Goal: Task Accomplishment & Management: Use online tool/utility

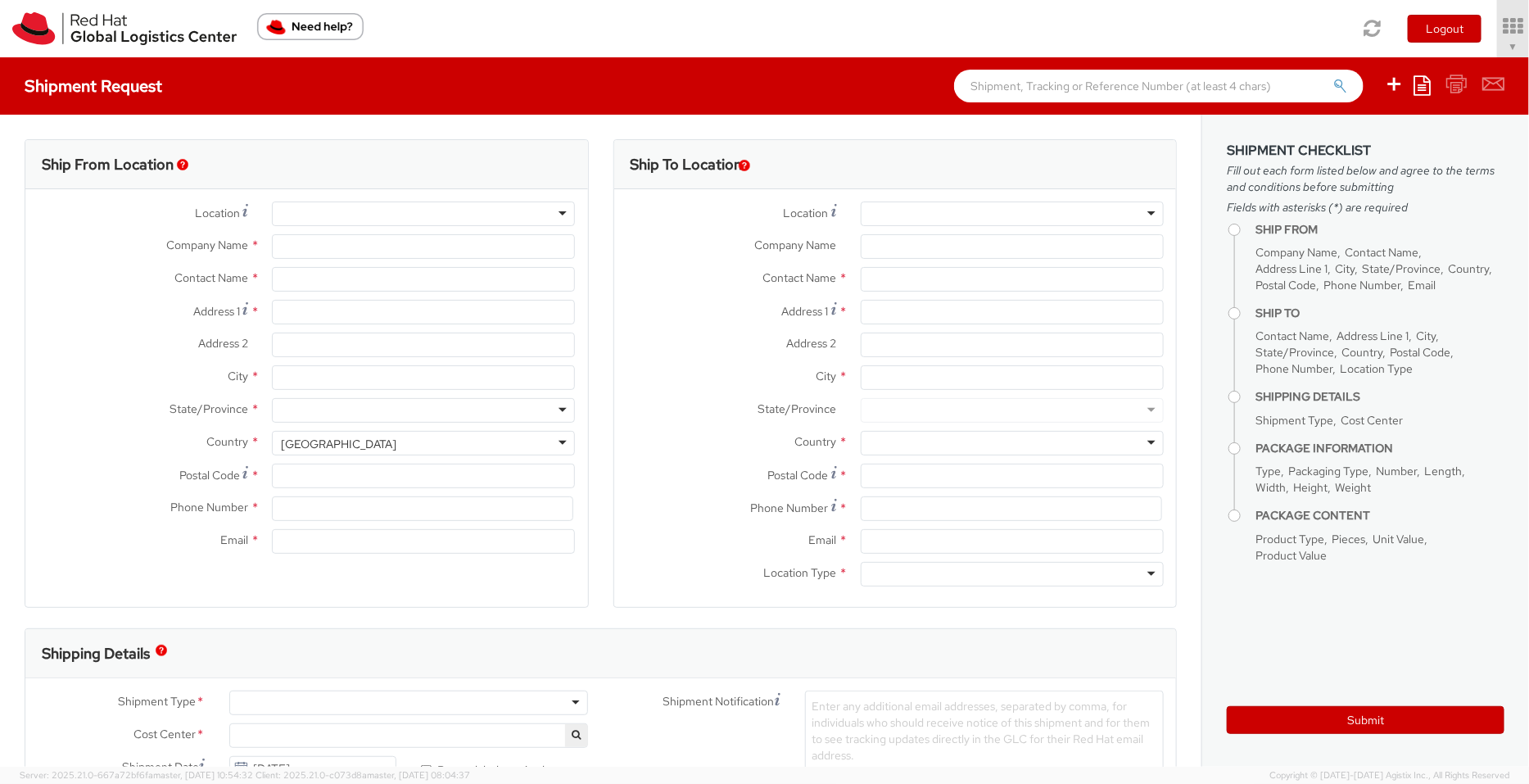
select select "901"
select select
type input "Red Hat India Private Limited"
type input "[PERSON_NAME]"
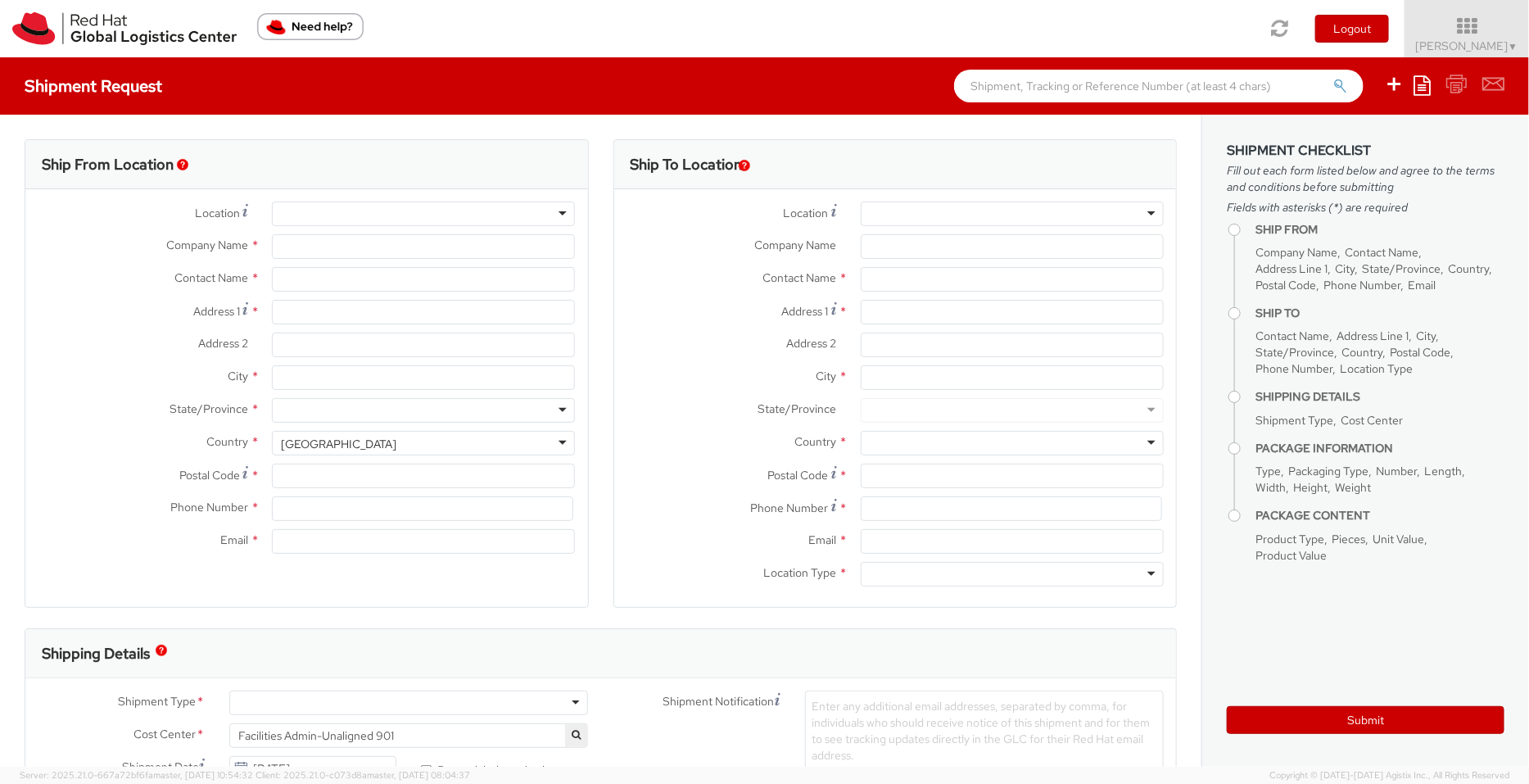
type input "Level 3, Wing A&B, Tower 6, Cybercity"
type input "Magarpatta City, Hadapsar"
type input "PUNE"
type input "411013"
type input "912066817076"
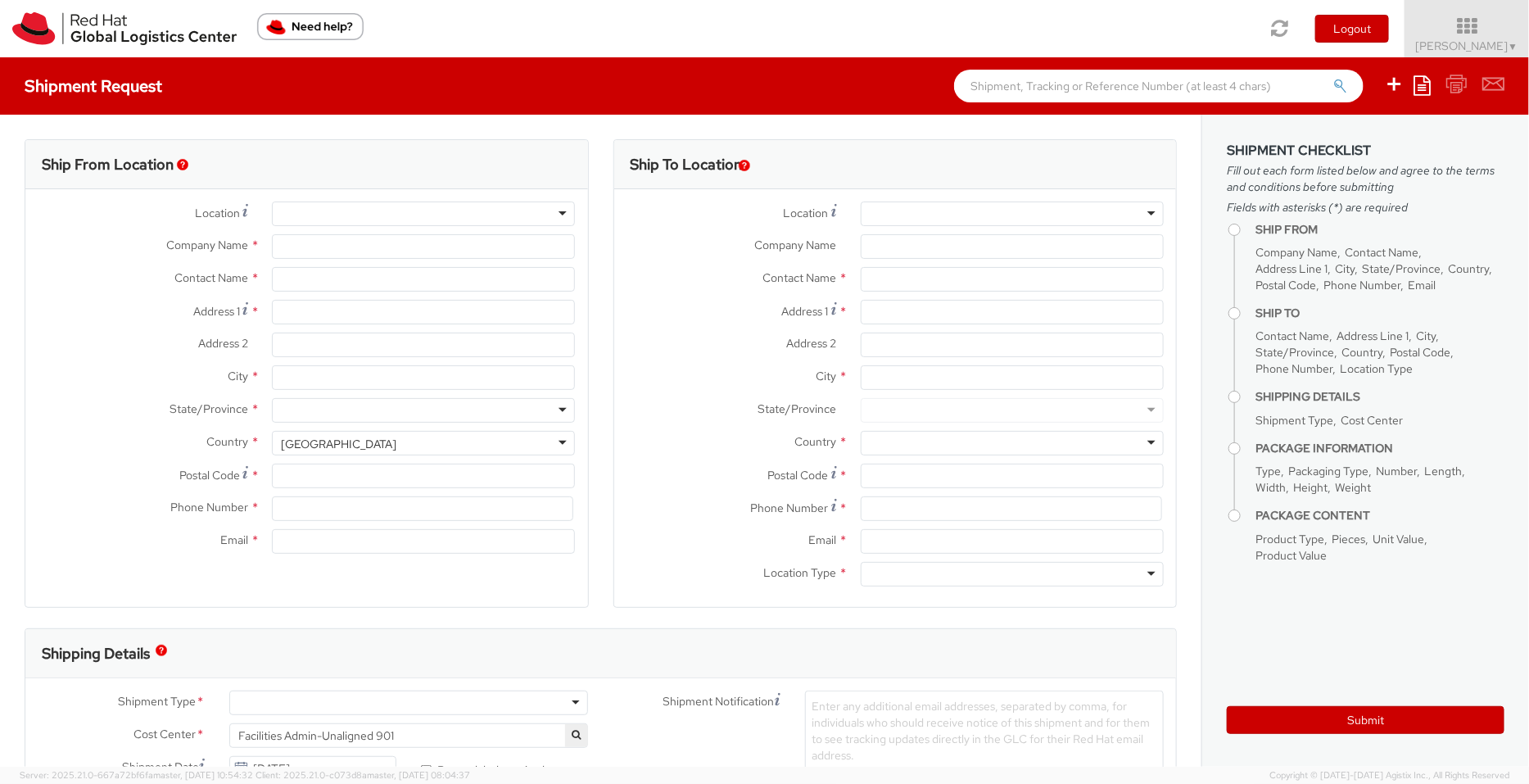
type input "psengupt@redhat.com"
select select "CM"
select select "KGS"
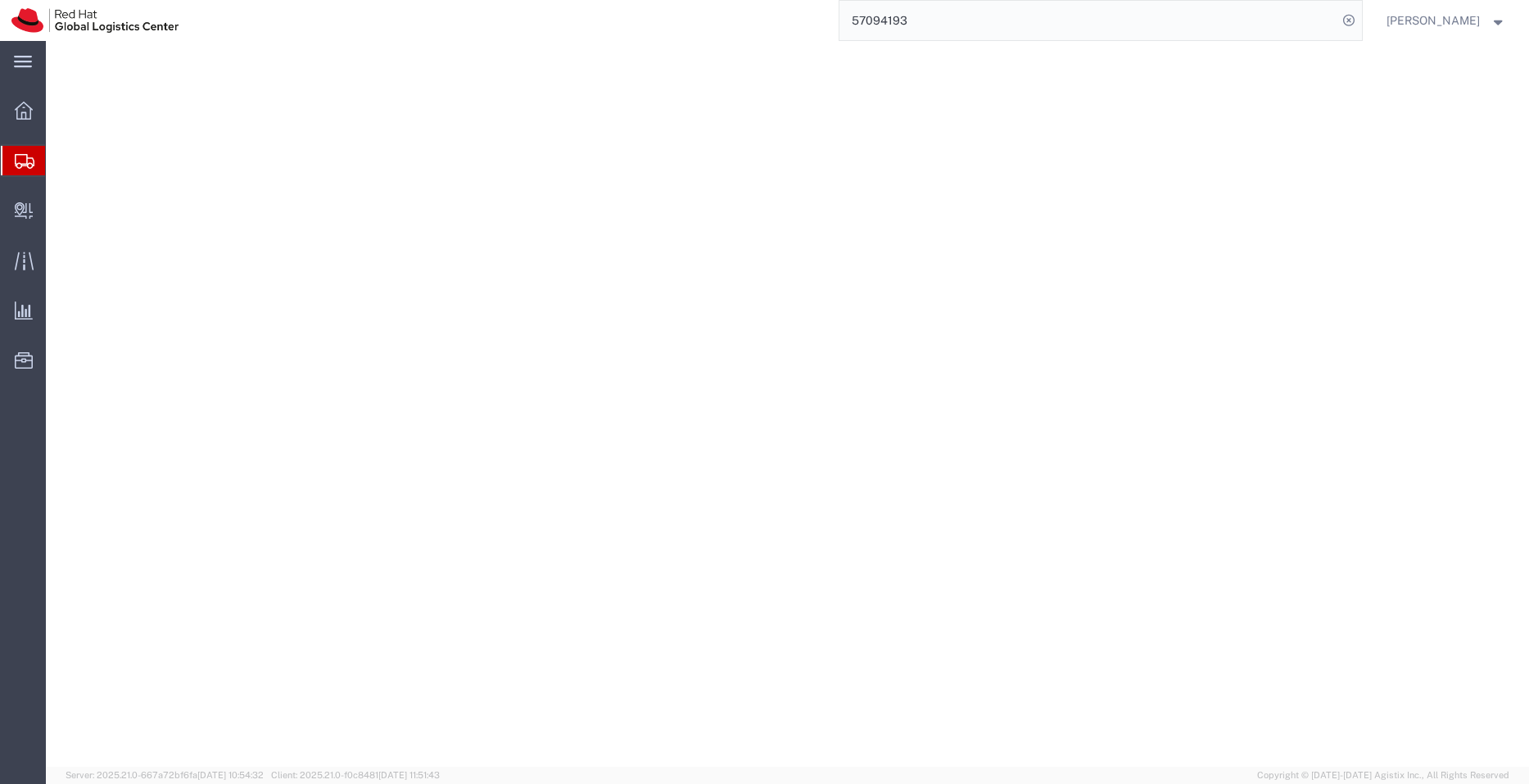
select select "YRPK"
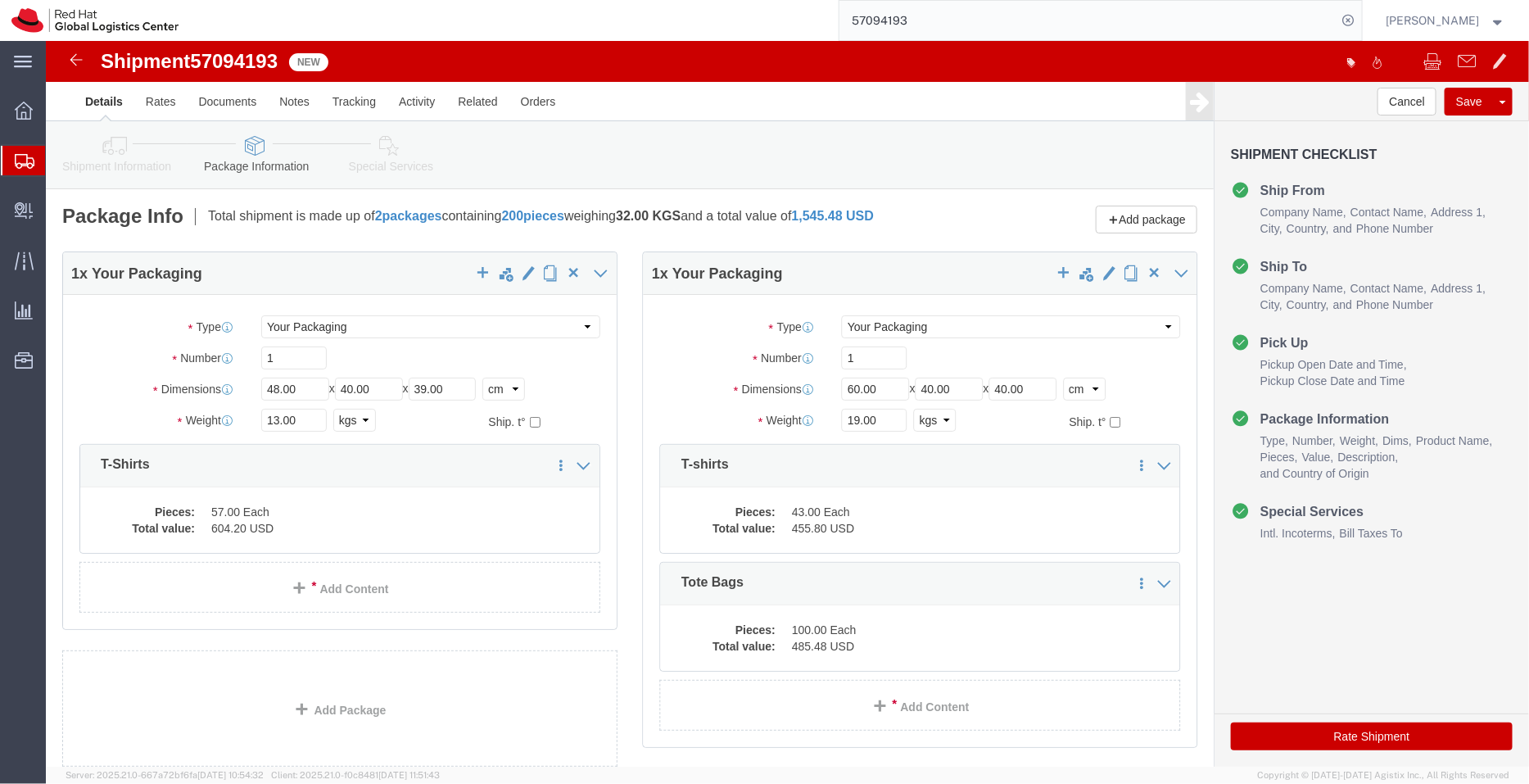
scroll to position [118, 0]
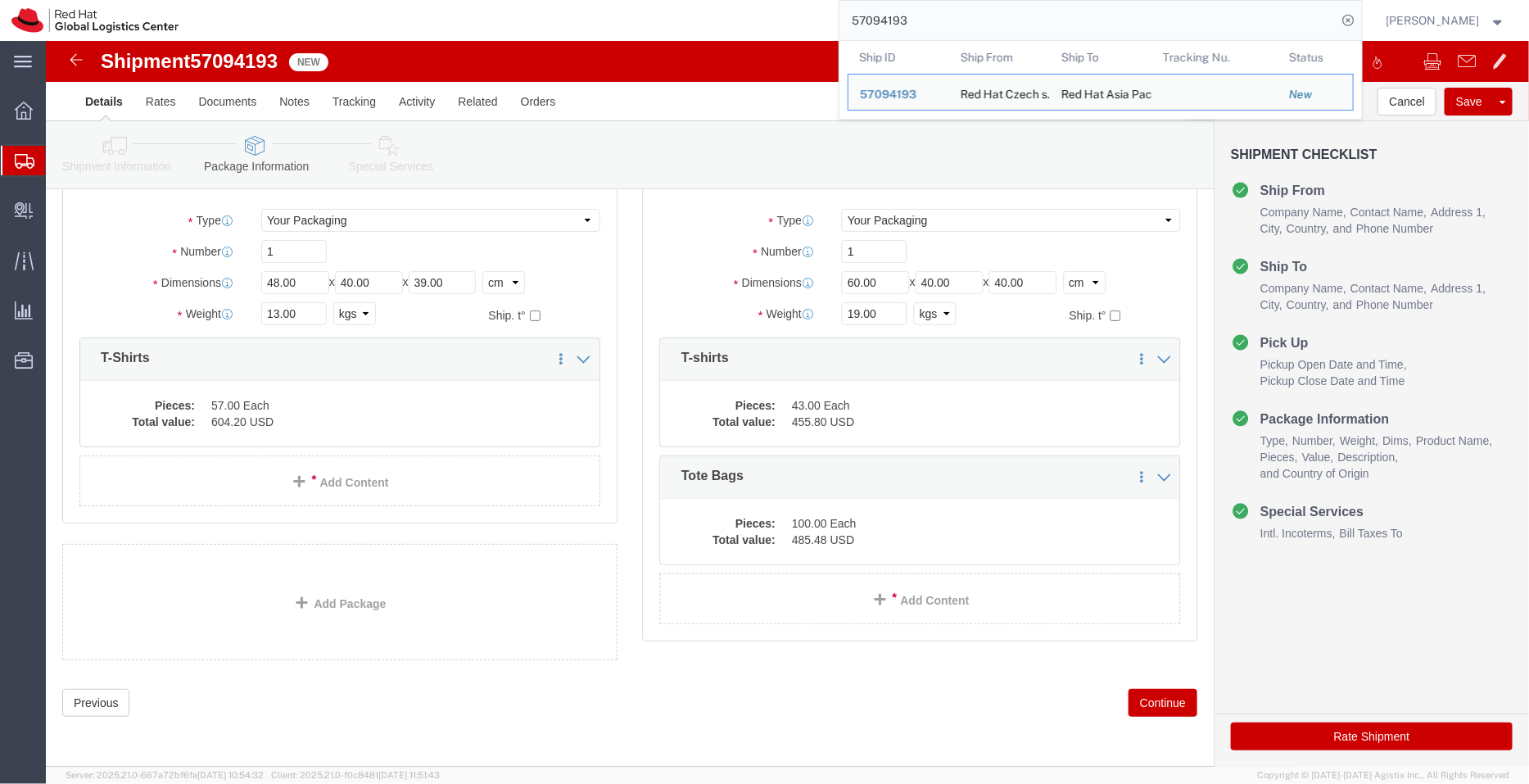
drag, startPoint x: 953, startPoint y: 14, endPoint x: 779, endPoint y: 21, distance: 174.1
click at [779, 21] on div "57094193 Ship ID Ship From Ship To Tracking Nu. Status Ship ID 57094193 Ship Fr…" at bounding box center [776, 21] width 1172 height 41
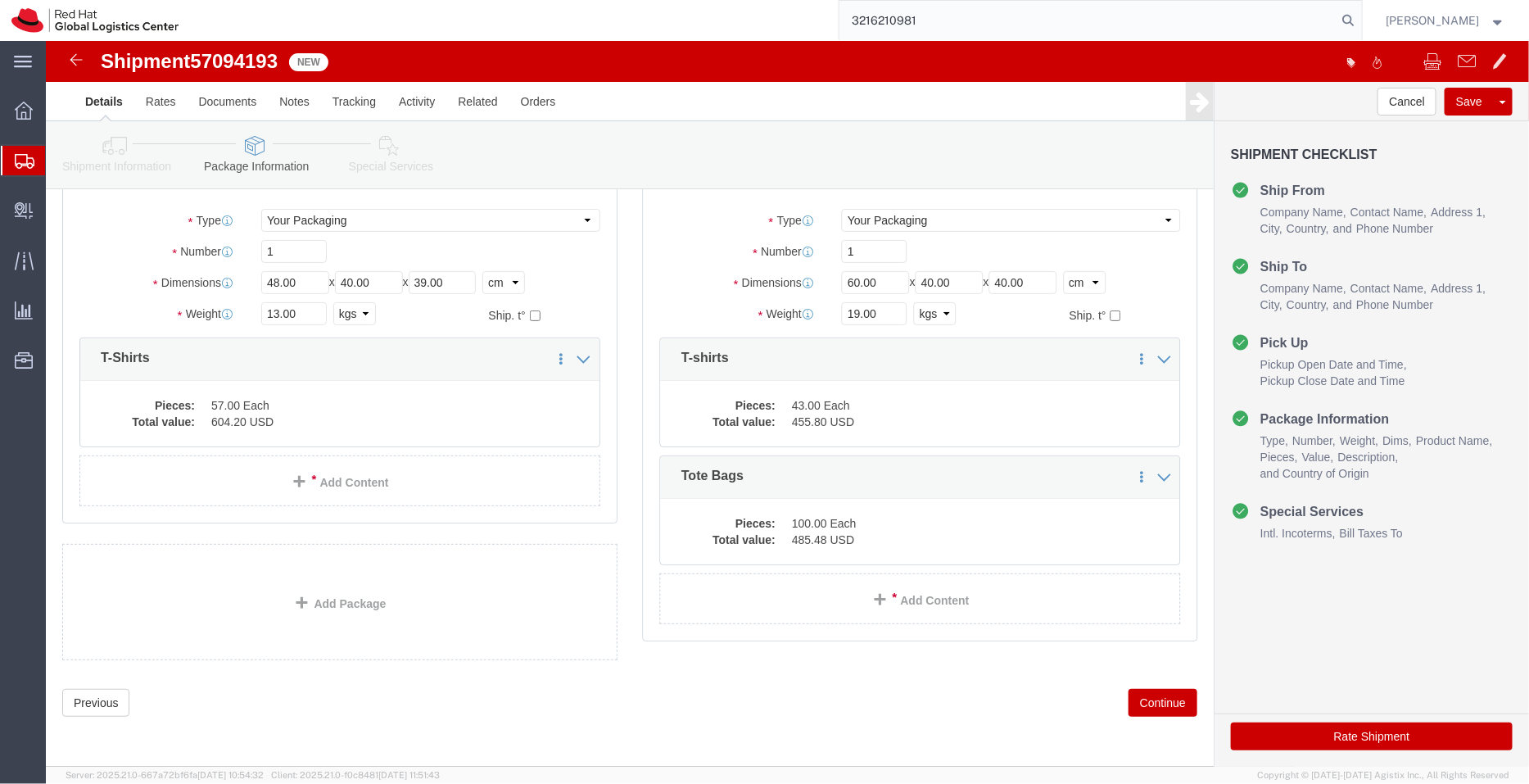
type input "3216210981"
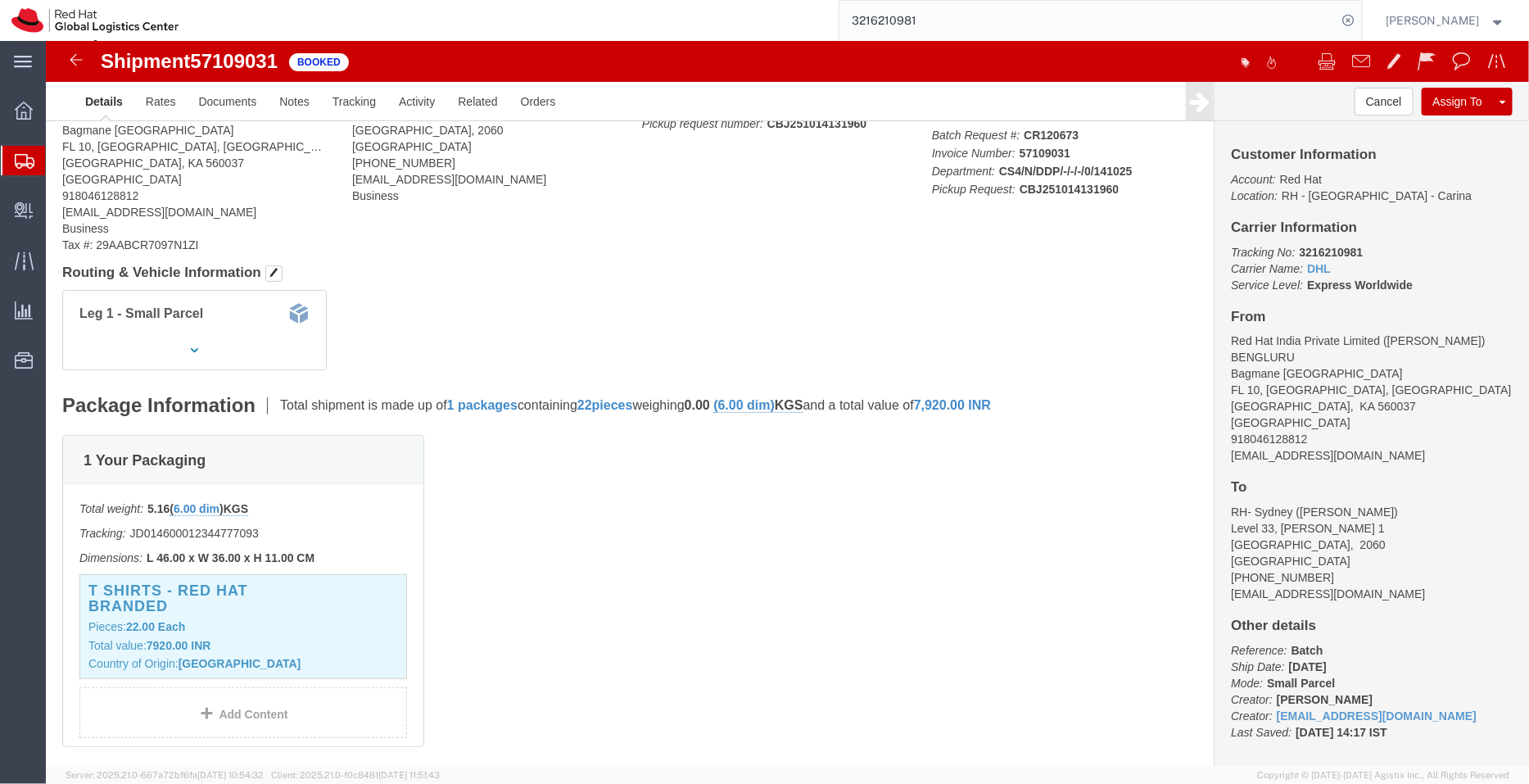
click div "Leg 1 - Small Parcel"
click button "Cancel"
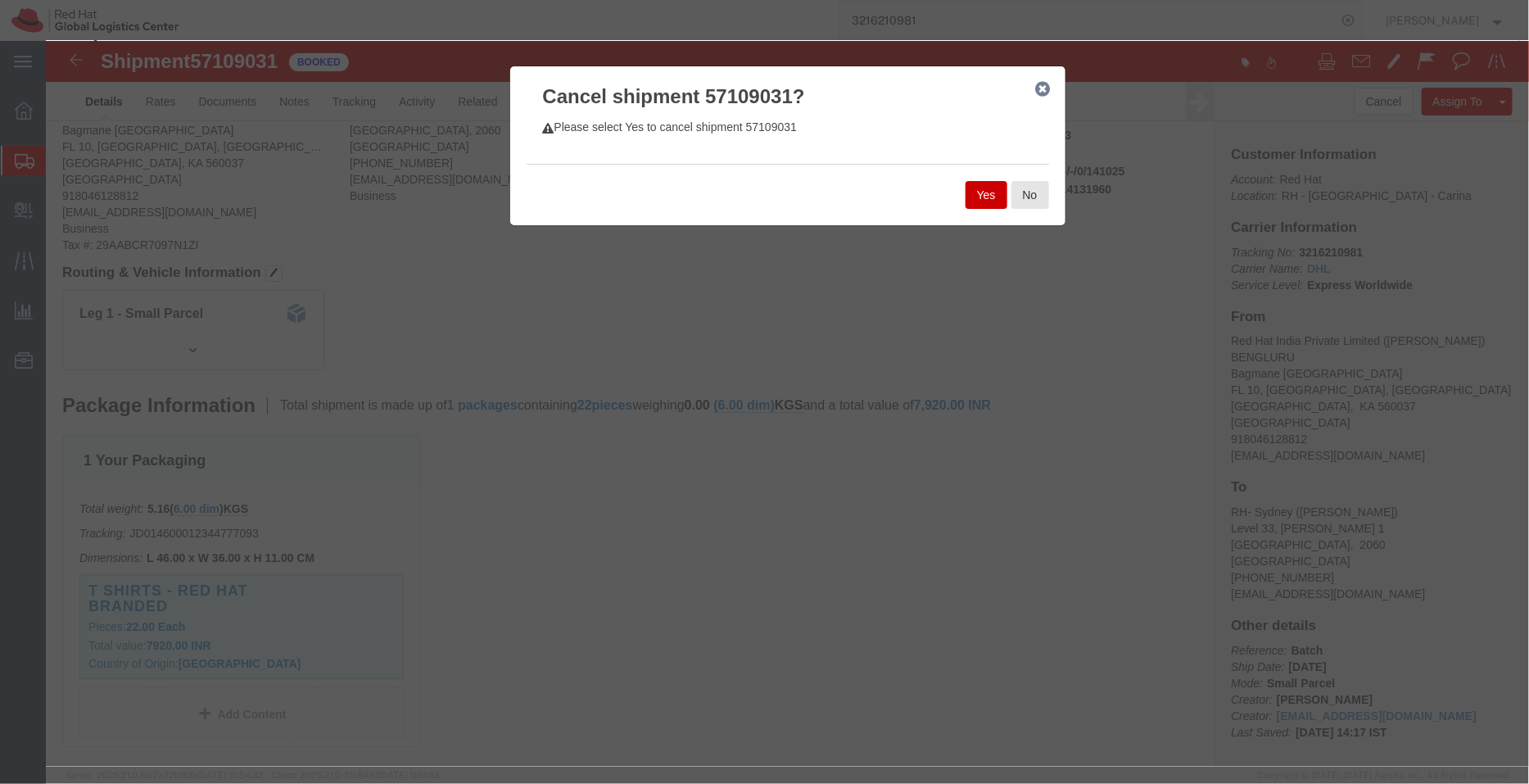
click button "Yes"
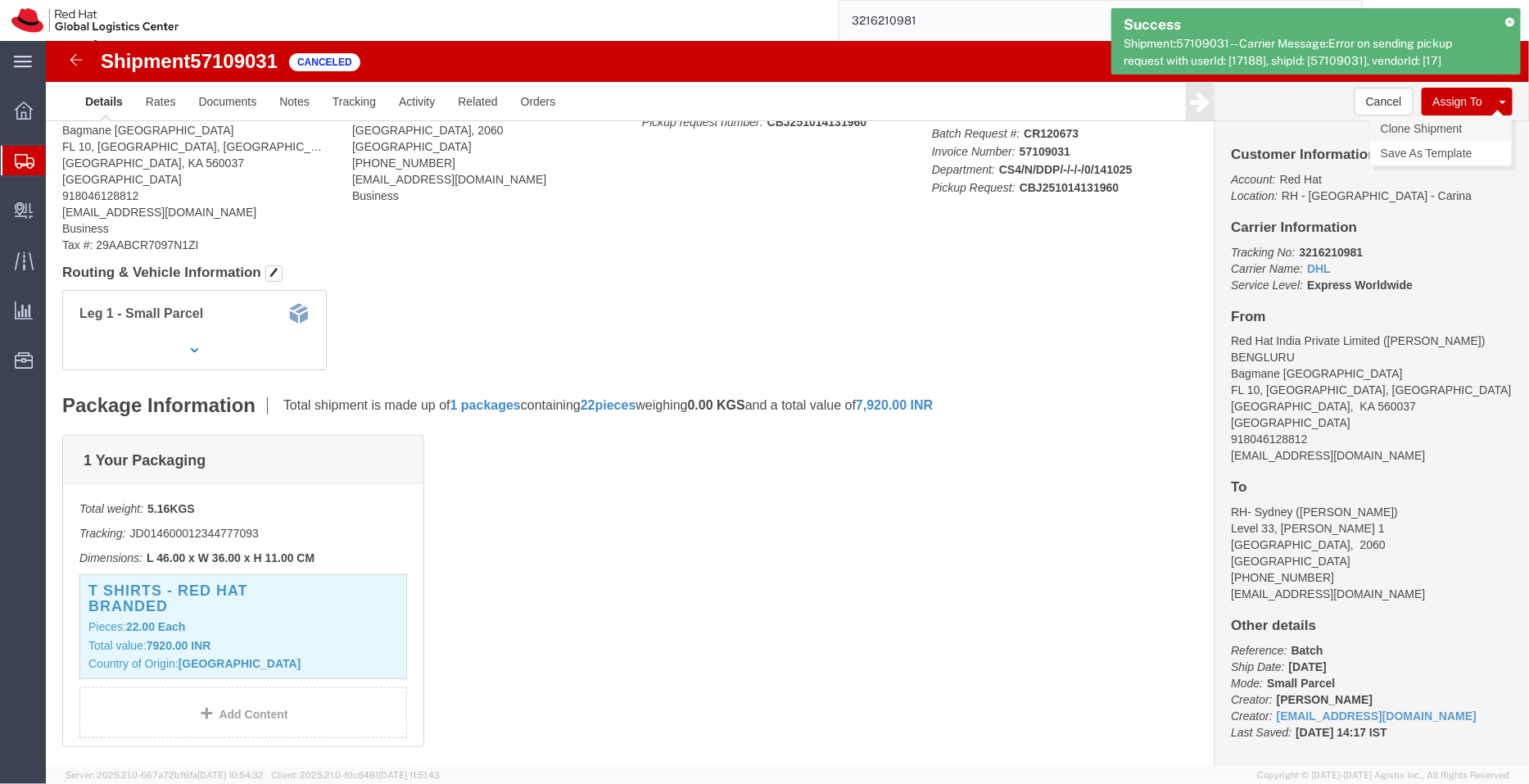
click link "Clone Shipment"
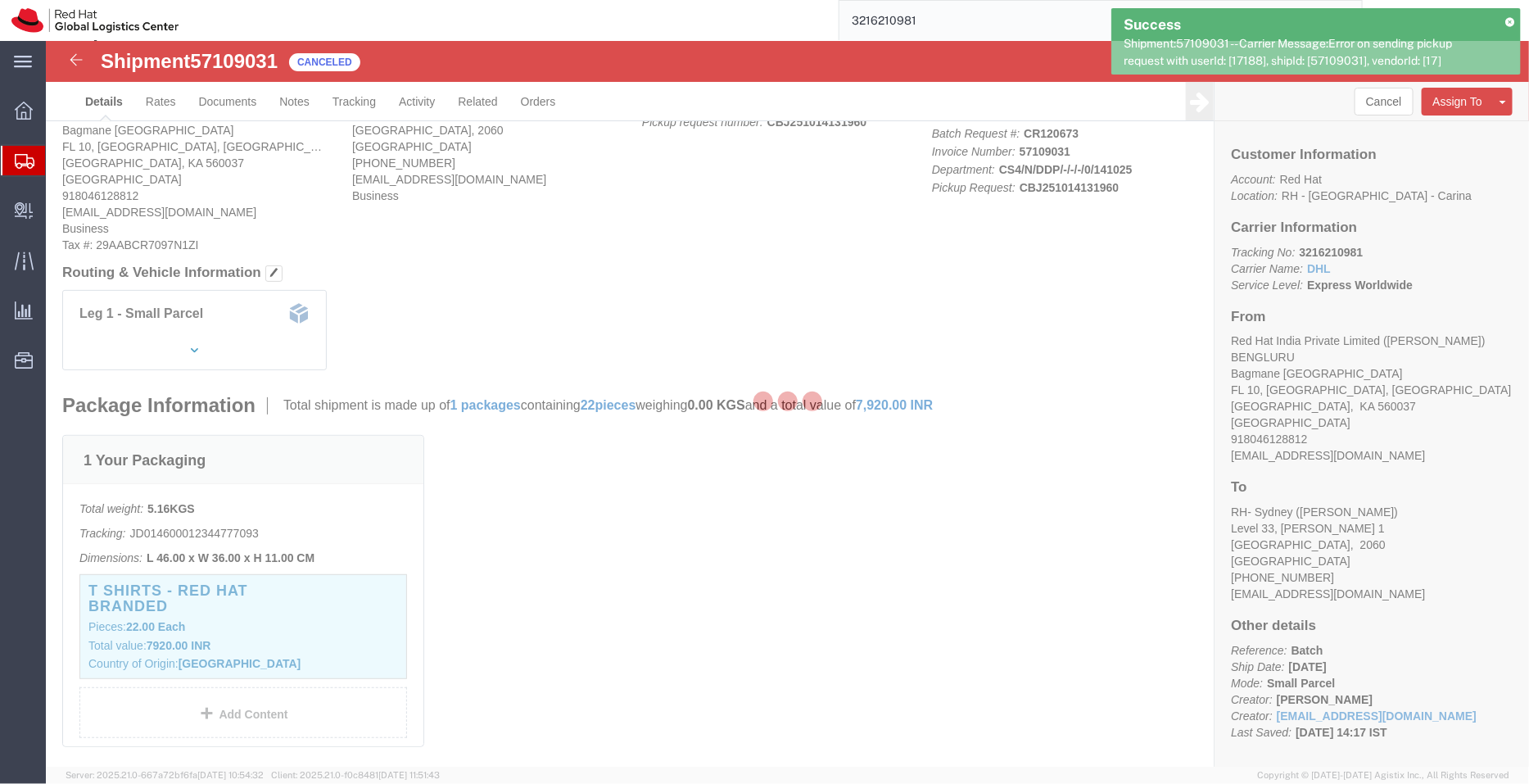
select select "37925"
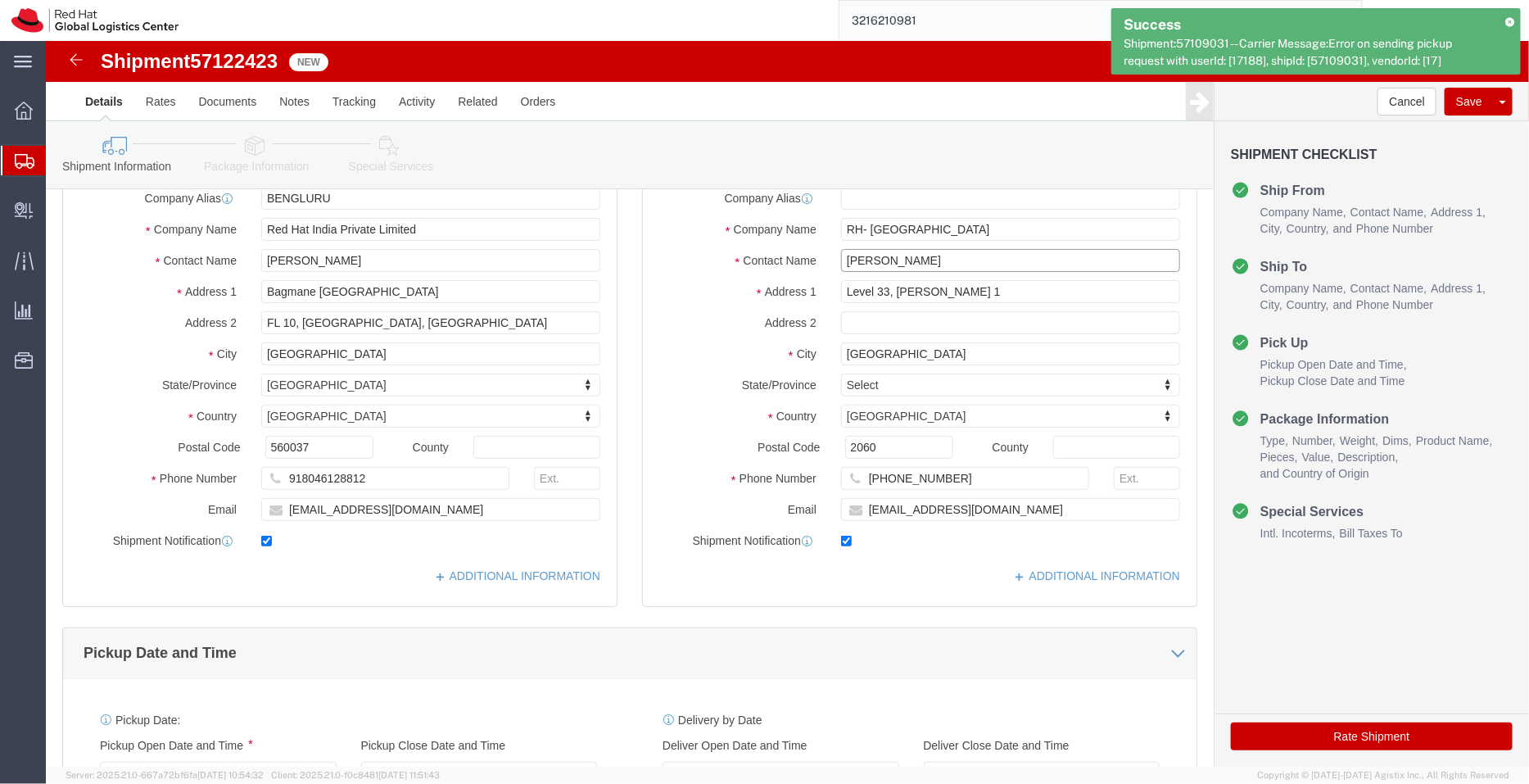
drag, startPoint x: 889, startPoint y: 220, endPoint x: 654, endPoint y: 229, distance: 235.2
click div "Contact Name Sana Klimenko"
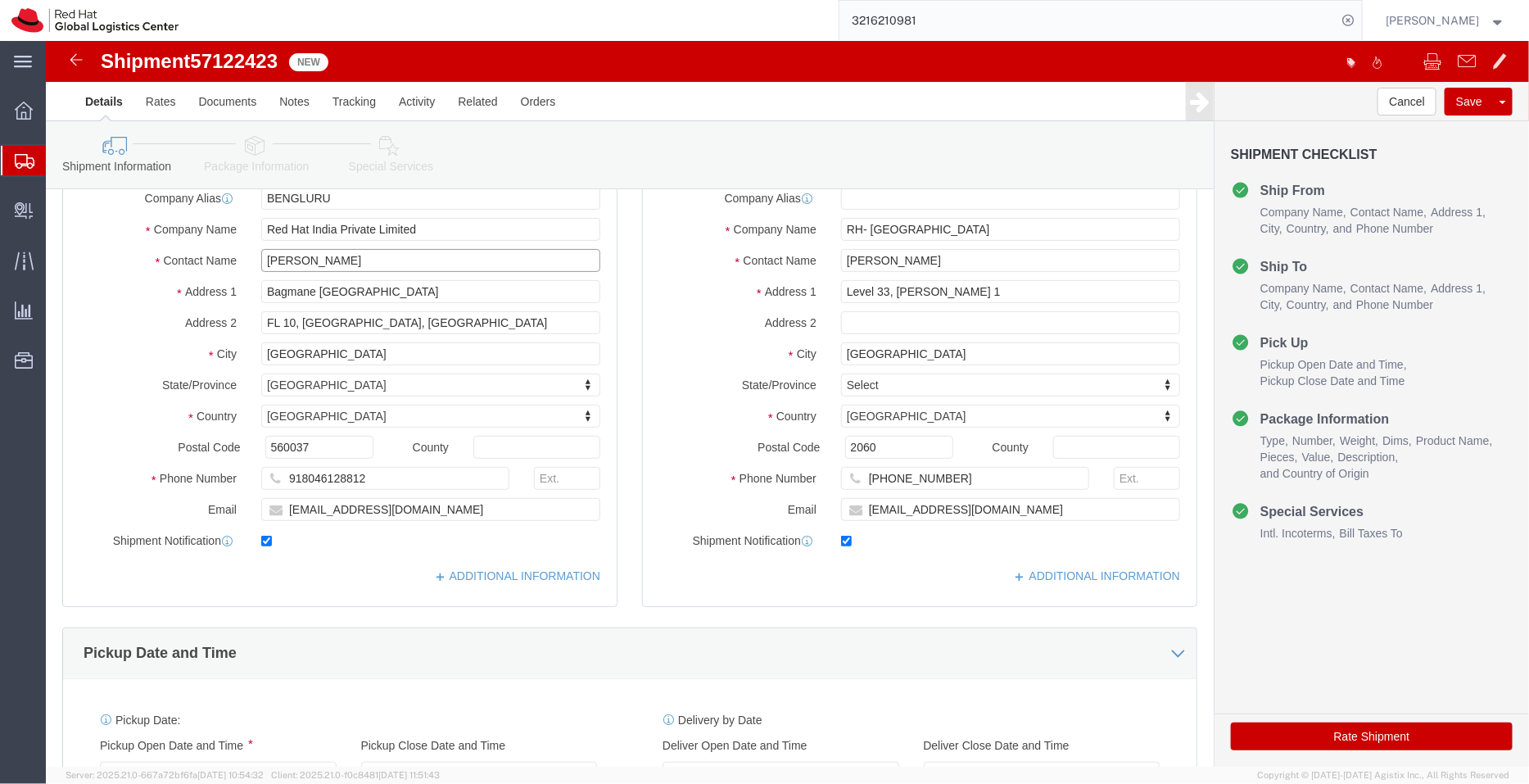
click input "[PERSON_NAME]"
paste input "Sana Klimenko"
type input "Pallav Sen Gupta Sana Klimenko"
drag, startPoint x: 941, startPoint y: 470, endPoint x: 774, endPoint y: 484, distance: 167.6
click div "Location Select Select My Profile Location RH - Amsterdam - MSO RH - Amsterdam …"
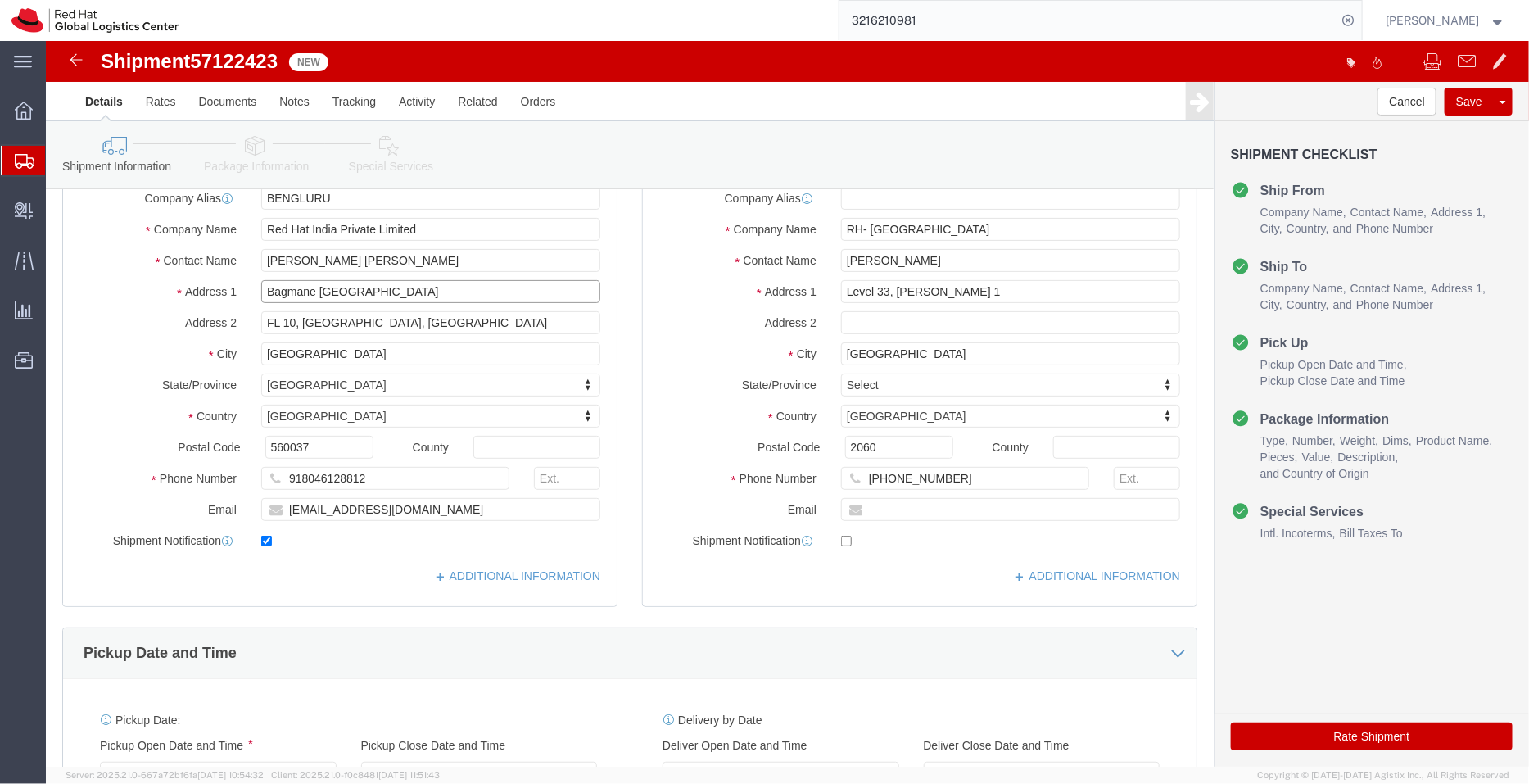
checkbox input "false"
click input "Bagmane Constellation Business Park"
click input "Pallav Sen Gupta Sana Klimenko"
paste input "oklimenk@redhat.com"
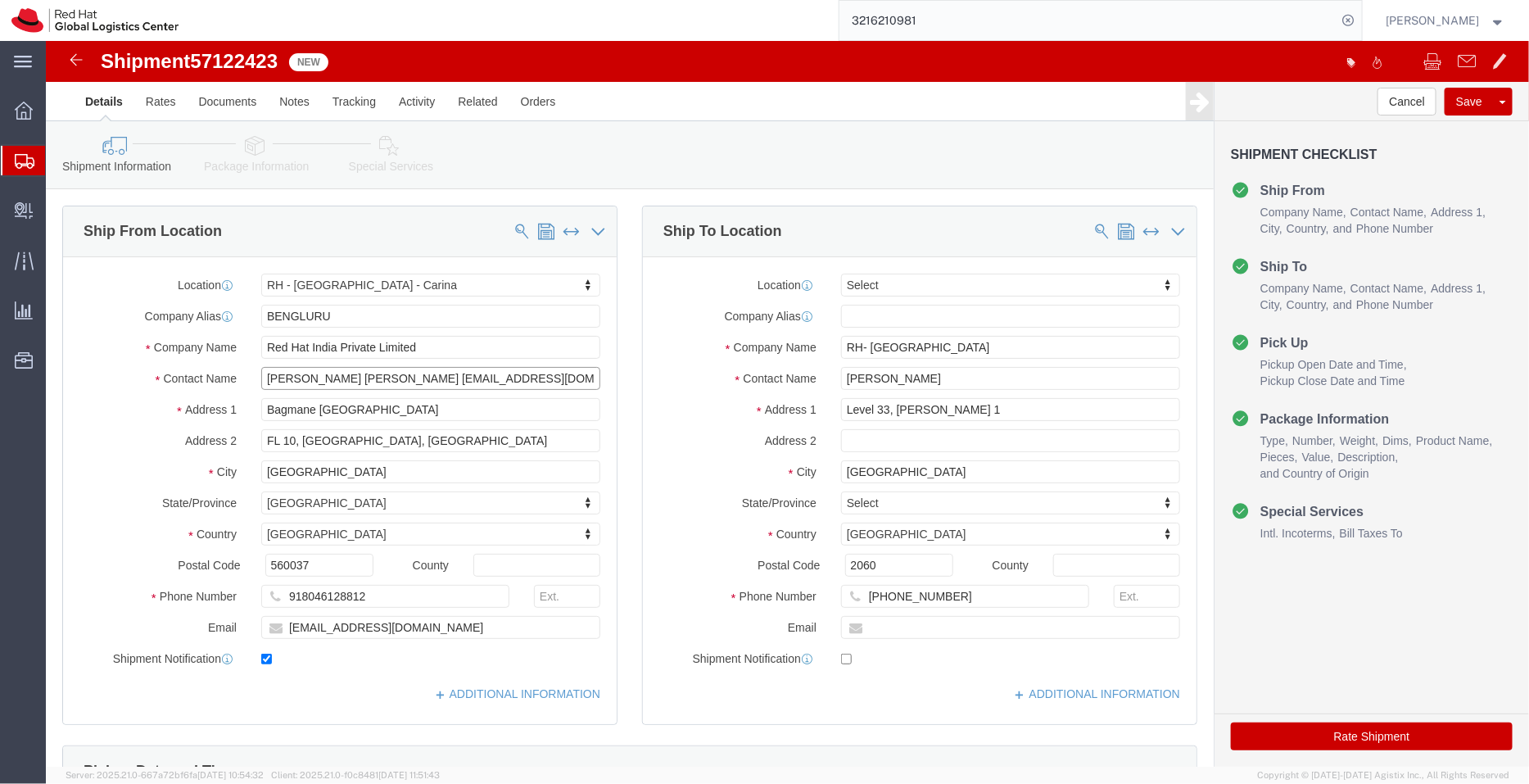
type input "Pallav Sen Gupta Sana Klimenko oklimenk@redhat.com"
type input "syd"
select select "50511"
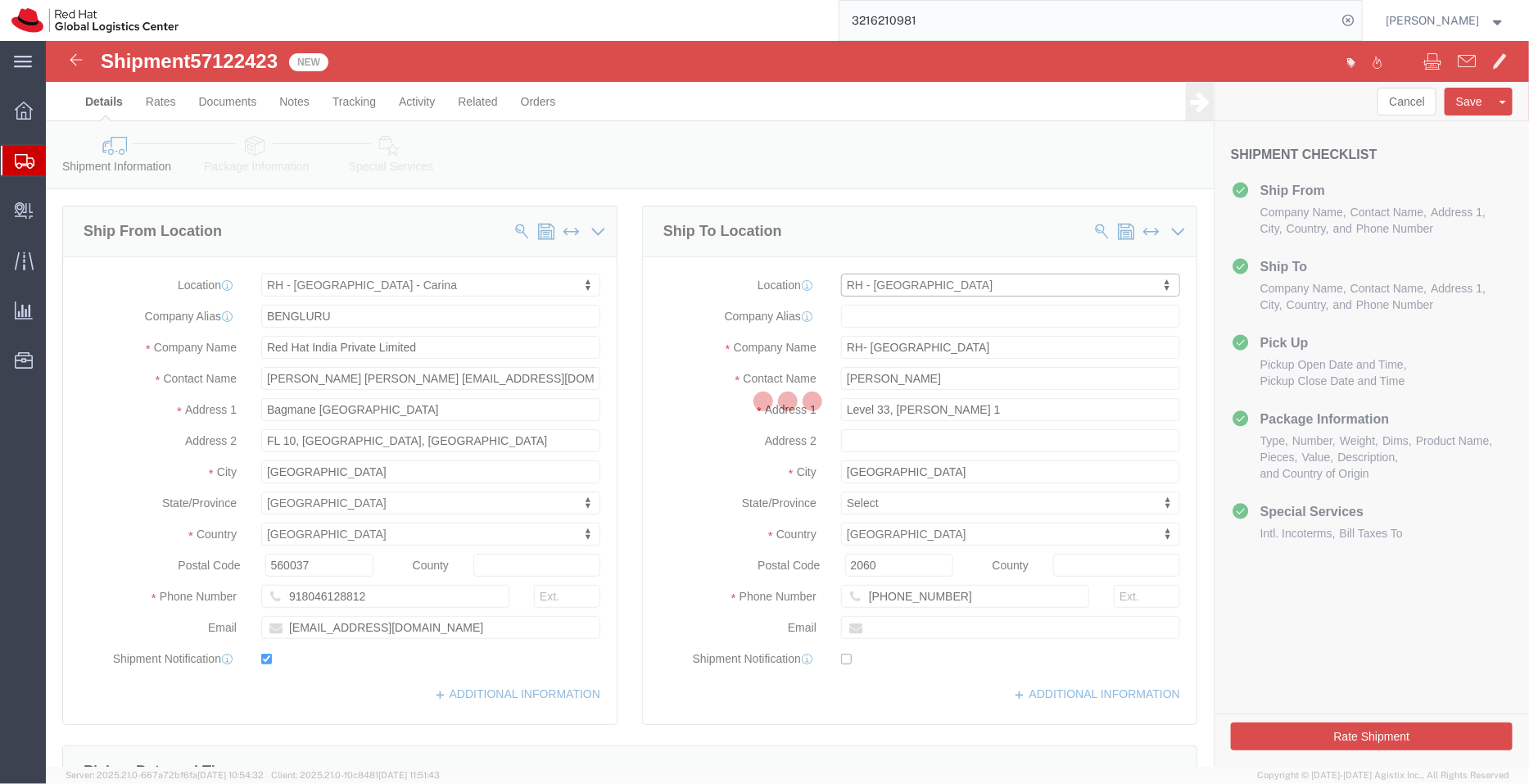
type input "SYDNEYII"
type input "Red Hat Asia-Pacific Pty Ltd"
type input "Level 33, 1 Denison Street"
type input "NORTH SYDNEY"
type input "+61 2 8923 2800"
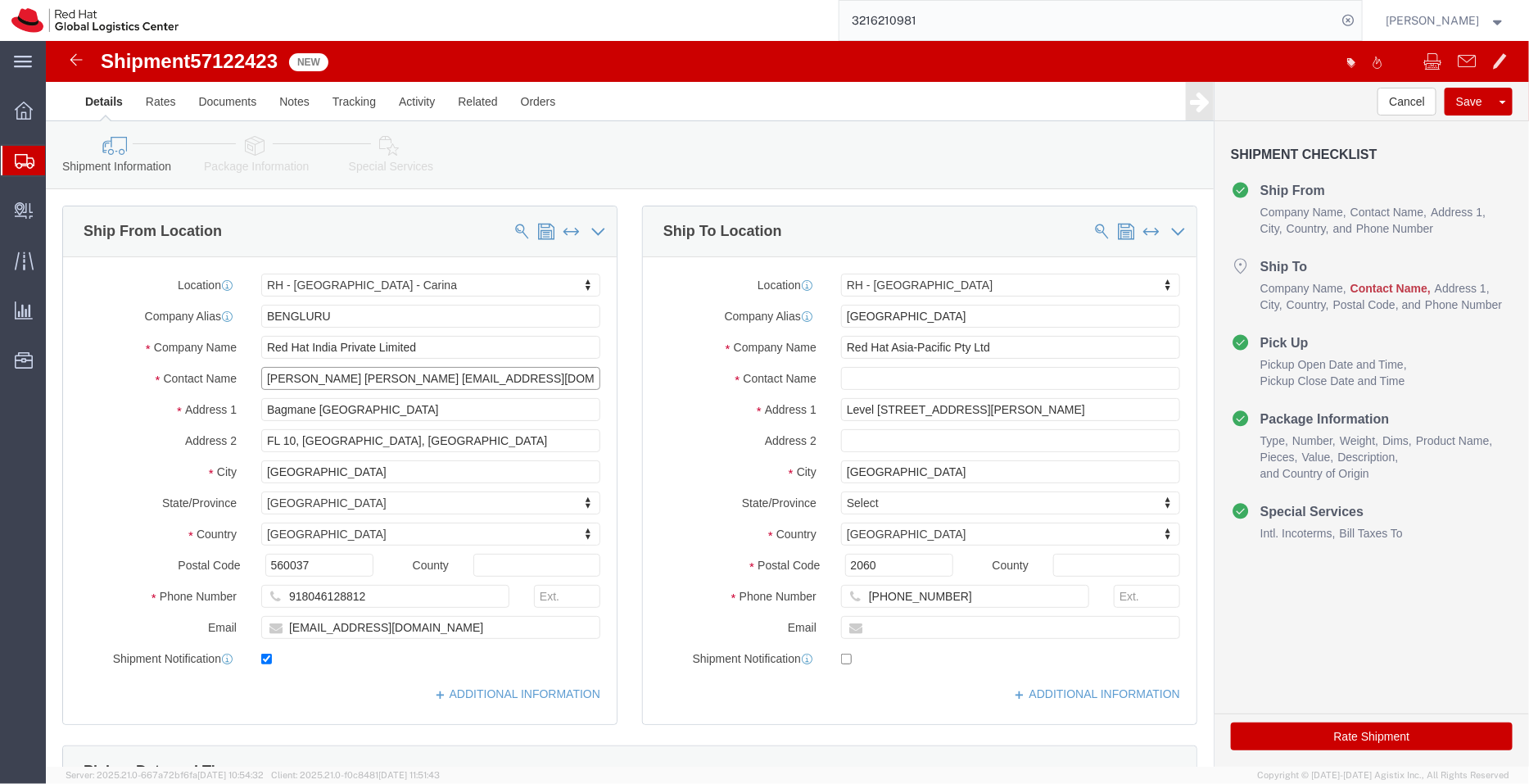
drag, startPoint x: 511, startPoint y: 340, endPoint x: 389, endPoint y: 342, distance: 122.0
click input "Pallav Sen Gupta Sana Klimenko oklimenk@redhat.com"
type input "Pallav Sen Gupta Sana Klimenko"
click input "text"
paste input "oklimenk@redhat.com"
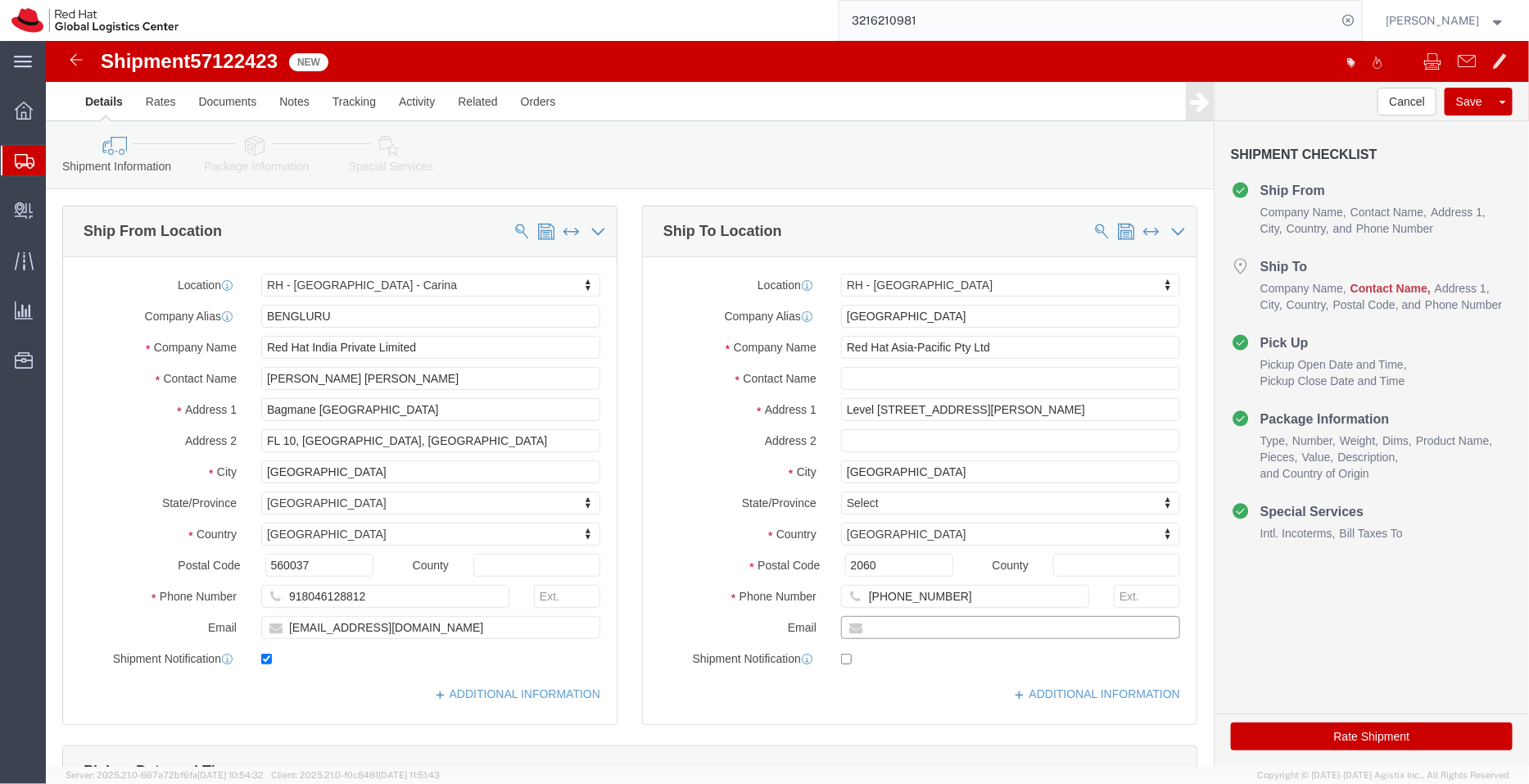
type input "oklimenk@redhat.com"
drag, startPoint x: 956, startPoint y: 586, endPoint x: 685, endPoint y: 565, distance: 271.8
click div "Location RH - Sydney Select My Profile Location RH - Amsterdam - MSO RH - Amste…"
click icon
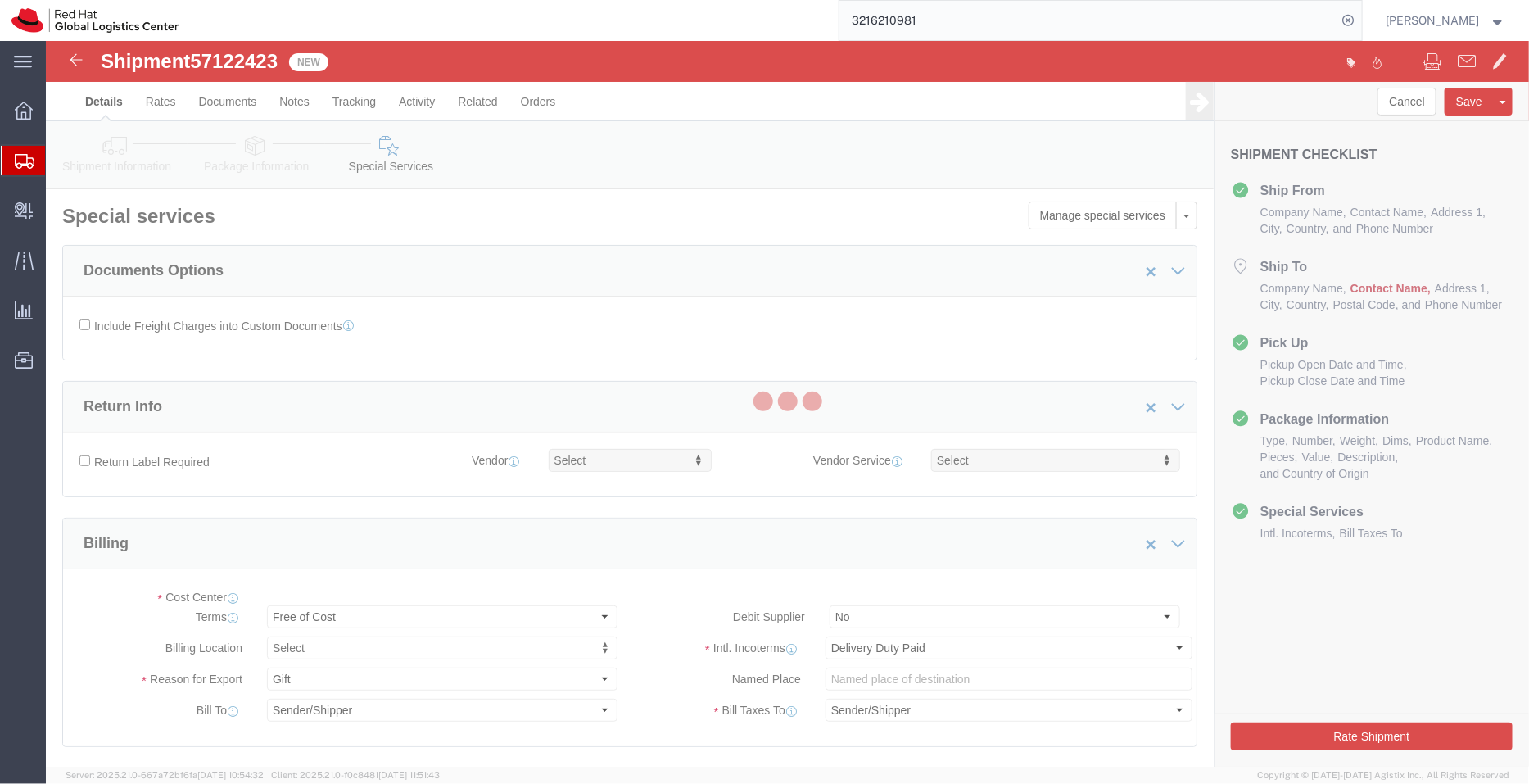
select select "COSTCENTER"
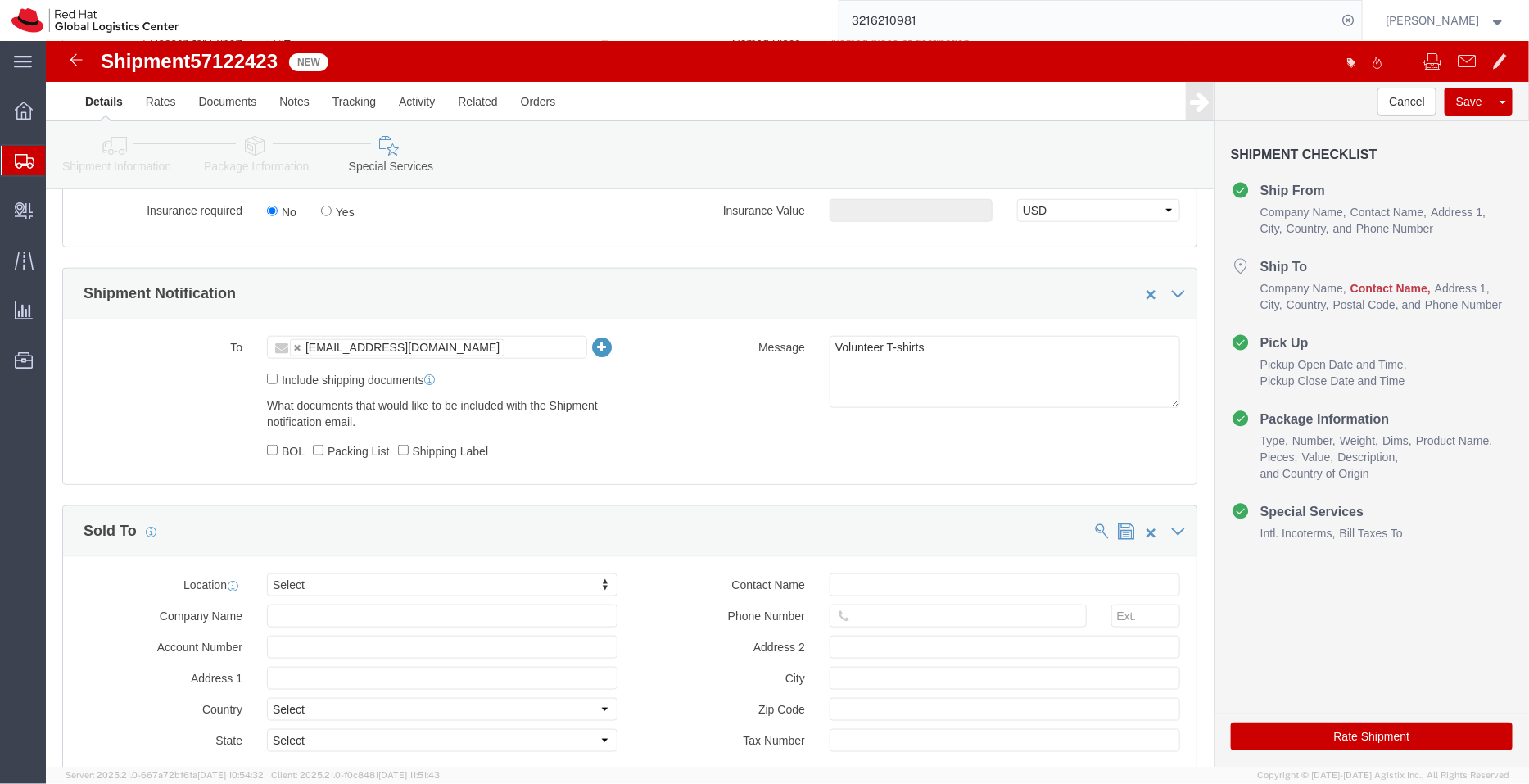
scroll to position [654, 0]
click ul "apaclogistics@redhat.com"
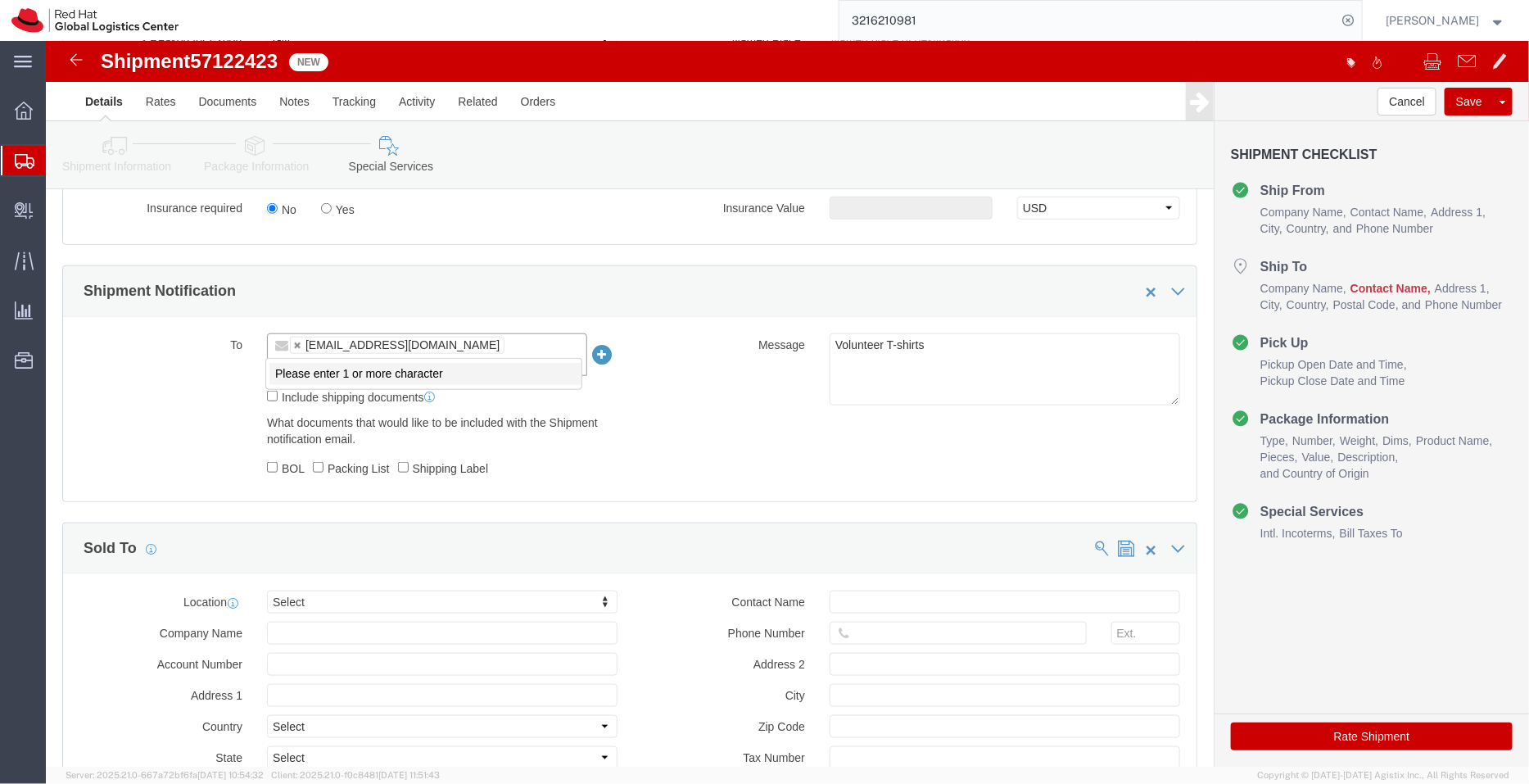
paste input "oklimenk@redhat.com"
type input "oklimenk@redhat.com"
click link
type input "oklimenk@redhat.com"
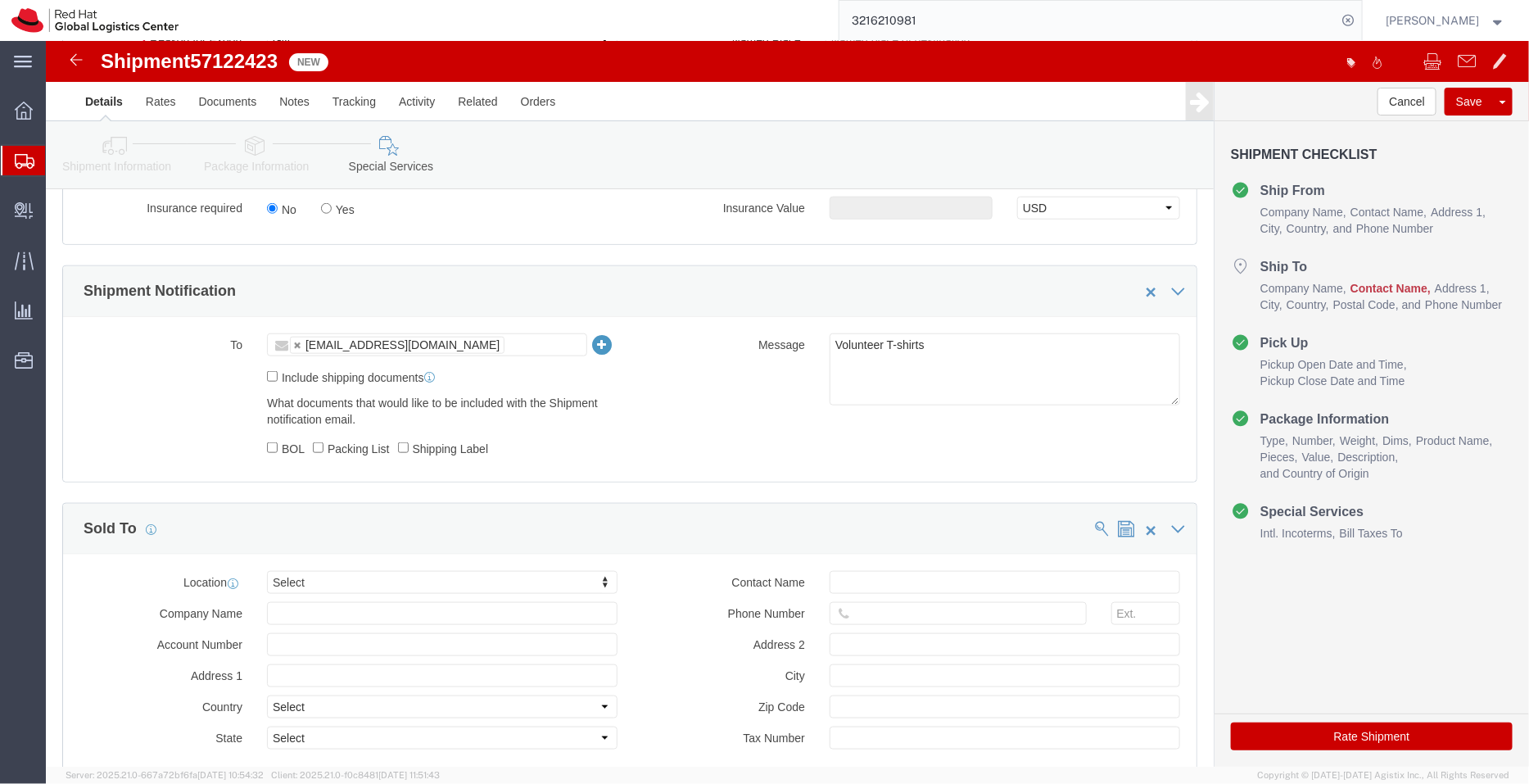
click li "Package Information"
click icon
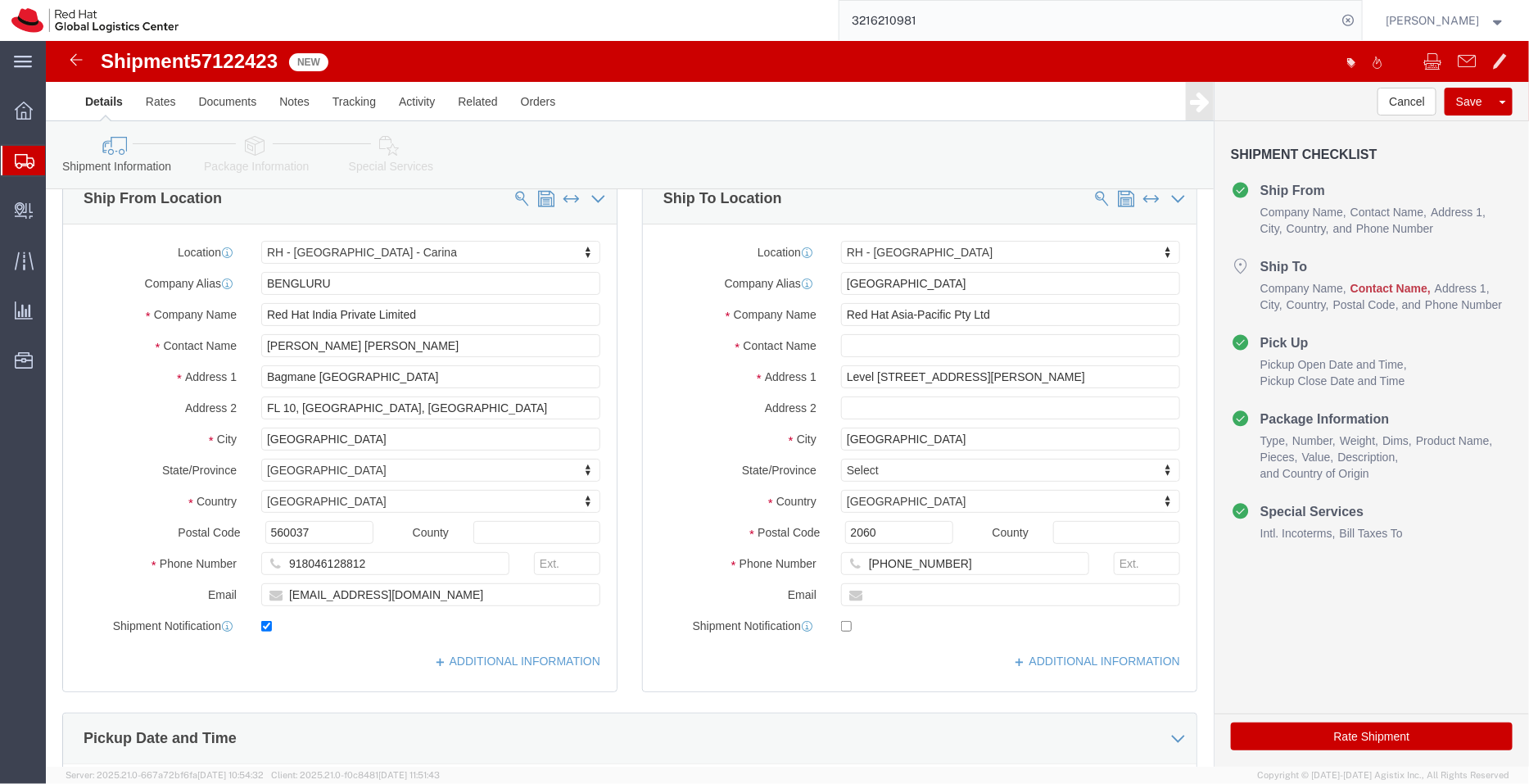
scroll to position [2, 0]
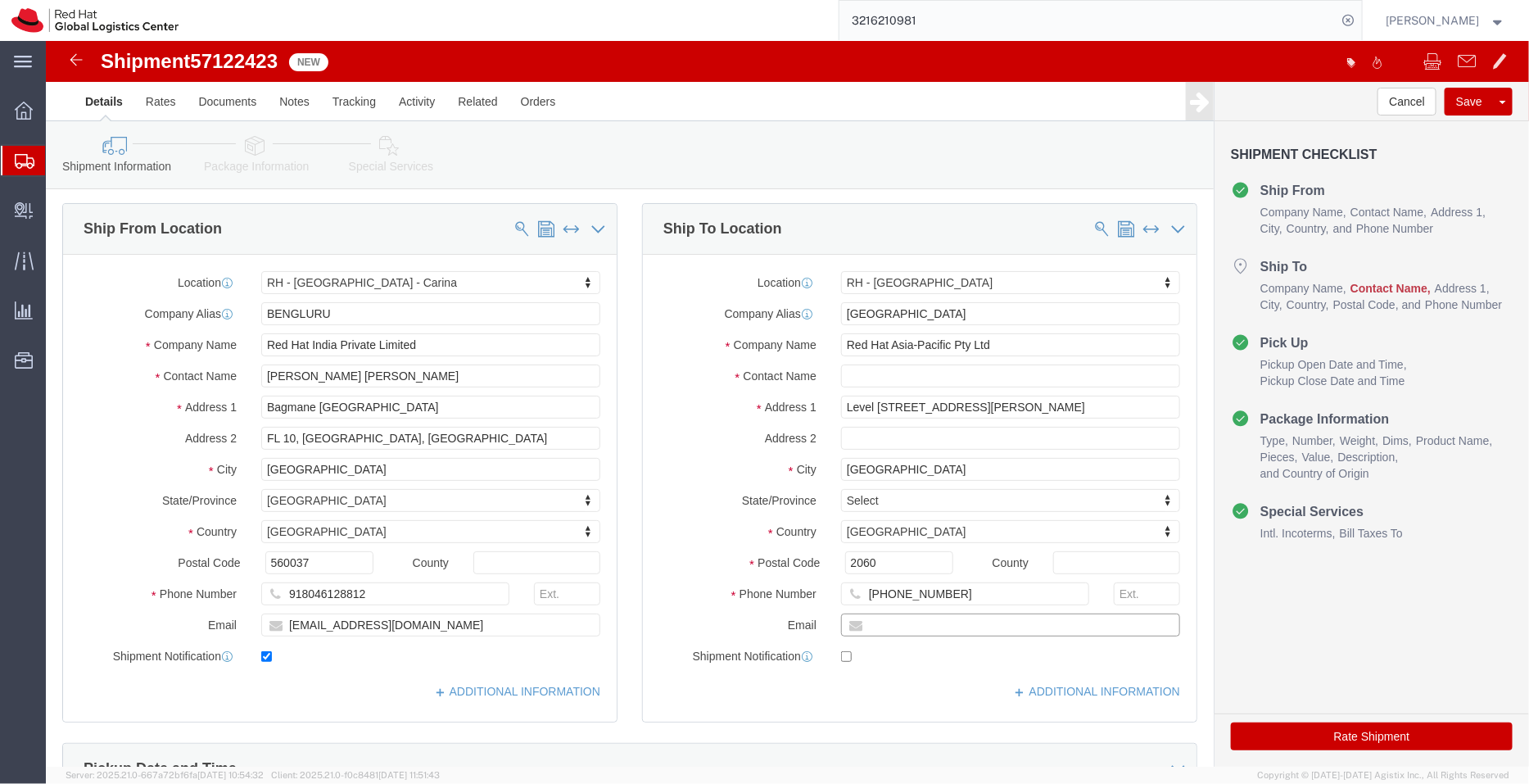
click input "text"
paste input "APACLogistics@redhat.com"
type input "APACLogistics@redhat.com"
checkbox input "true"
drag, startPoint x: 363, startPoint y: 334, endPoint x: 315, endPoint y: 333, distance: 48.0
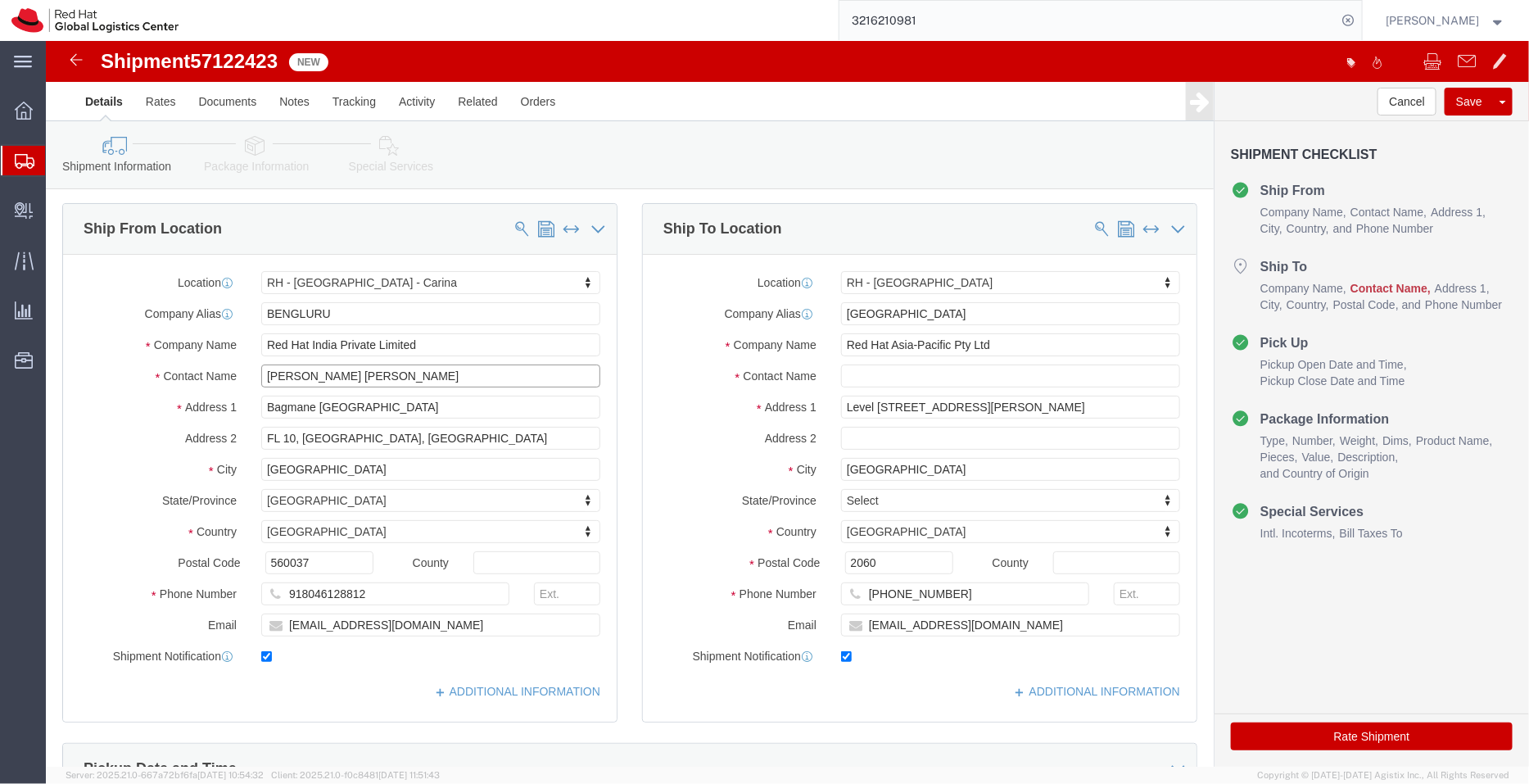
click input "Pallav Sen Gupta Sana Klimenko"
type input "[PERSON_NAME]"
click input "text"
paste input "Sana Klimenko"
type input "Sana Klimenko"
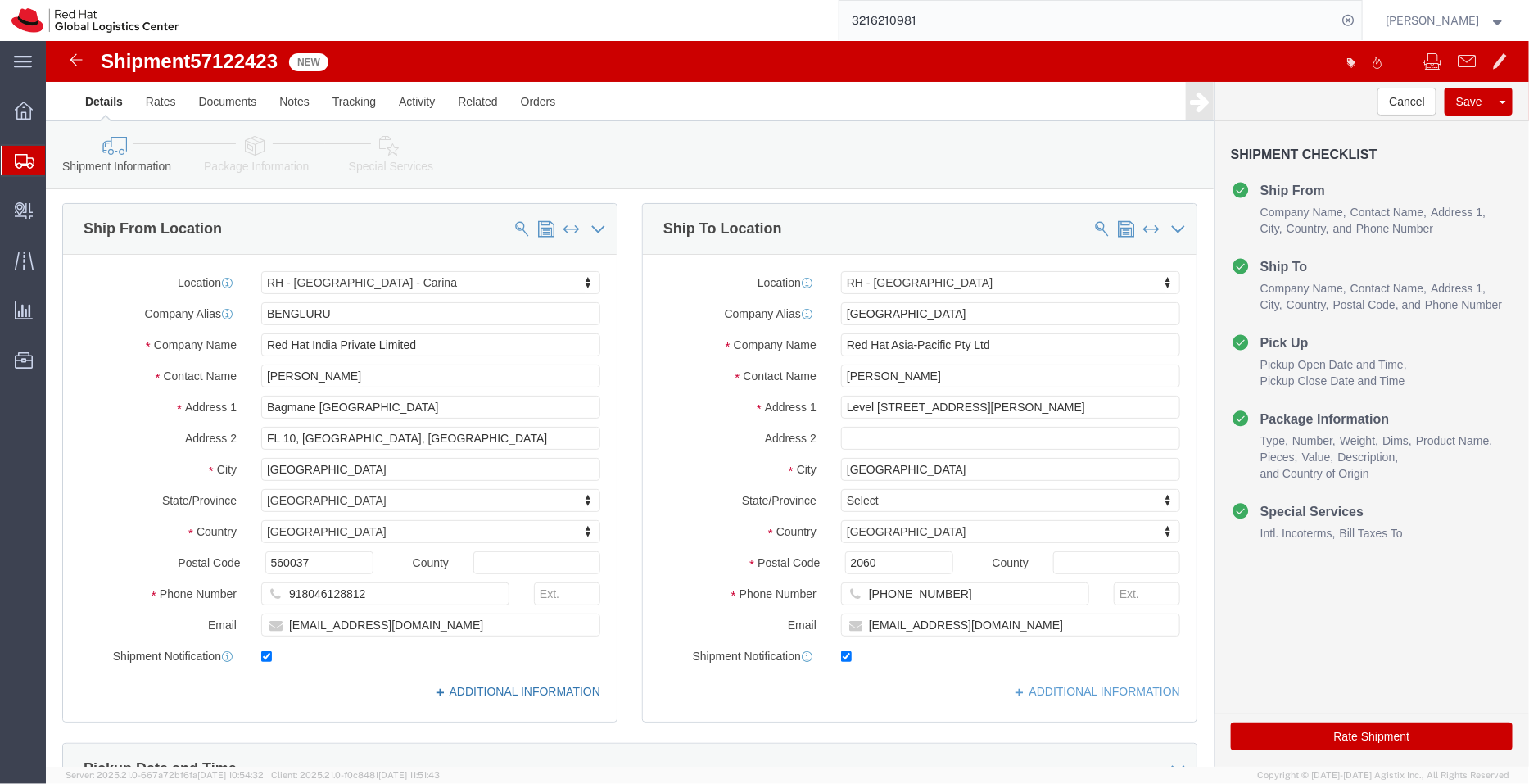
click link "ADDITIONAL INFORMATION"
click label "City"
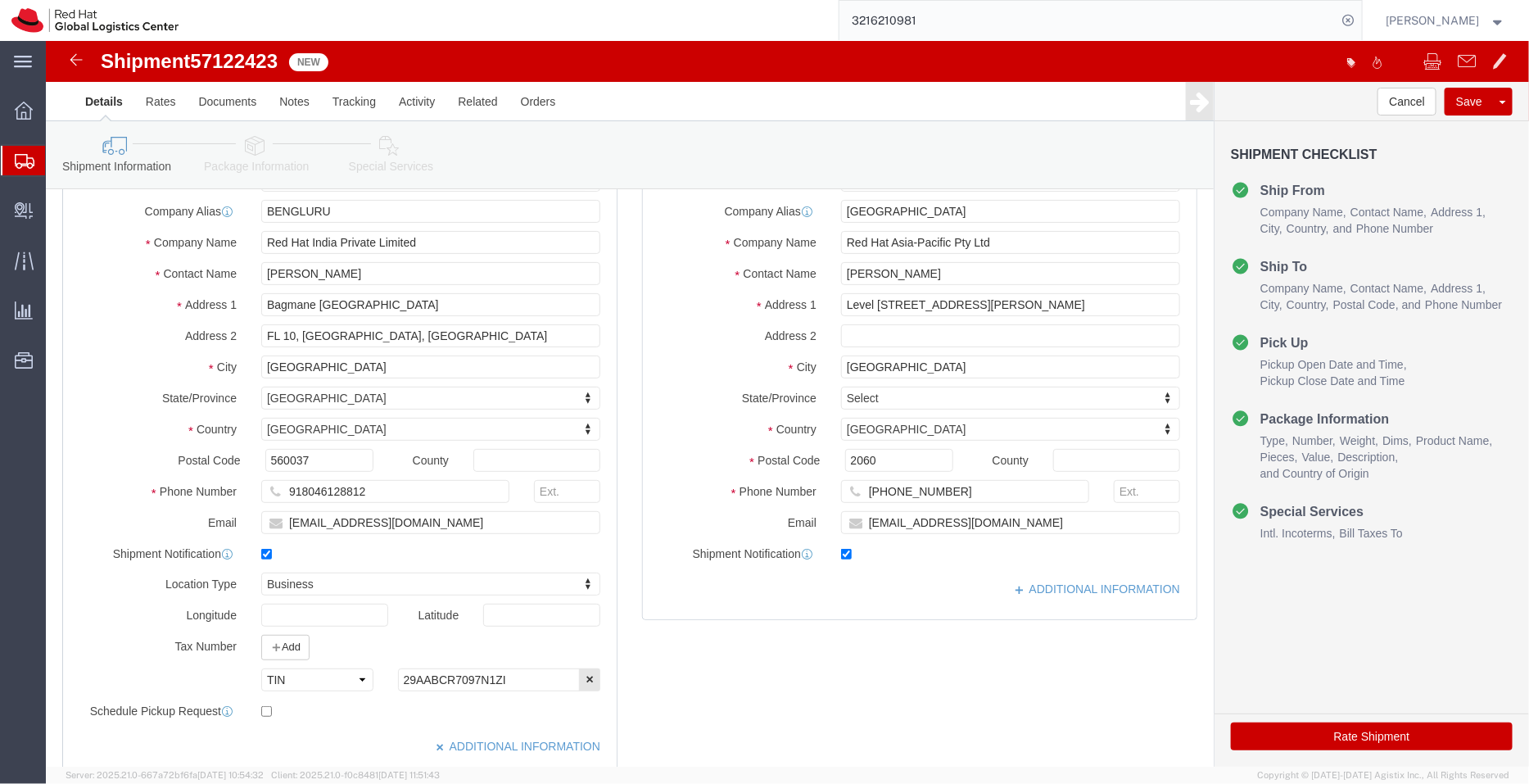
scroll to position [89, 0]
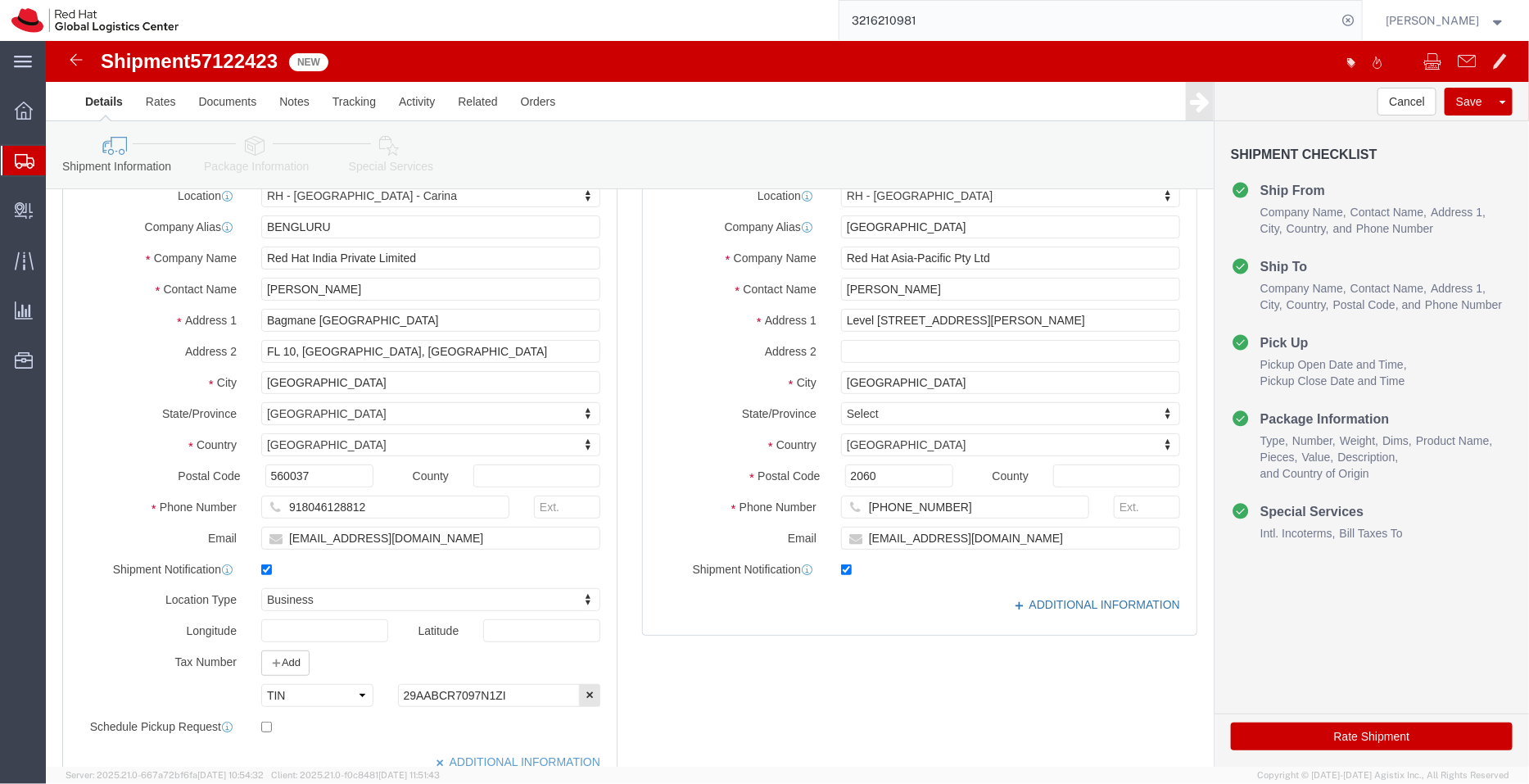
click link "ADDITIONAL INFORMATION"
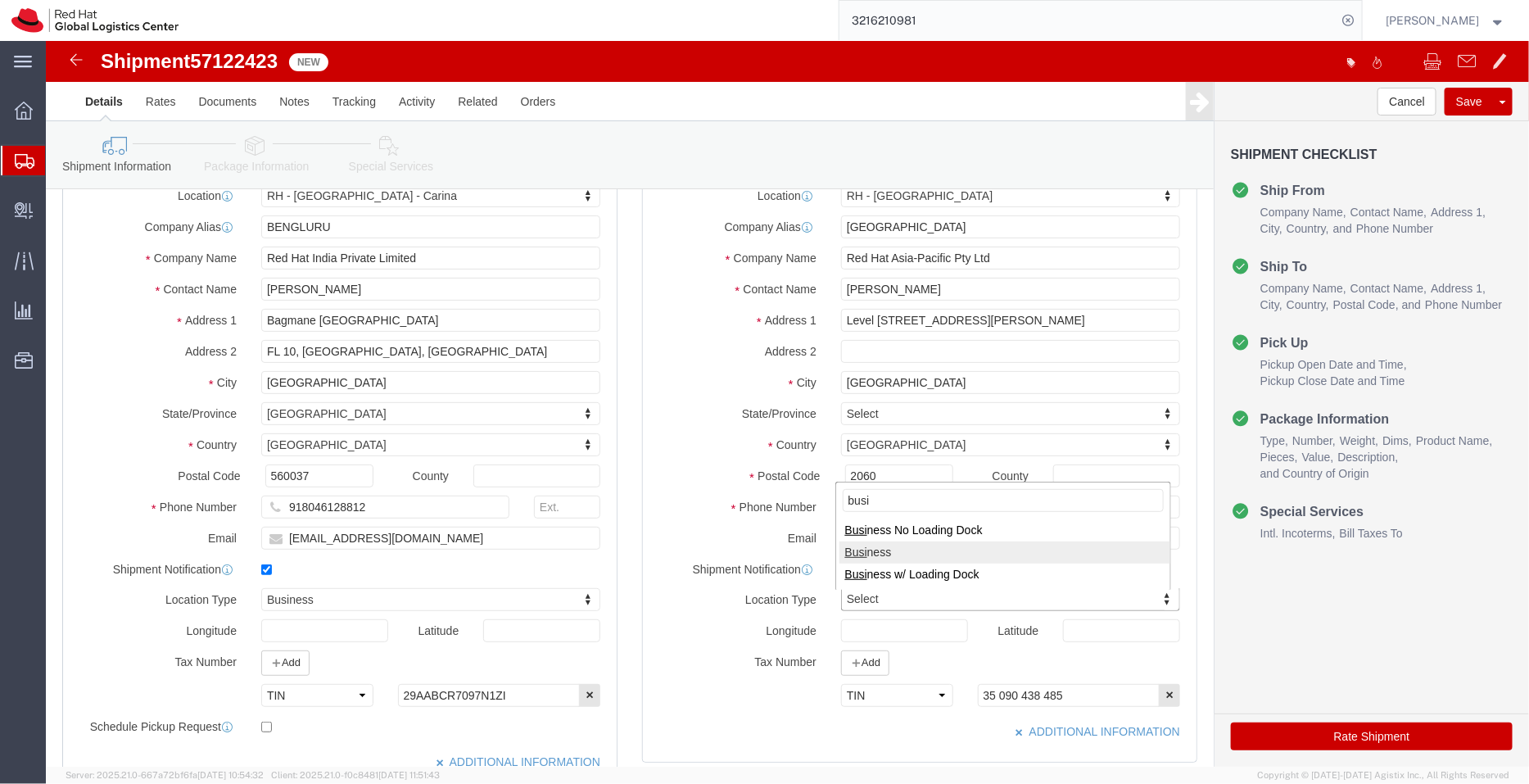
type input "busi"
select select "BUSI"
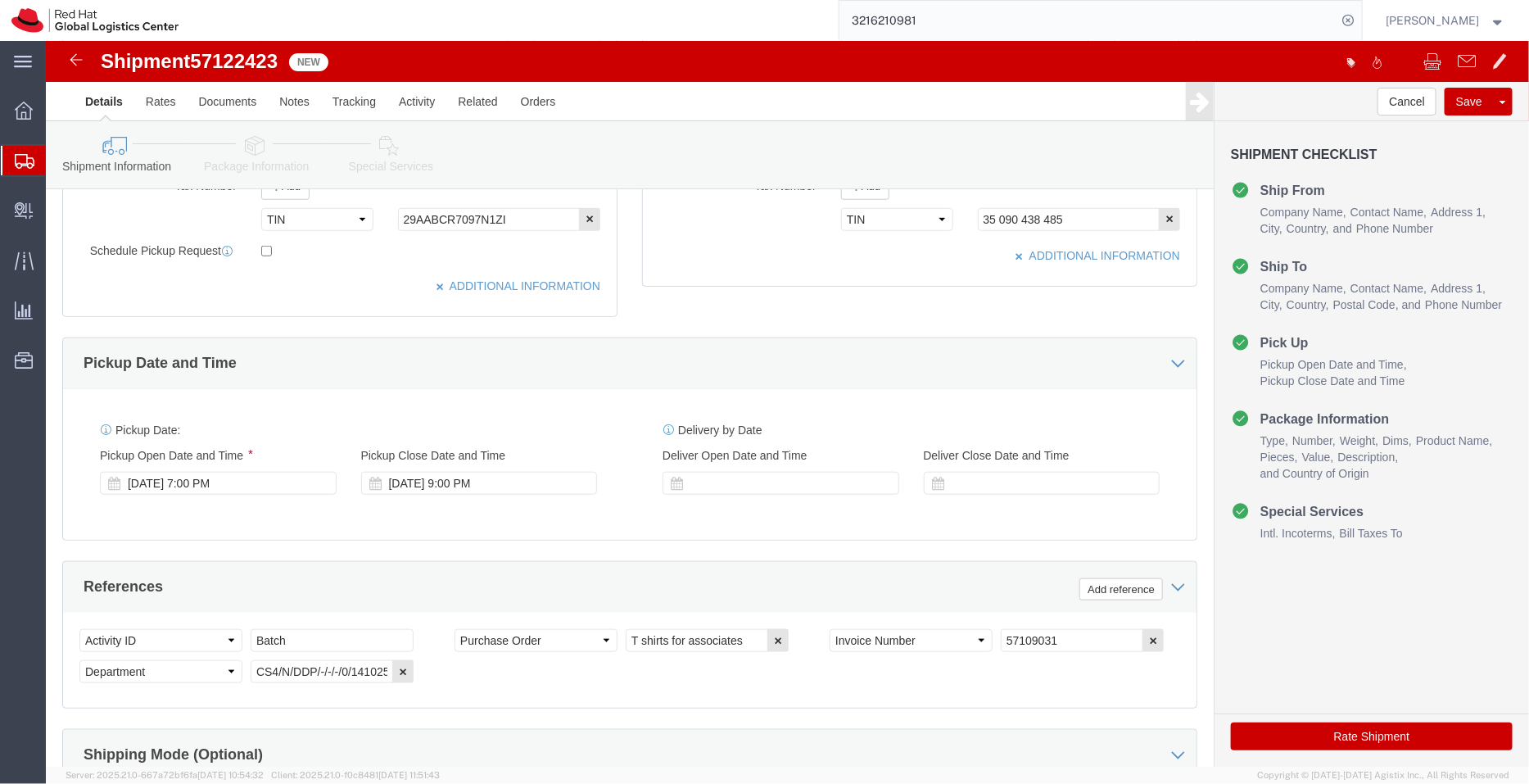
scroll to position [540, 0]
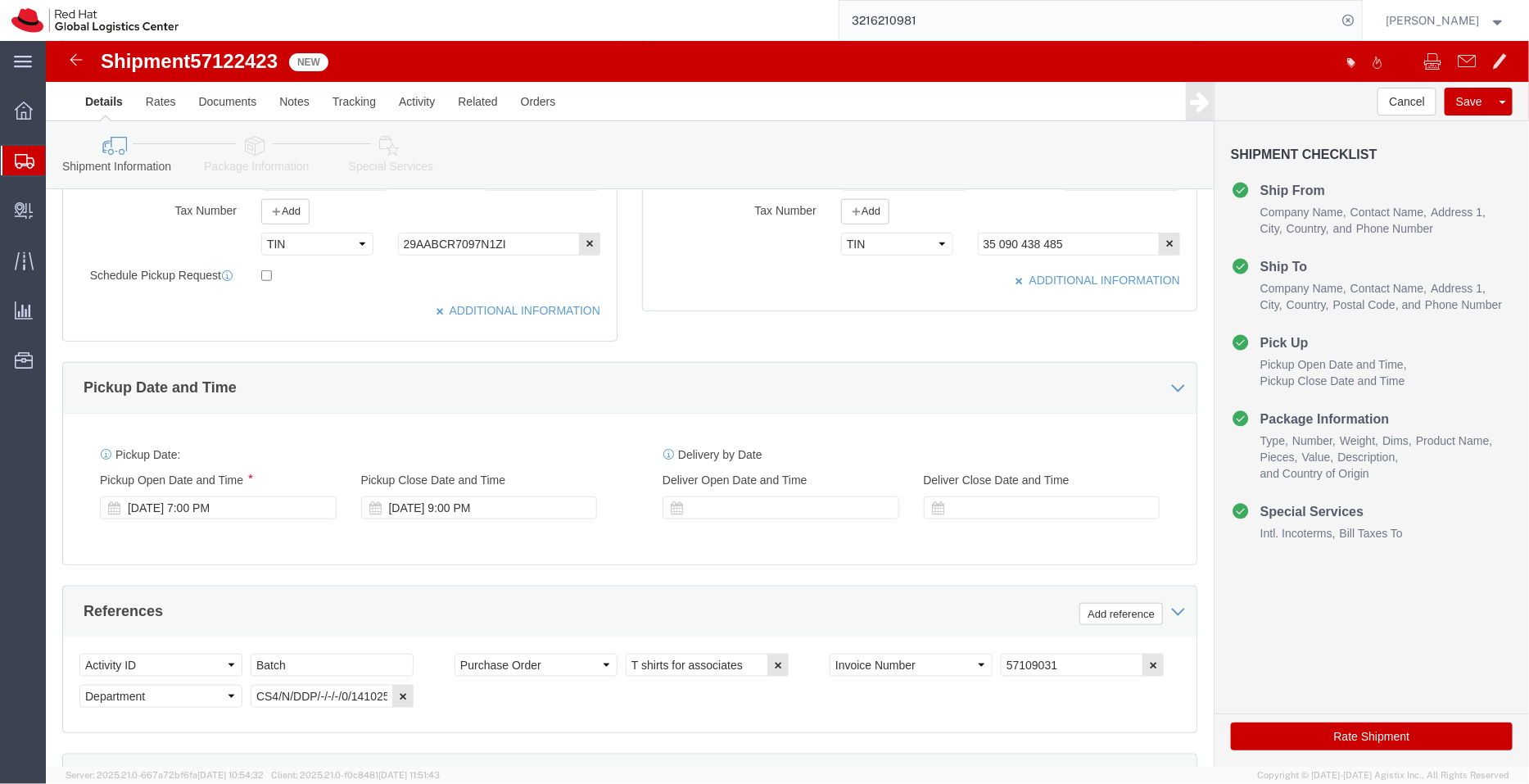
click div "Pickup Start Date Pickup Start Time Pickup Open Date and Time Oct 14 2025 7:00 …"
click div "Oct 14 2025 7:00 PM"
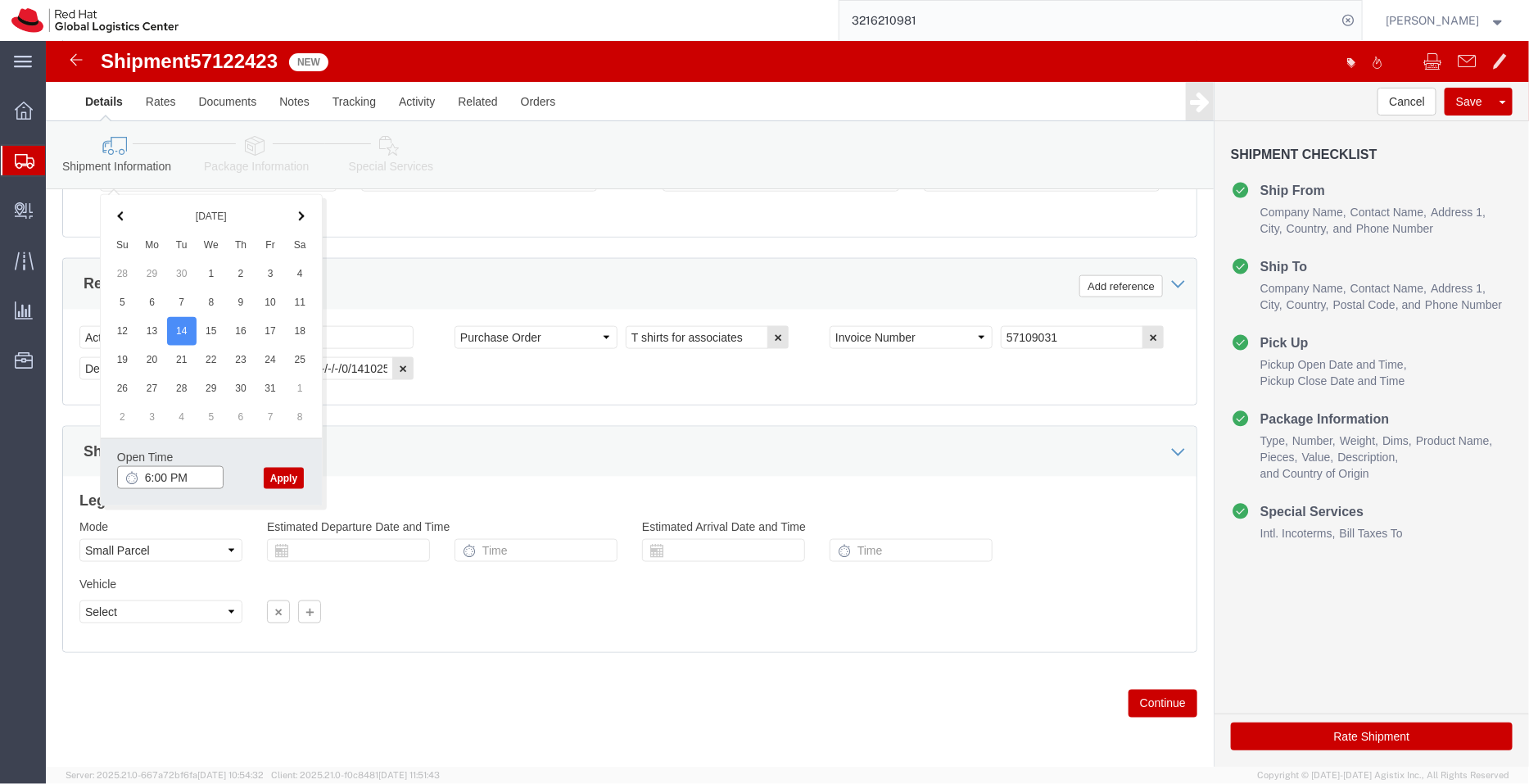
type input "6:00 PM"
click button "Apply"
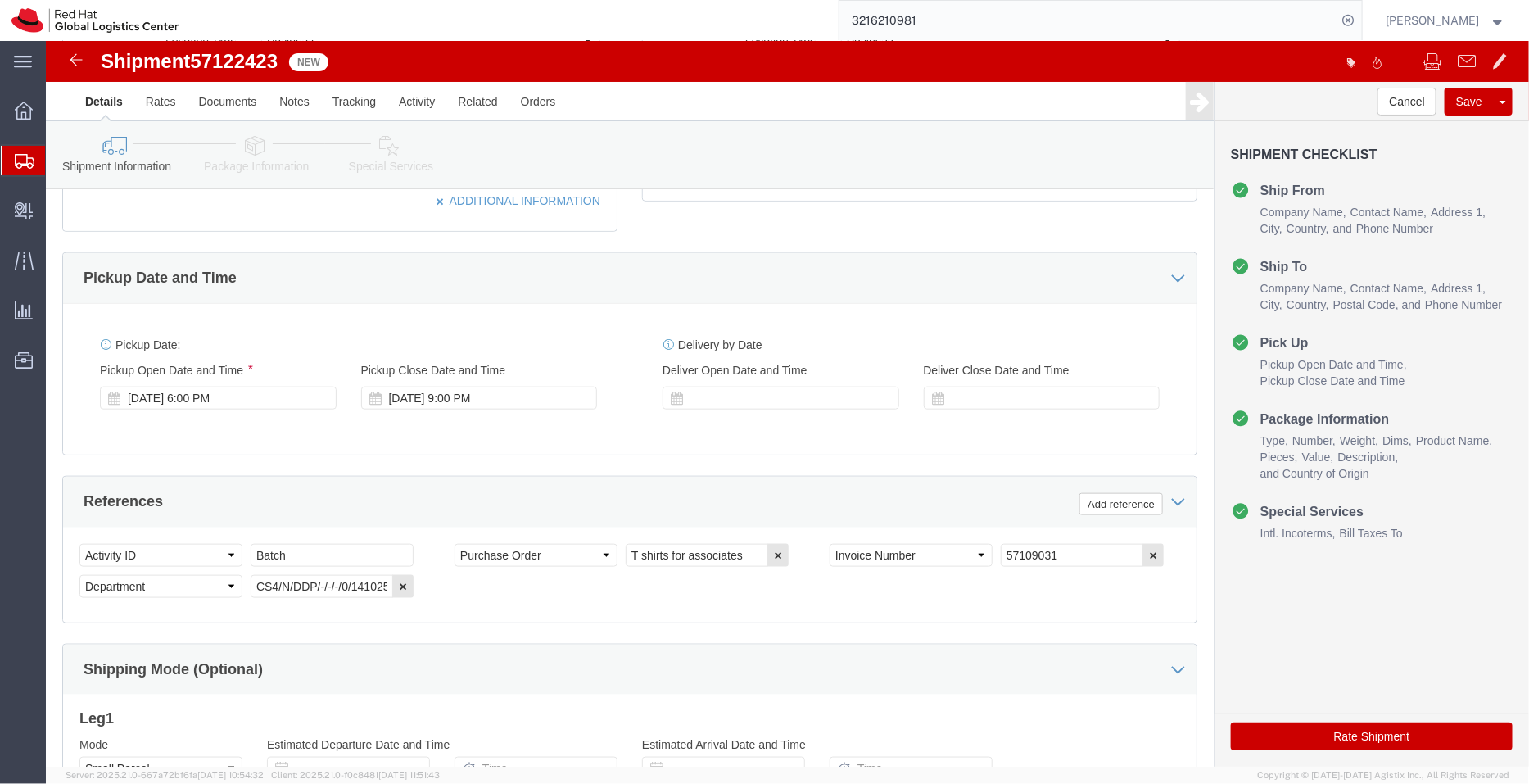
scroll to position [634, 0]
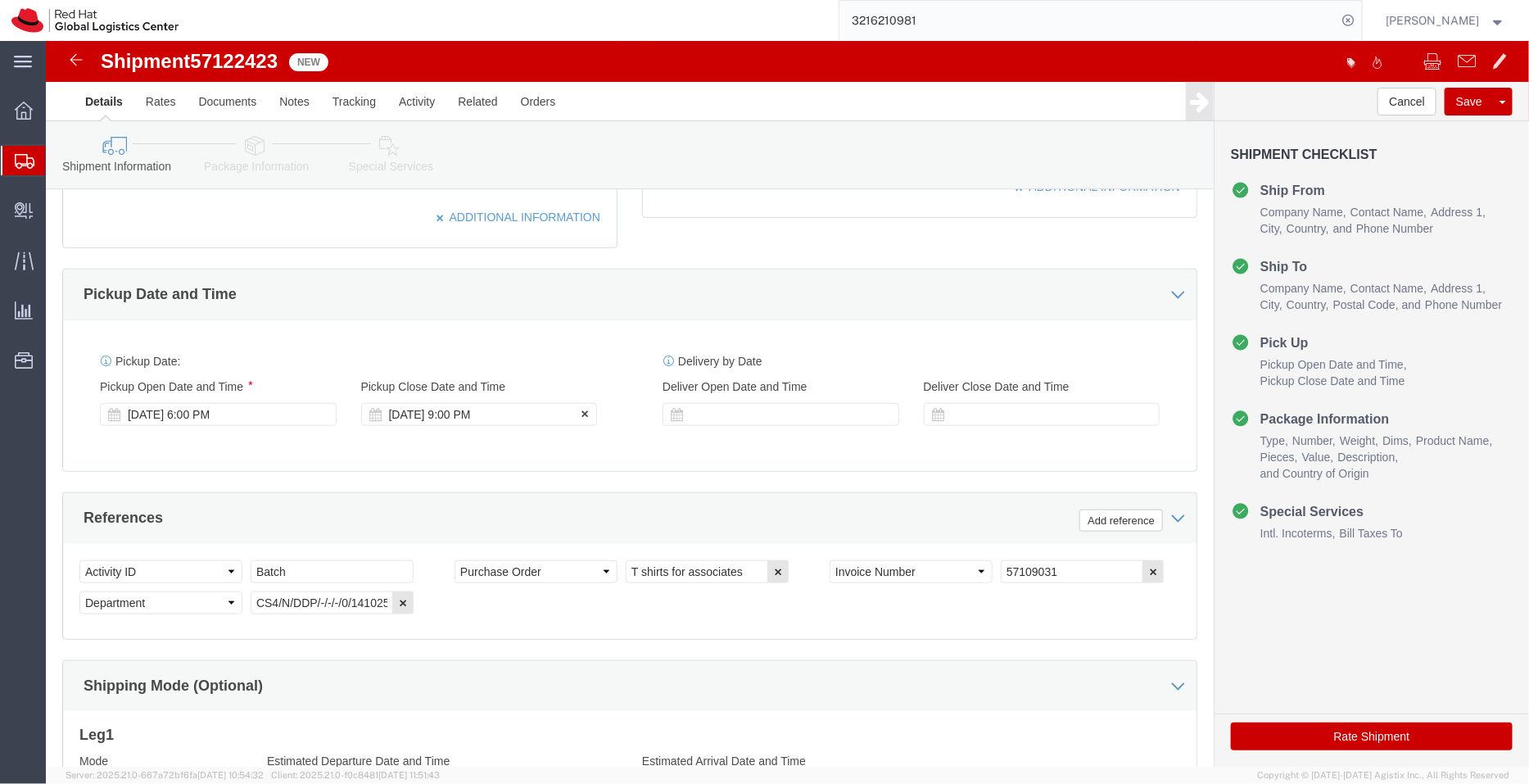
click div "Oct 14 2025 9:00 PM"
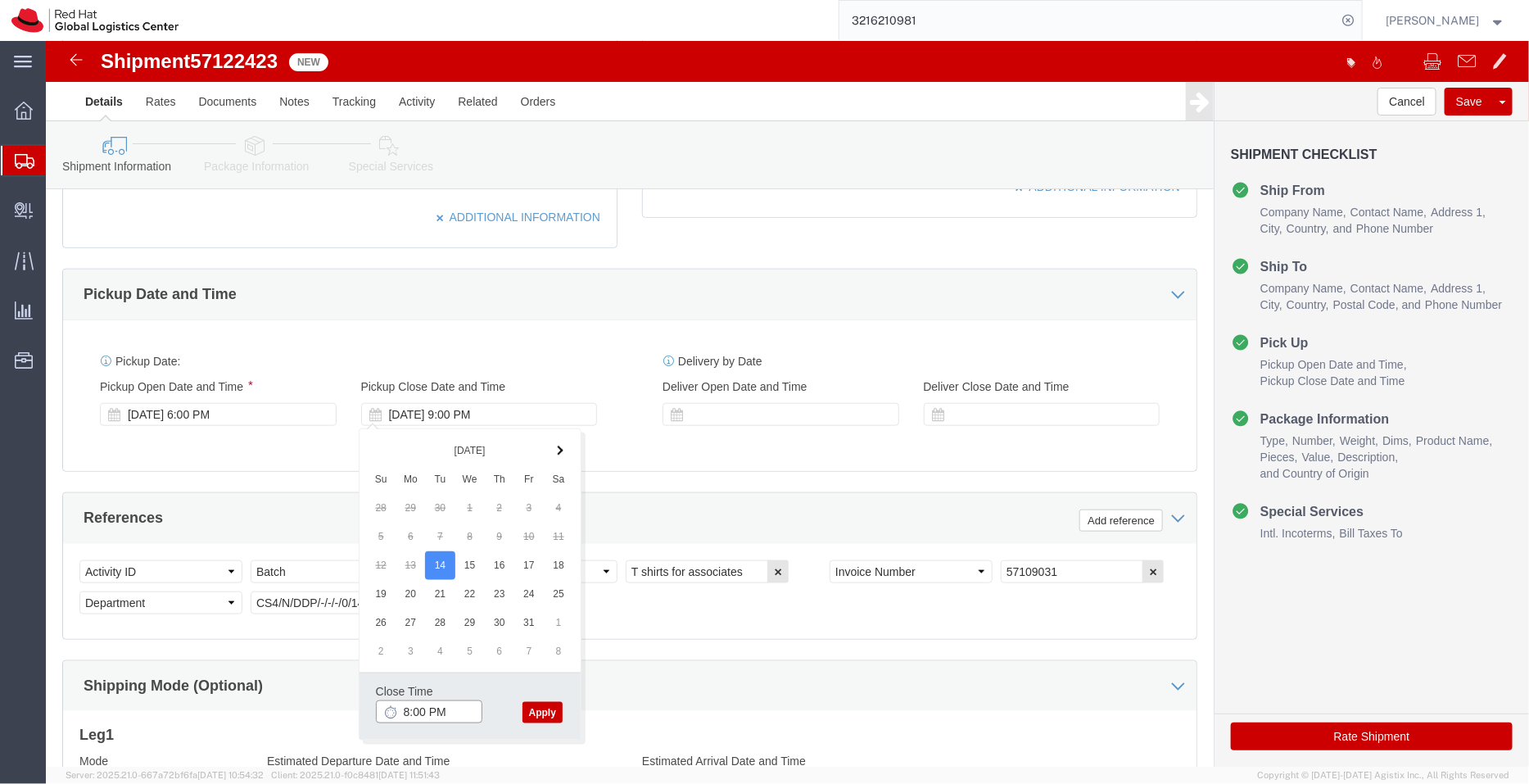
type input "8:00 PM"
click button "Apply"
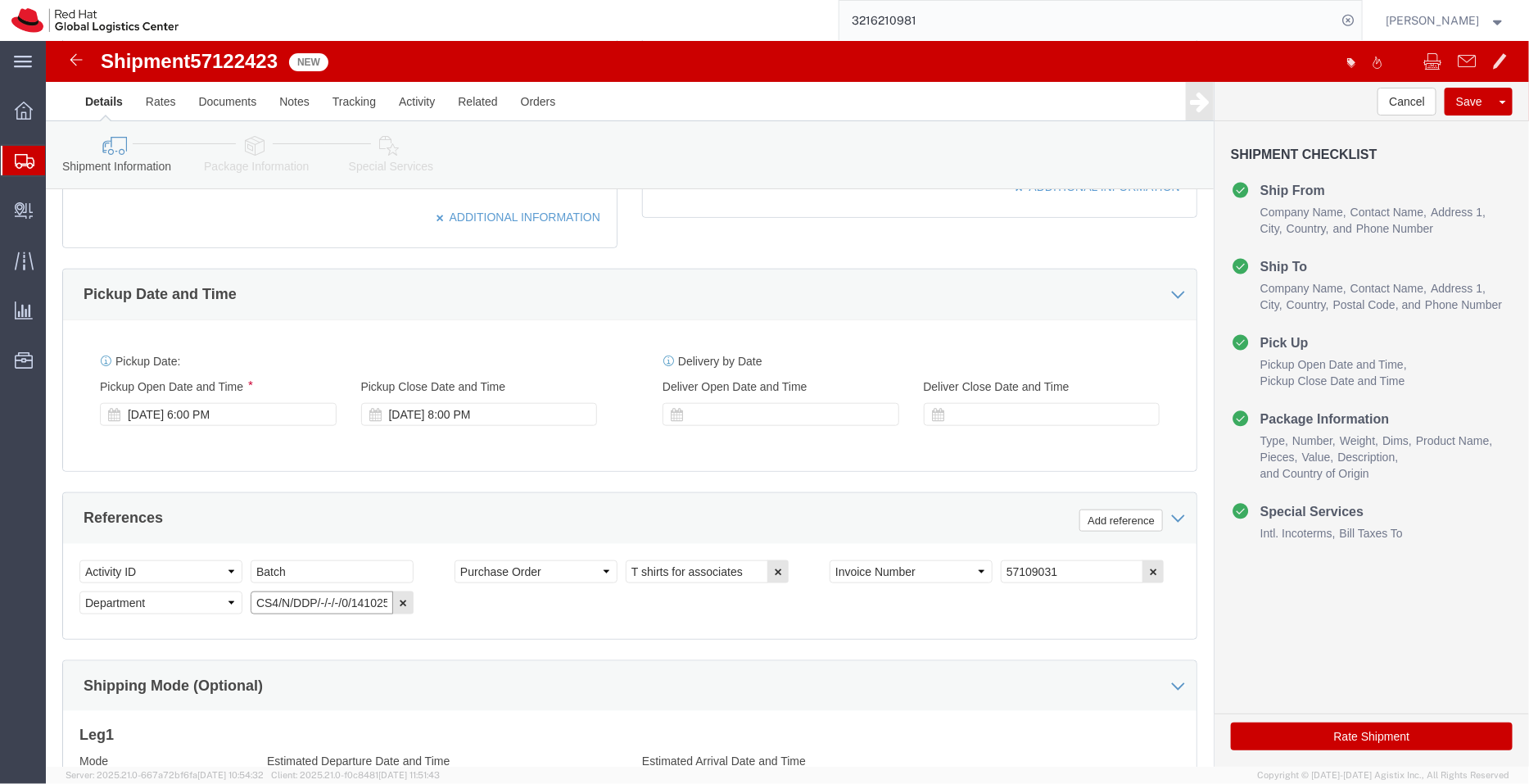
click input "CS4/N/DDP/-/-/-/0/141025"
click icon "button"
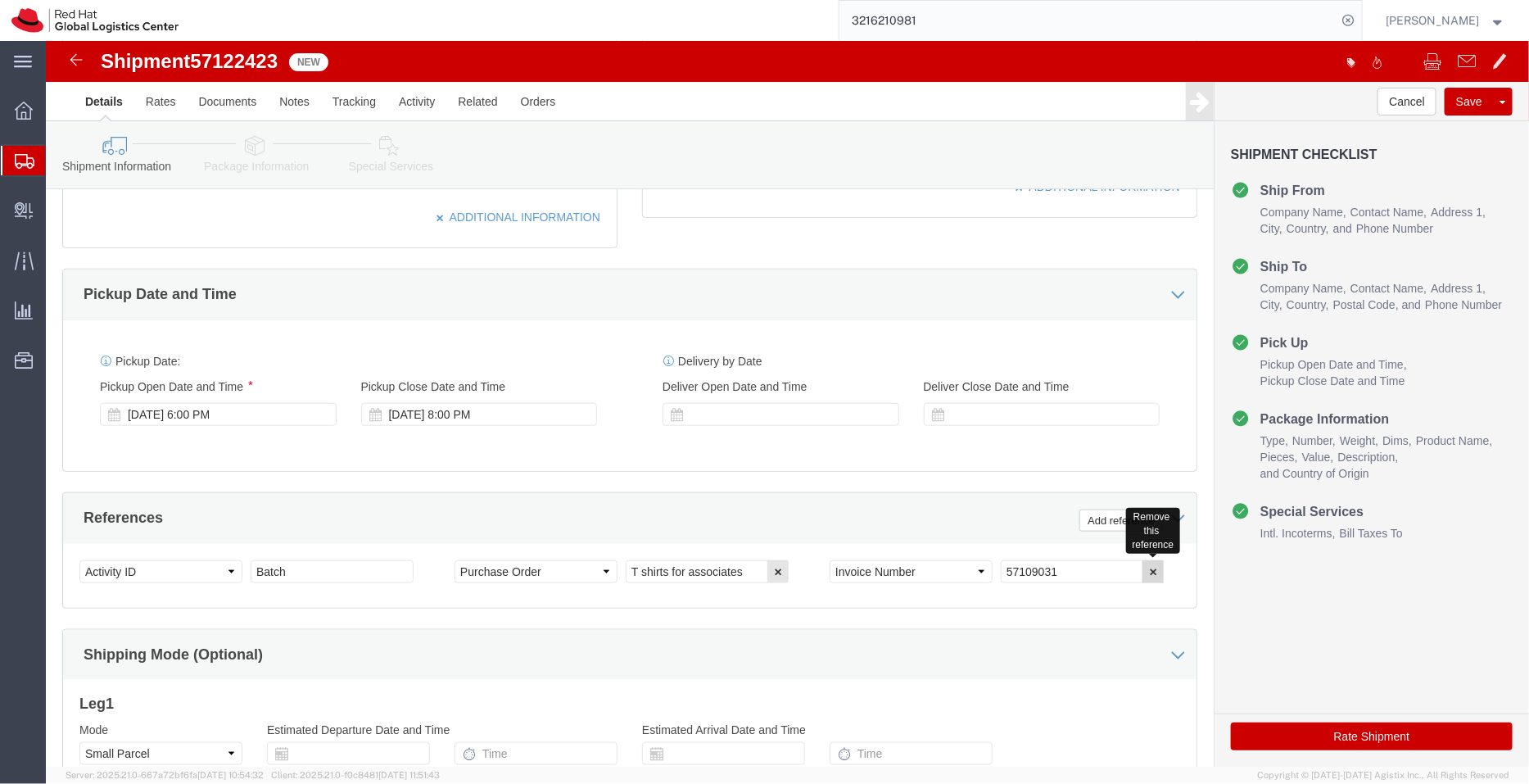
click icon "button"
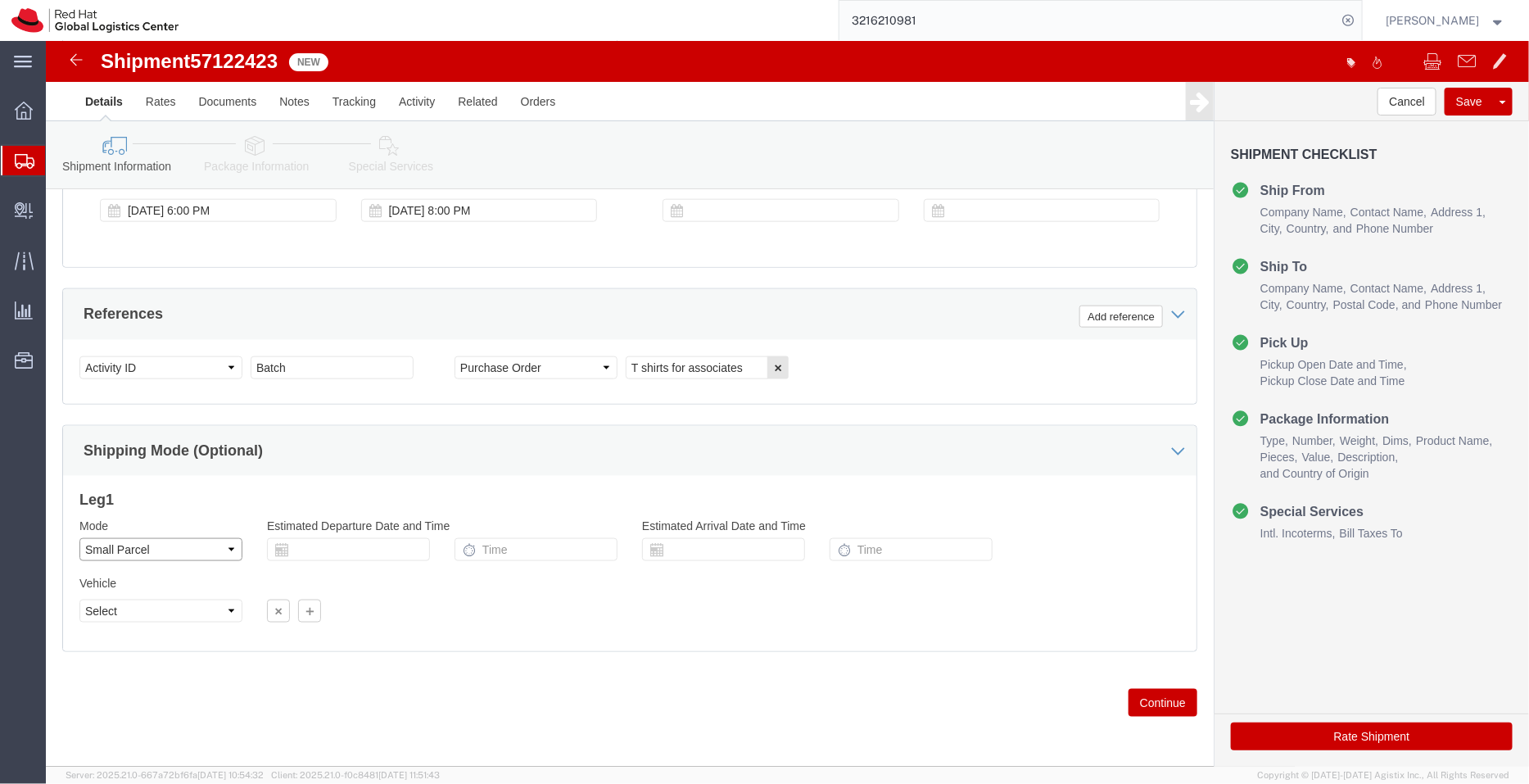
click select "Select Air Less than Truckload Multi-Leg Ocean Freight Rail Small Parcel Truckl…"
select select
click select "Select Air Less than Truckload Multi-Leg Ocean Freight Rail Small Parcel Truckl…"
click icon
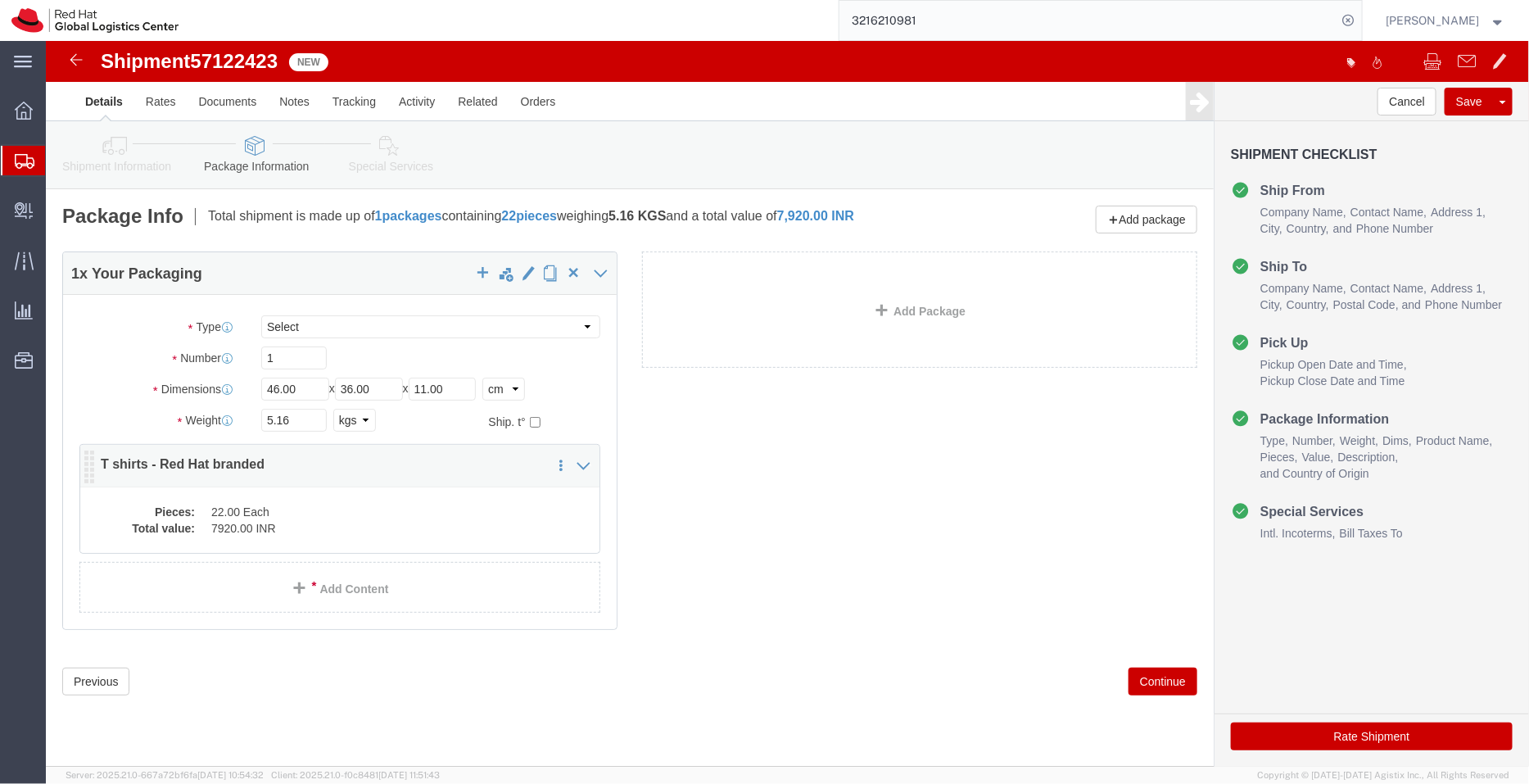
click dd "22.00 Each"
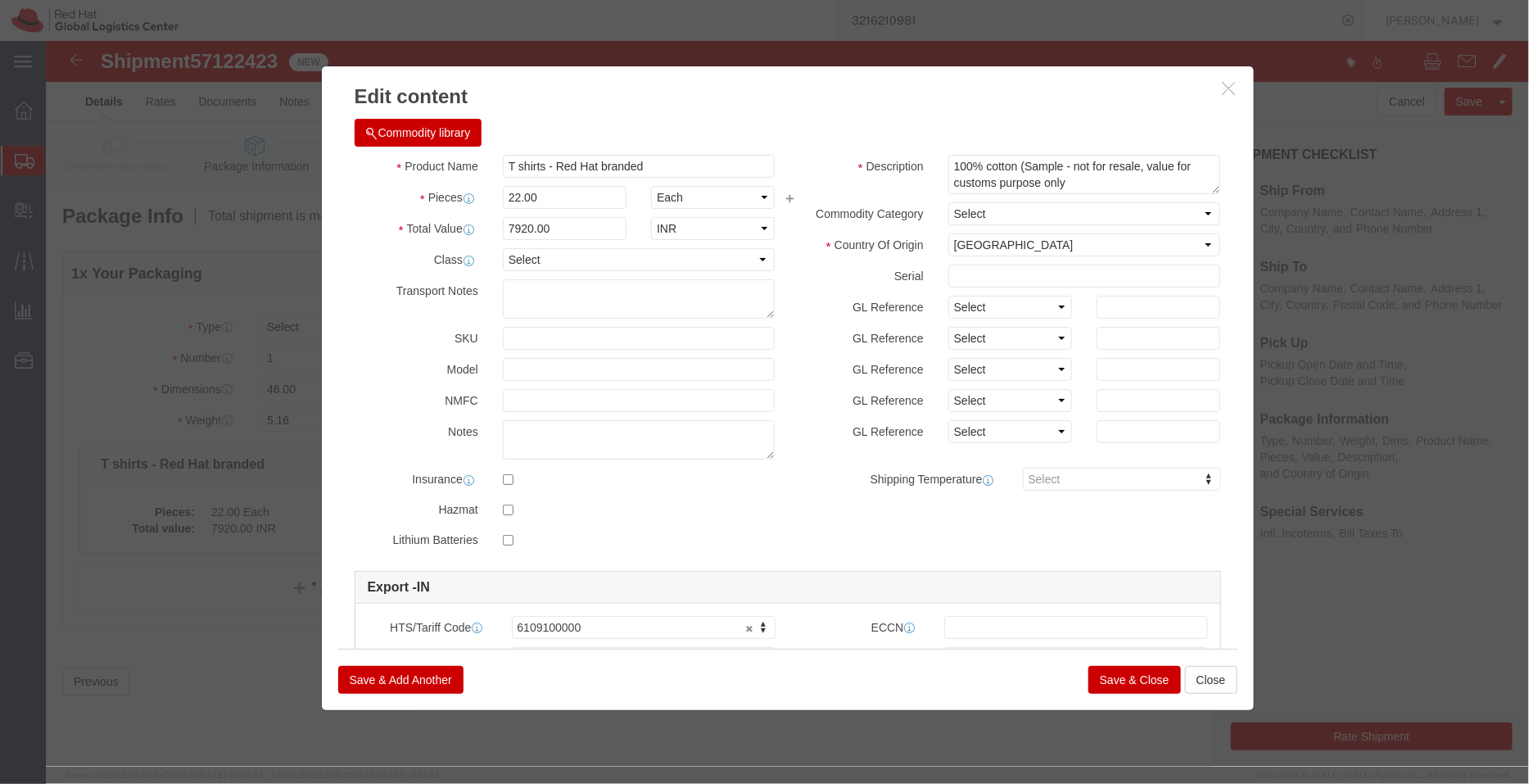
click button "Save & Close"
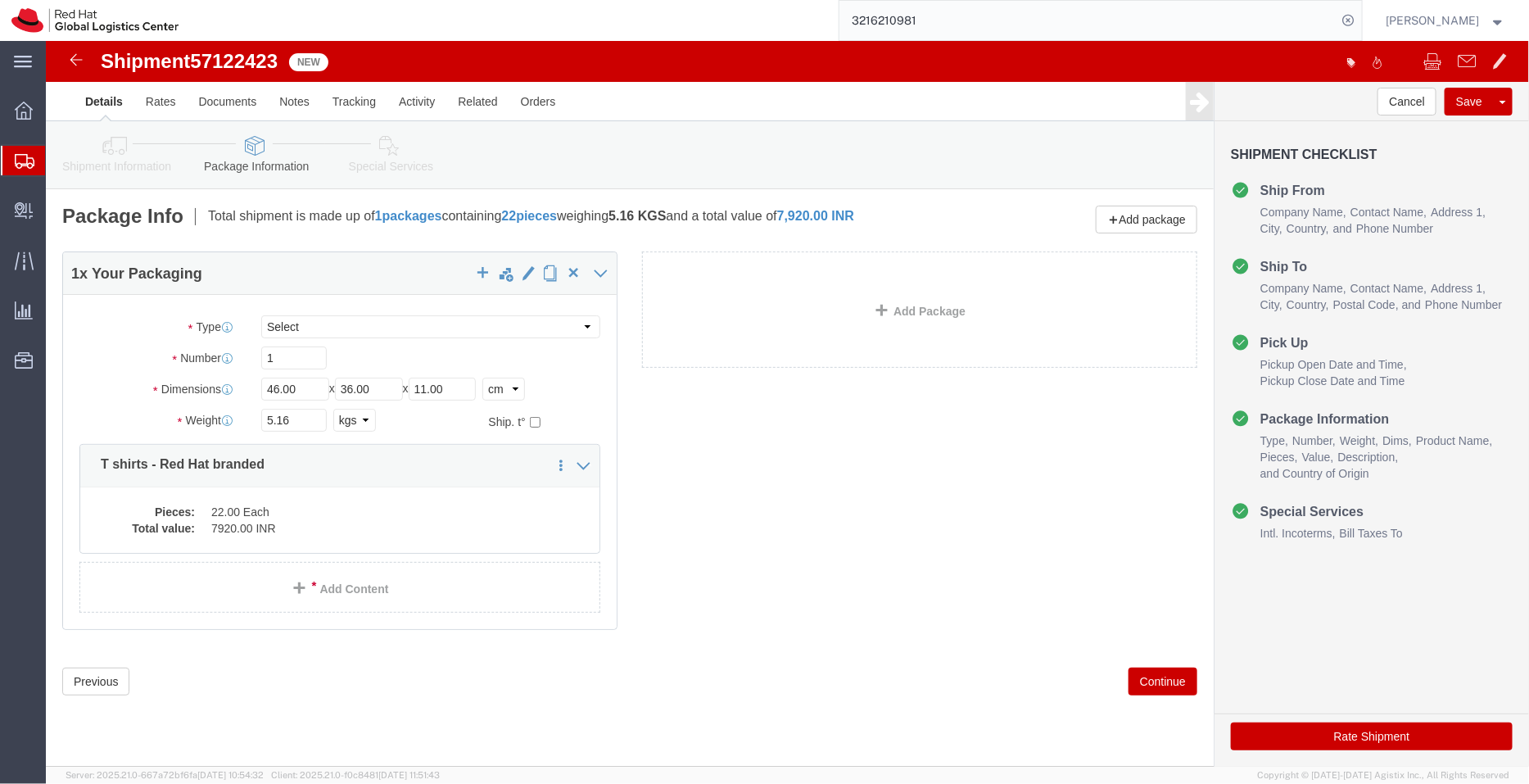
click icon
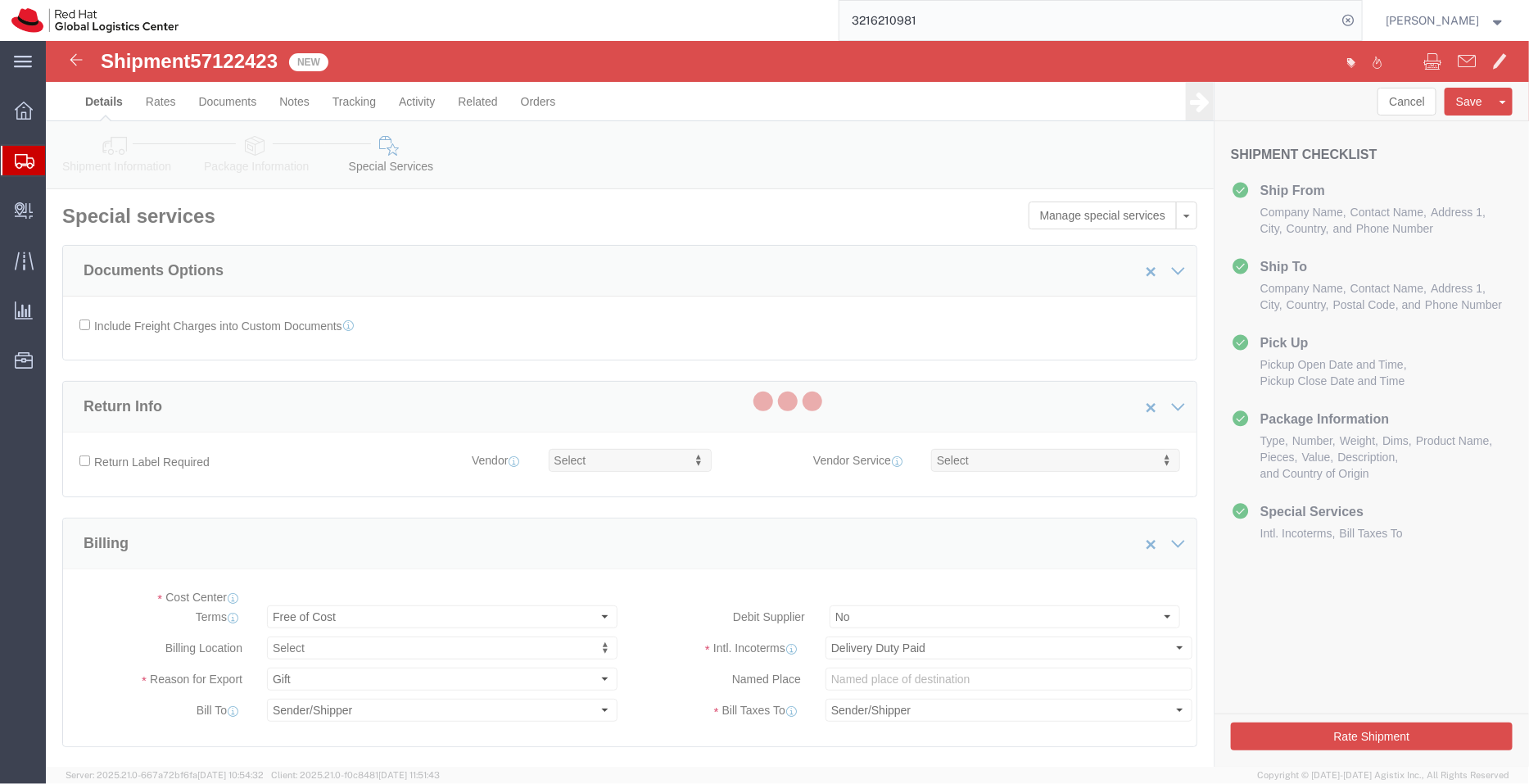
select select "COSTCENTER"
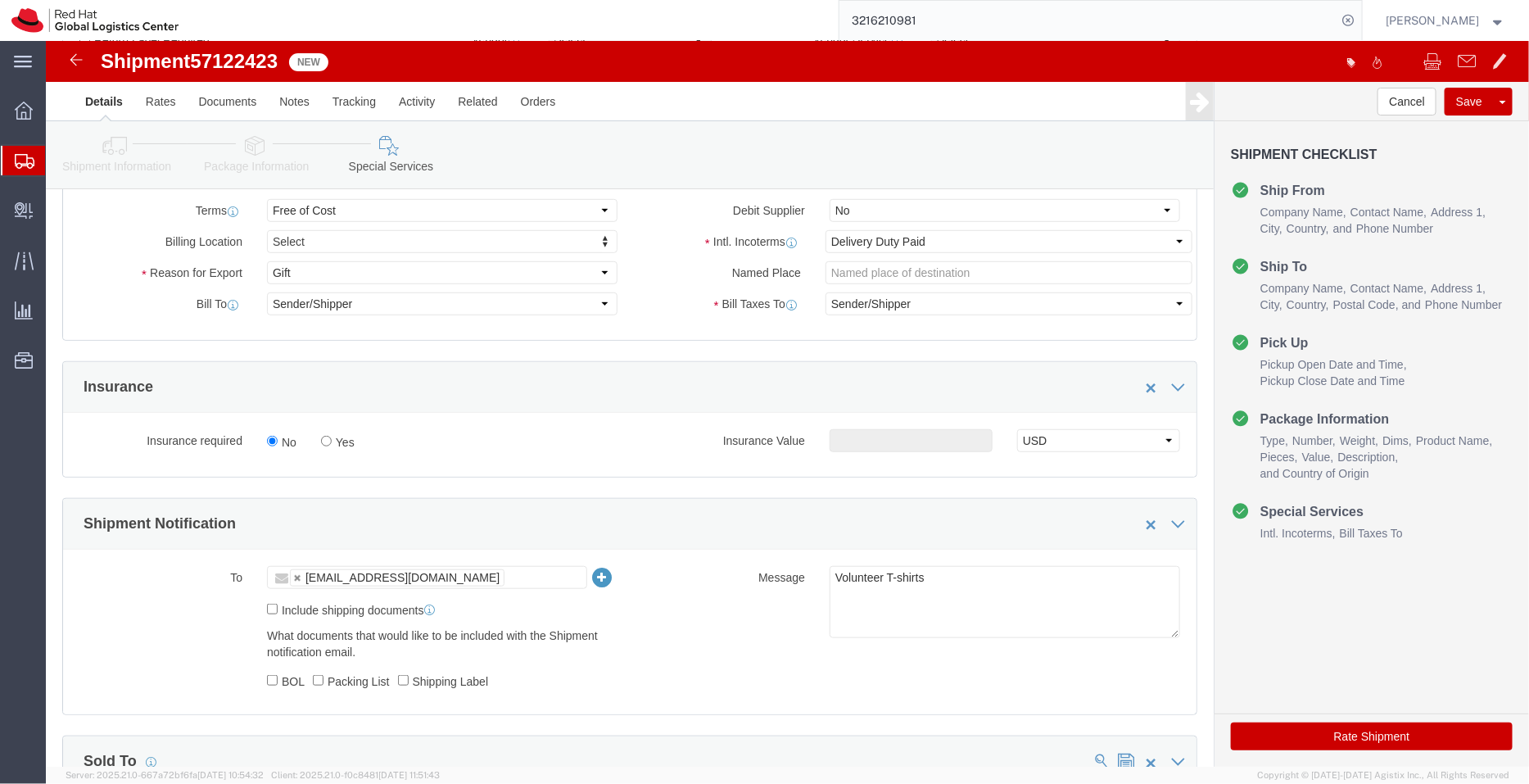
scroll to position [422, 0]
click icon
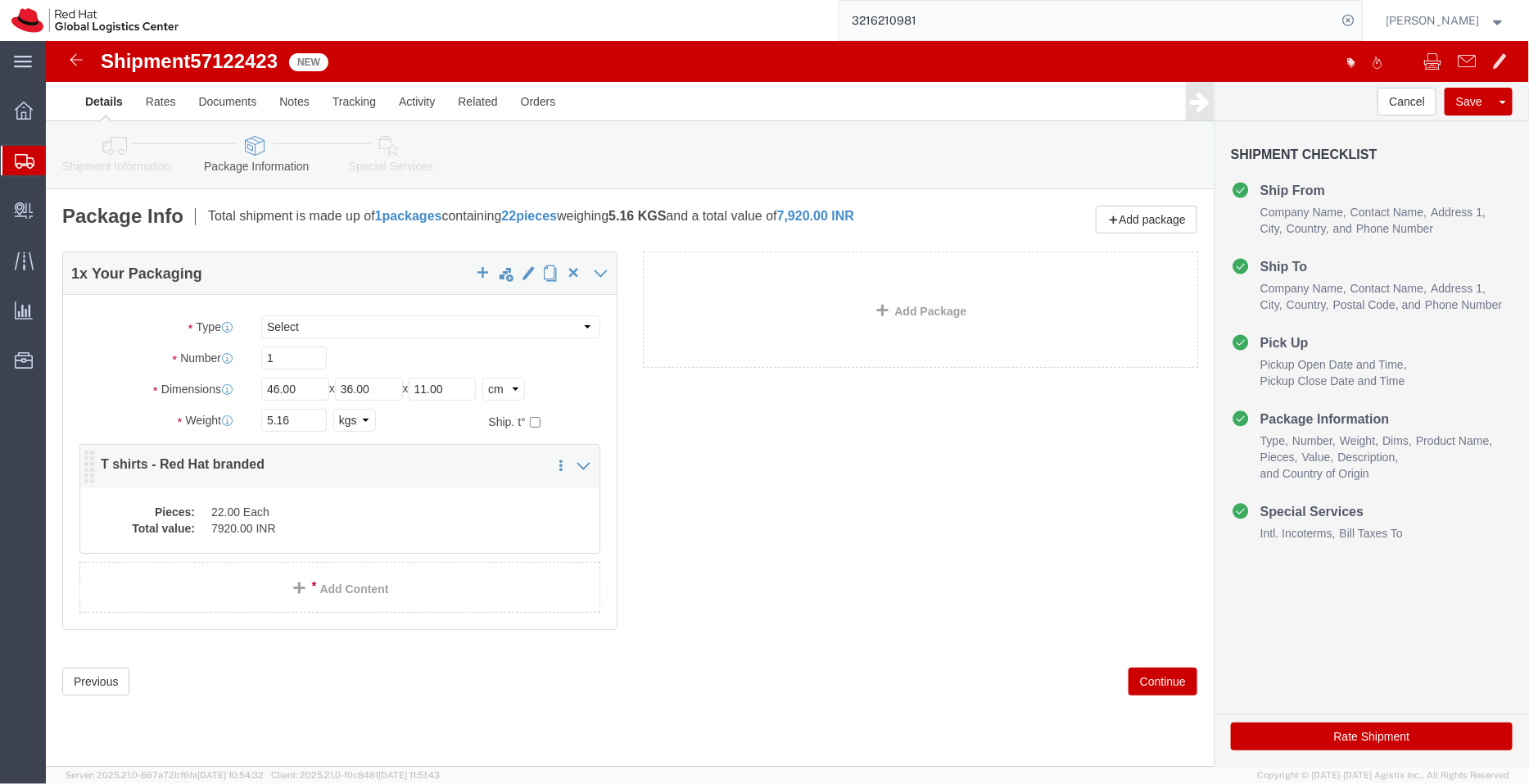
click dd "22.00 Each"
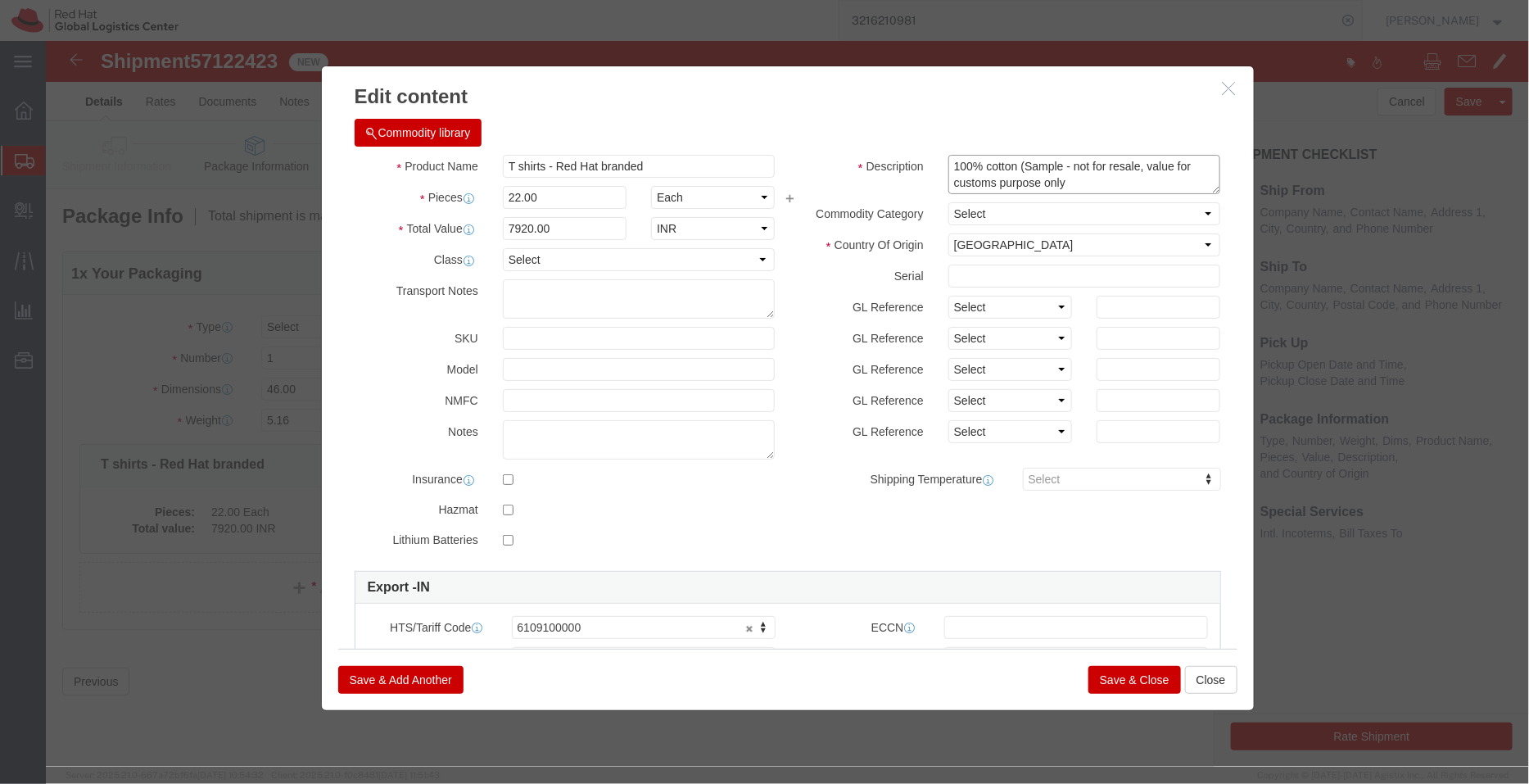
click textarea "100% cotton (Sample - not for resale, value for customs purpose only"
type textarea "100% cotton (Gift - not for resale, value for customs purpose only"
click button "Save & Close"
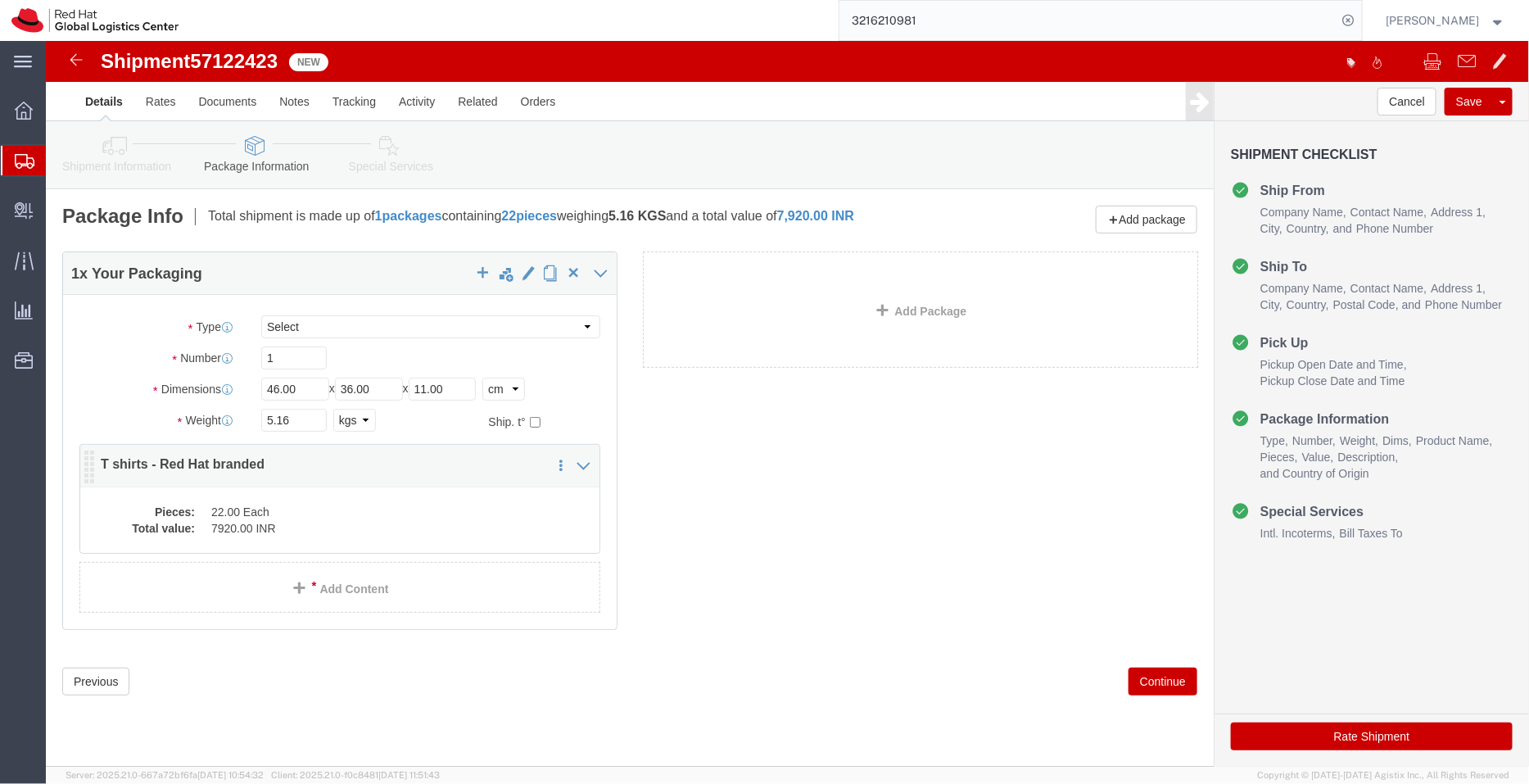
click dd "7920.00 INR"
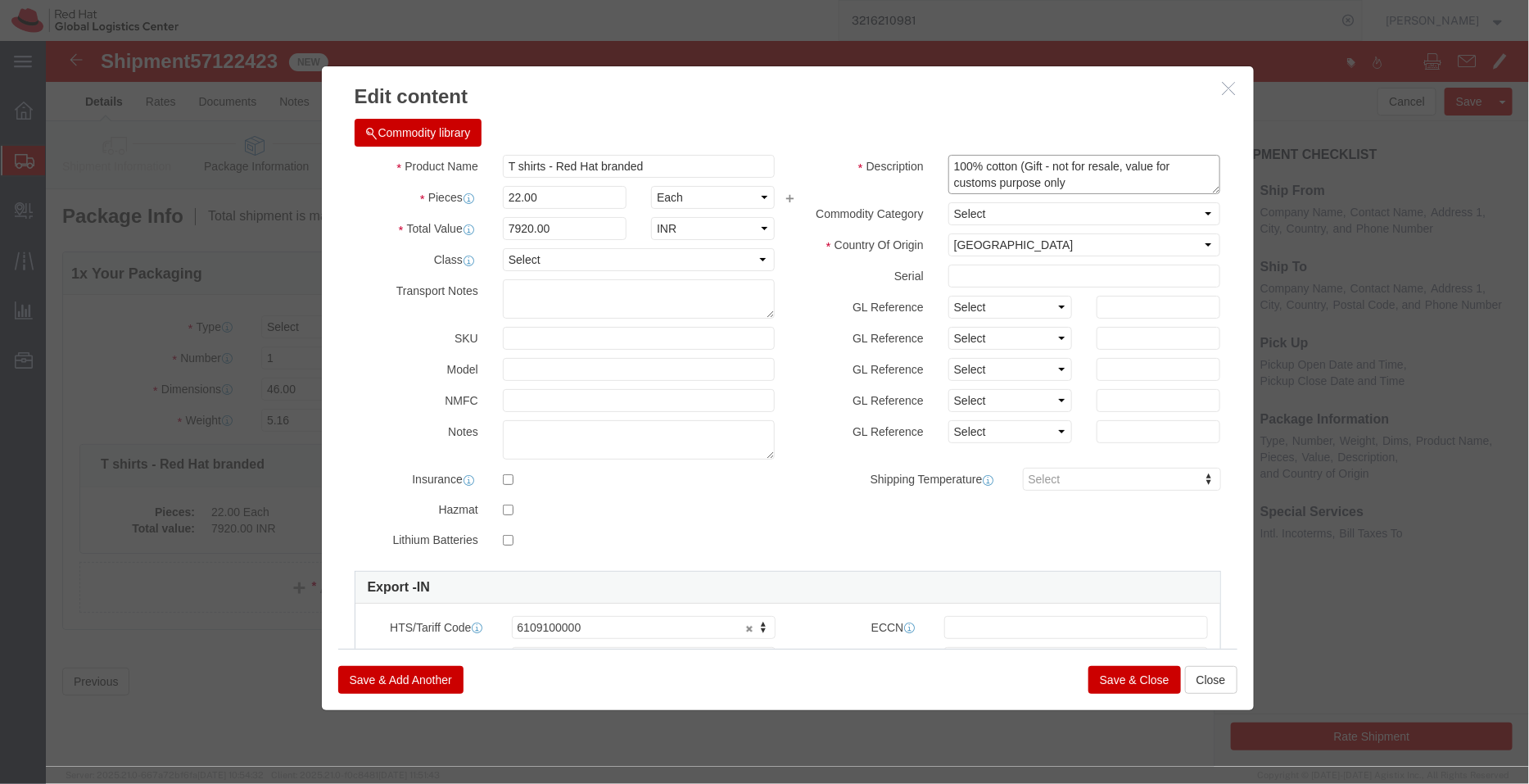
drag, startPoint x: 994, startPoint y: 128, endPoint x: 973, endPoint y: 124, distance: 21.4
click textarea "100% cotton (Gift - not for resale, value for customs purpose only"
type textarea "100% cotton (sample- not for resale, value for customs purpose only"
click button "Save & Close"
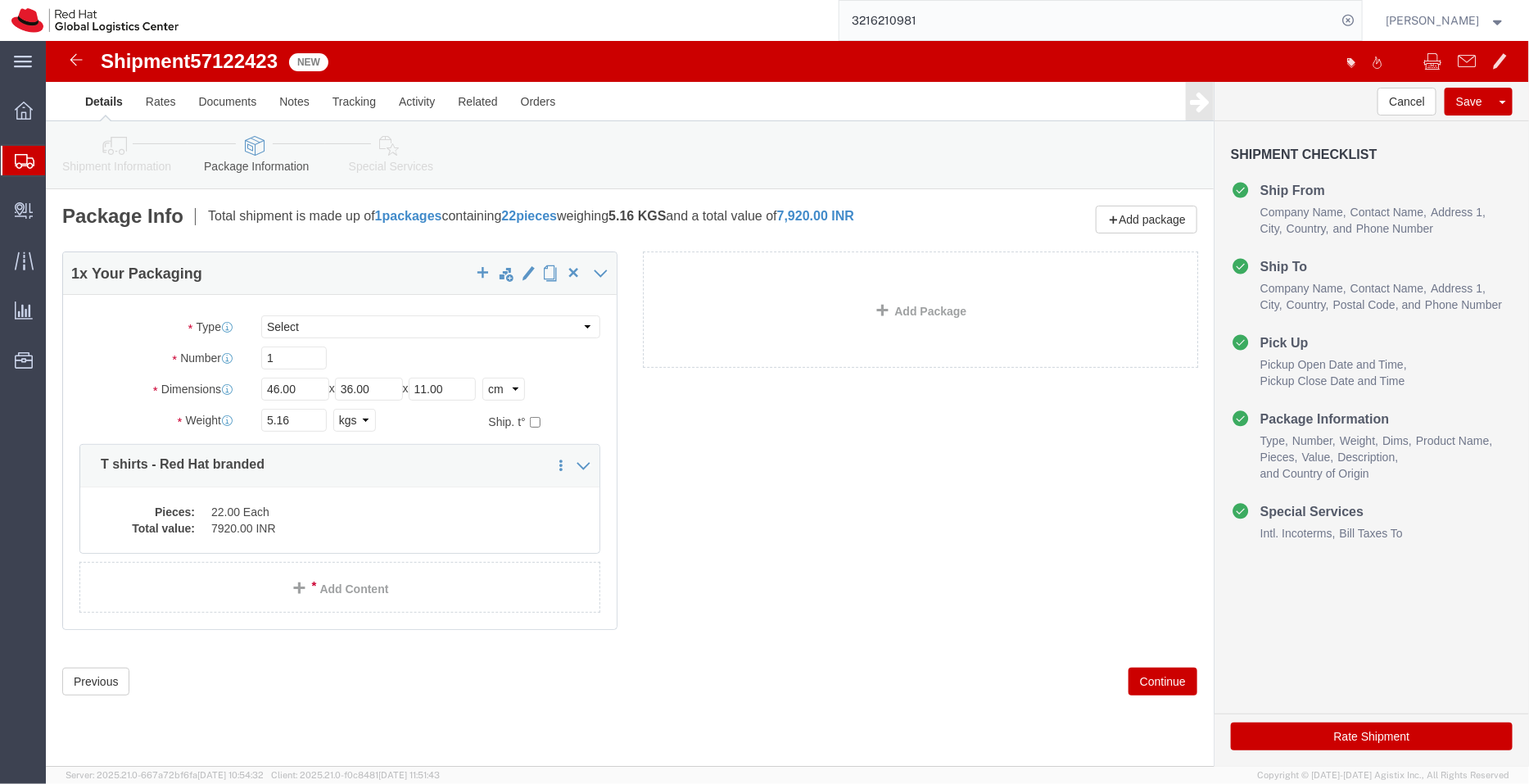
click div
click link "Special Services"
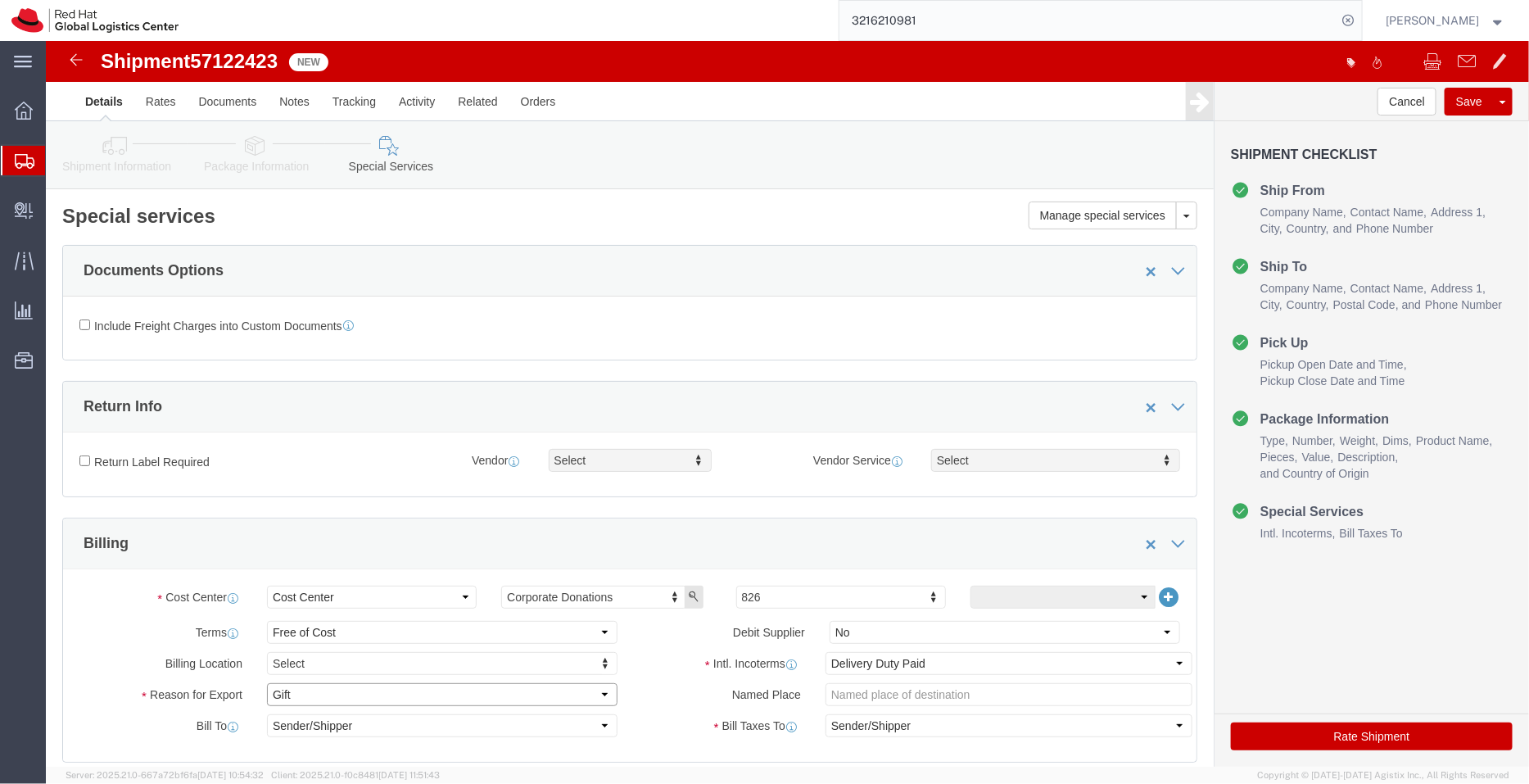
click select "Select Gift Personal Effects Repair/Warranty Return Sample Sold Temporary/Not S…"
select select "SAMPLE"
click select "Select Gift Personal Effects Repair/Warranty Return Sample Sold Temporary/Not S…"
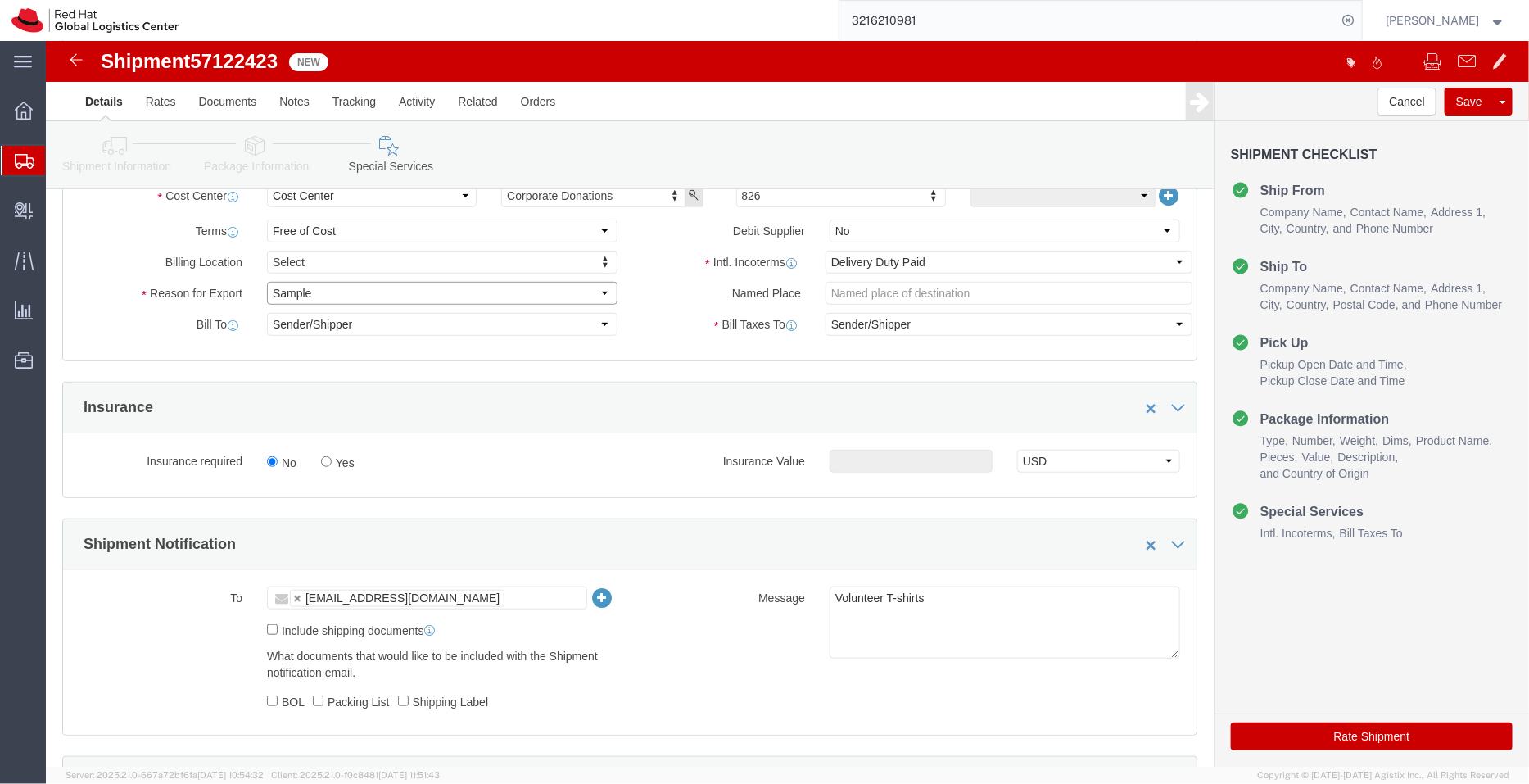
scroll to position [404, 0]
click textarea "Volunteer T-shirts"
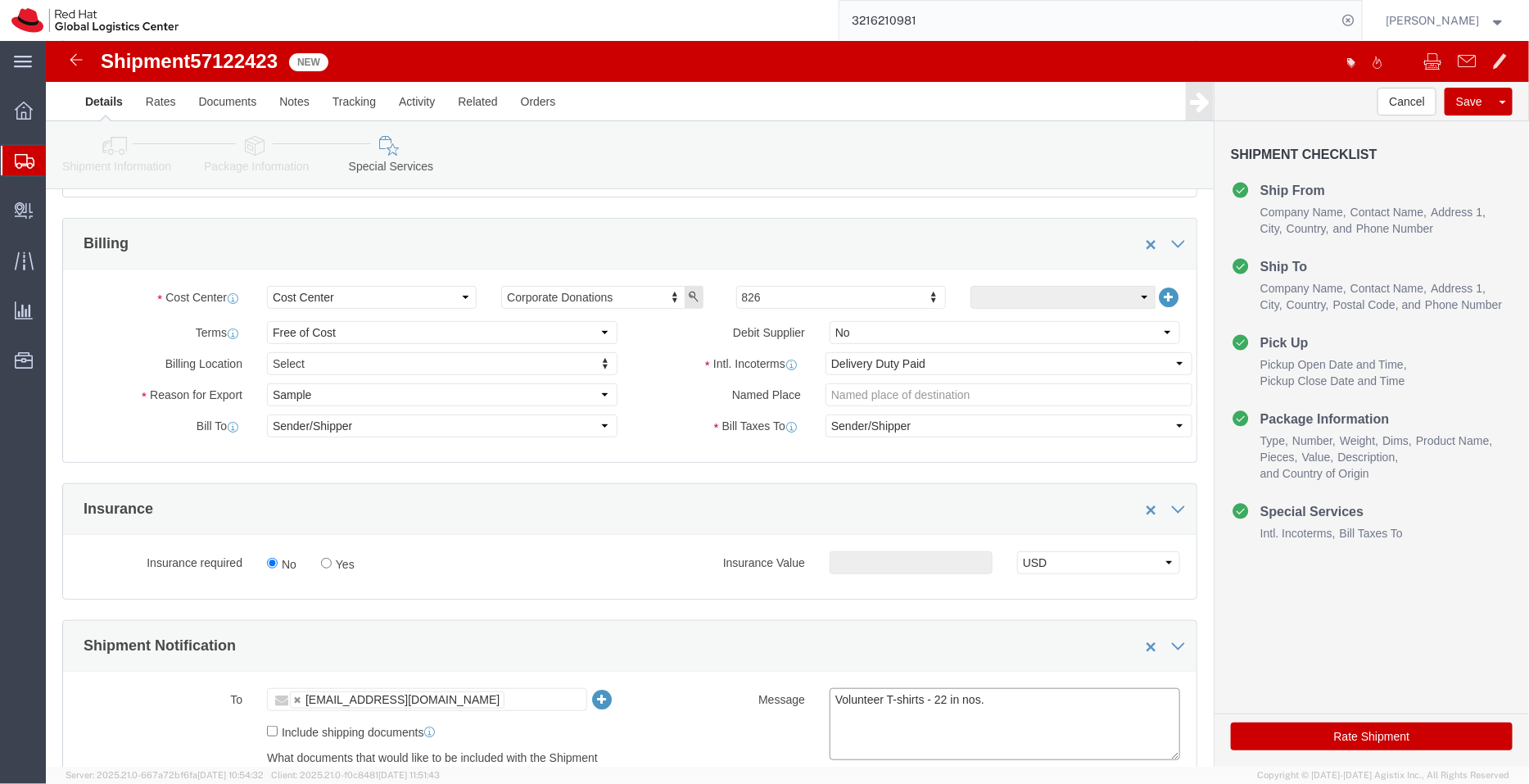
scroll to position [55, 0]
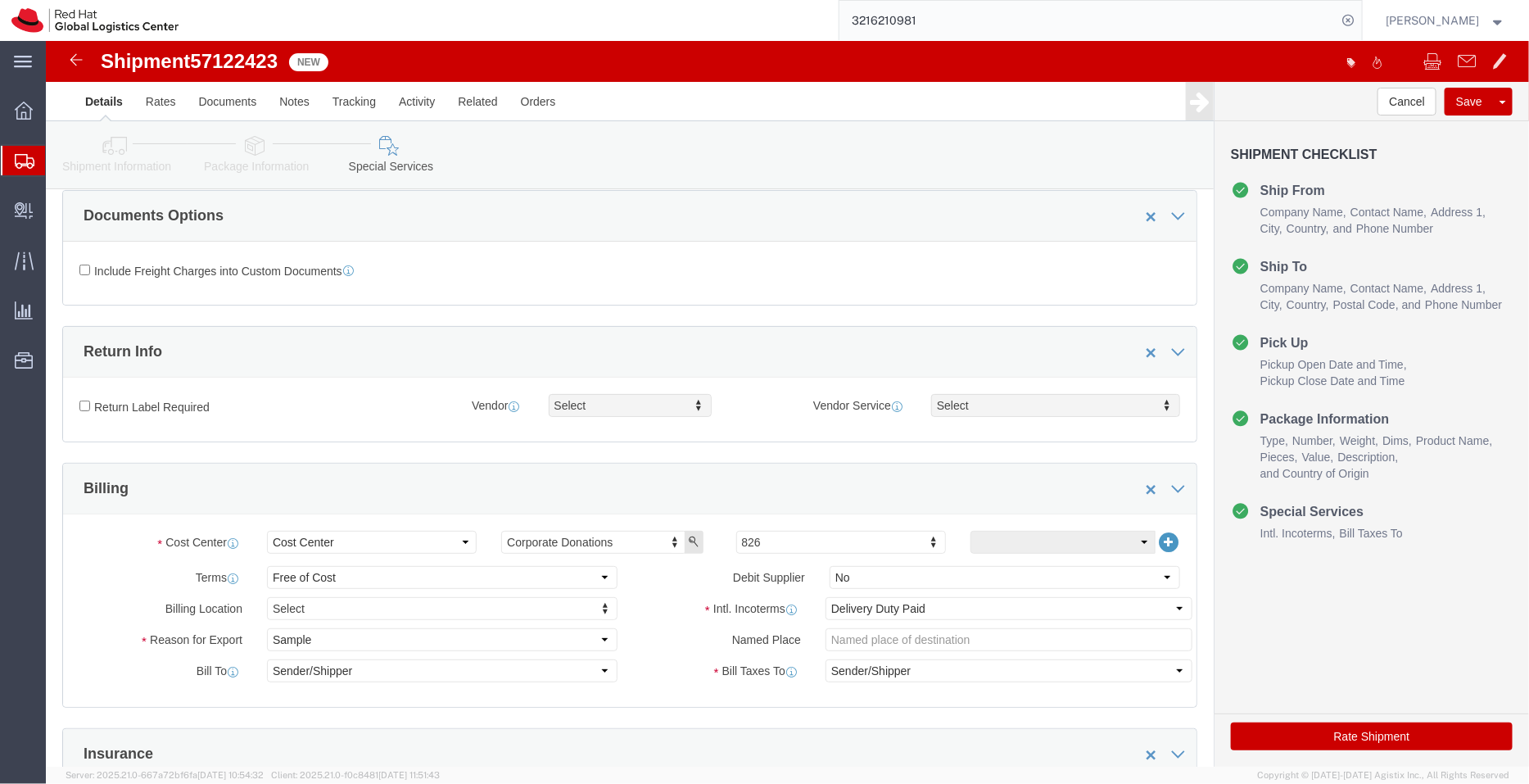
type textarea "Volunteer T-shirts - 22 in nos."
click icon
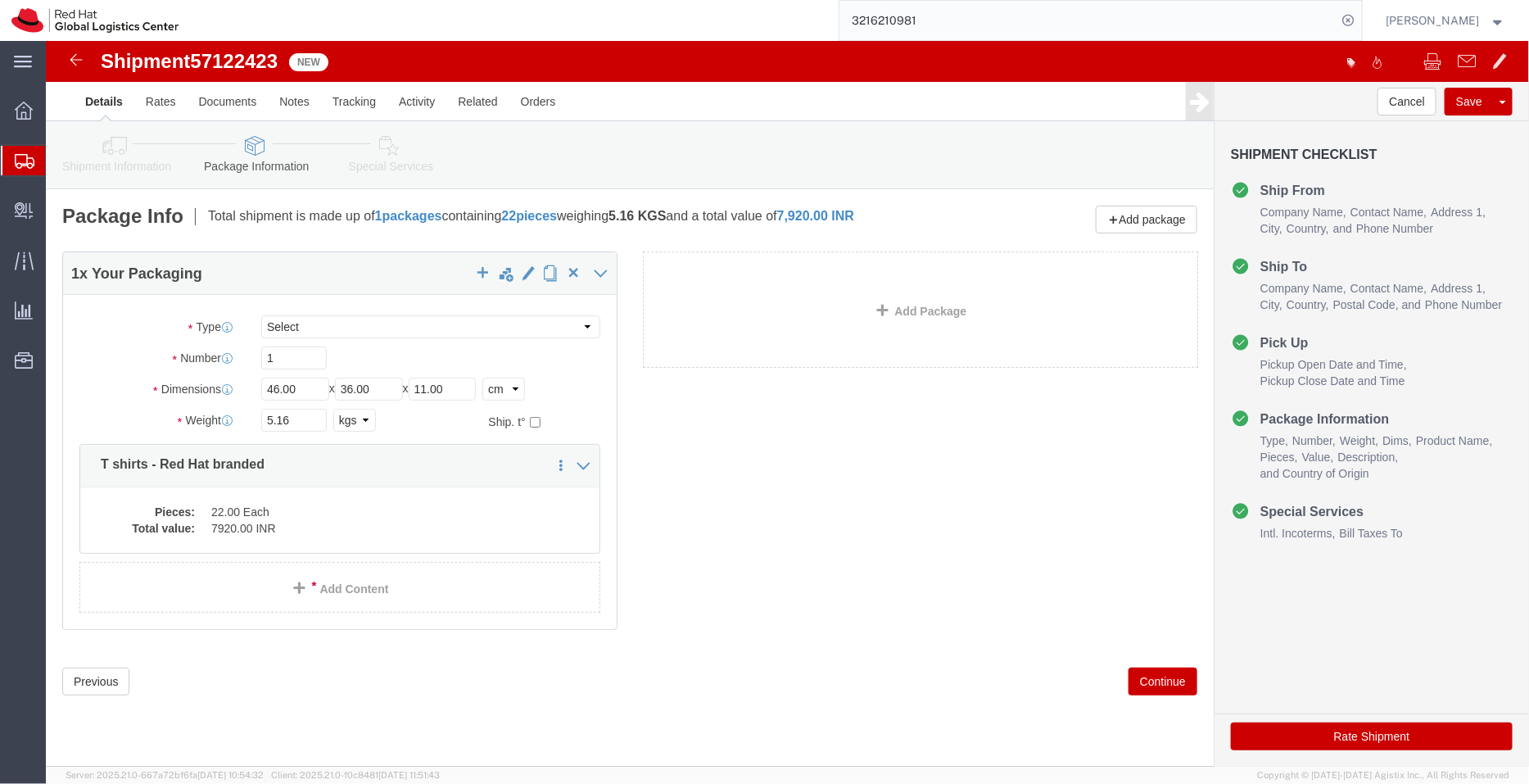
click icon
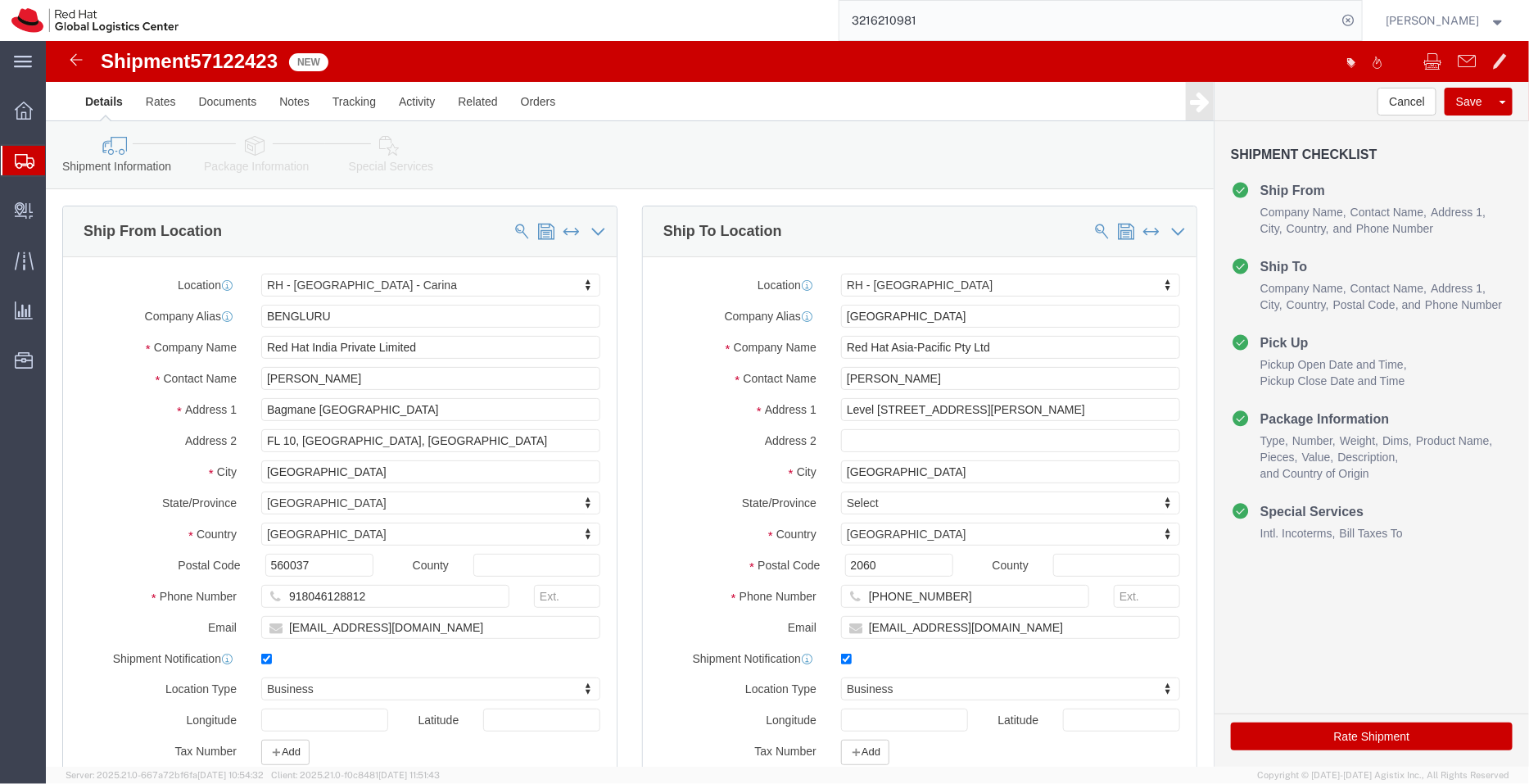
click button "Rate Shipment"
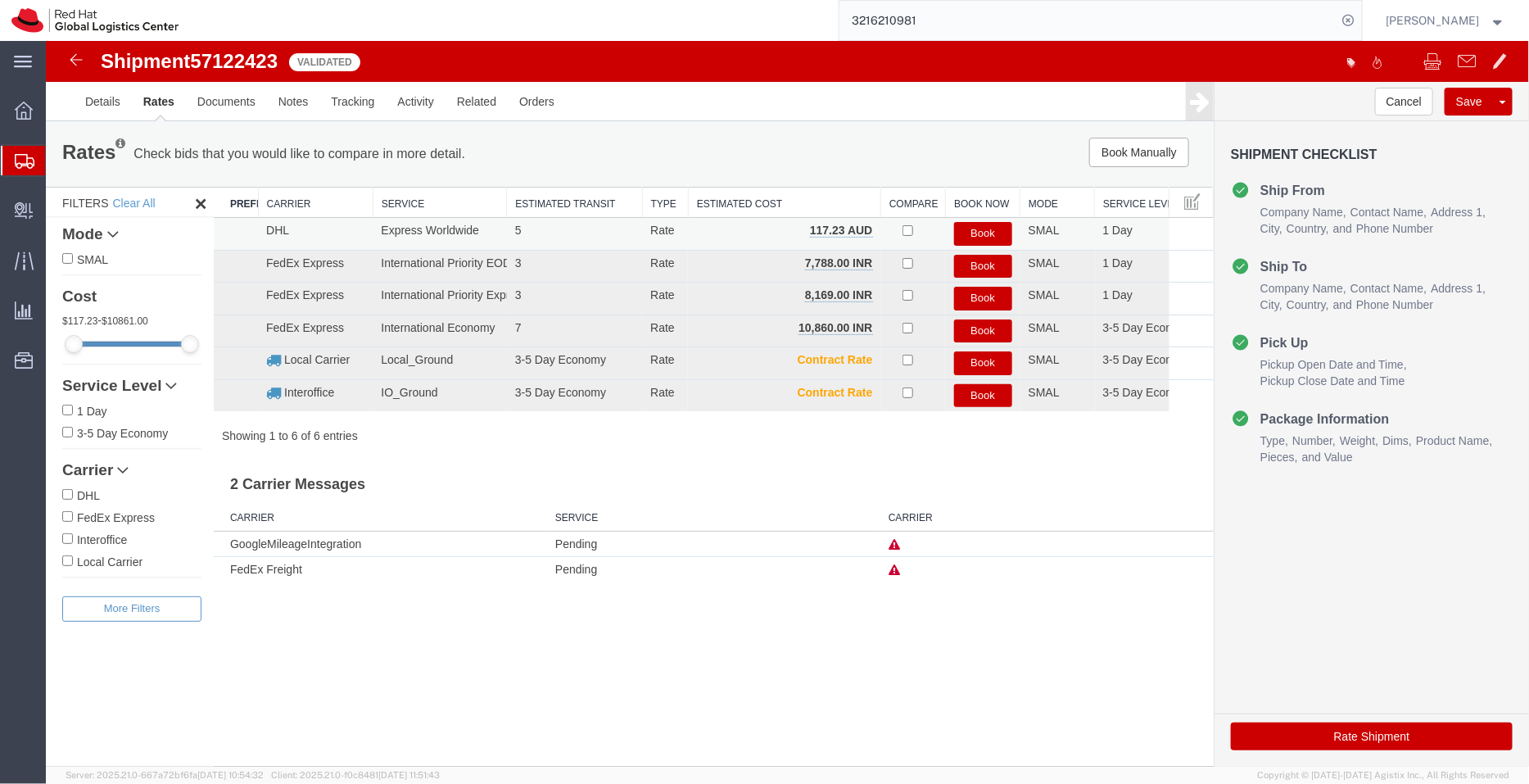
click at [985, 228] on button "Book" at bounding box center [982, 232] width 58 height 24
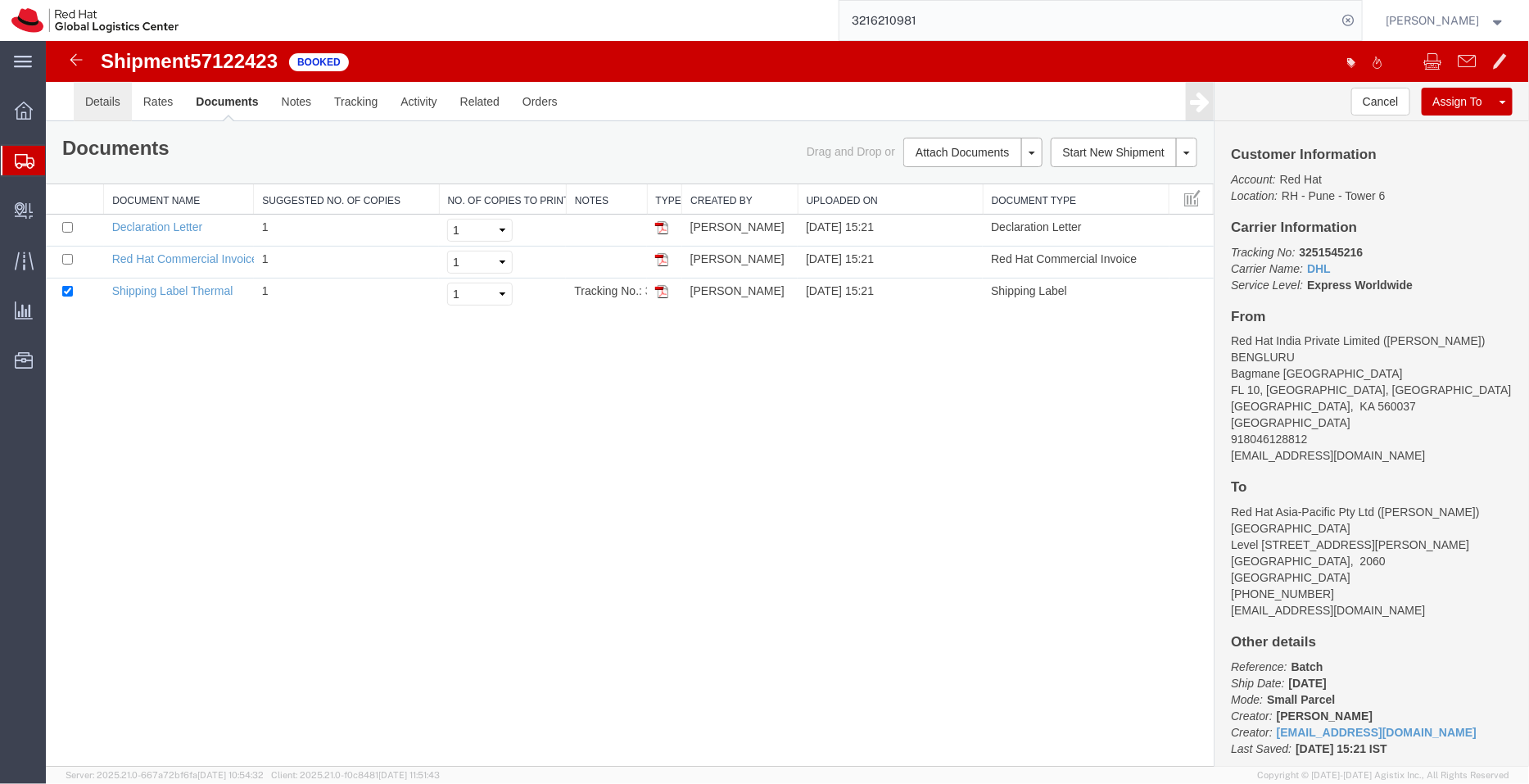
click at [114, 103] on link "Details" at bounding box center [101, 100] width 58 height 40
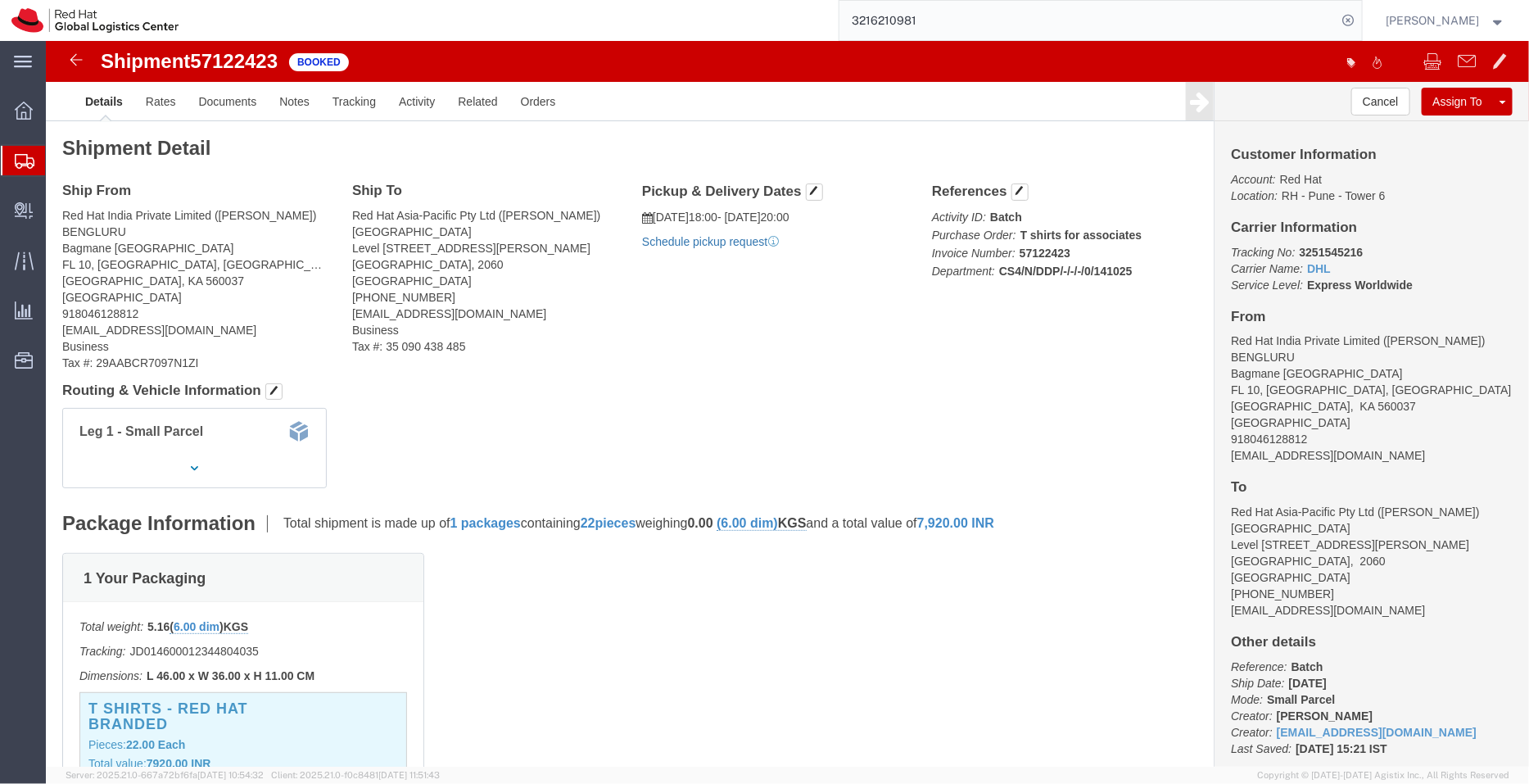
click link "Schedule pickup request"
drag, startPoint x: 819, startPoint y: 198, endPoint x: 603, endPoint y: 174, distance: 217.3
click div "Pickup & Delivery Dates 10/14/2025 18:00 - 10/14/2025 20:00 Pickup request numb…"
copy div "10/14/2025 18:00 - 10/14/2025 20:00 Pickup request number : CBJ251014144345"
click link "Documents"
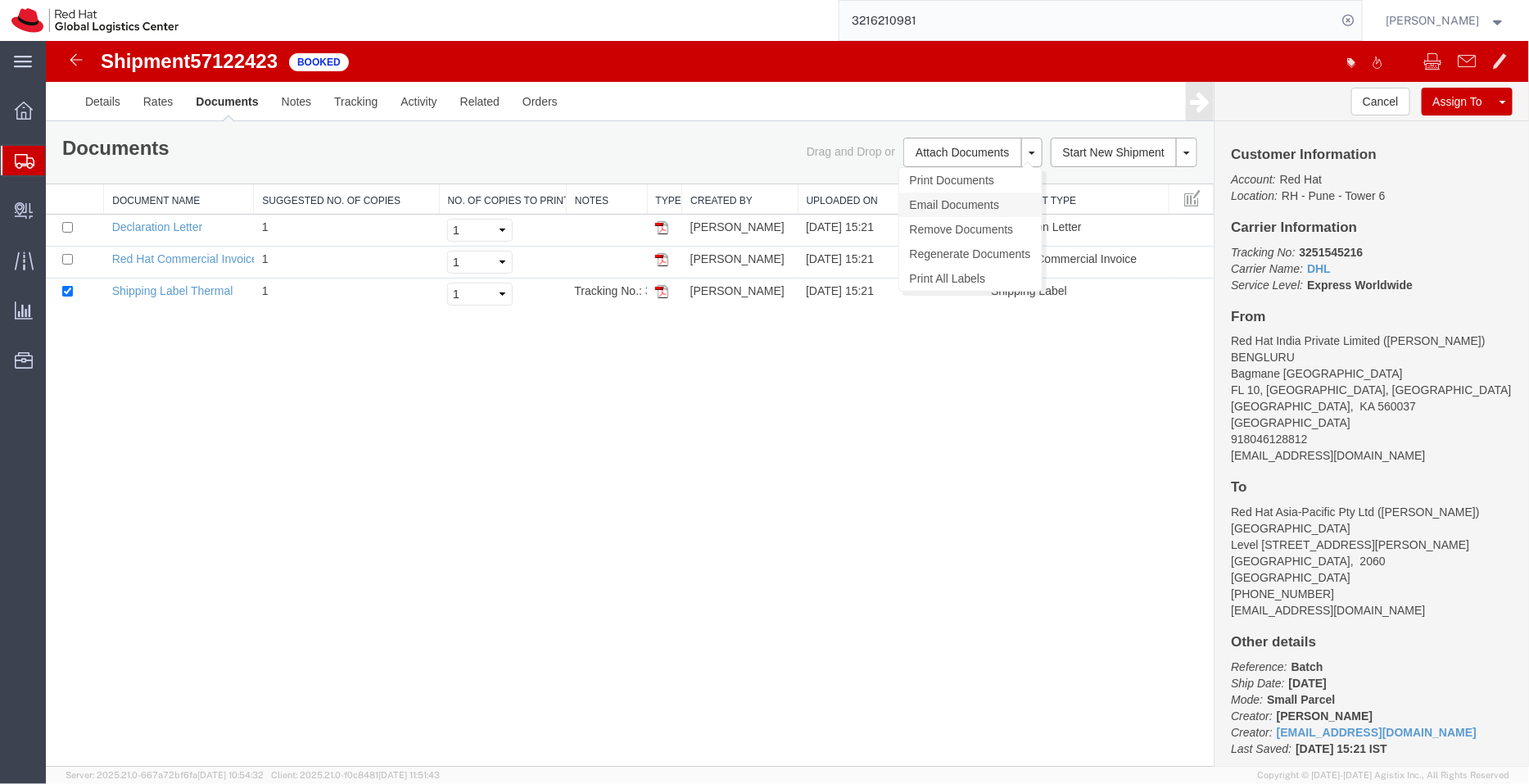
click at [938, 201] on link "Email Documents" at bounding box center [970, 204] width 143 height 25
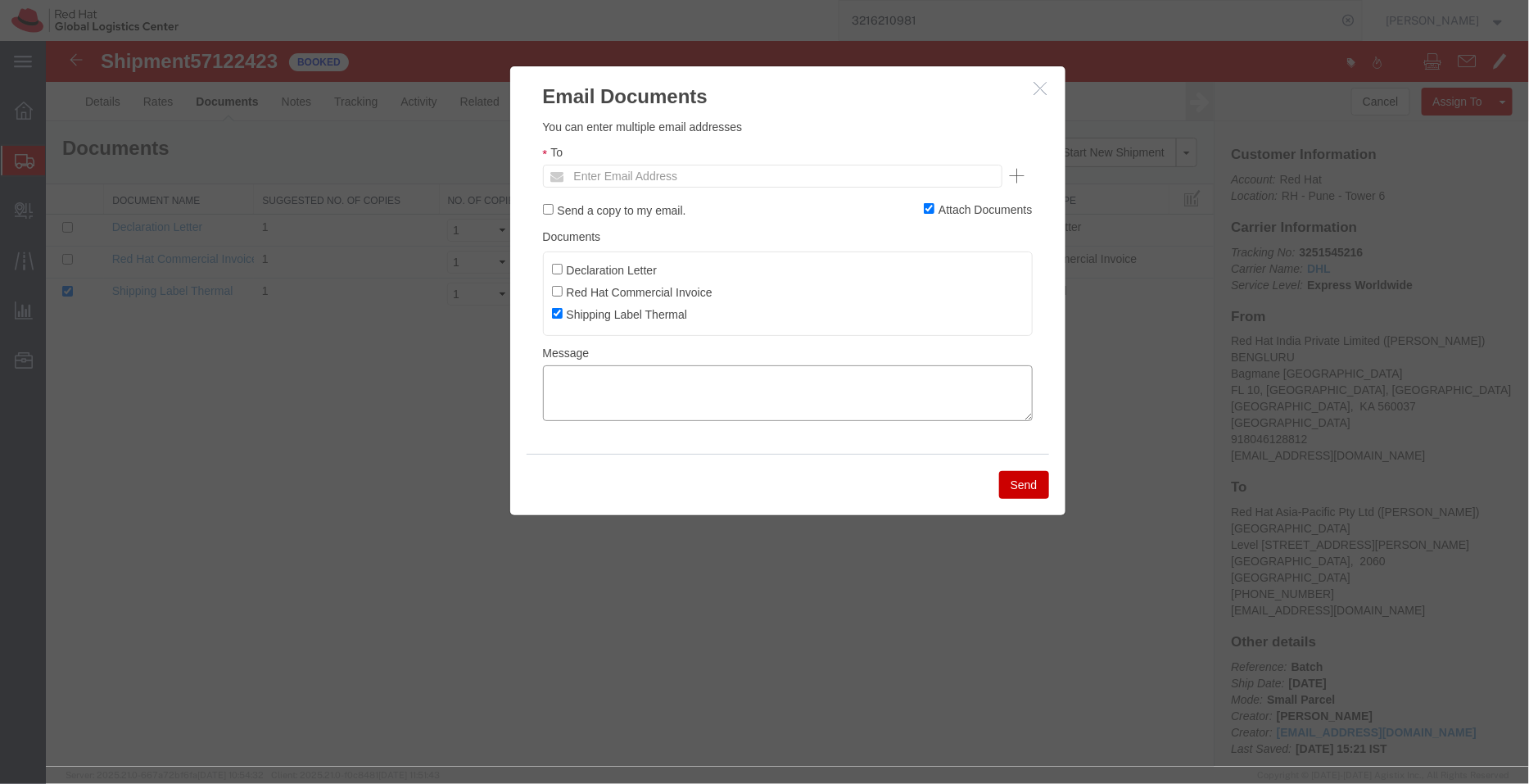
click at [755, 381] on textarea at bounding box center [787, 392] width 490 height 56
paste textarea "10/14/2025 18:00 - 10/14/2025 20:00 Pickup request number: CBJ251014144345"
click at [544, 405] on textarea "10/14/2025 18:00 - 10/14/2025 20:00 Pickup request number: CBJ251014144345" at bounding box center [787, 392] width 490 height 56
click at [544, 373] on textarea "10/14/2025 18:00 - 10/14/2025 20:00 DHL Pickup request number: CBJ251014144345" at bounding box center [787, 392] width 490 height 56
type textarea "Pickup date/time - 10/14/2025 18:00 - 10/14/2025 20:00 DHL Pickup request numbe…"
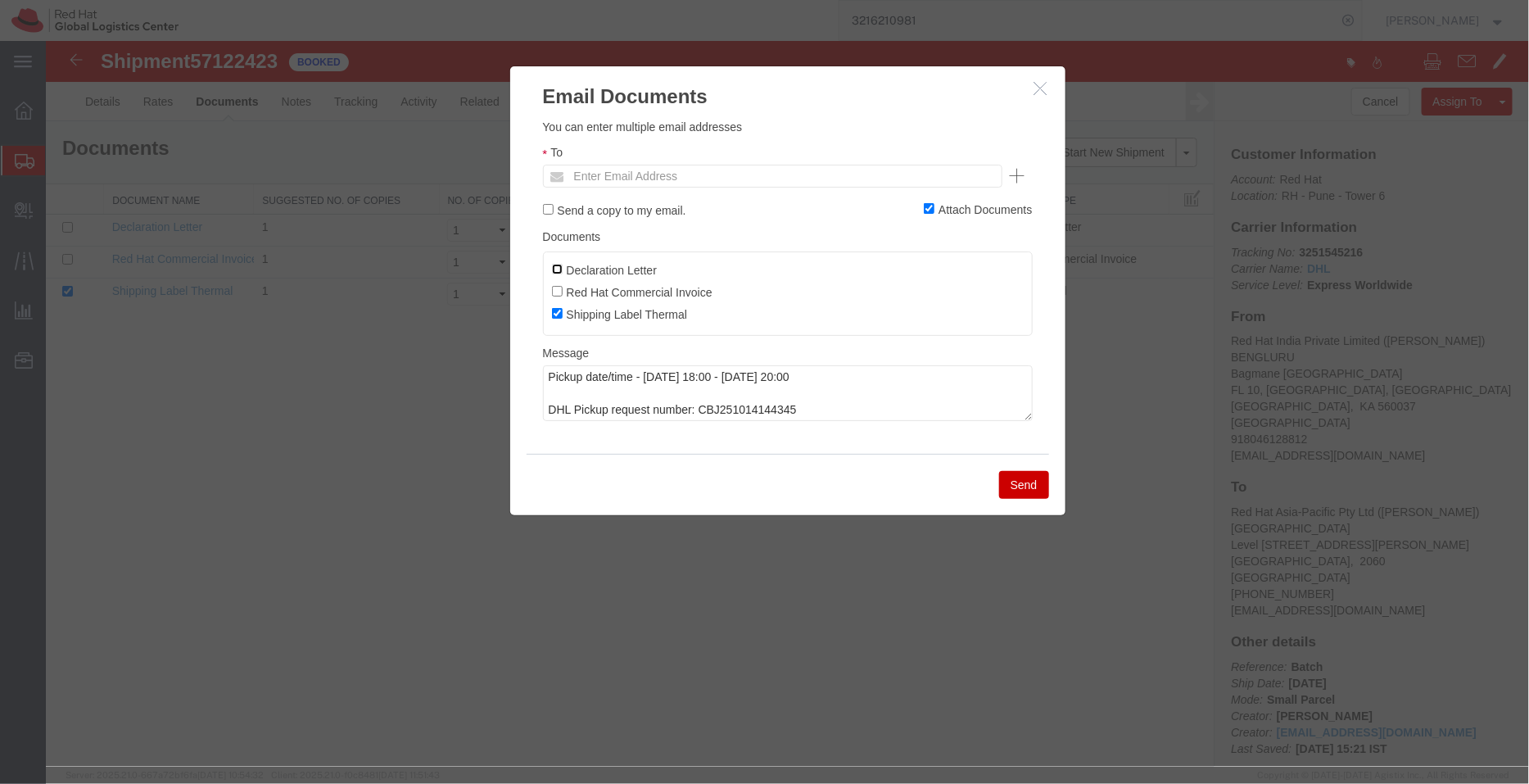
click at [556, 267] on input "Declaration Letter" at bounding box center [556, 268] width 11 height 11
checkbox input "true"
click at [625, 170] on input "text" at bounding box center [661, 175] width 192 height 21
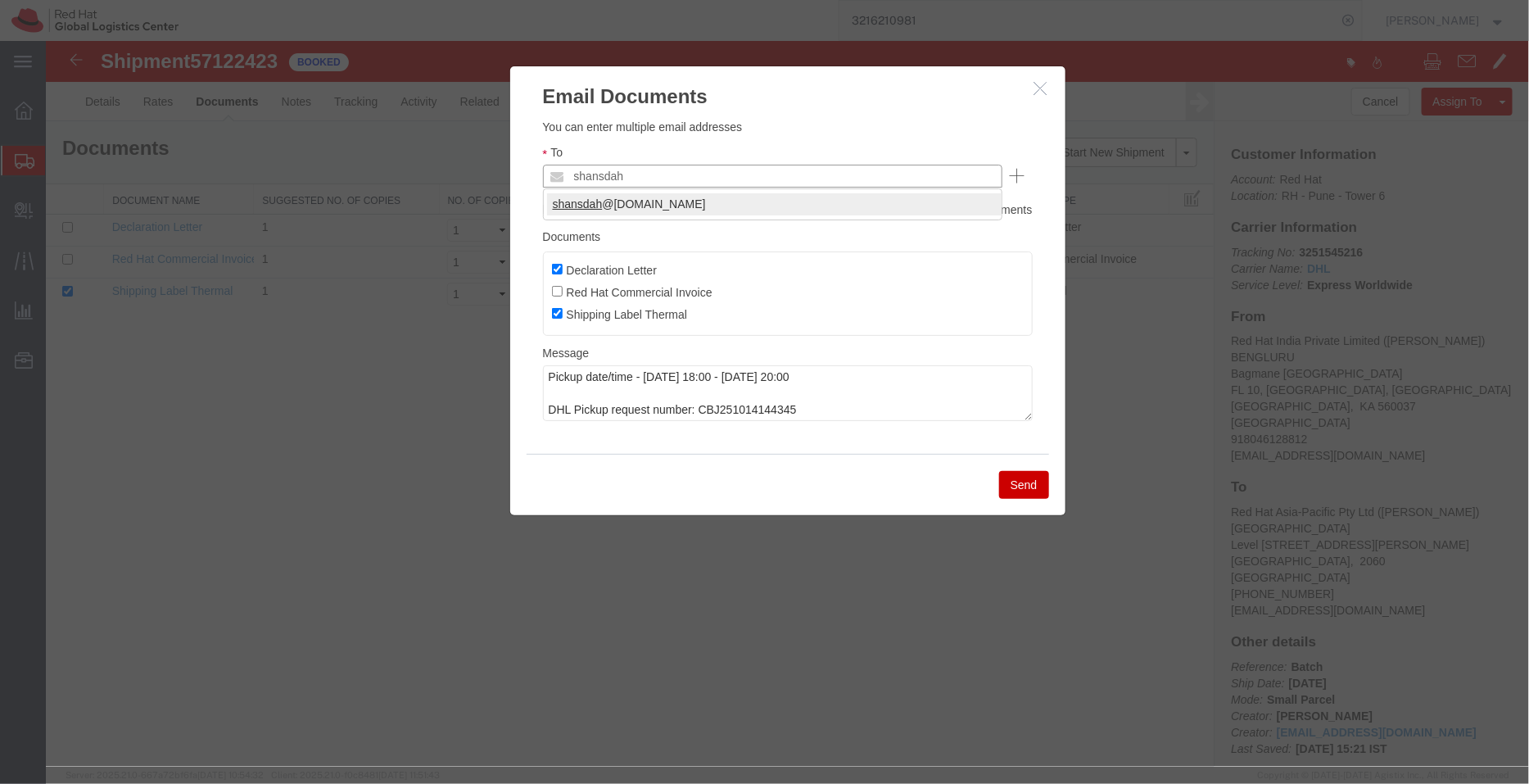
type input "shansdah"
type input "shansdah@redhat.com"
click at [1015, 483] on button "Send" at bounding box center [1023, 484] width 50 height 28
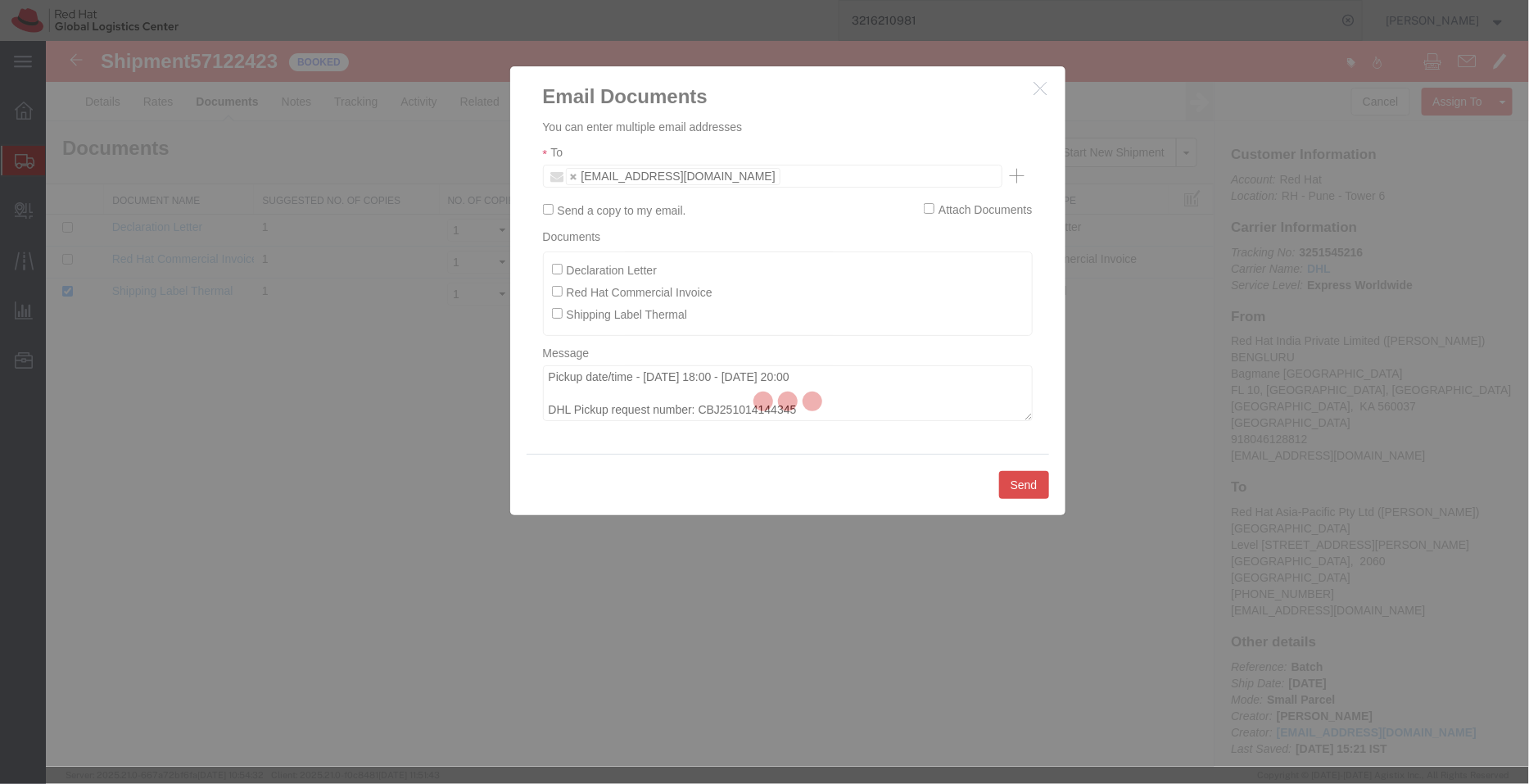
checkbox input "false"
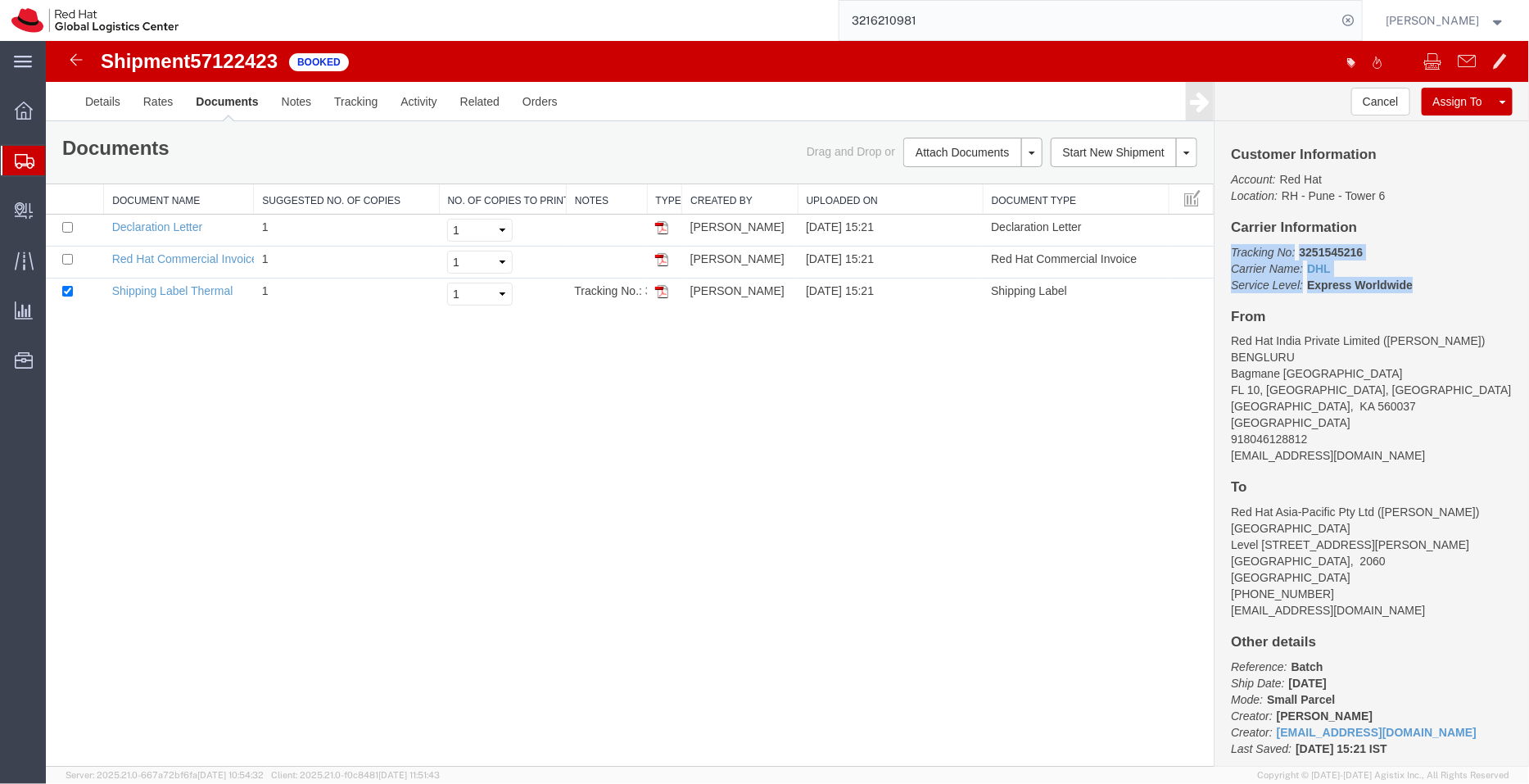
drag, startPoint x: 1415, startPoint y: 287, endPoint x: 1227, endPoint y: 251, distance: 191.4
click at [1227, 251] on div "Customer Information Account: Red Hat Location: RH - Pune - Tower 6 Carrier Inf…" at bounding box center [1372, 443] width 315 height 646
copy p "Tracking No: 3251545216 Carrier Name: DHL DHL Service Level: Express Worldwide"
click at [91, 91] on link "Details" at bounding box center [101, 100] width 58 height 40
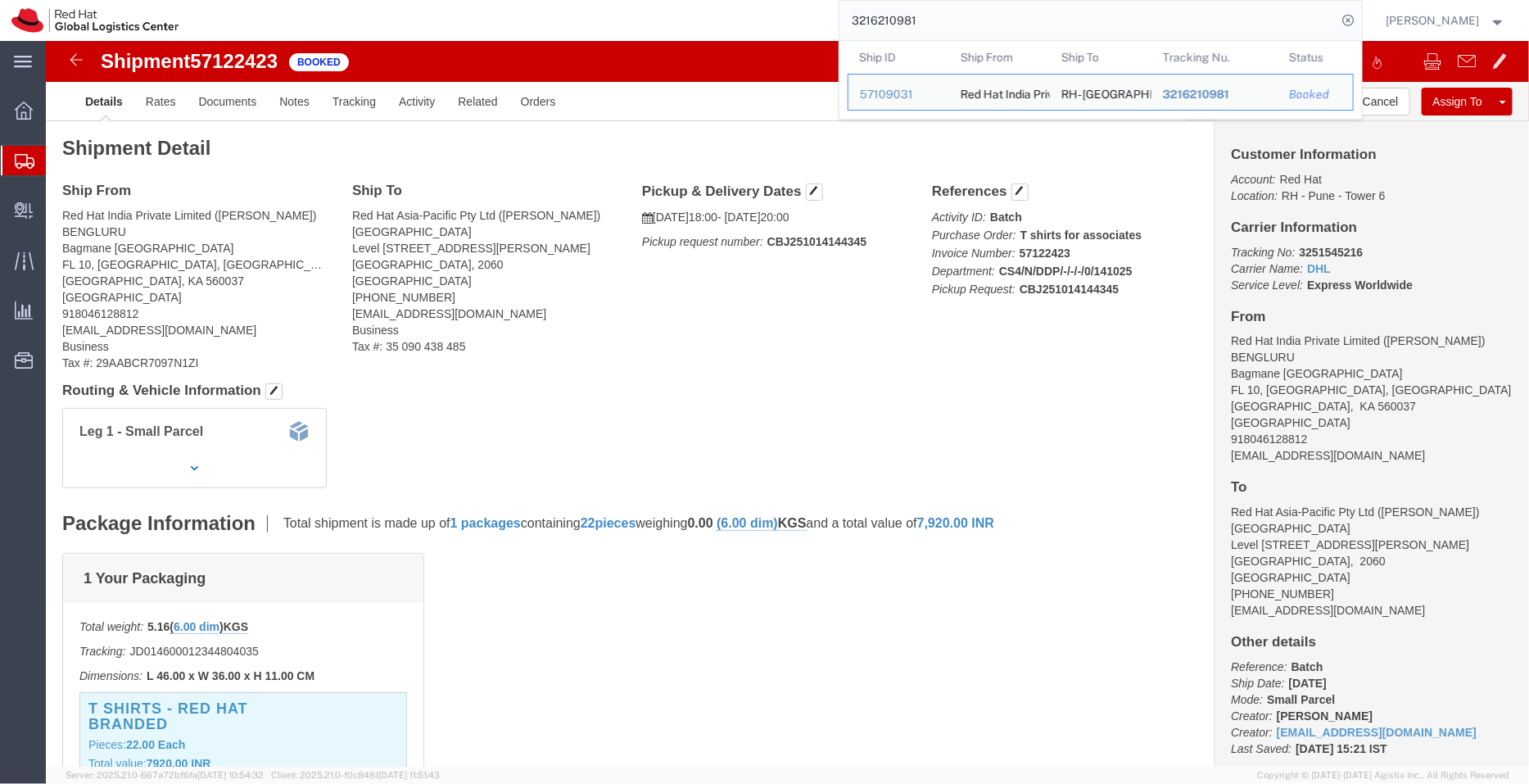
drag, startPoint x: 934, startPoint y: 20, endPoint x: 809, endPoint y: 20, distance: 125.0
click at [809, 20] on div "3216210981 Ship ID Ship From Ship To Tracking Nu. Status Ship ID 57109031 Ship …" at bounding box center [776, 21] width 1172 height 41
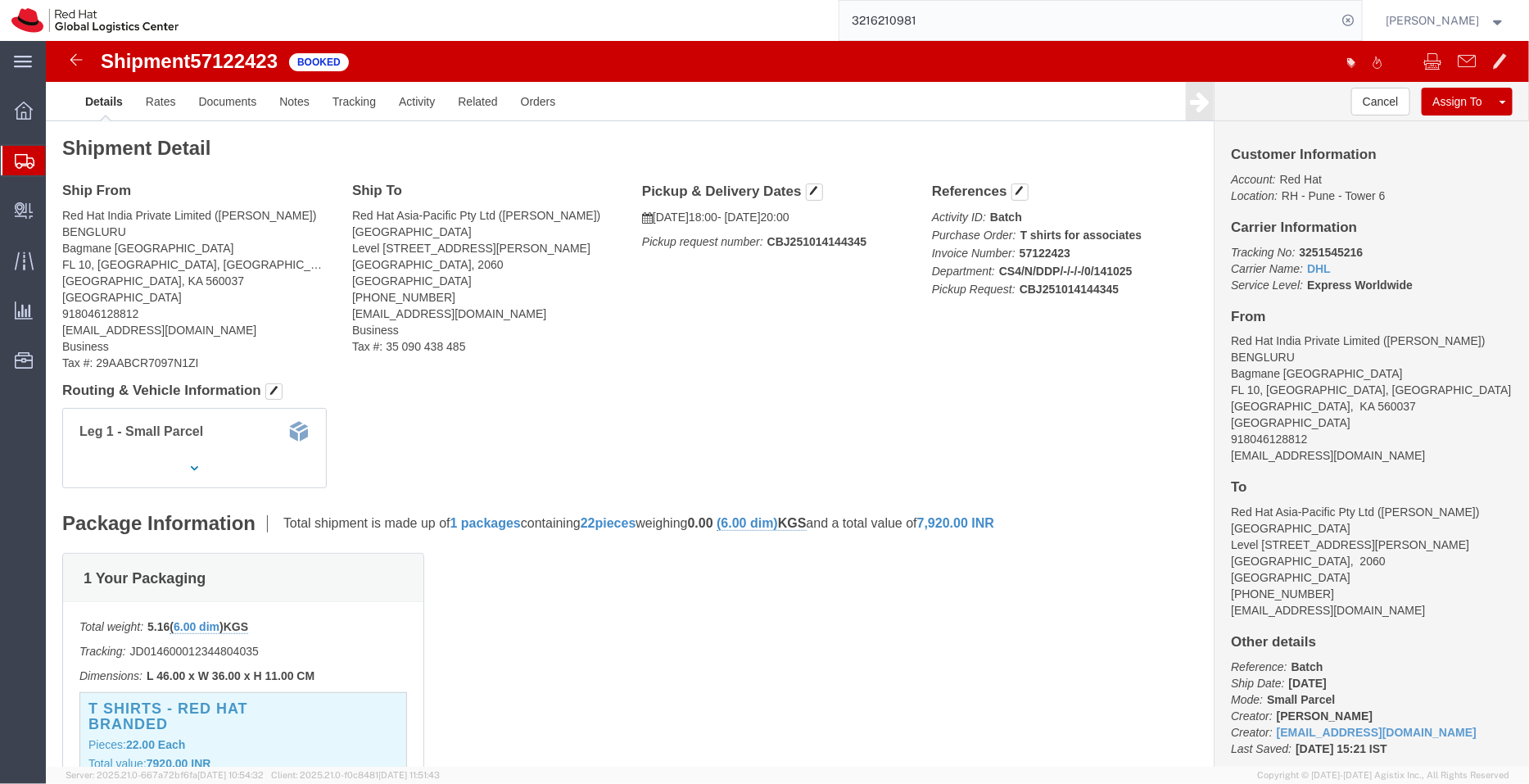
paste input "94225883661"
type input "394225883661"
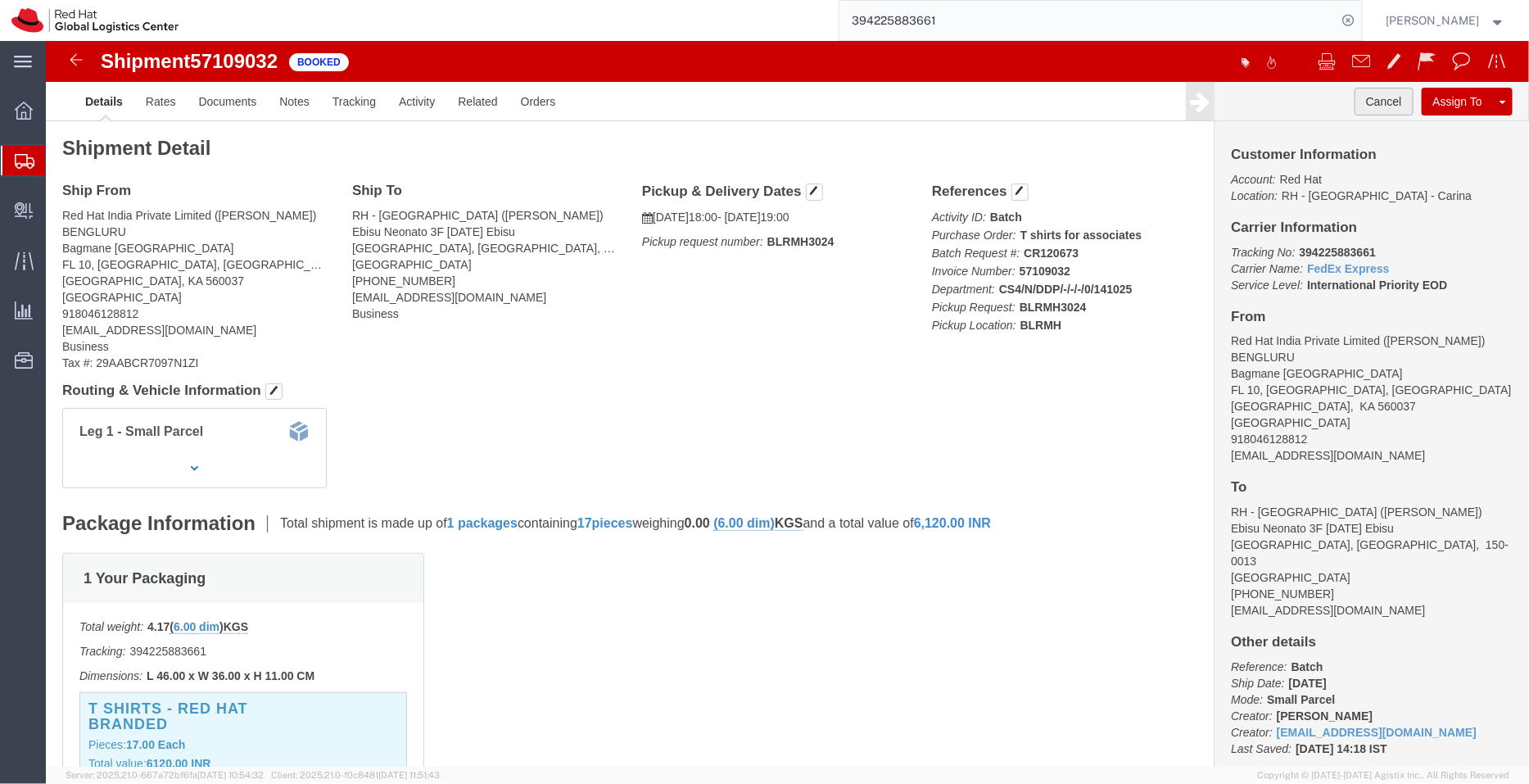
click button "Cancel"
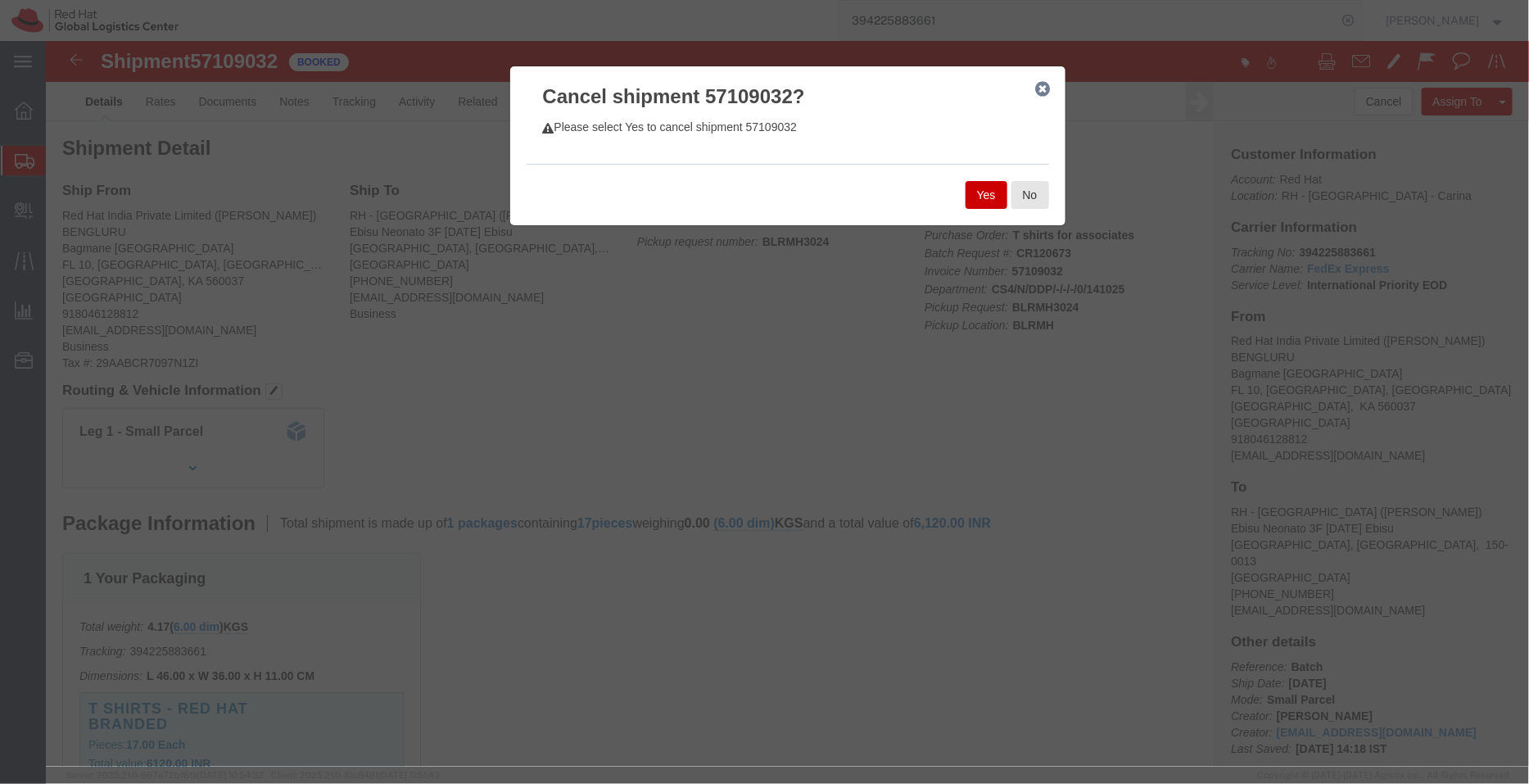
click button "Yes"
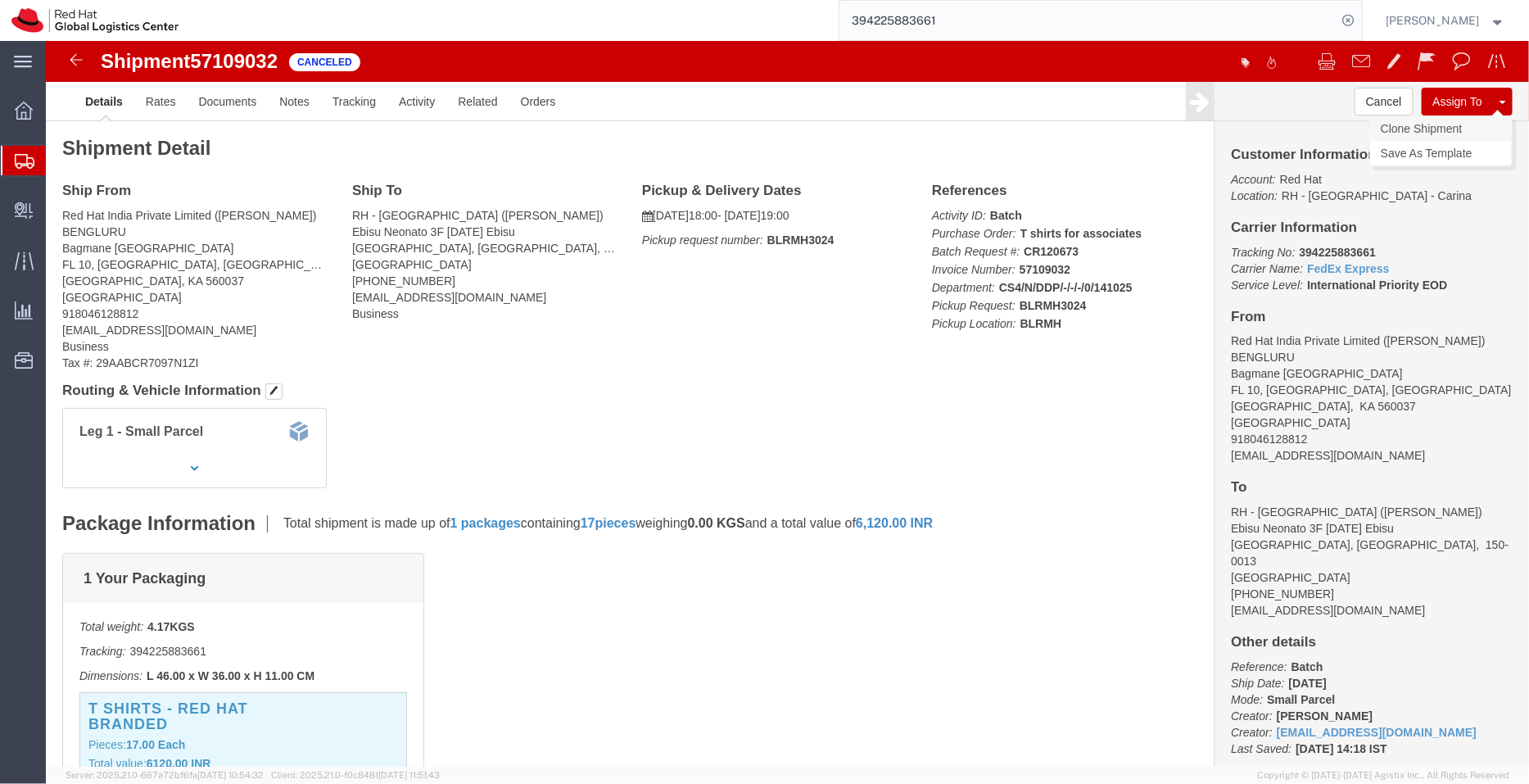
click link "Clone Shipment"
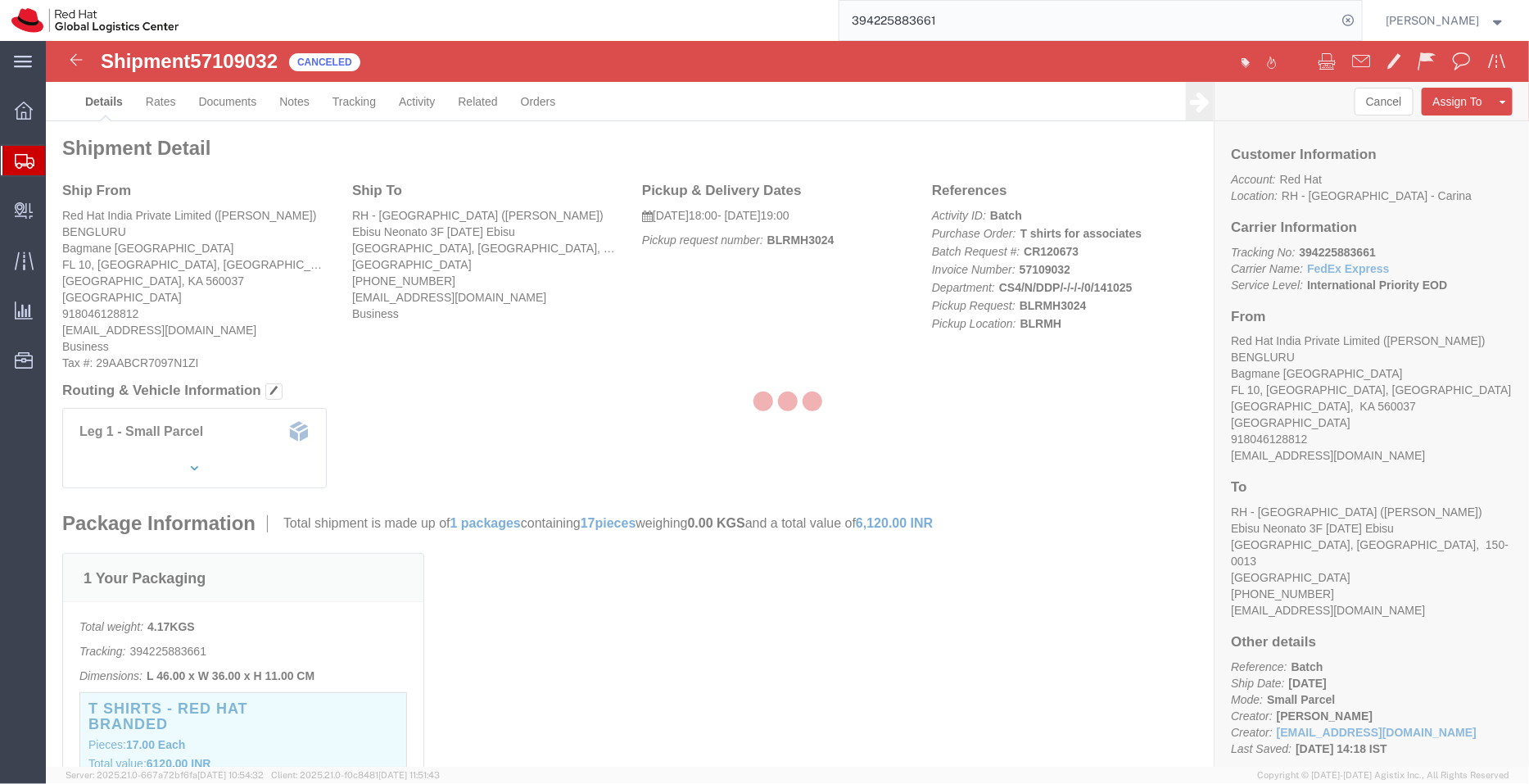
select select "37925"
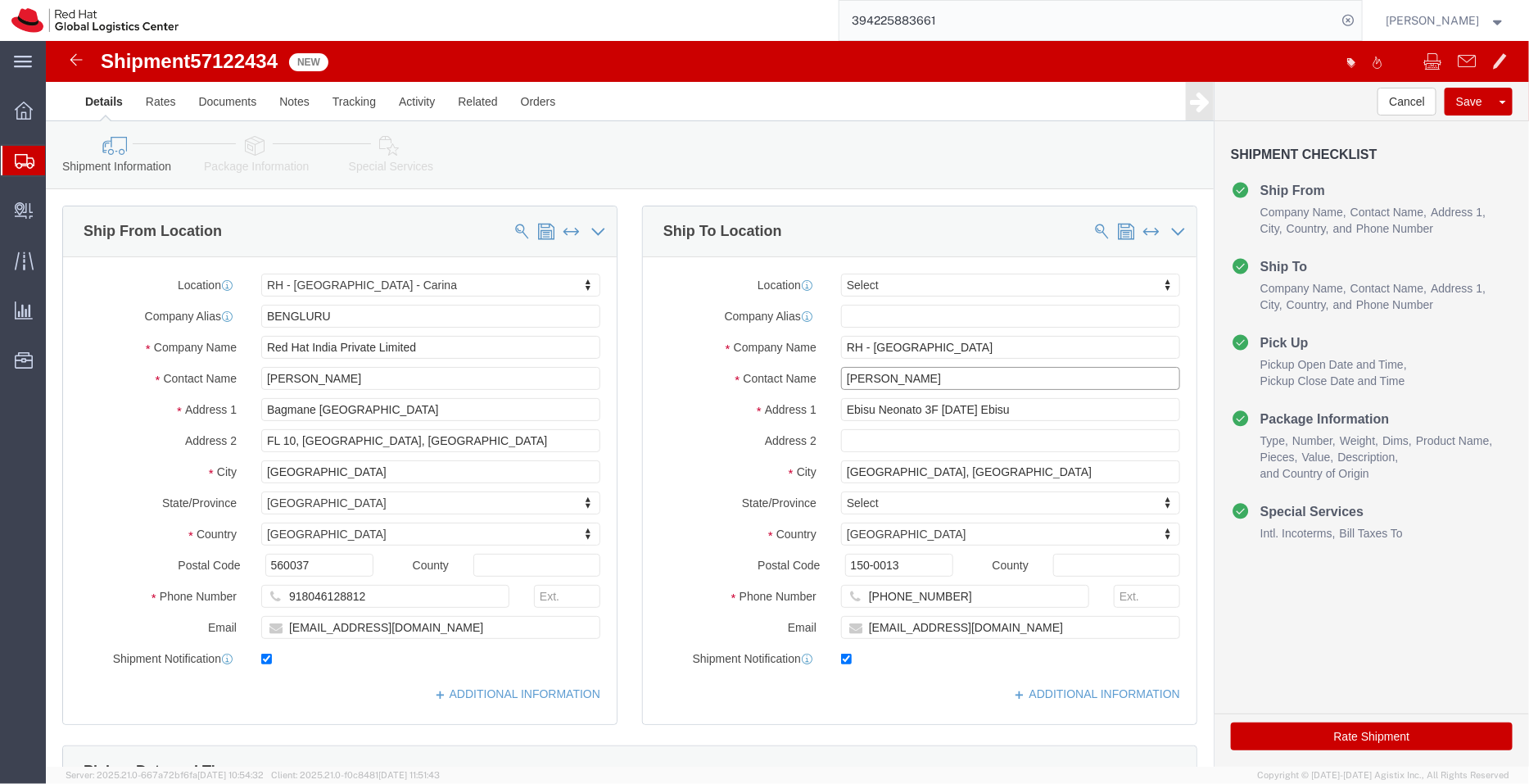
drag, startPoint x: 805, startPoint y: 331, endPoint x: 644, endPoint y: 341, distance: 161.3
click div "Contact Name Rumiko Hitomi"
click input "[PERSON_NAME]"
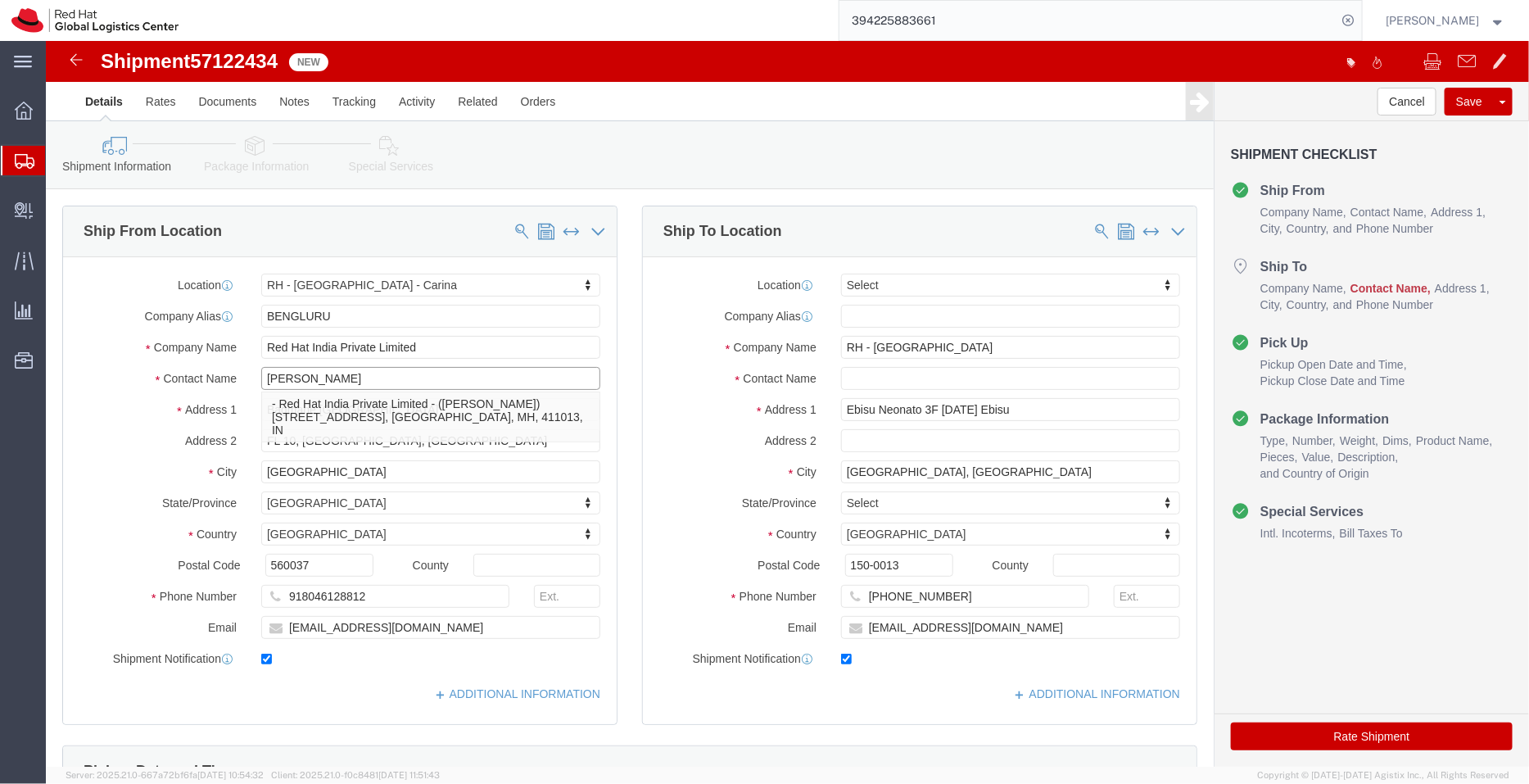
paste input "Rumiko Hitomi"
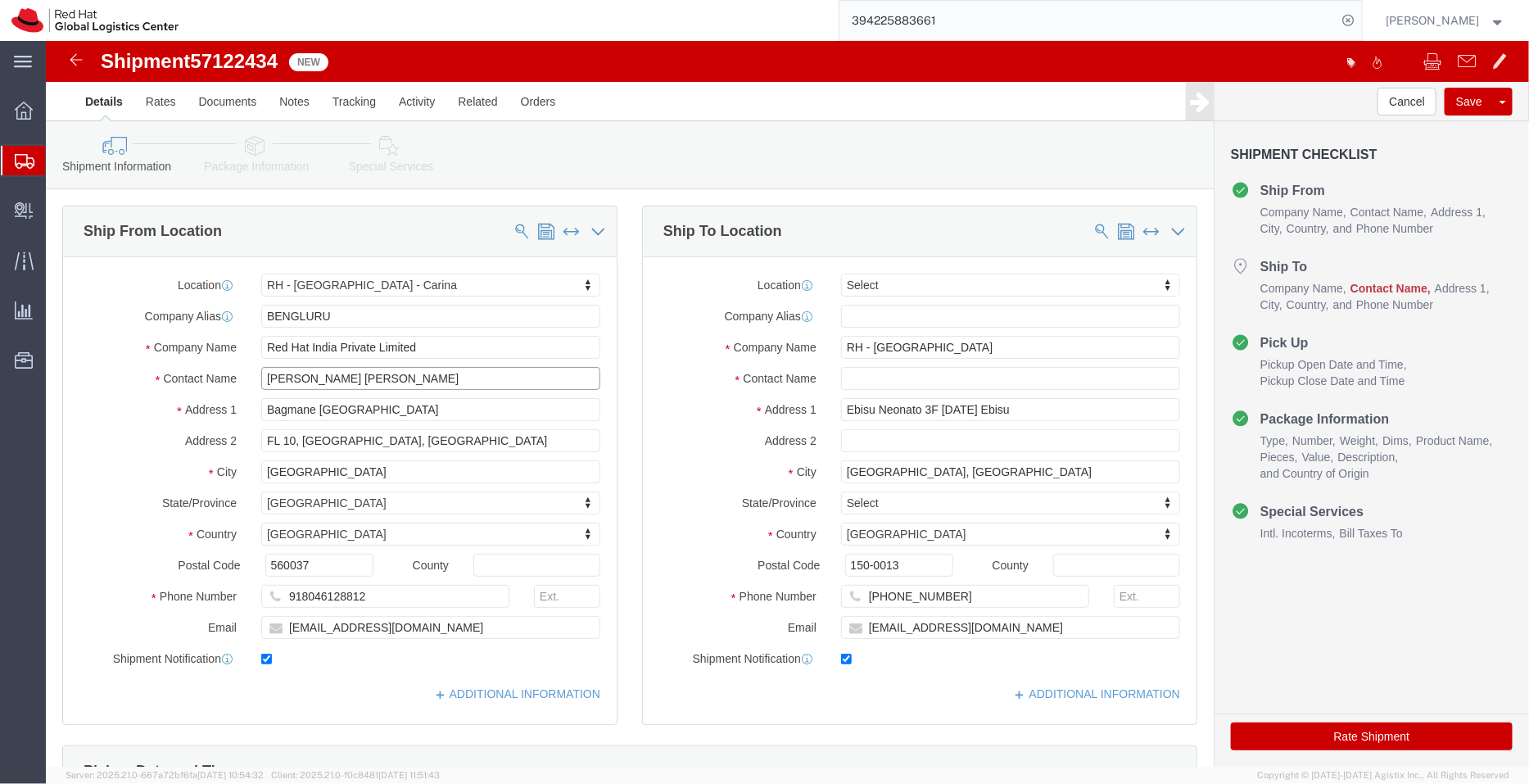
type input "Pallav Sen Gupta Rumiko Hitomi"
drag, startPoint x: 933, startPoint y: 591, endPoint x: 626, endPoint y: 574, distance: 307.5
click div "Location Select Select My Profile Location RH - Amsterdam - MSO RH - Amsterdam …"
checkbox input "false"
click input "Pallav Sen Gupta Rumiko Hitomi"
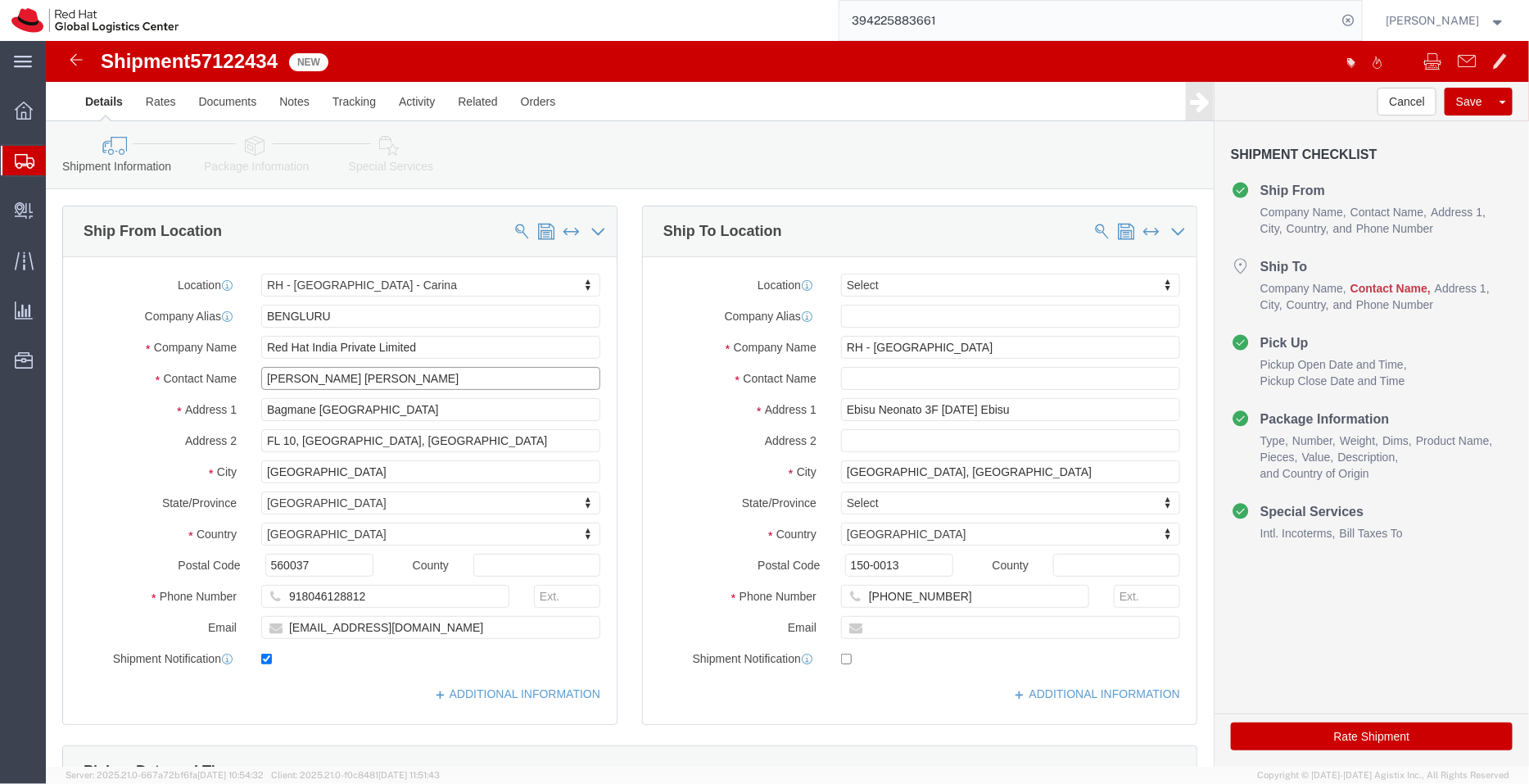
paste input "rhitom@redhat.com"
type input "Pallav Sen Gupta Rumiko Hitomi rhitom@redhat.com"
drag, startPoint x: 938, startPoint y: 558, endPoint x: 568, endPoint y: 544, distance: 370.3
click div "Ship From Location Location RH - Bangalore - Carina Select My Profile Location …"
click input "BANGALORE"
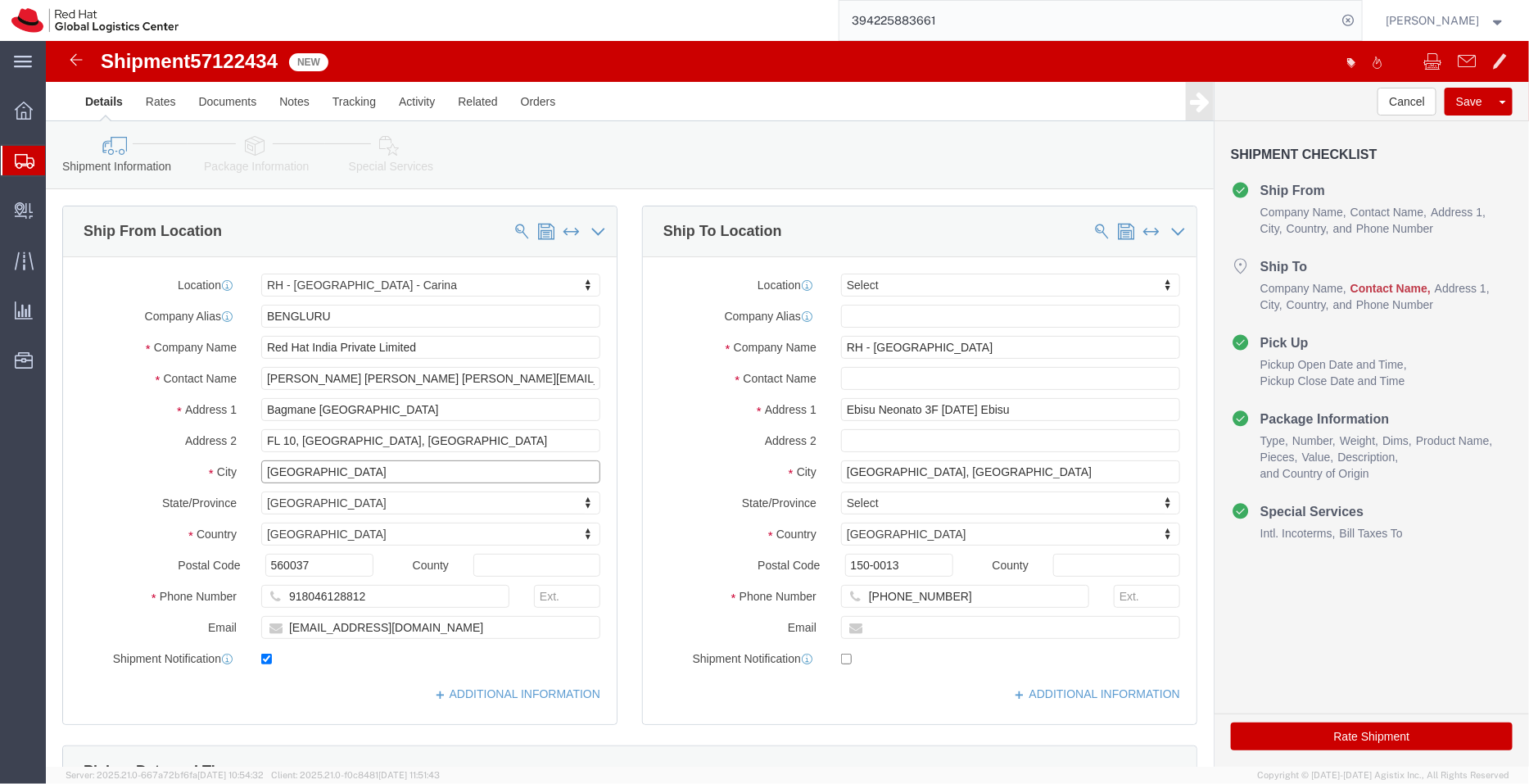
paste input "+81 08 0725 94665"
type input "BANGALORE +81 08 0725 94665"
select select
type input "tok"
select select "38034"
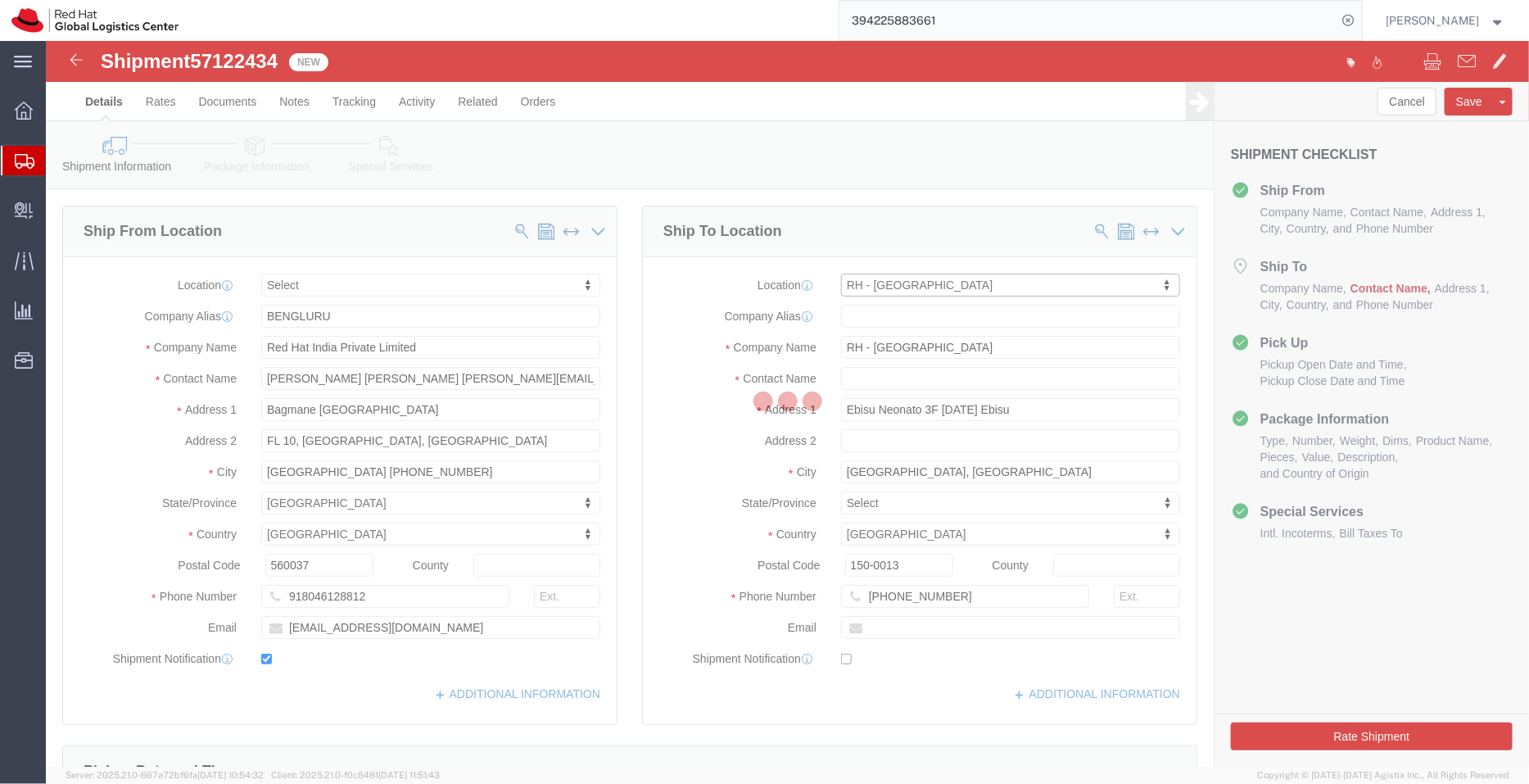
type input "TOKYO"
type input "Red Hat, KK"
type input "Ebisu Neonate 8F"
type input "1-18 Ebisu 4-chome Shibuya-ku"
type input "TOKYO"
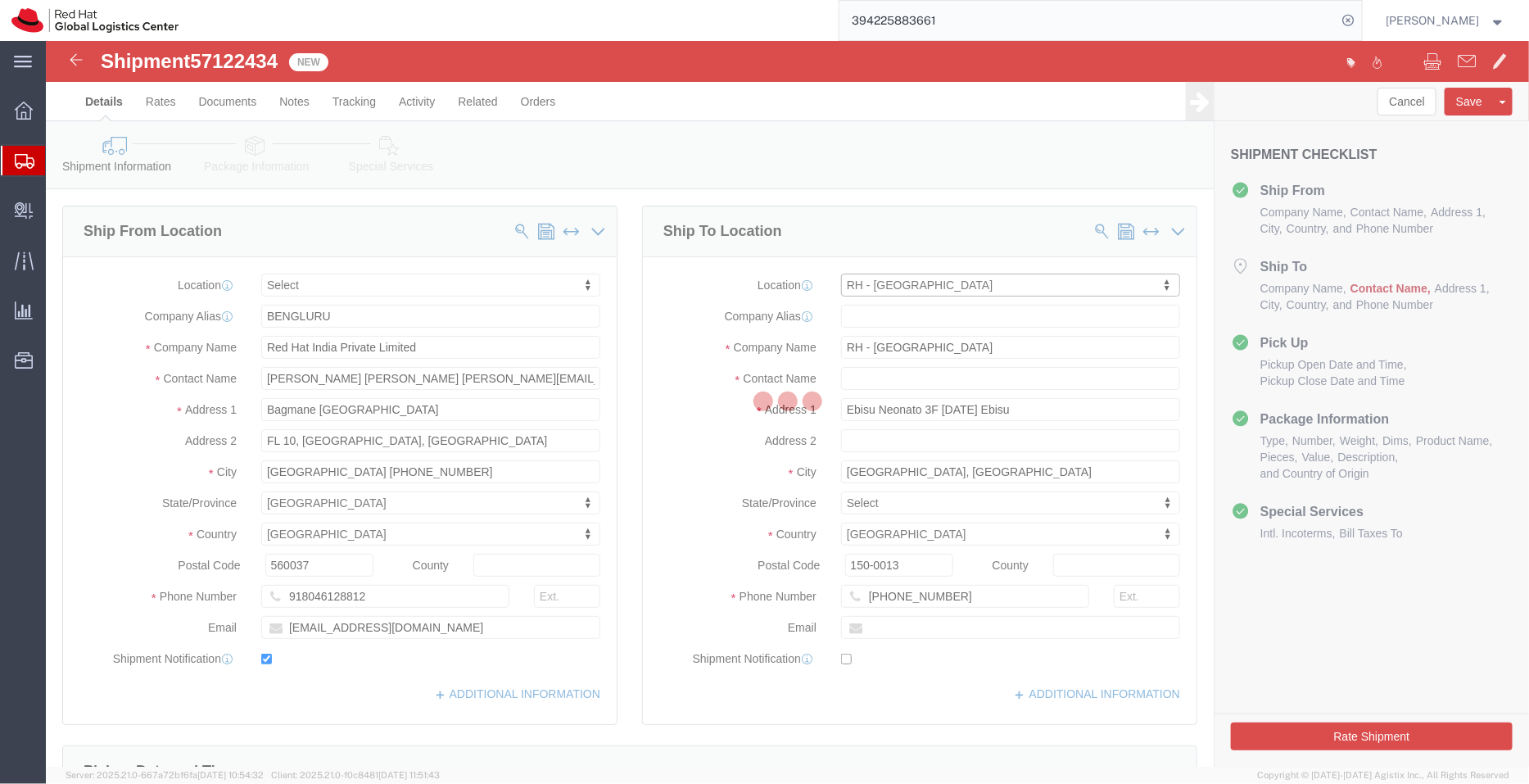
type input "813 5798 8500"
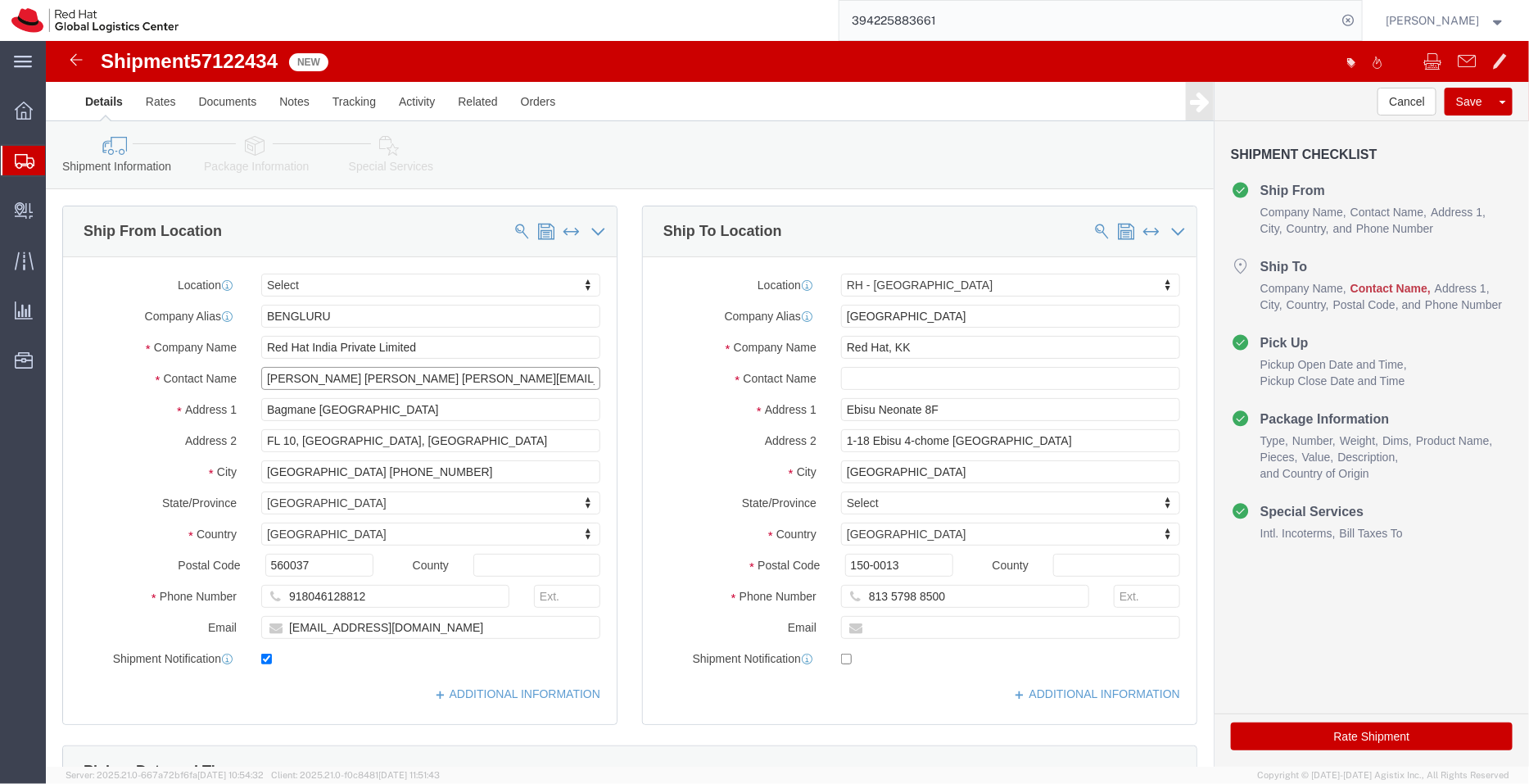
drag, startPoint x: 505, startPoint y: 333, endPoint x: 388, endPoint y: 343, distance: 117.4
click input "Pallav Sen Gupta Rumiko Hitomi rhitom@redhat.com"
type input "Pallav Sen Gupta Rumiko Hitomi"
click input "text"
paste input "rhitom@redhat.com"
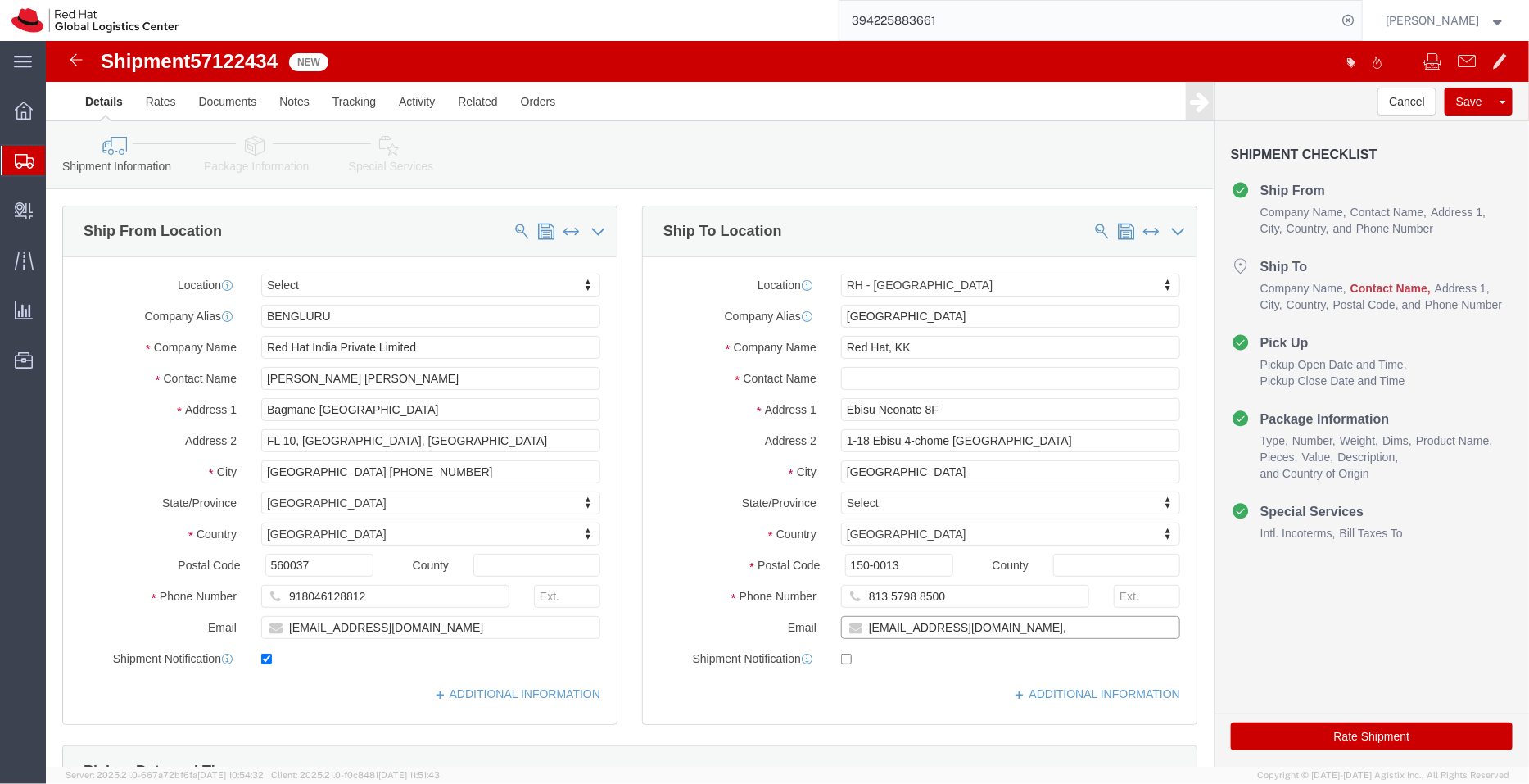
type input "rhitom@redhat.com,"
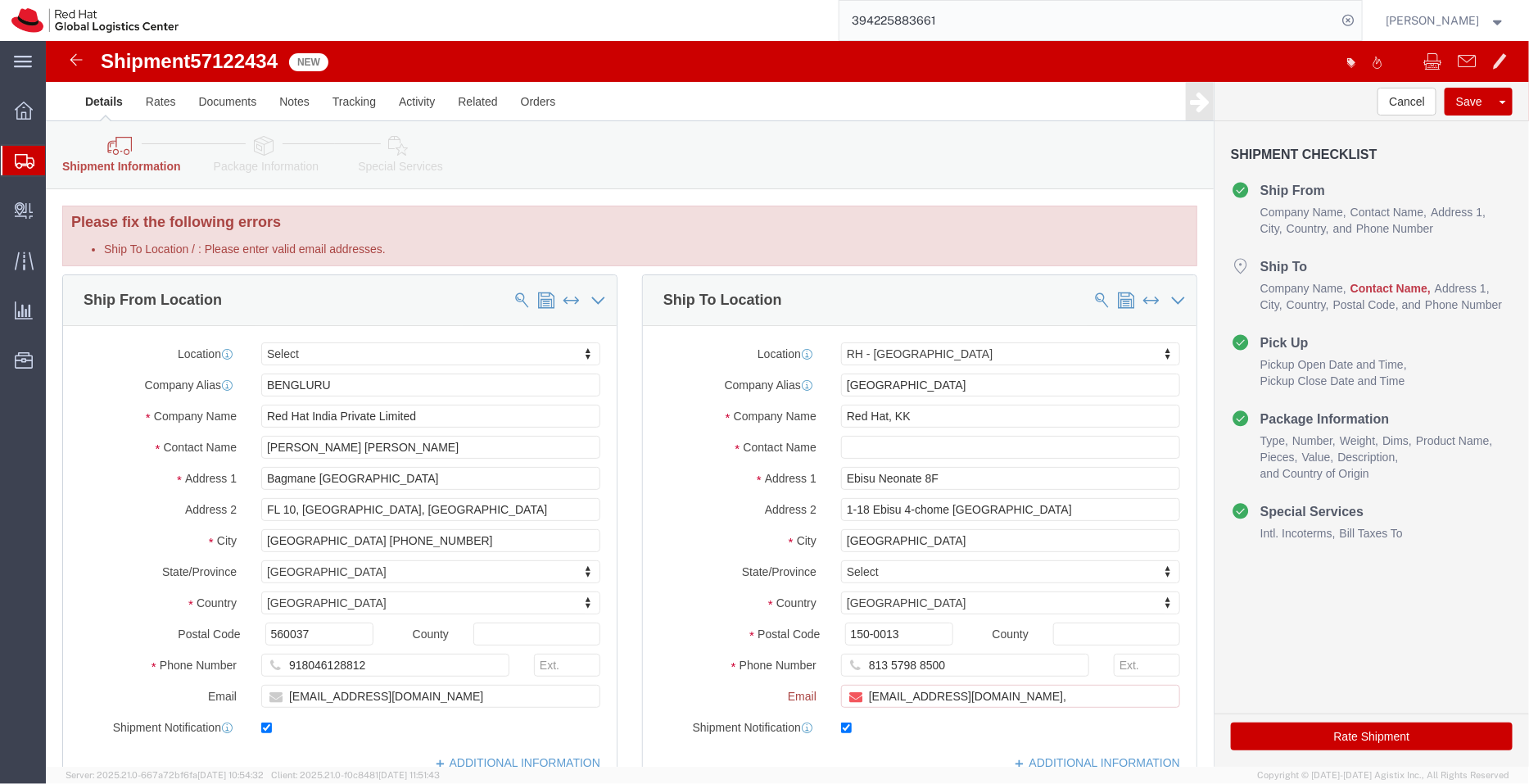
checkbox input "true"
paste input "apaclogistics@redhat.com"
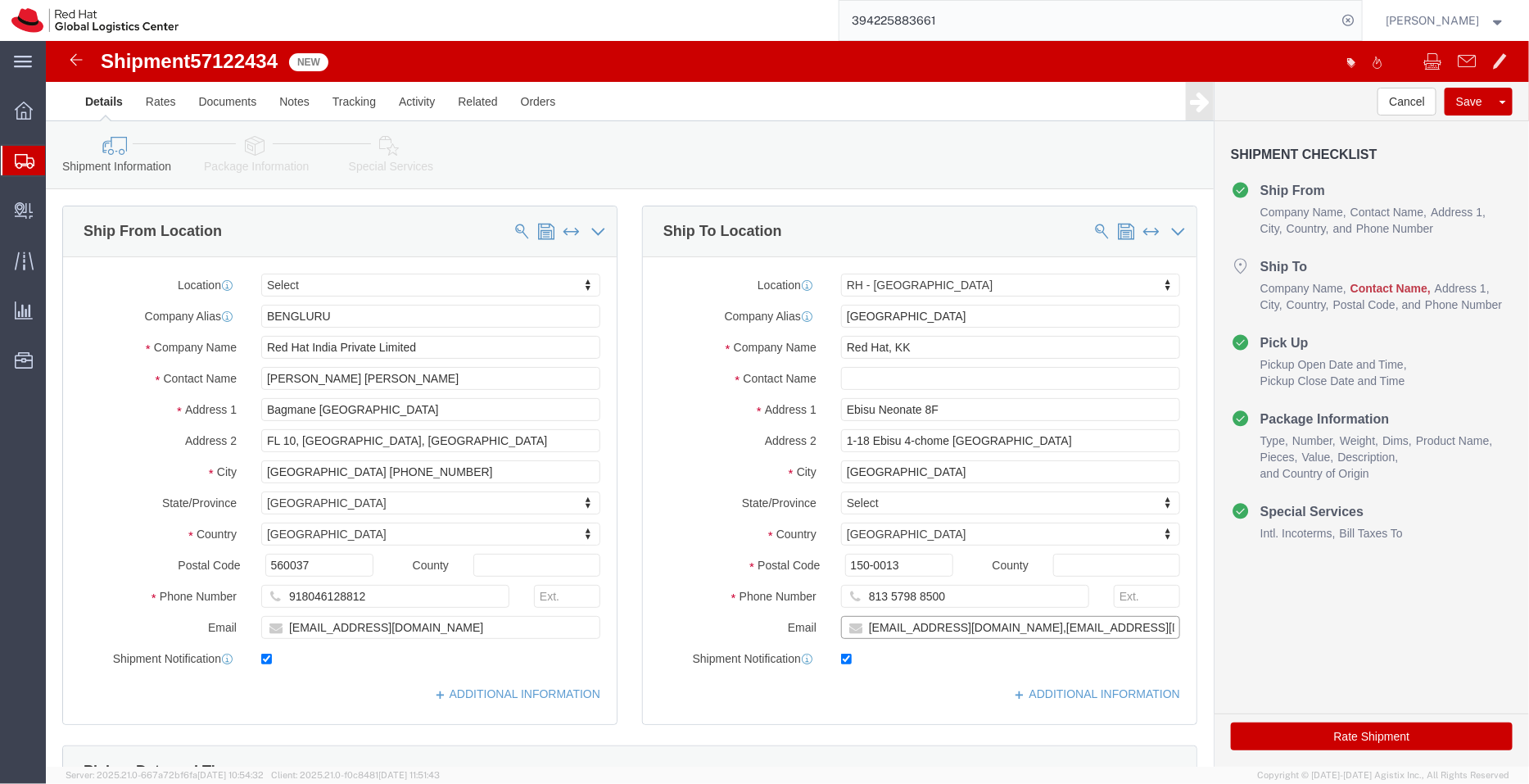
type input "rhitom@redhat.com,apaclogistics@redhat.com"
drag, startPoint x: 385, startPoint y: 335, endPoint x: 311, endPoint y: 334, distance: 74.0
click input "Pallav Sen Gupta Rumiko Hitomi"
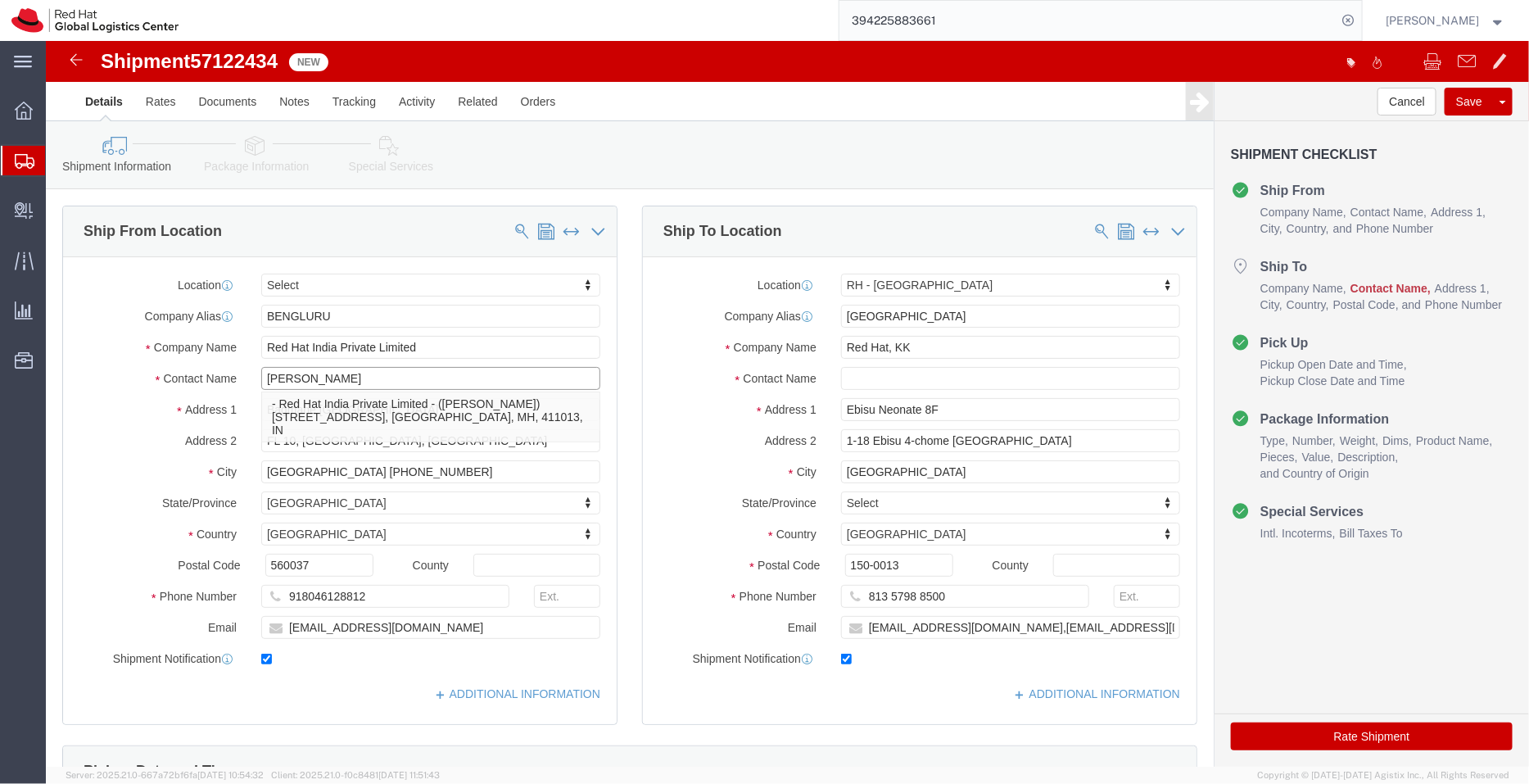
type input "[PERSON_NAME]"
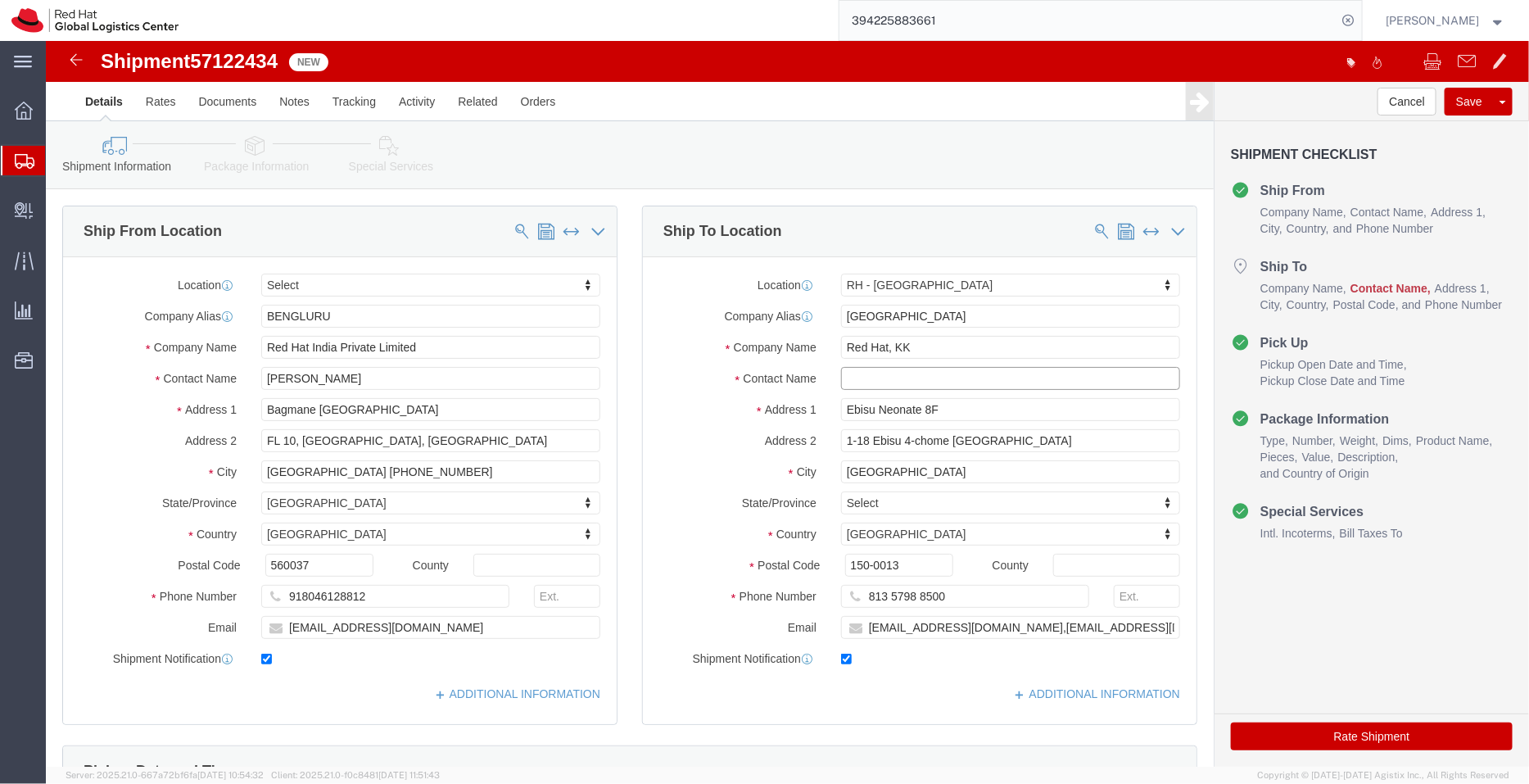
click input "text"
paste input "Rumiko Hitomi"
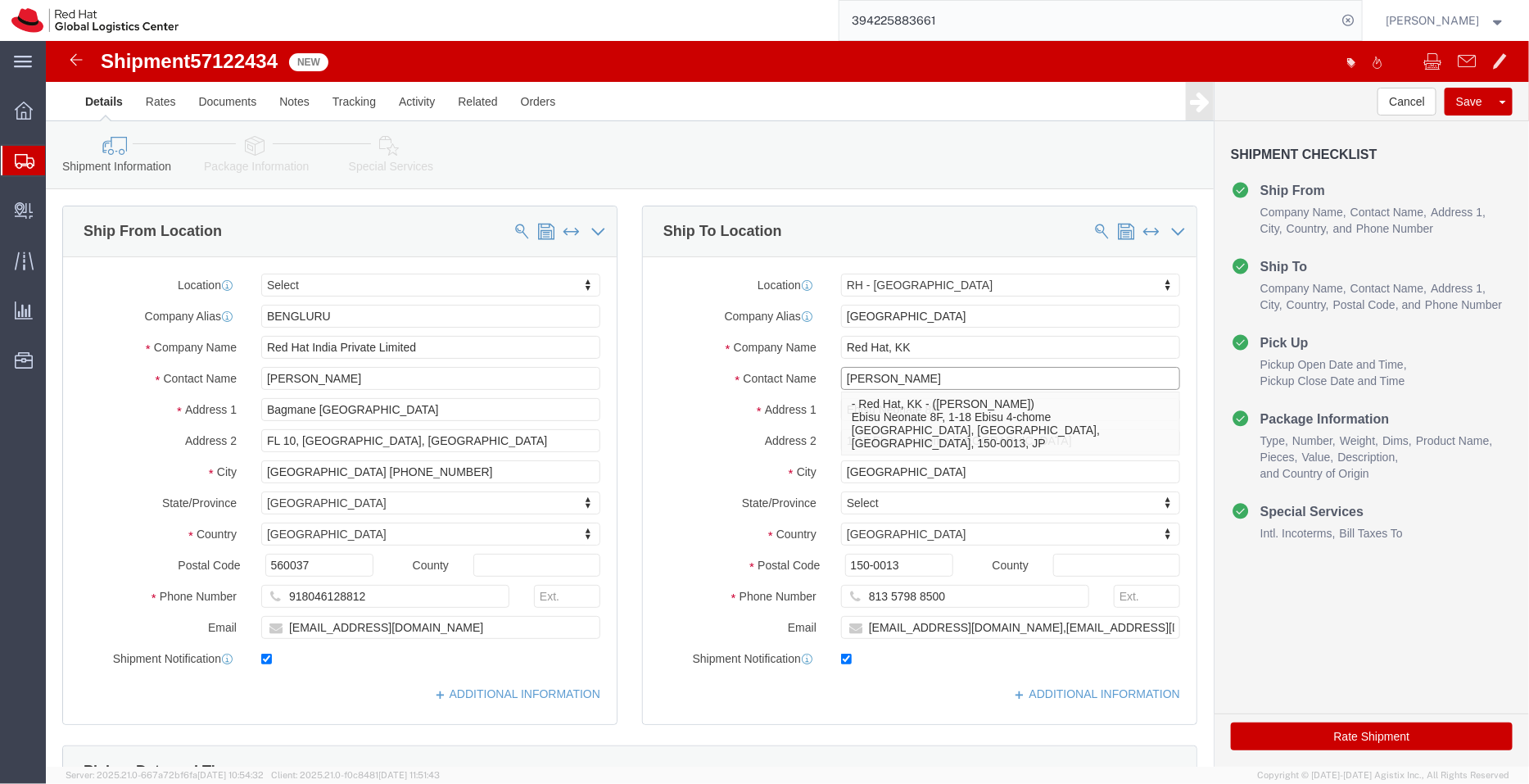
type input "Rumiko Hitomi"
drag, startPoint x: 418, startPoint y: 425, endPoint x: 297, endPoint y: 429, distance: 121.1
click input "BANGALORE +81 08 0725 94665"
type input "BANGALORE"
click label "Company Alias"
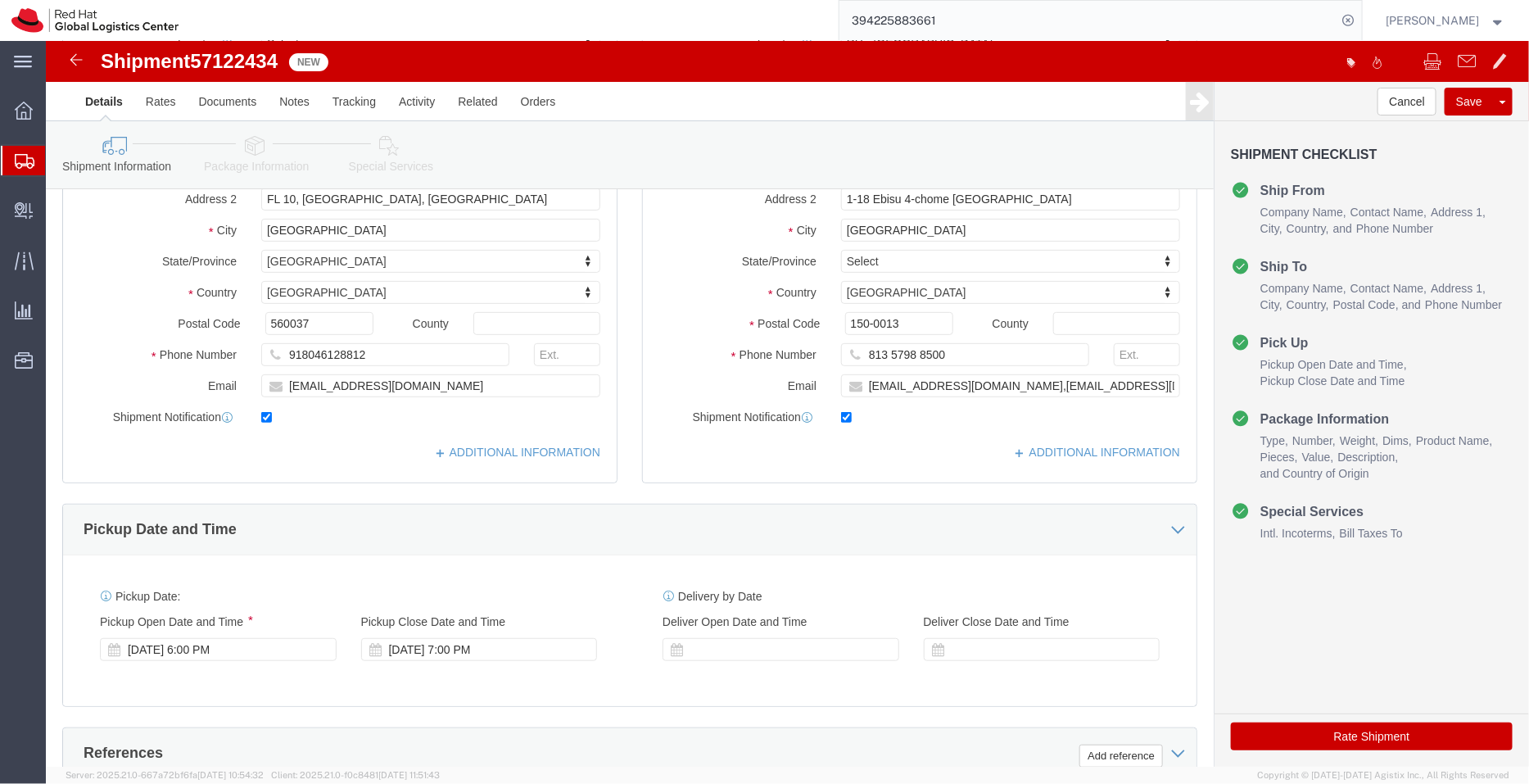
scroll to position [254, 0]
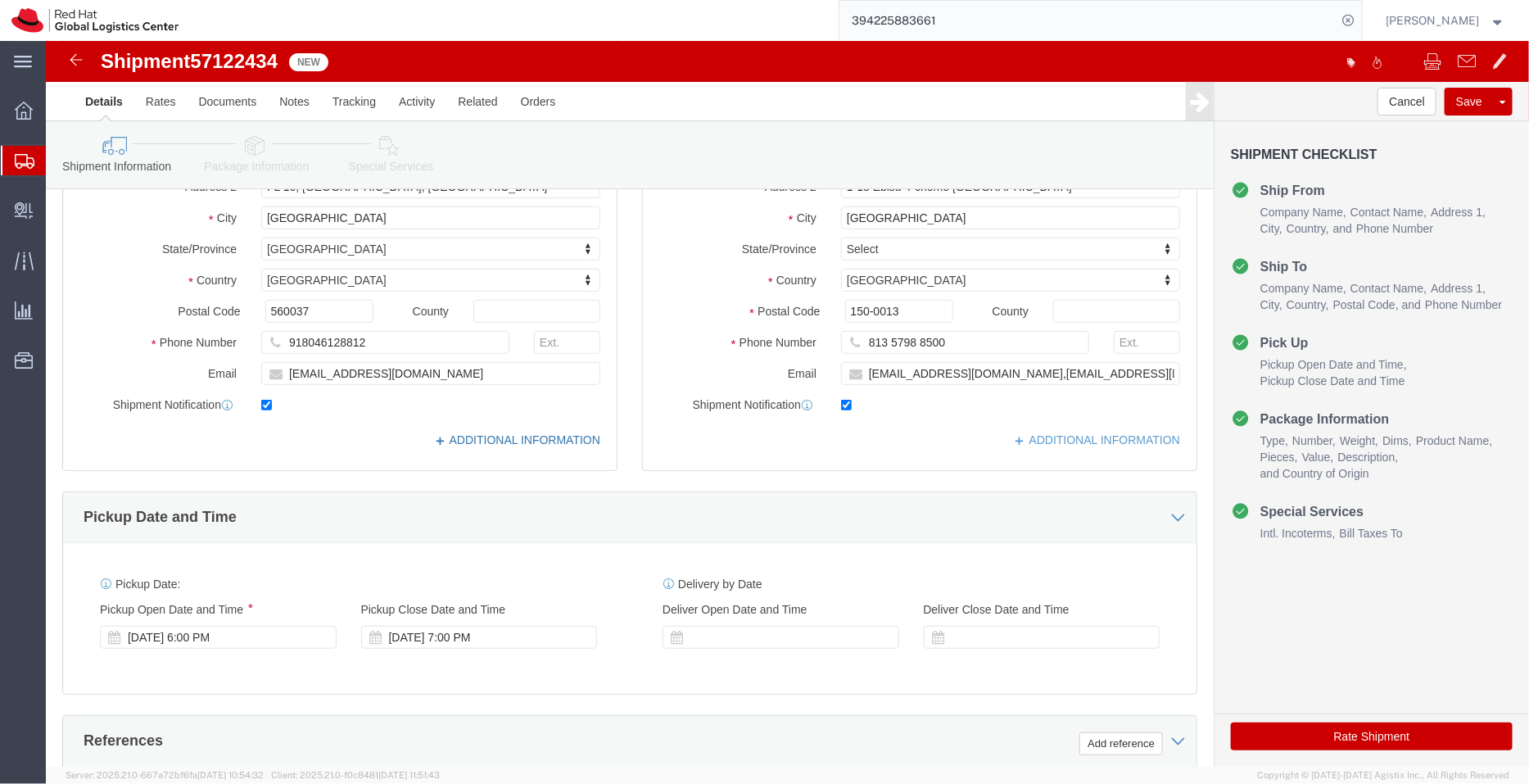
click link "ADDITIONAL INFORMATION"
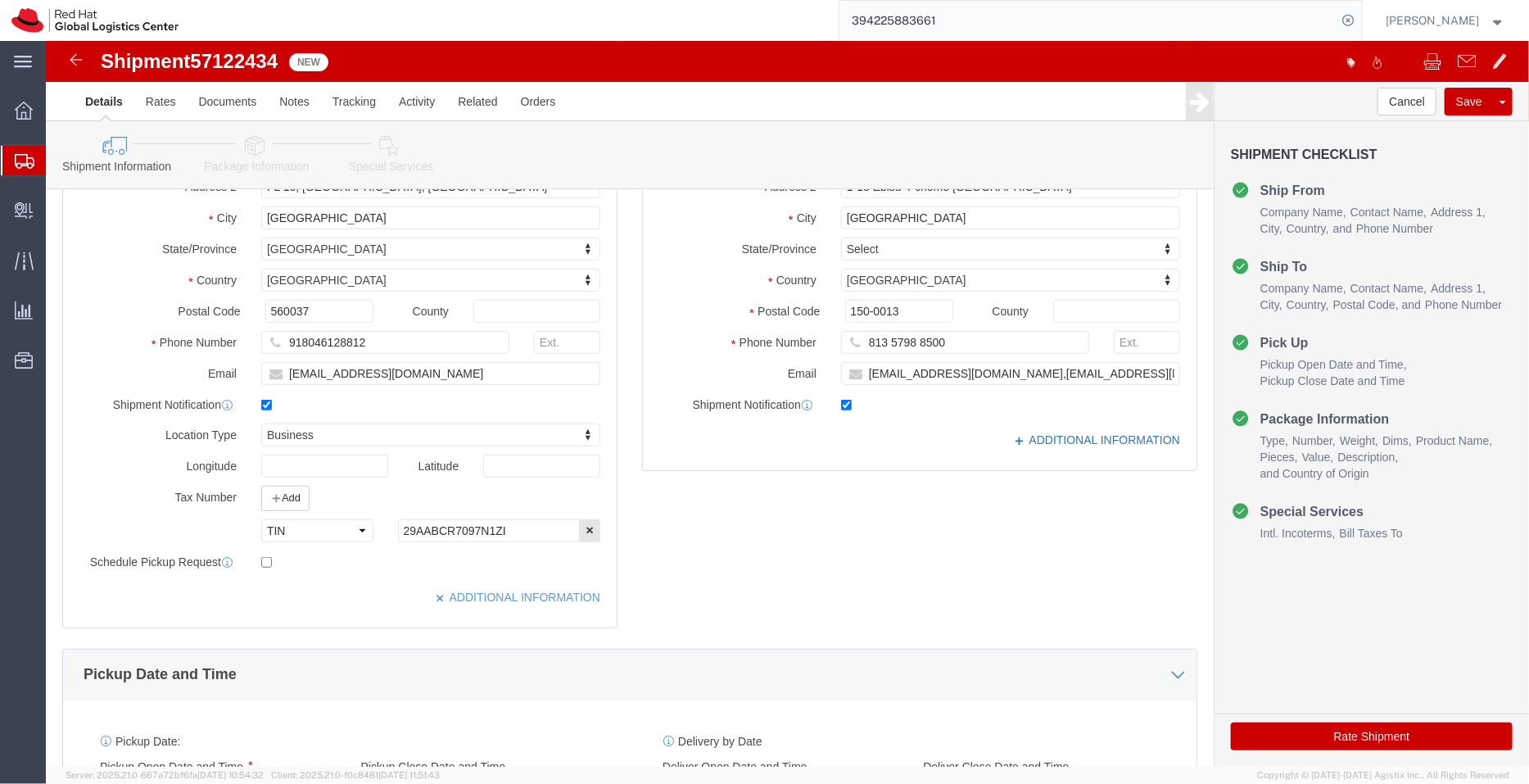
click link "ADDITIONAL INFORMATION"
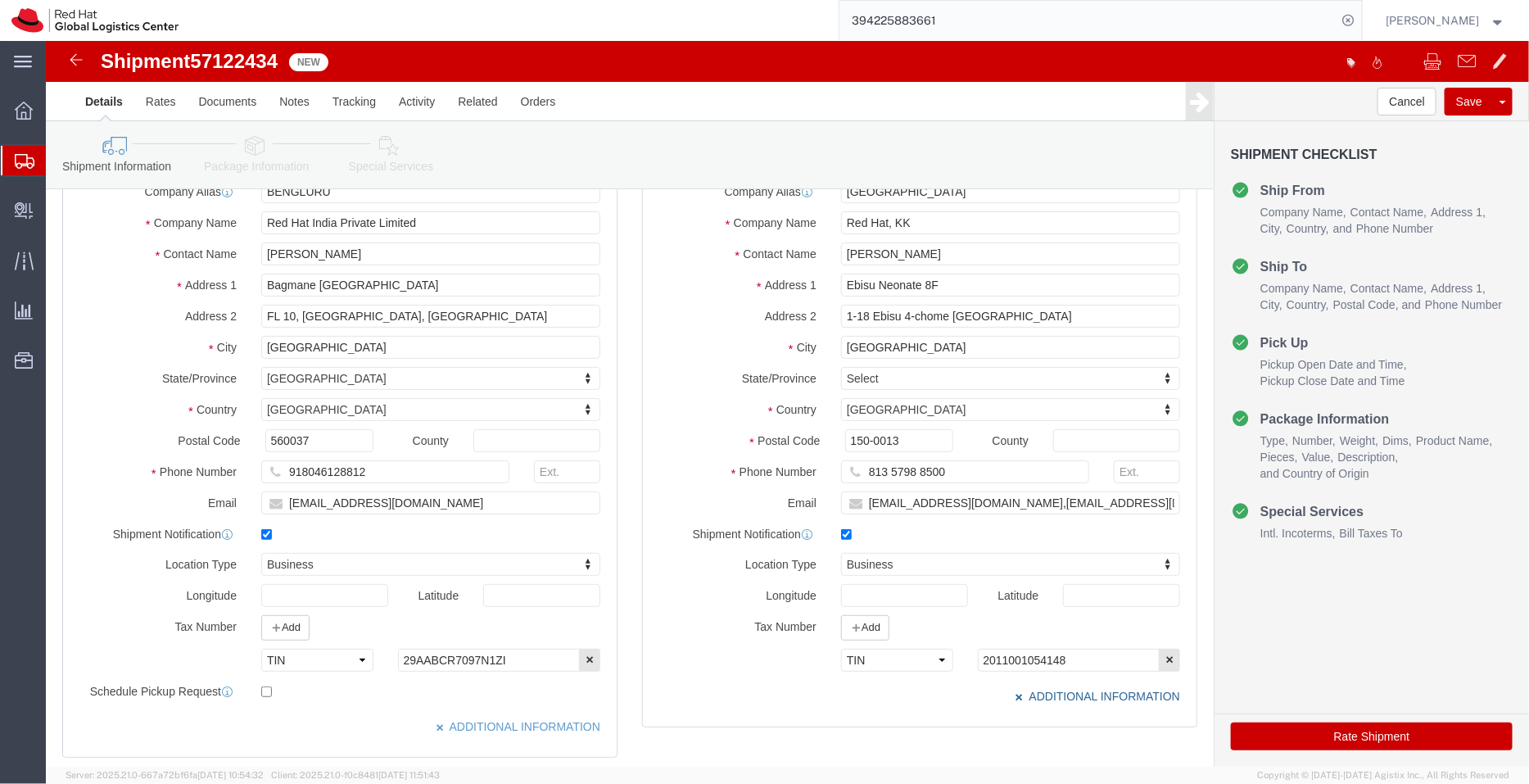
scroll to position [128, 0]
click input "Ebisu Neonate 8F"
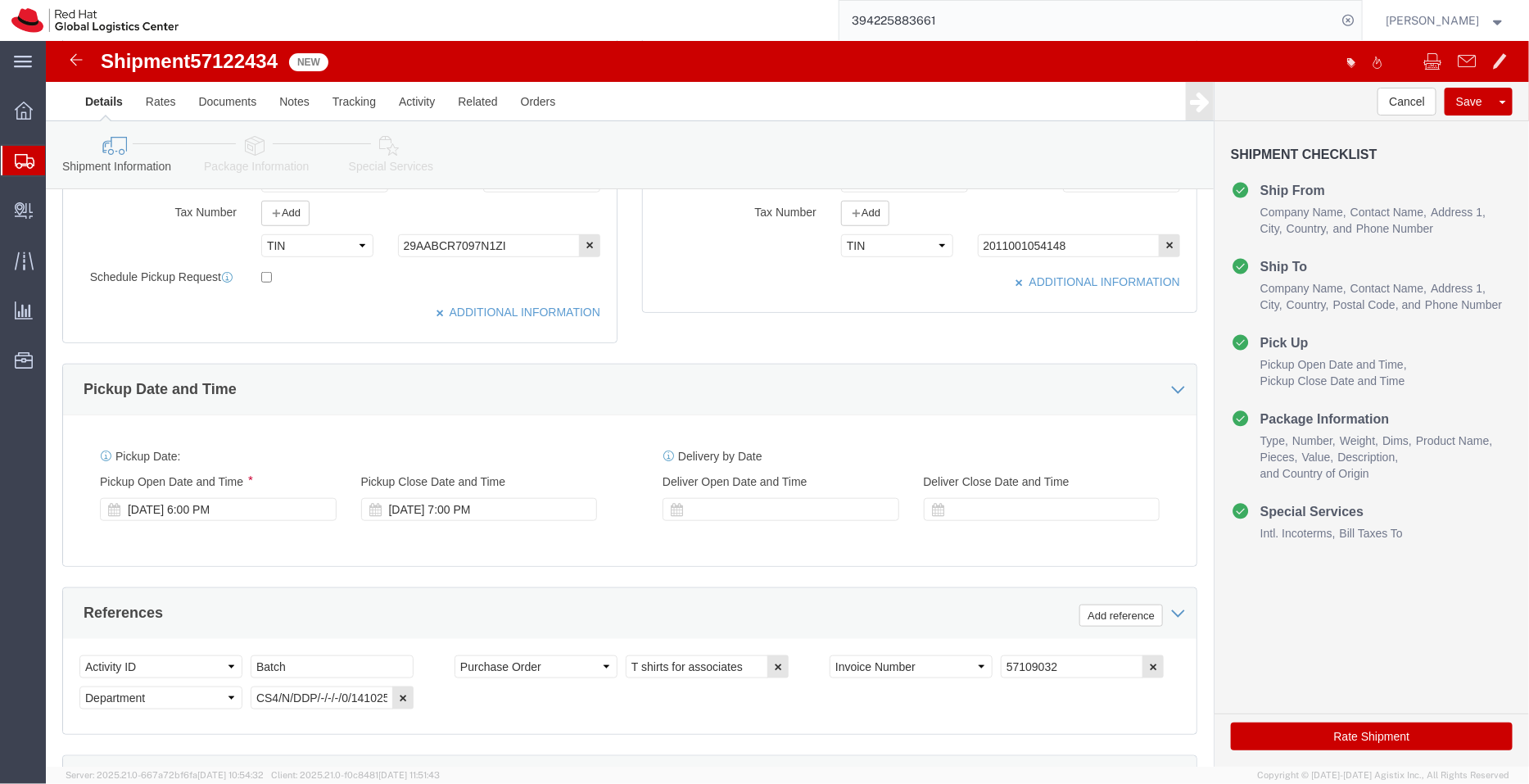
scroll to position [543, 0]
type input "Ebisu Neonate 3F"
select select
click icon "button"
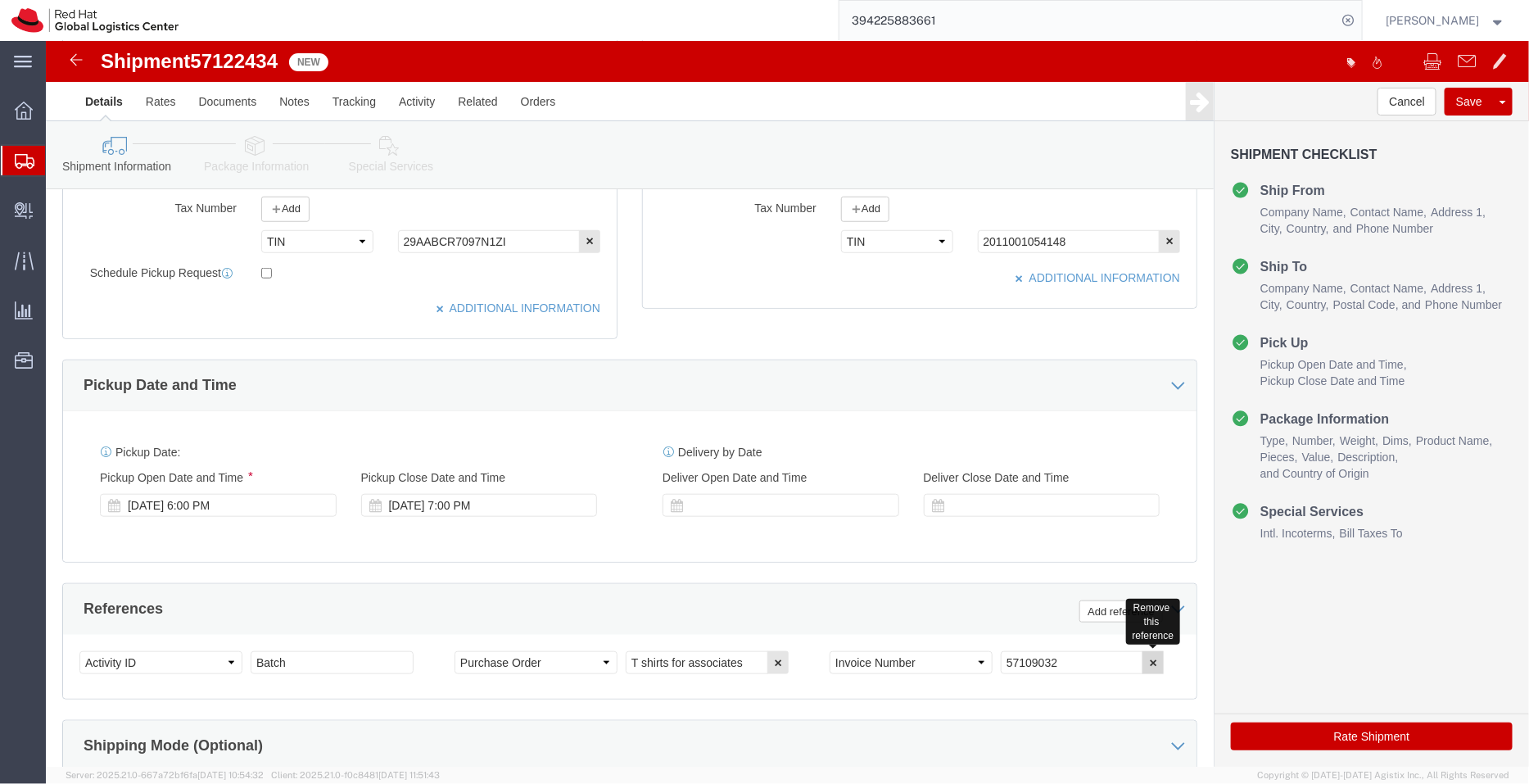
click icon "button"
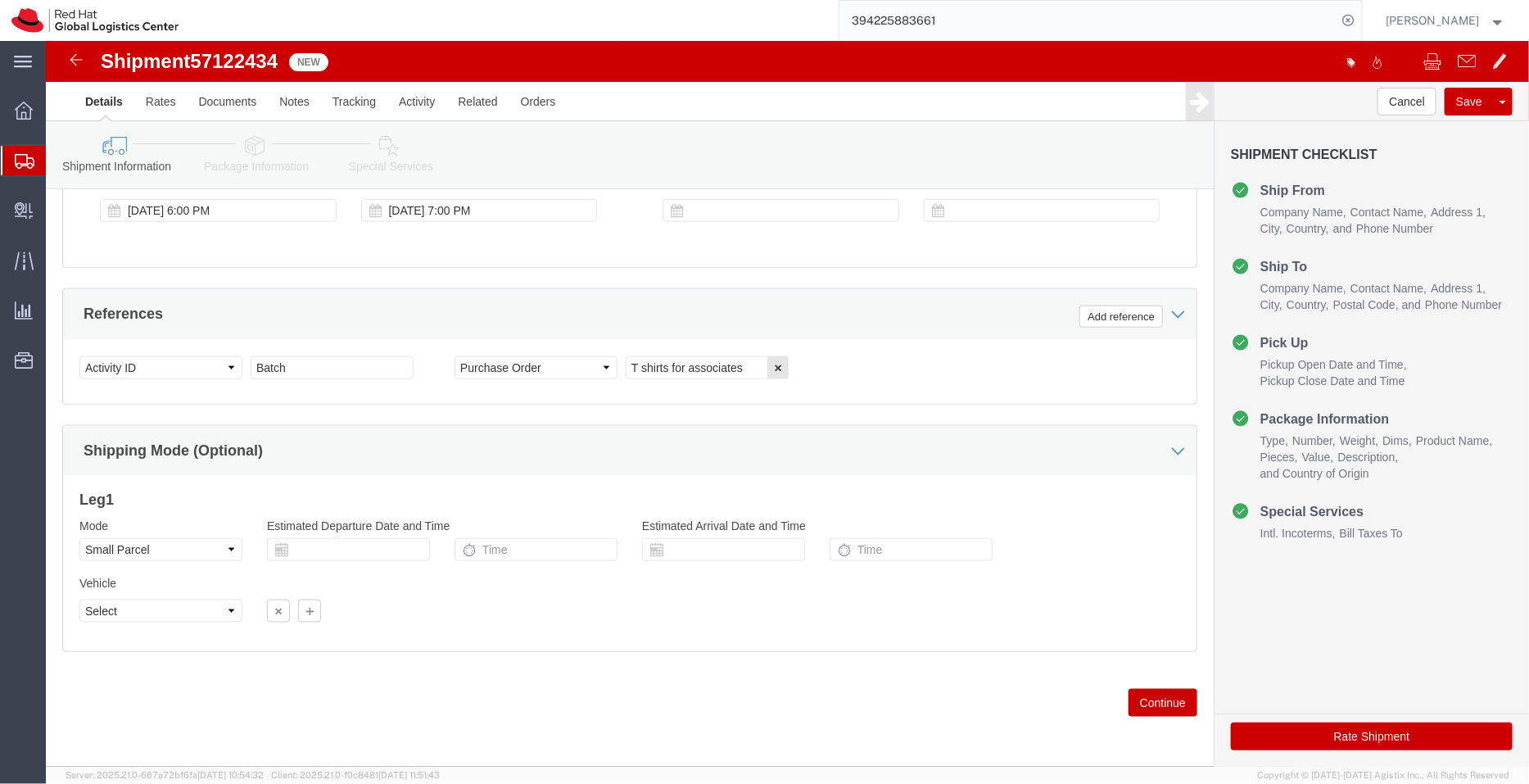
click icon
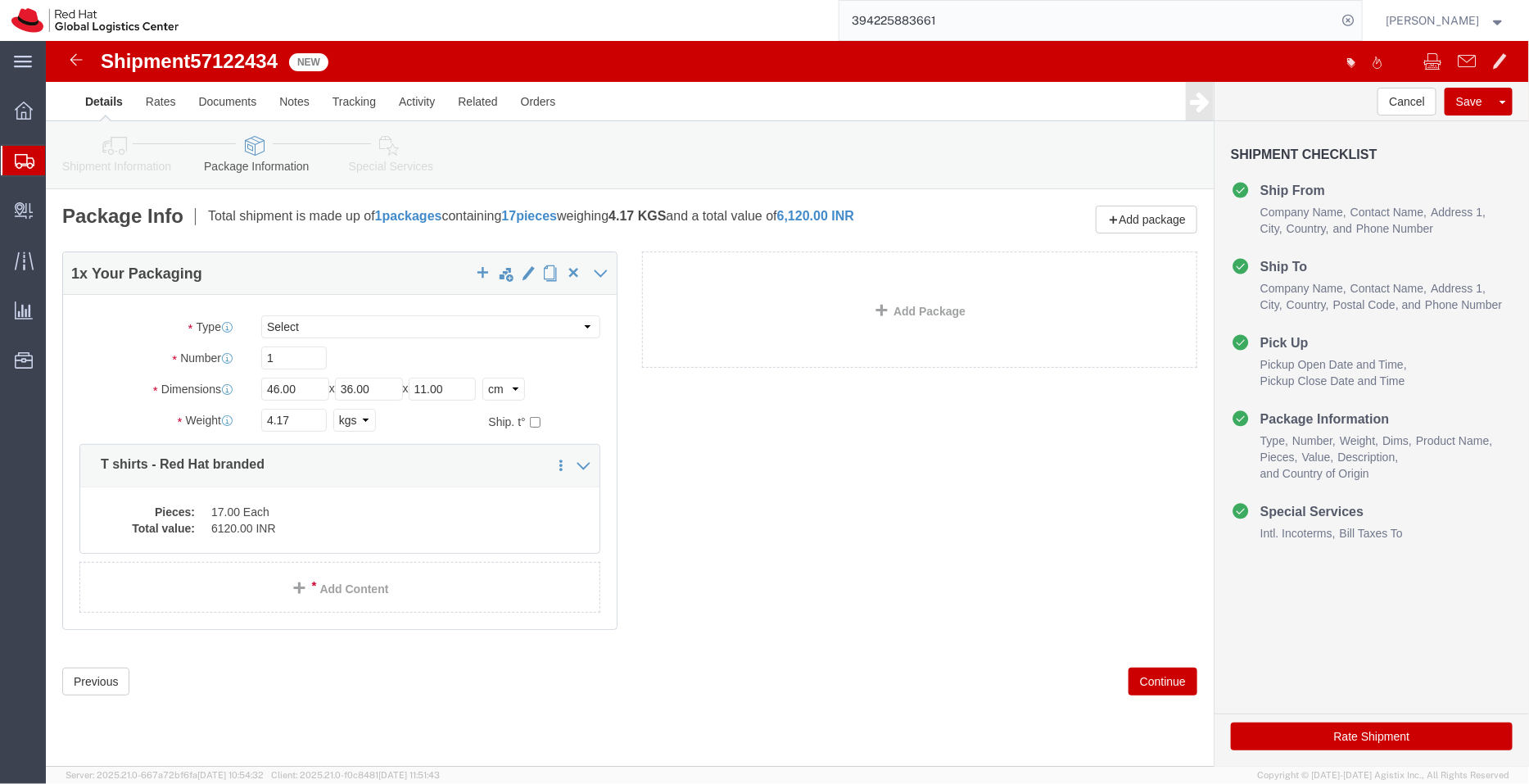
click link "Shipment Information"
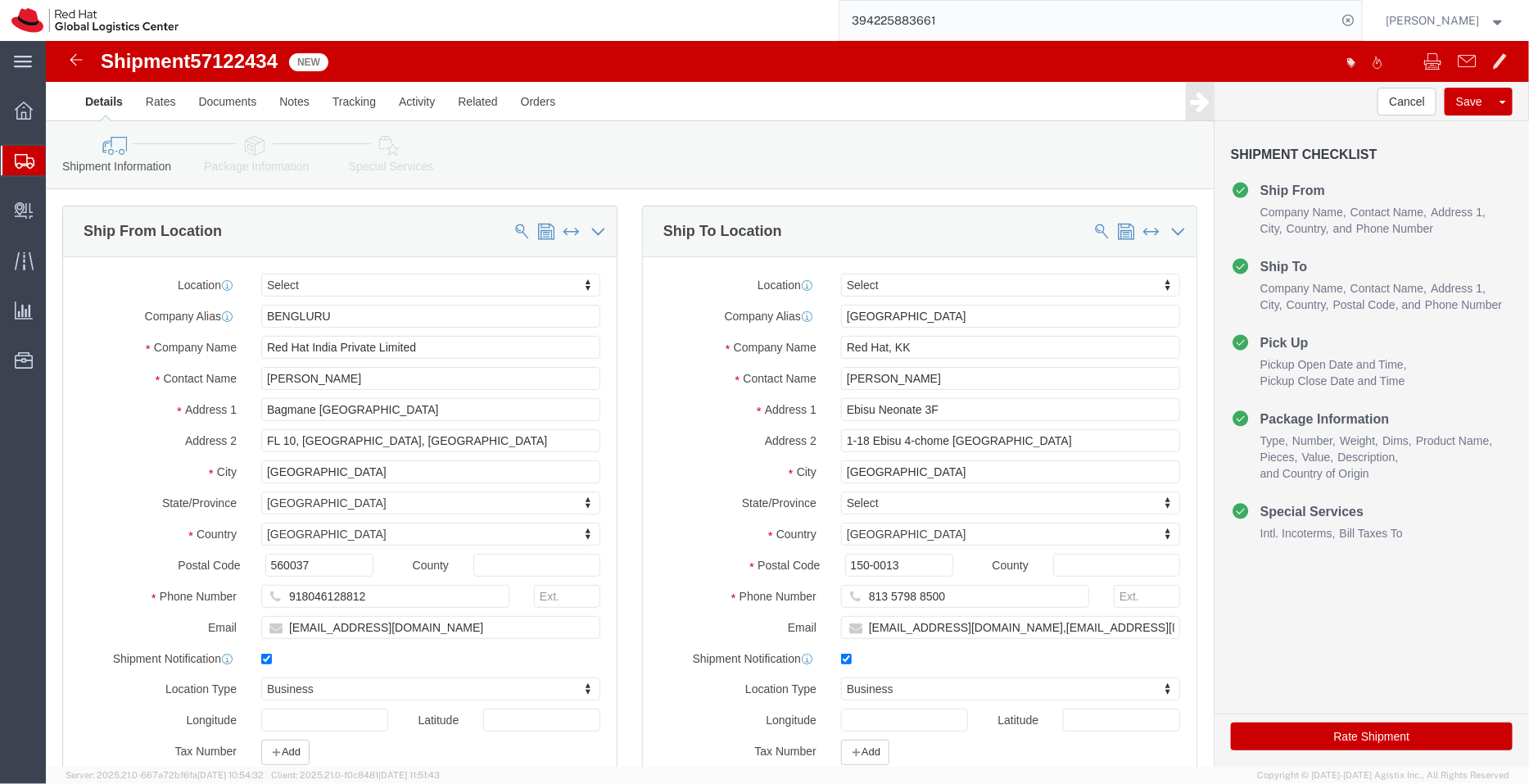
click icon
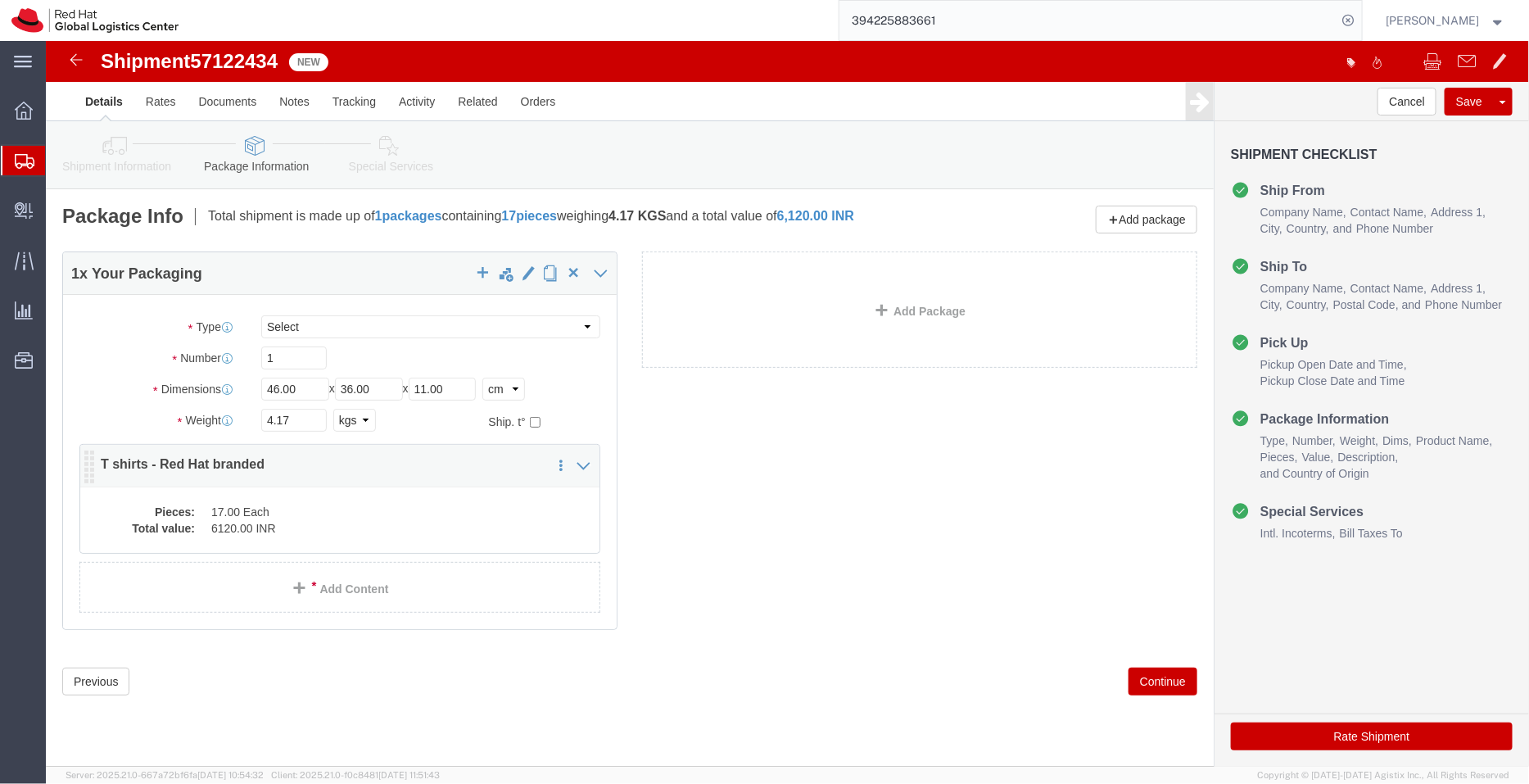
click dd "6120.00 INR"
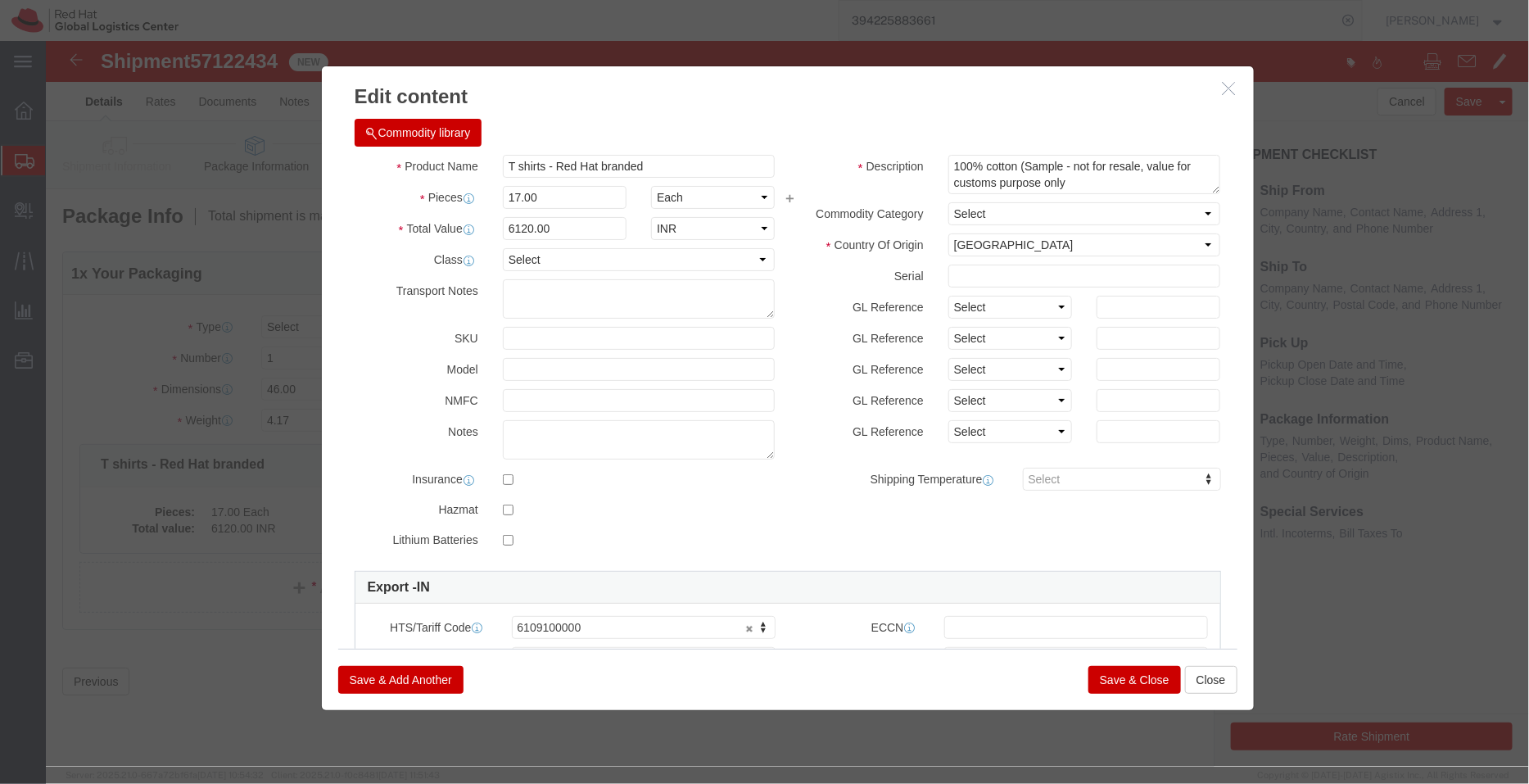
click button "Save & Close"
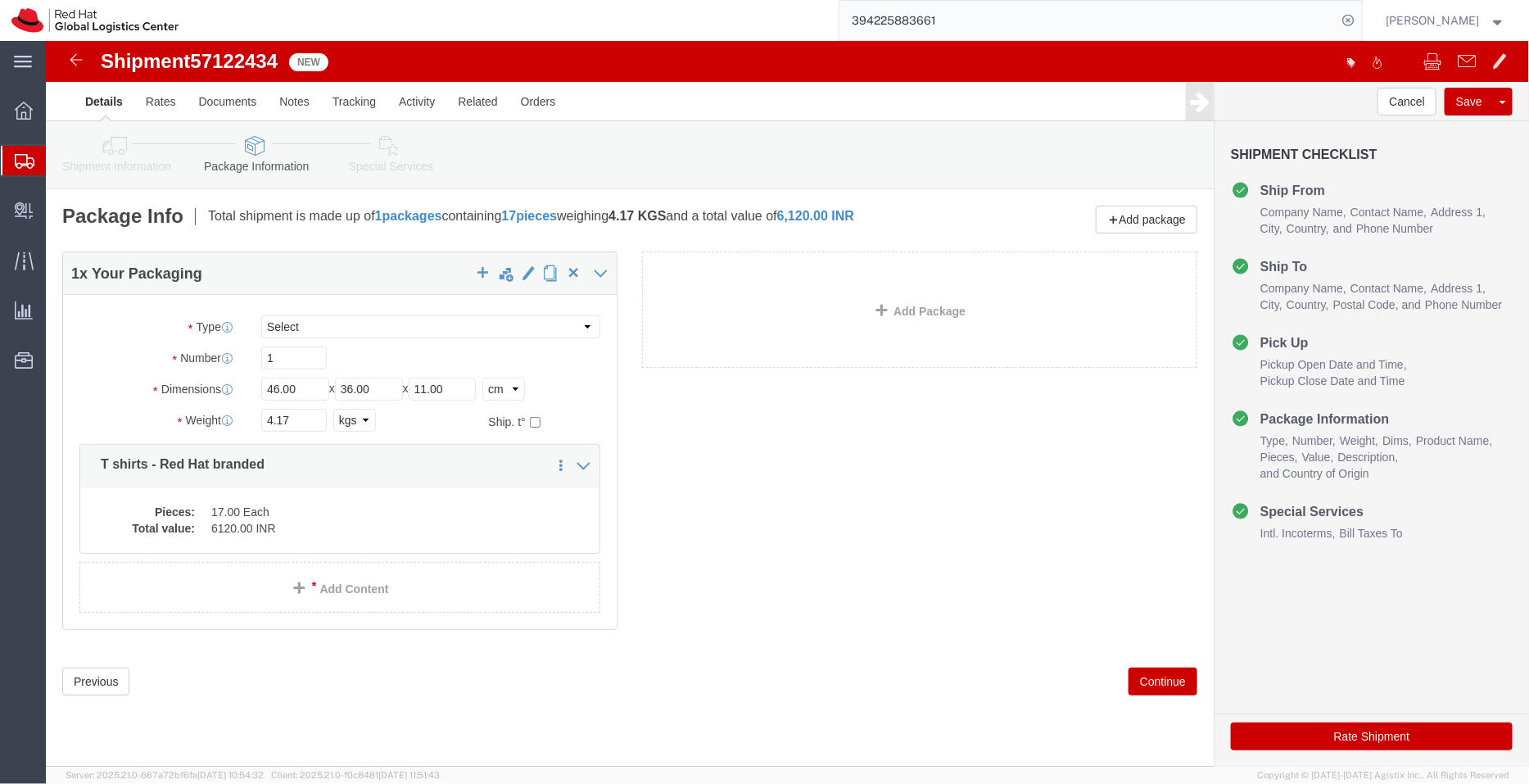
click link "Special Services"
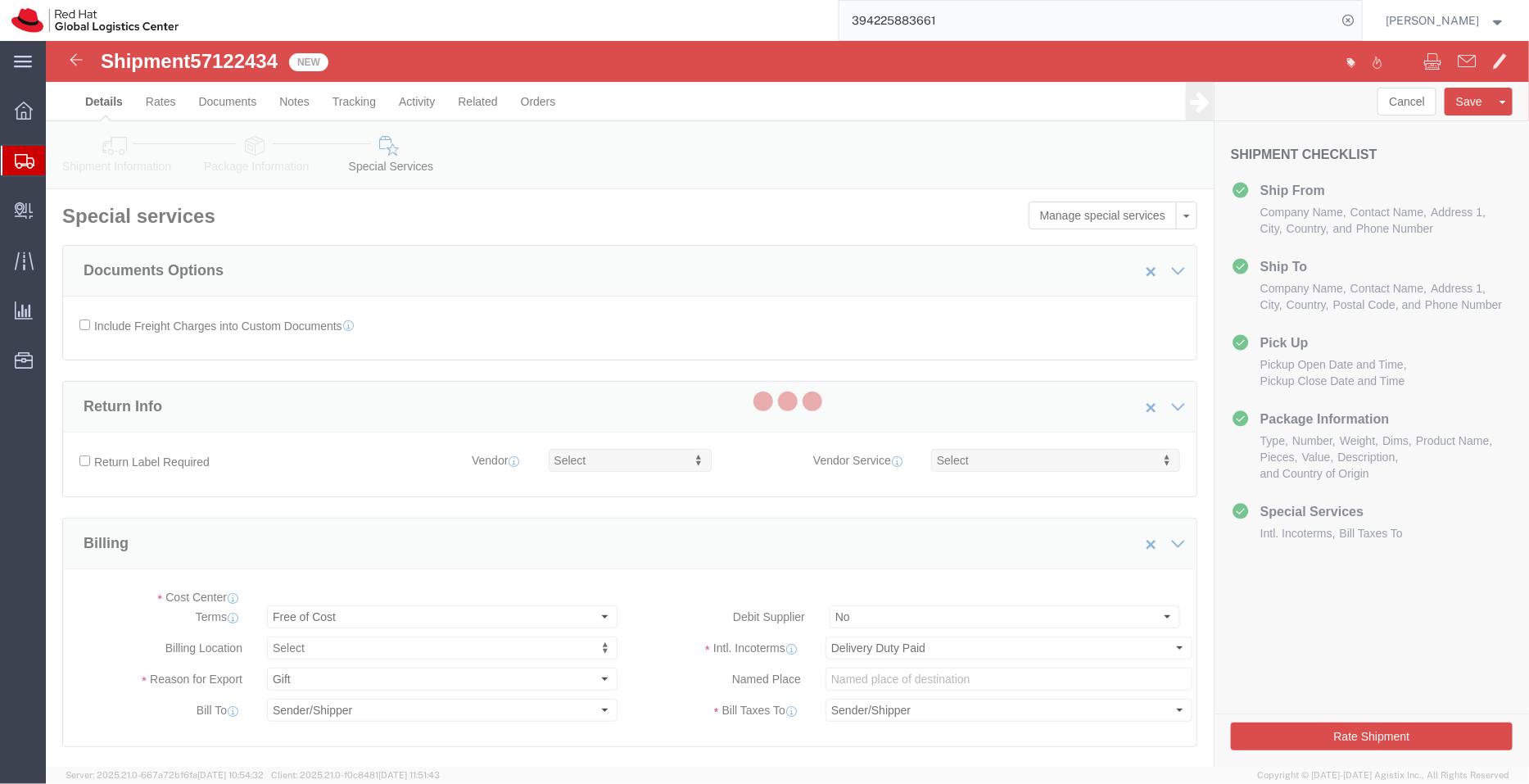
select select "COSTCENTER"
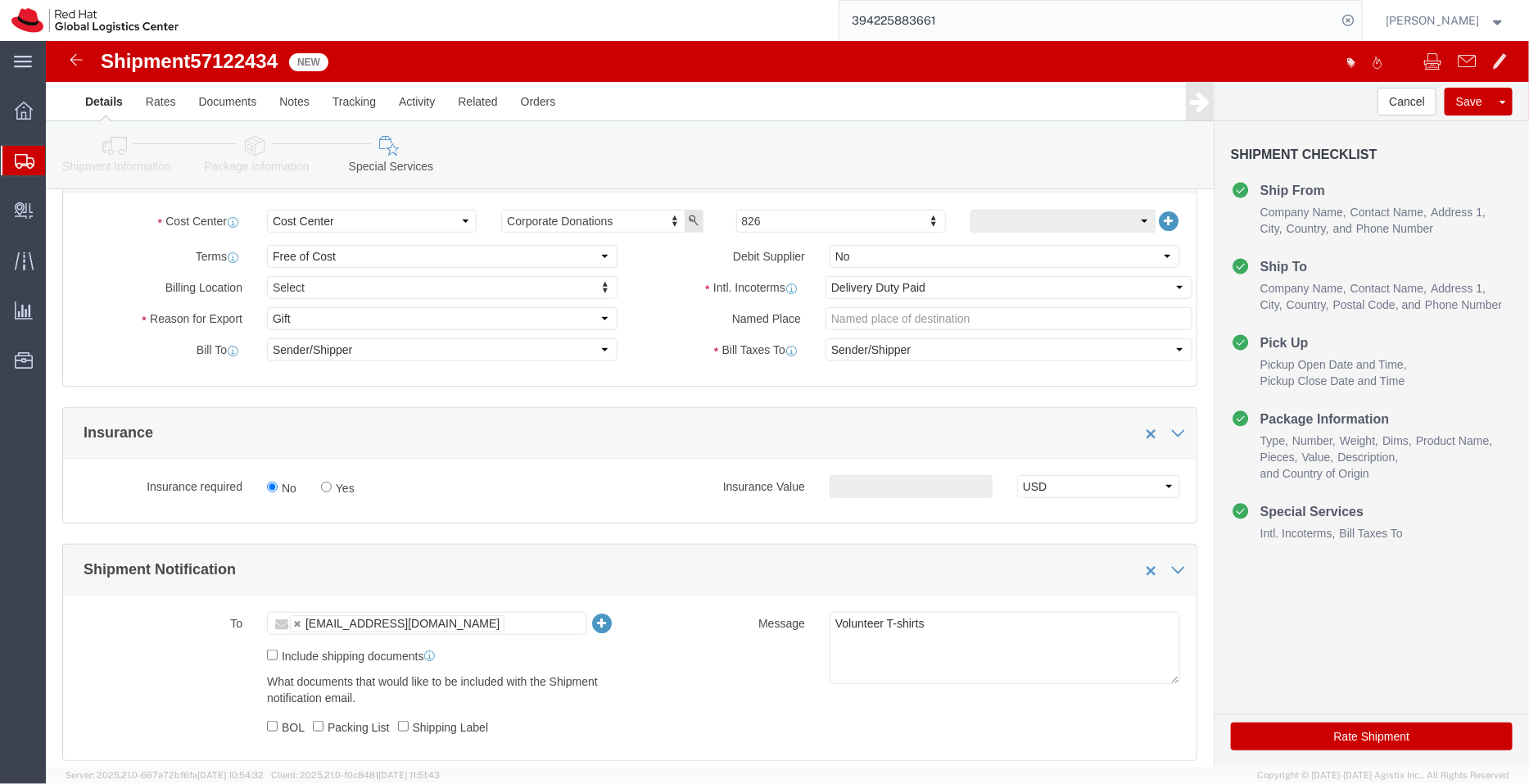
scroll to position [422, 0]
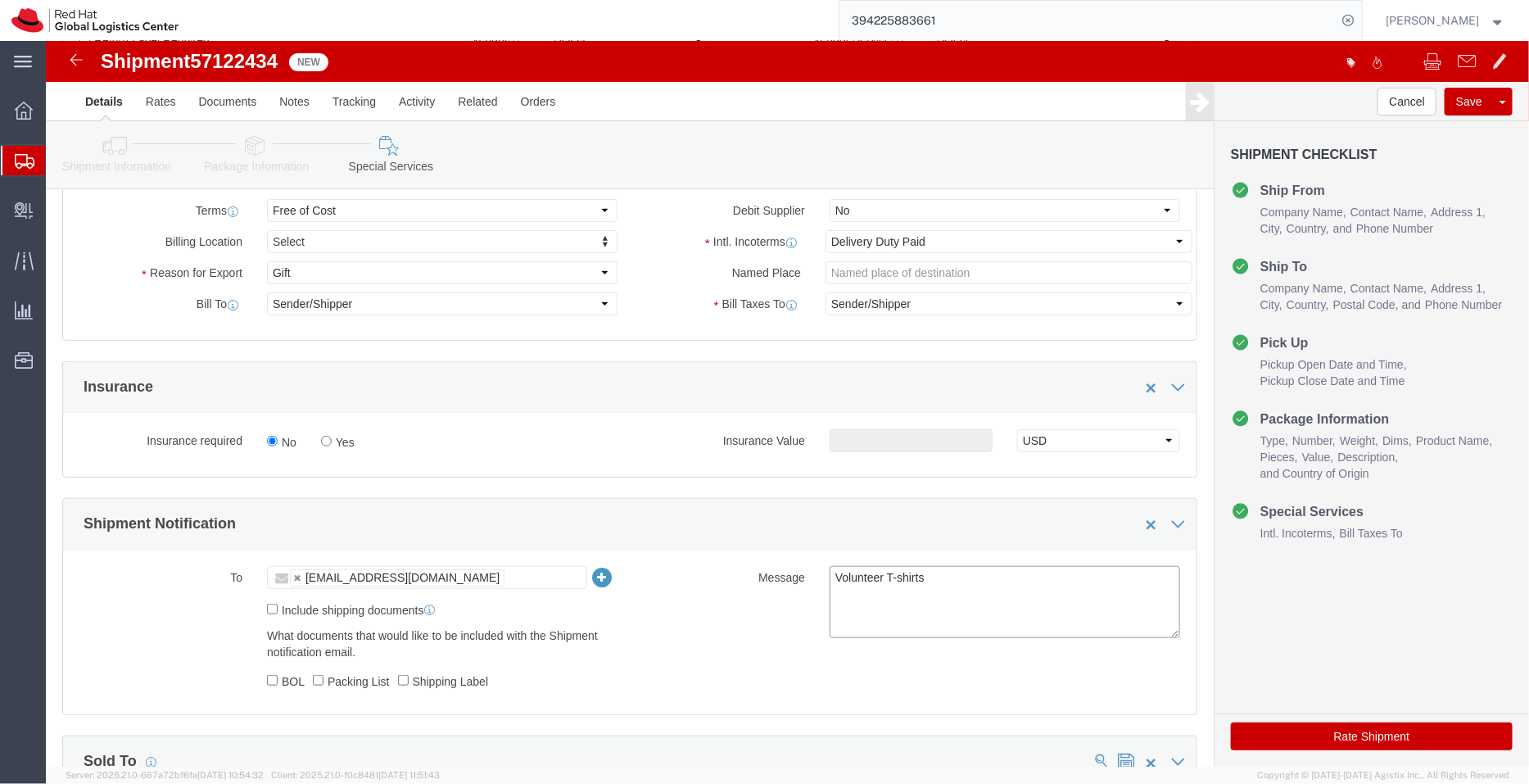
click textarea "Volunteer T-shirts"
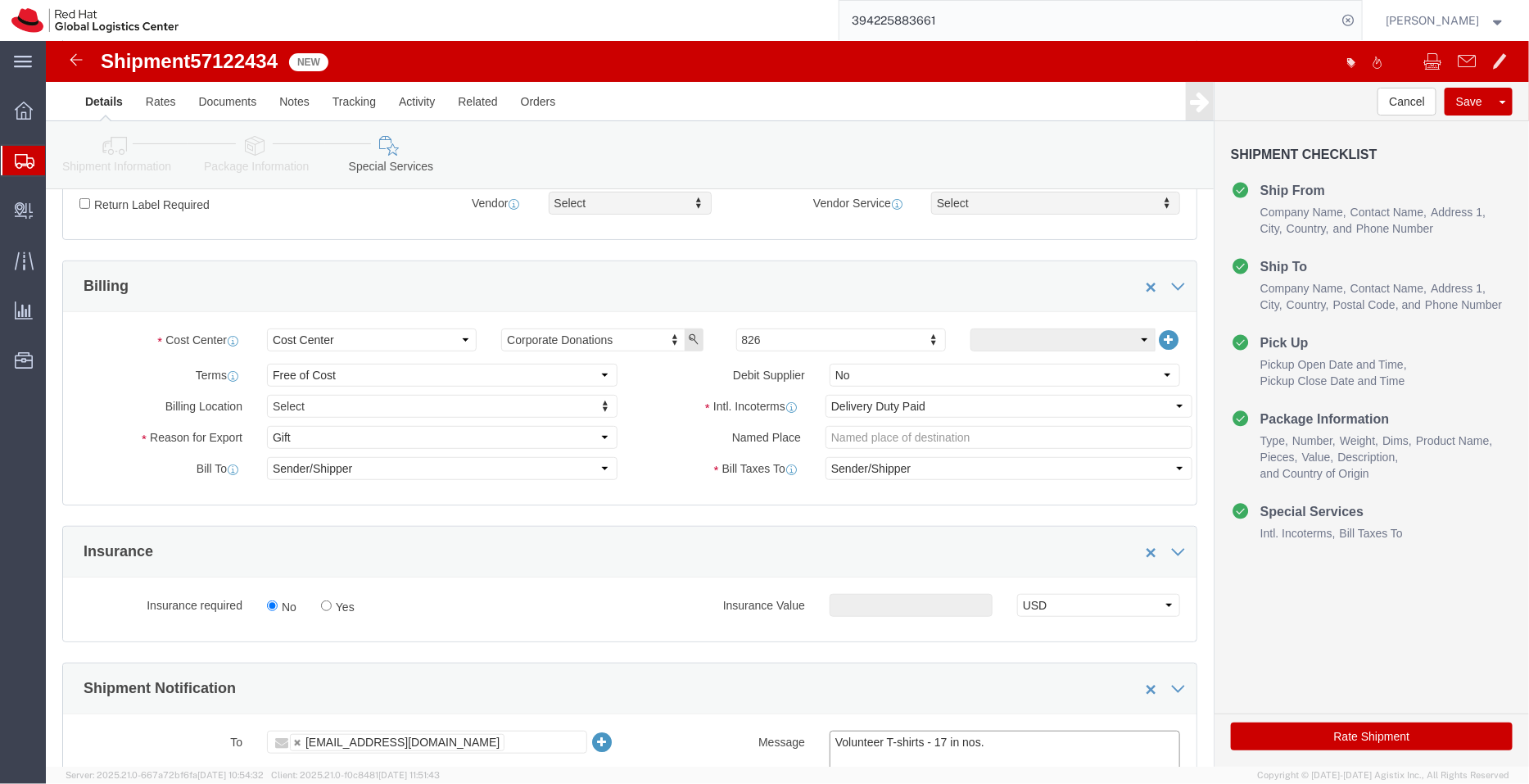
scroll to position [239, 0]
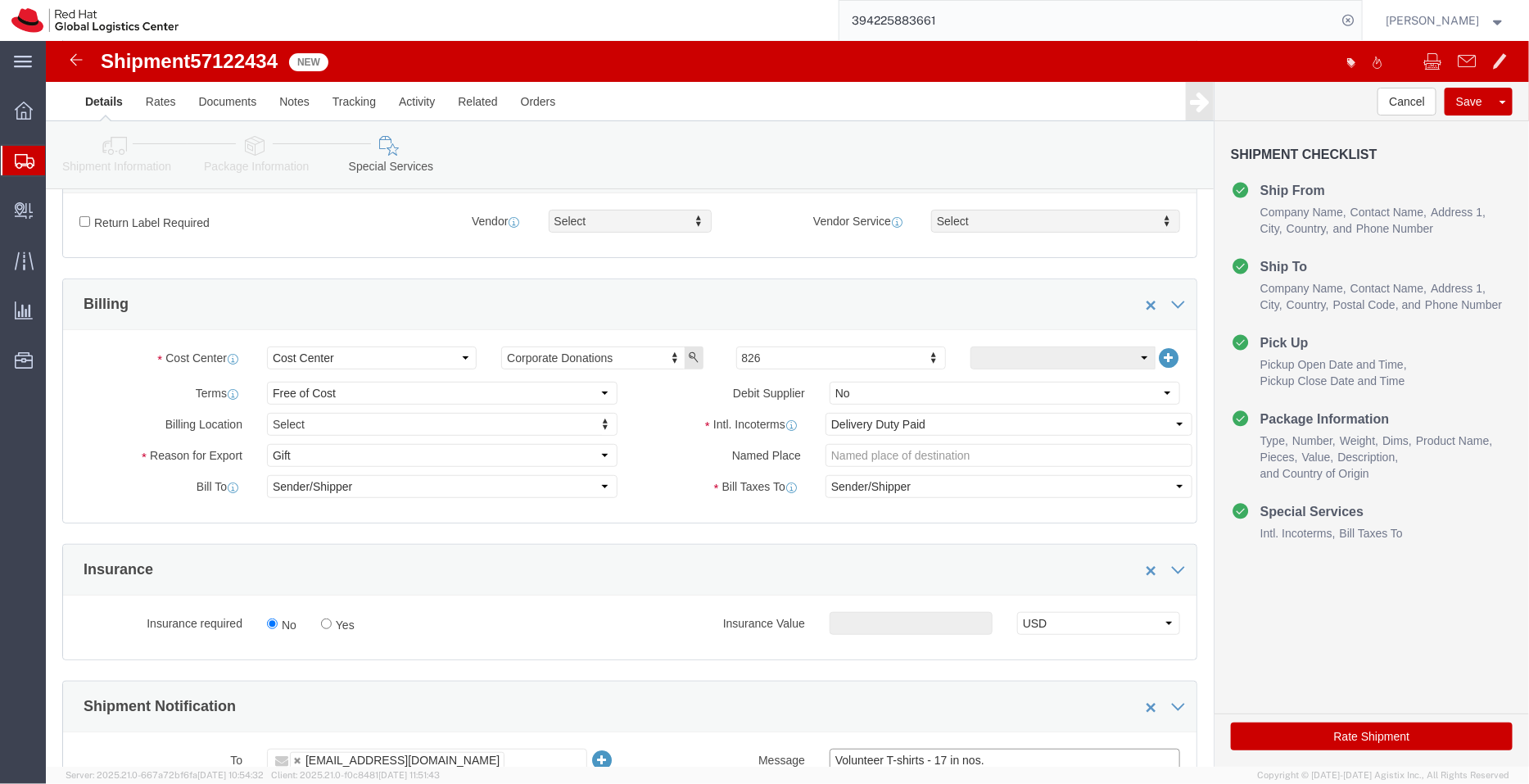
type textarea "Volunteer T-shirts - 17 in nos."
click select "Select Gift Personal Effects Repair/Warranty Return Sample Sold Temporary/Not S…"
select select "SAMPLE"
click select "Select Gift Personal Effects Repair/Warranty Return Sample Sold Temporary/Not S…"
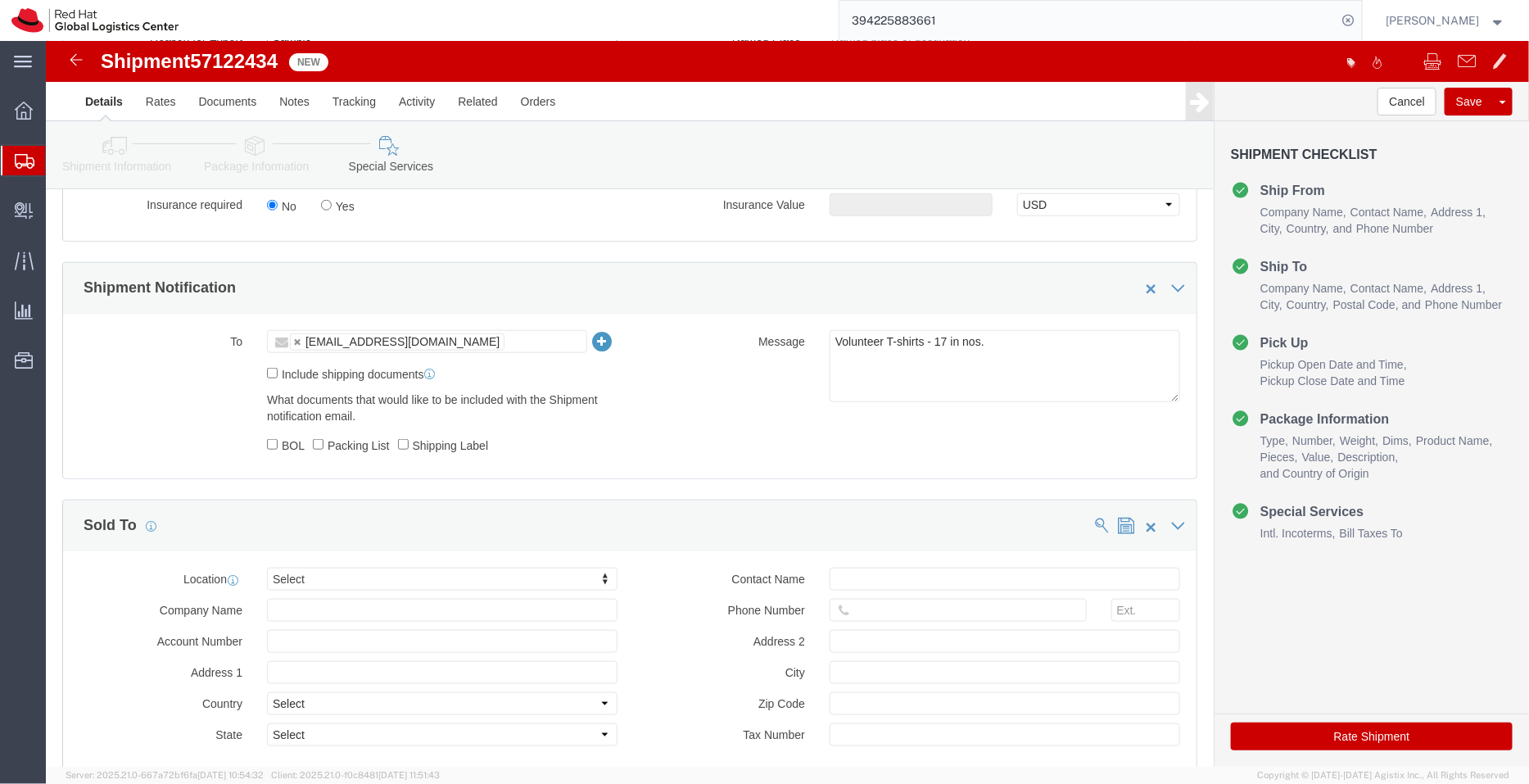
scroll to position [778, 0]
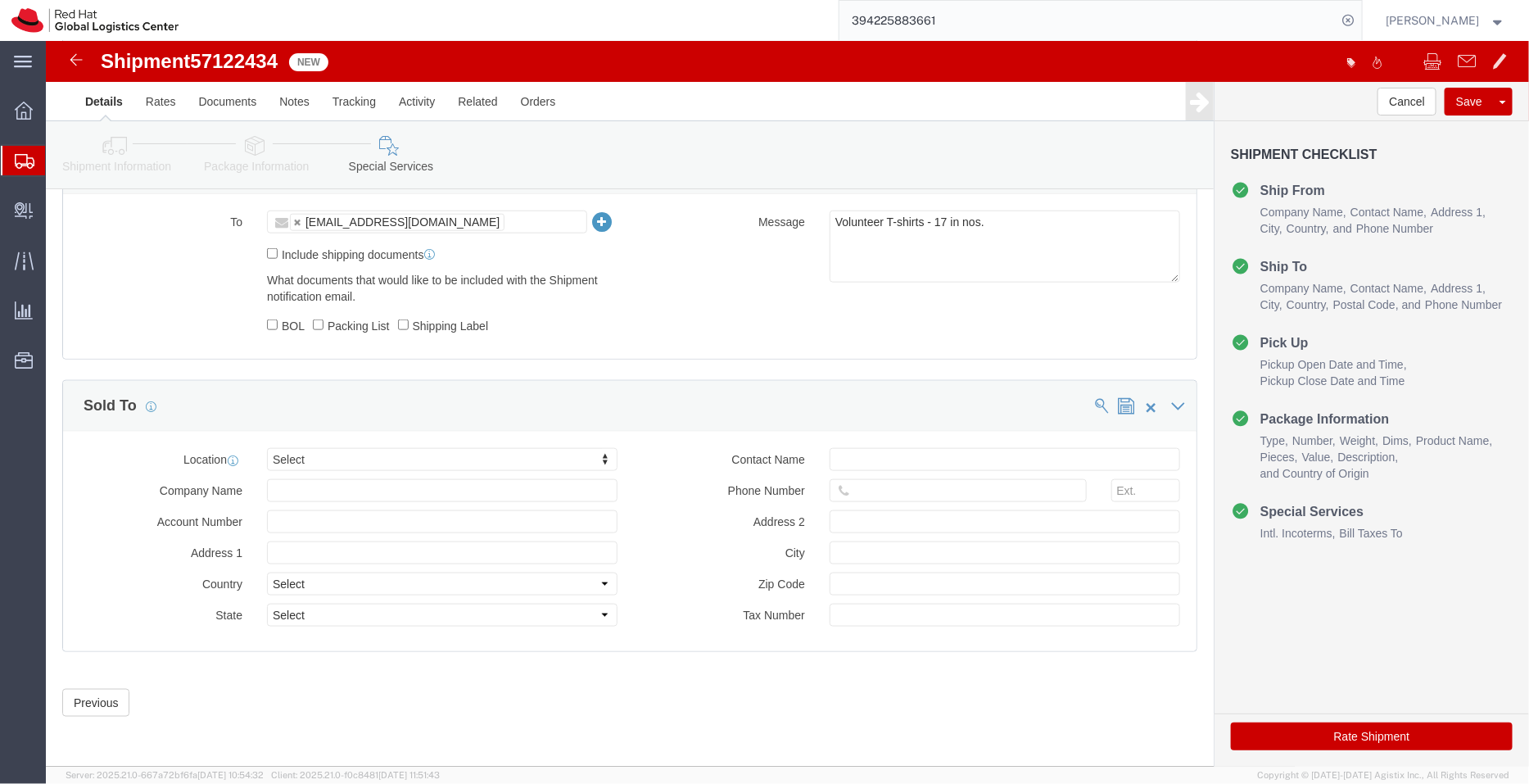
click link "Package Information"
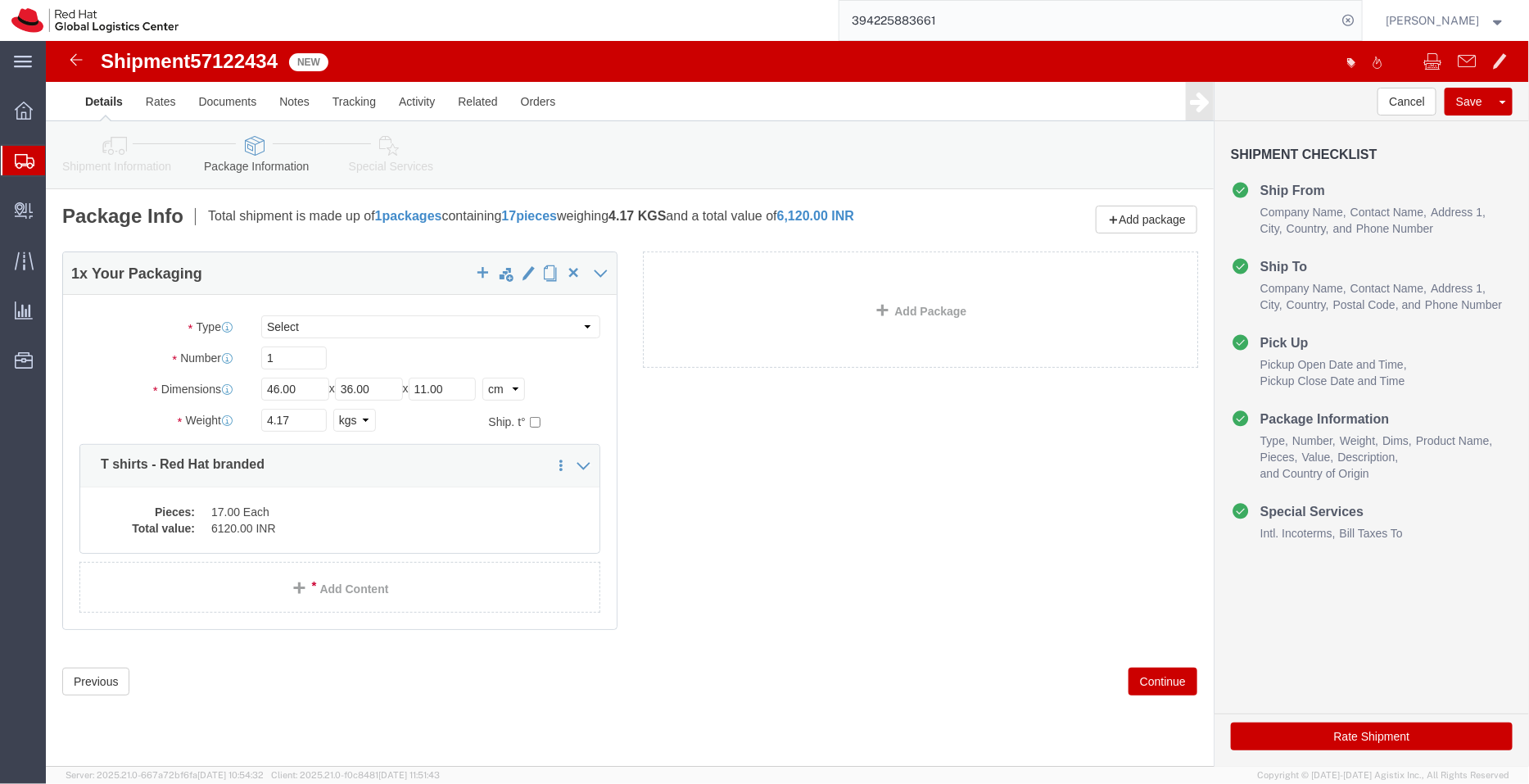
click icon
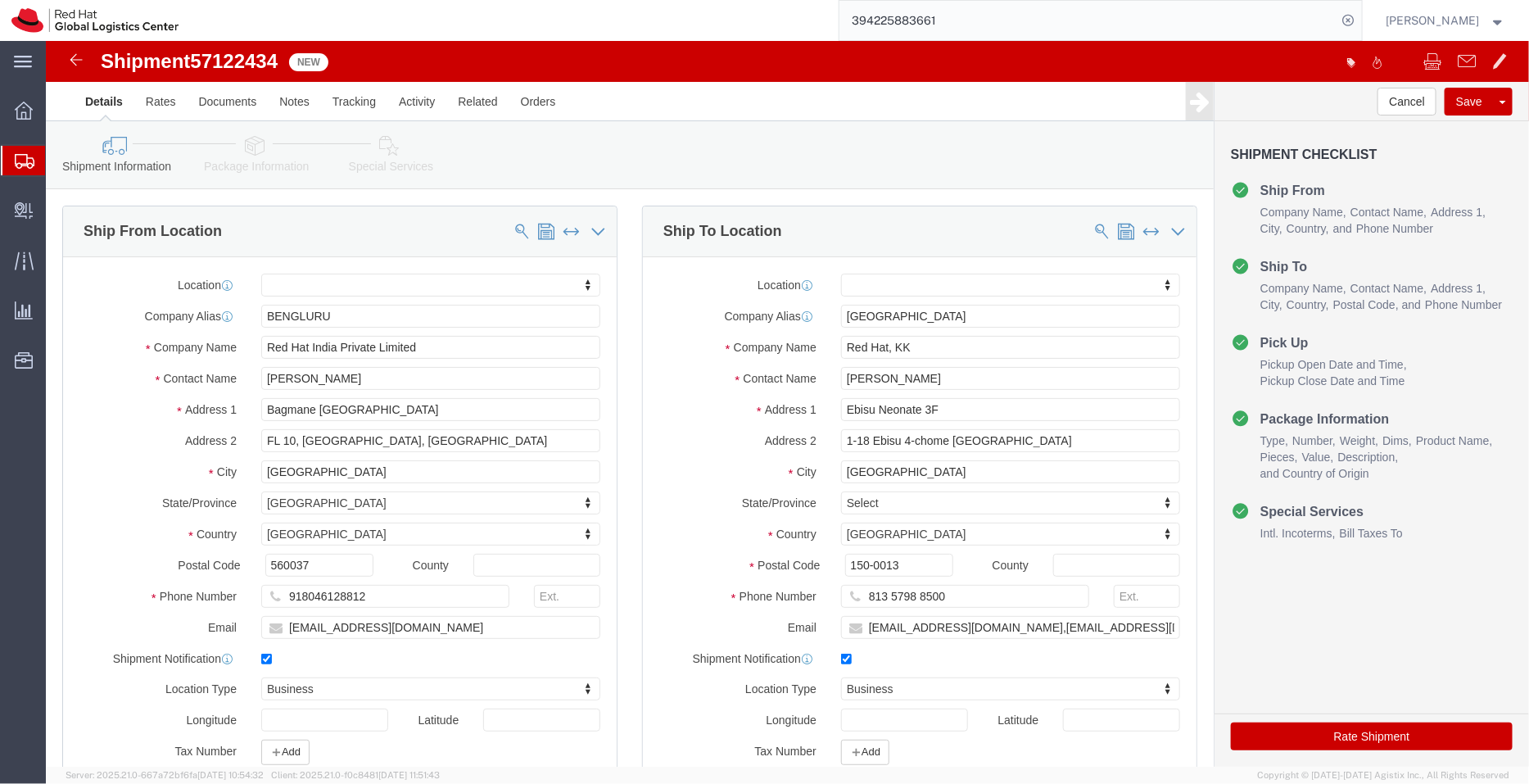
click link "Package Information"
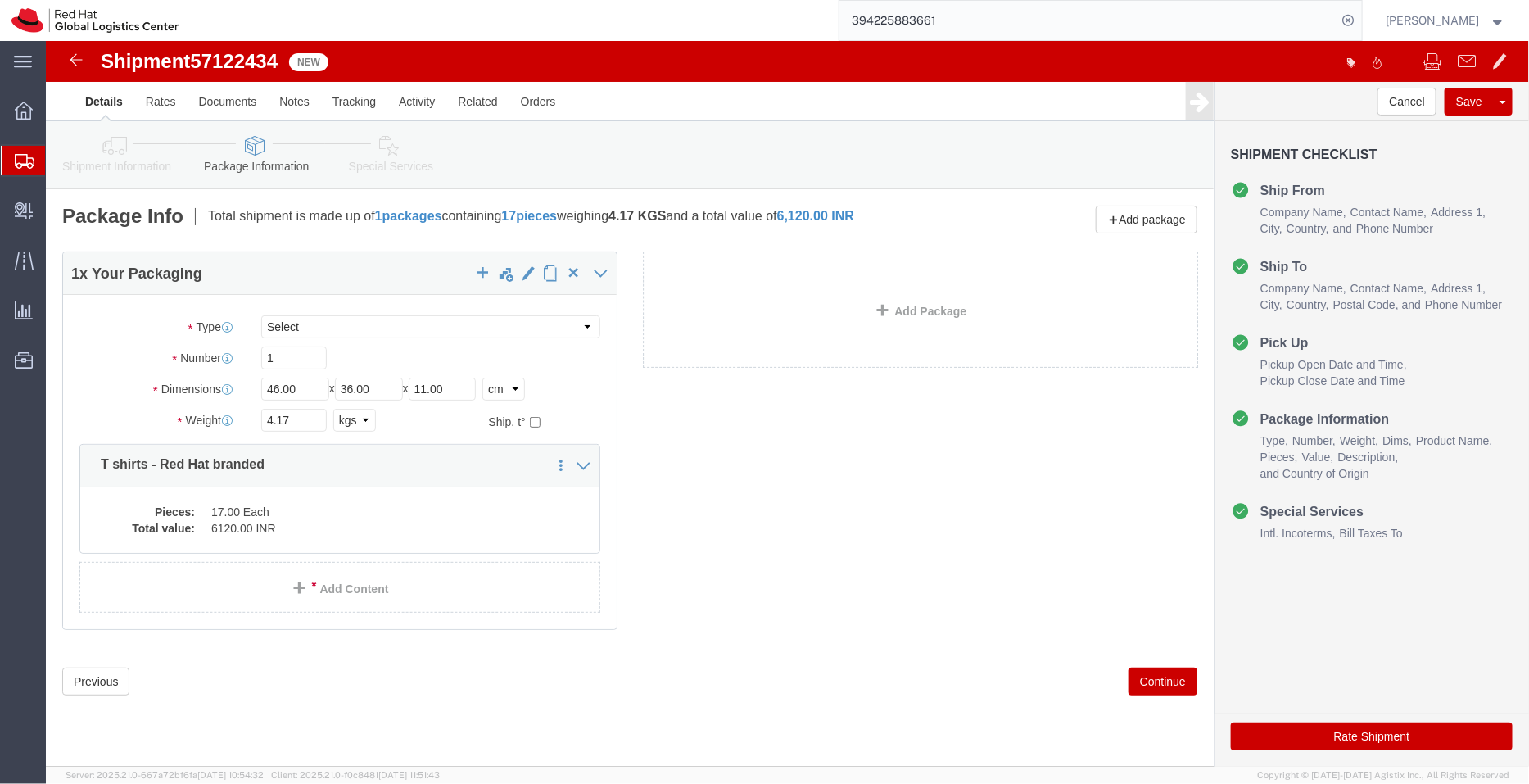
click link "Special Services"
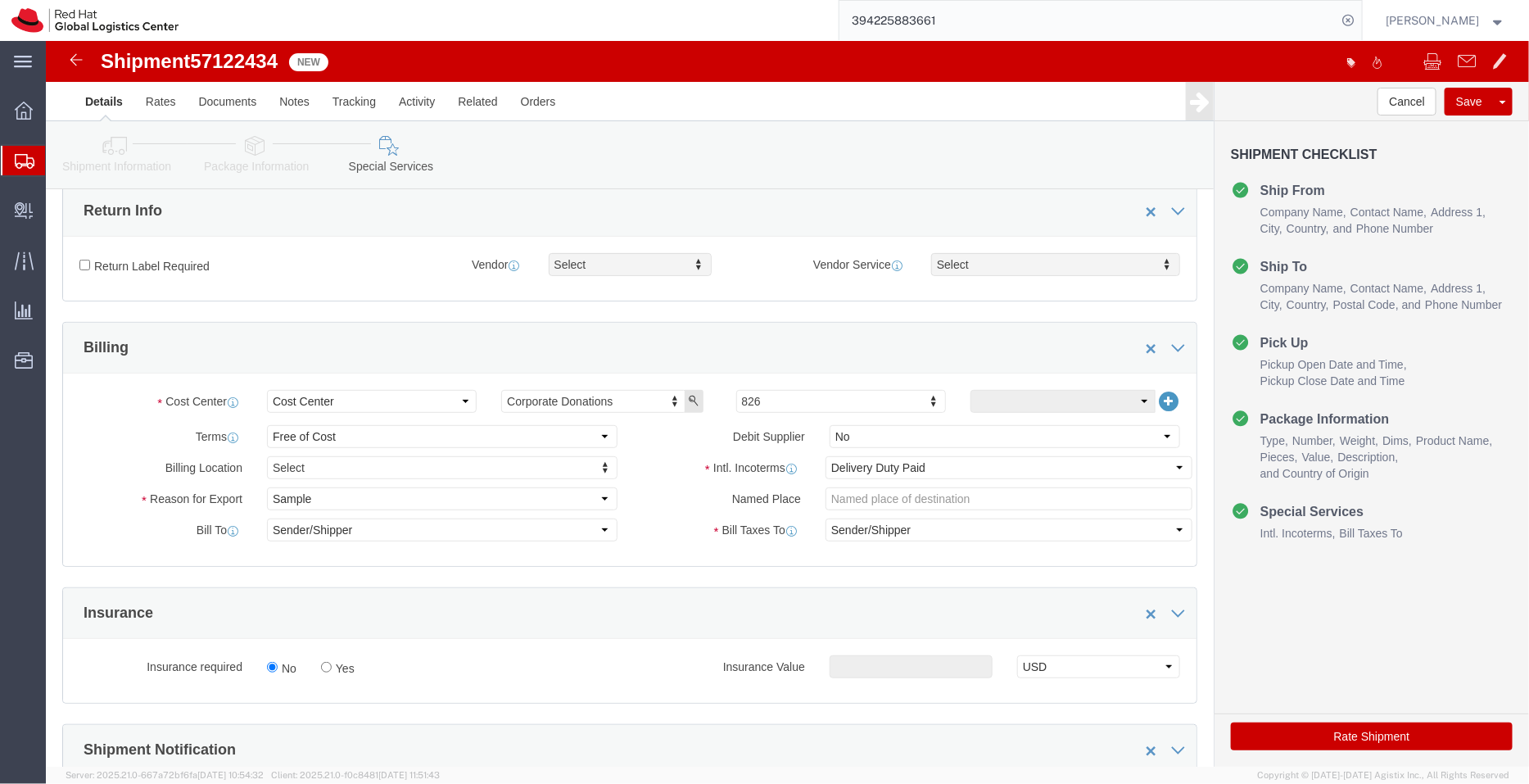
scroll to position [778, 0]
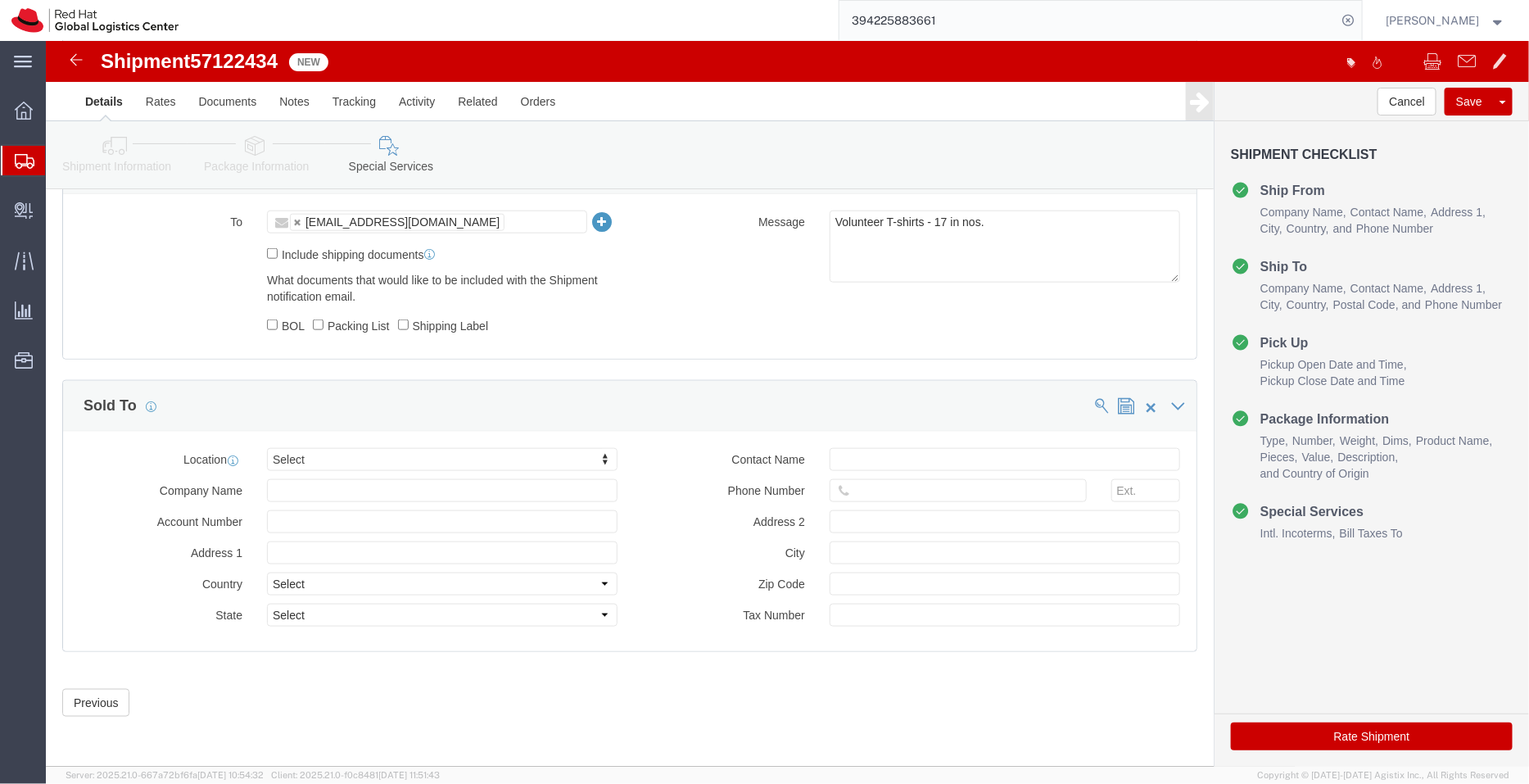
click button "Rate Shipment"
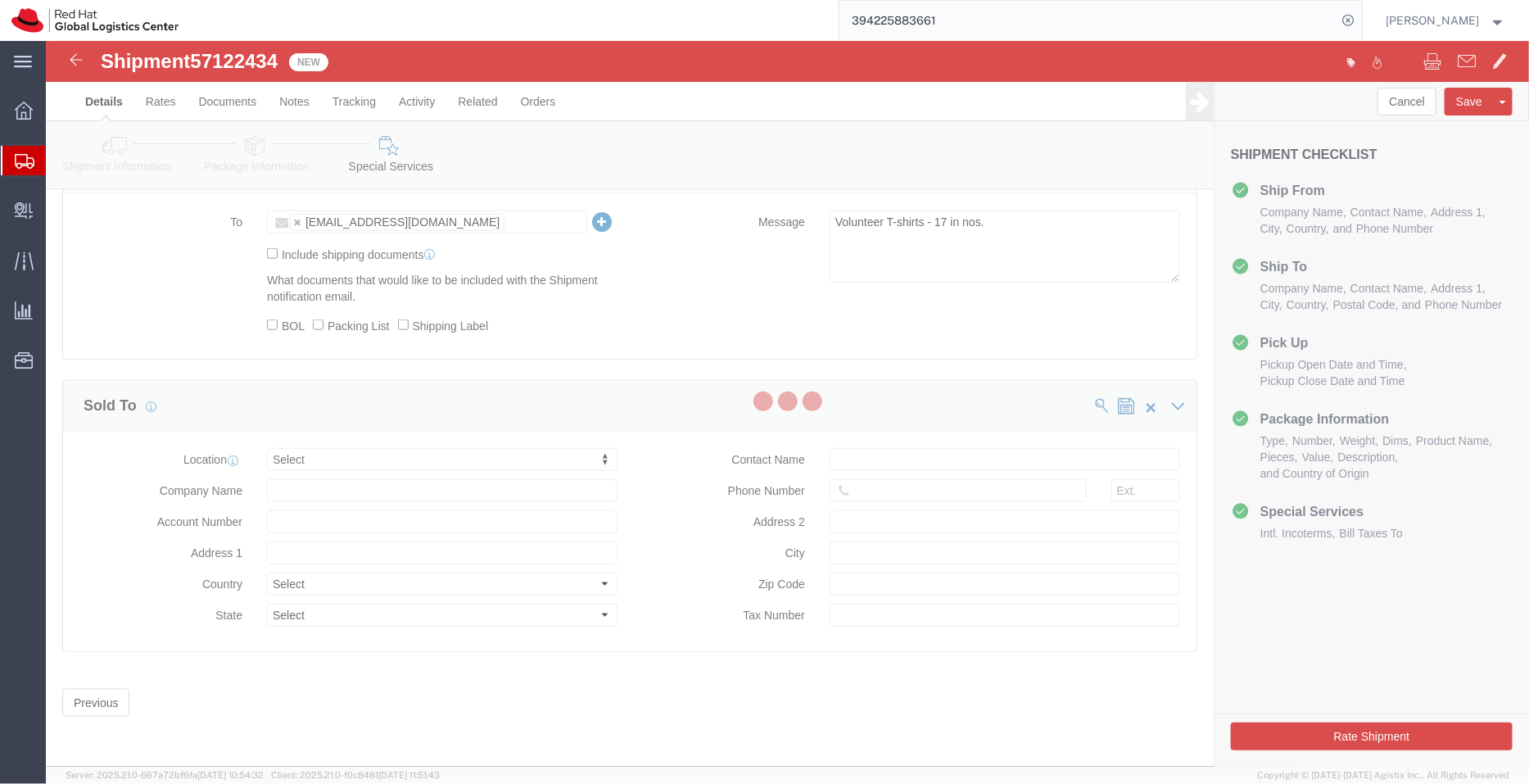
scroll to position [0, 0]
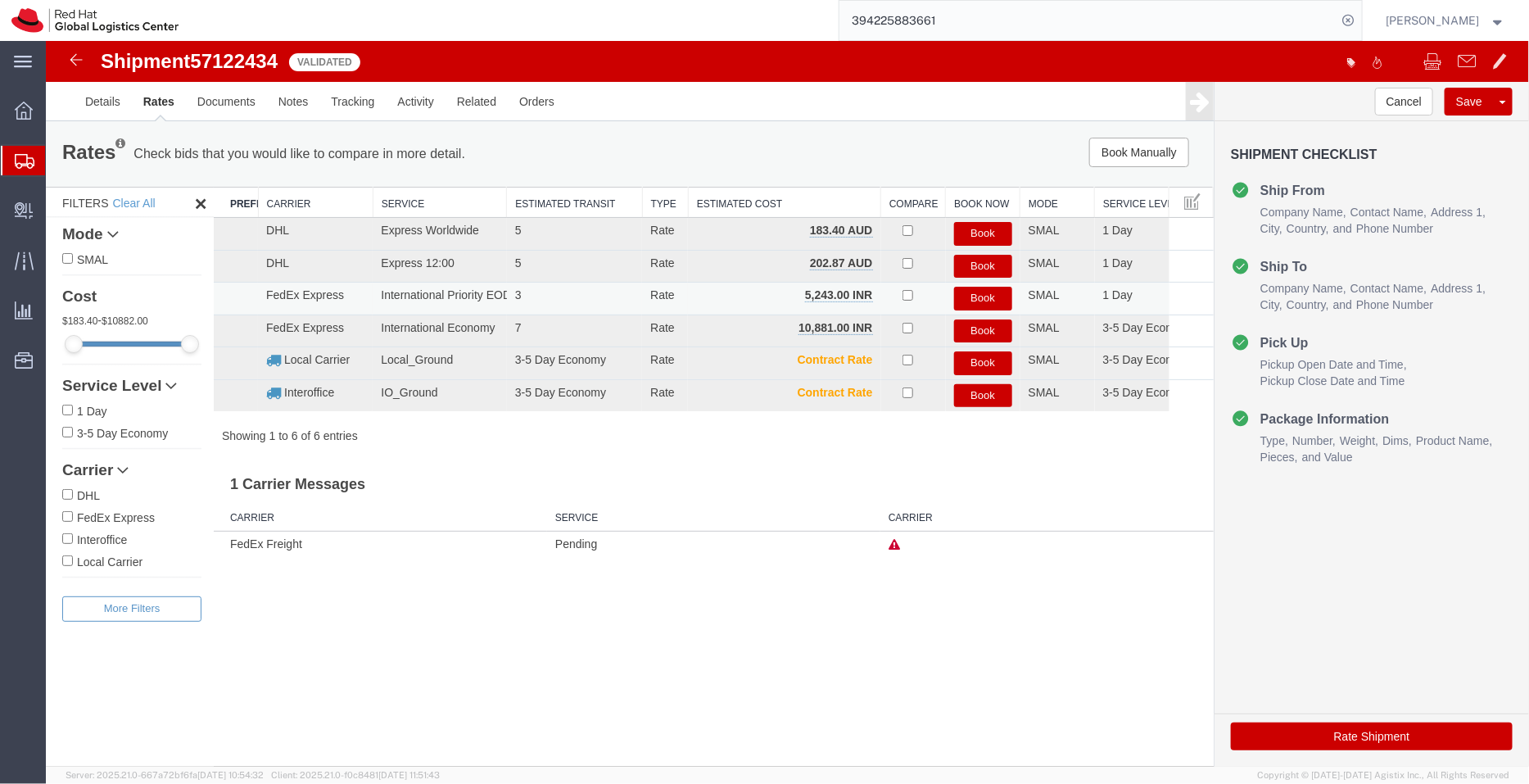
click at [972, 300] on button "Book" at bounding box center [982, 297] width 58 height 24
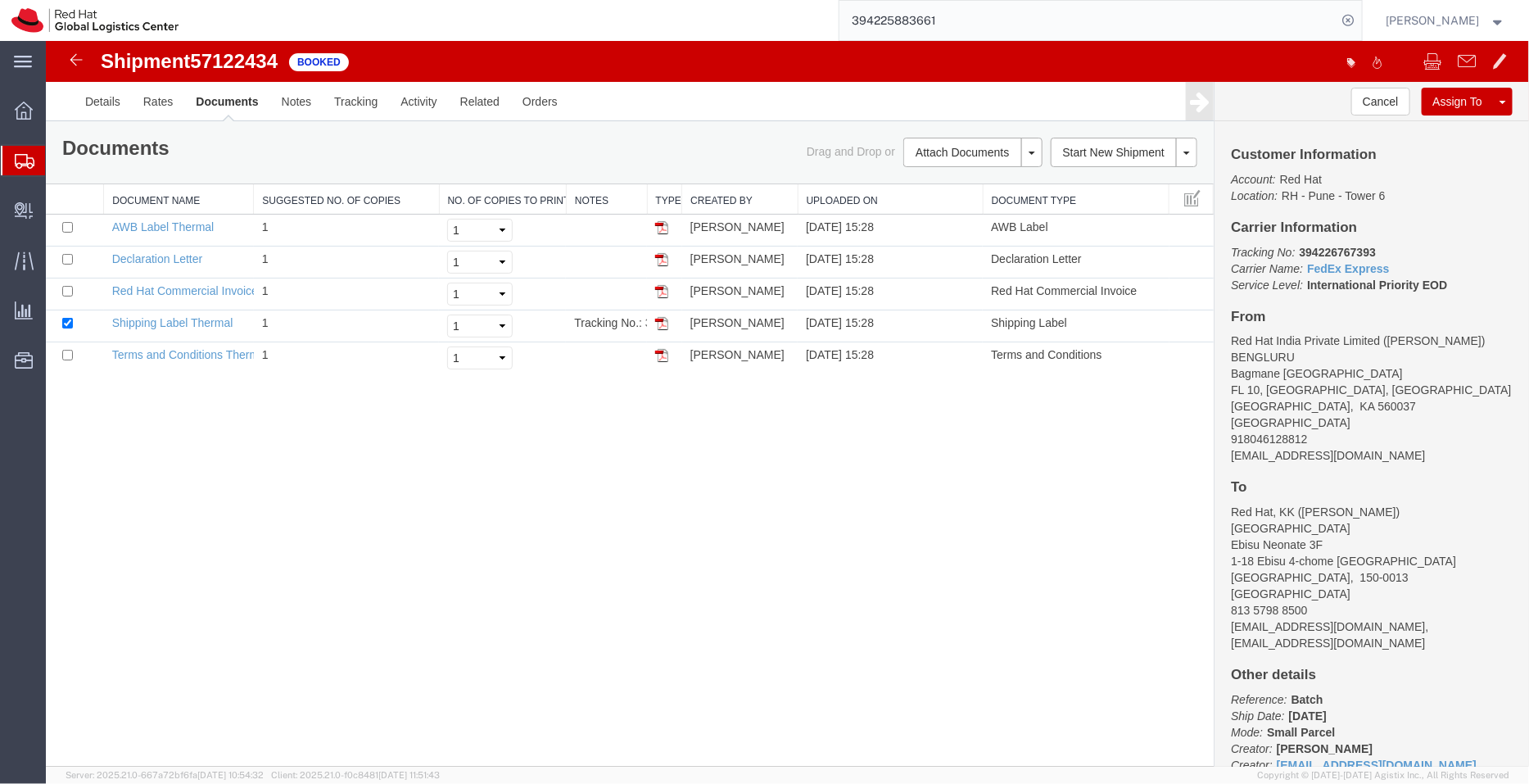
drag, startPoint x: 88, startPoint y: 110, endPoint x: 621, endPoint y: 148, distance: 534.4
click at [621, 148] on div "Documents Ship Label Format: Plain Thermal" at bounding box center [339, 149] width 580 height 26
click at [105, 91] on link "Details" at bounding box center [101, 100] width 58 height 40
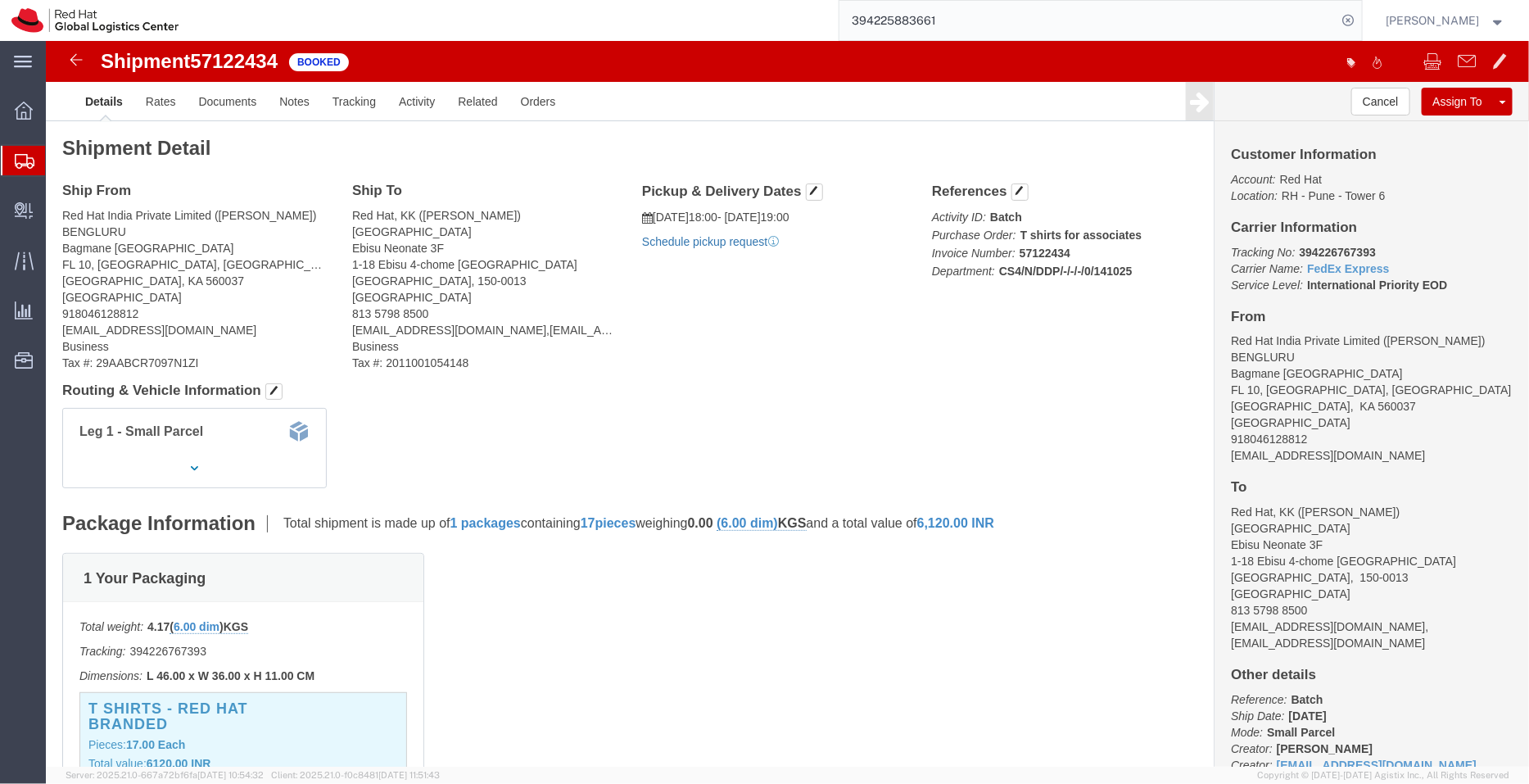
click link "Schedule pickup request"
drag, startPoint x: 1305, startPoint y: 250, endPoint x: 1163, endPoint y: 215, distance: 146.2
click div "Customer Information Account: Red Hat Location: RH - Pune - Tower 6 Carrier Inf…"
copy p "Tracking No: 394226767393 Carrier Name: FedEx Express FedEx Express Service Lev…"
drag, startPoint x: 1321, startPoint y: 468, endPoint x: 1250, endPoint y: 467, distance: 71.0
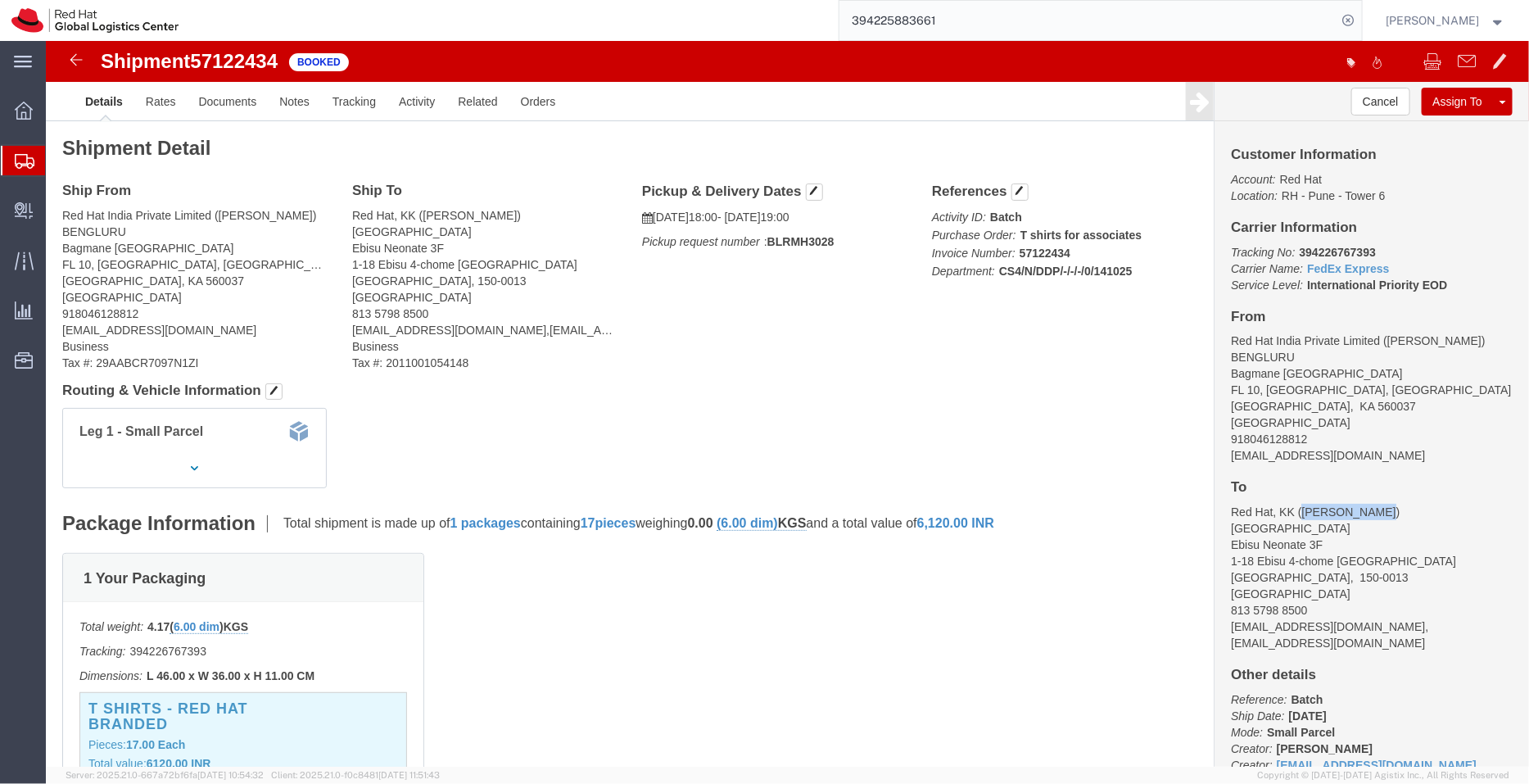
click address "Red Hat, KK (Rumiko Hitomi) TOKYO Ebisu Neonate 3F 1-18 Ebisu 4-chome Shibuya-k…"
copy address "Rumiko Hitomi"
drag, startPoint x: 797, startPoint y: 199, endPoint x: 586, endPoint y: 170, distance: 213.0
click div "Pickup & Delivery Dates 10/14/2025 18:00 - 10/14/2025 19:00 Pickup request numb…"
click link "Documents"
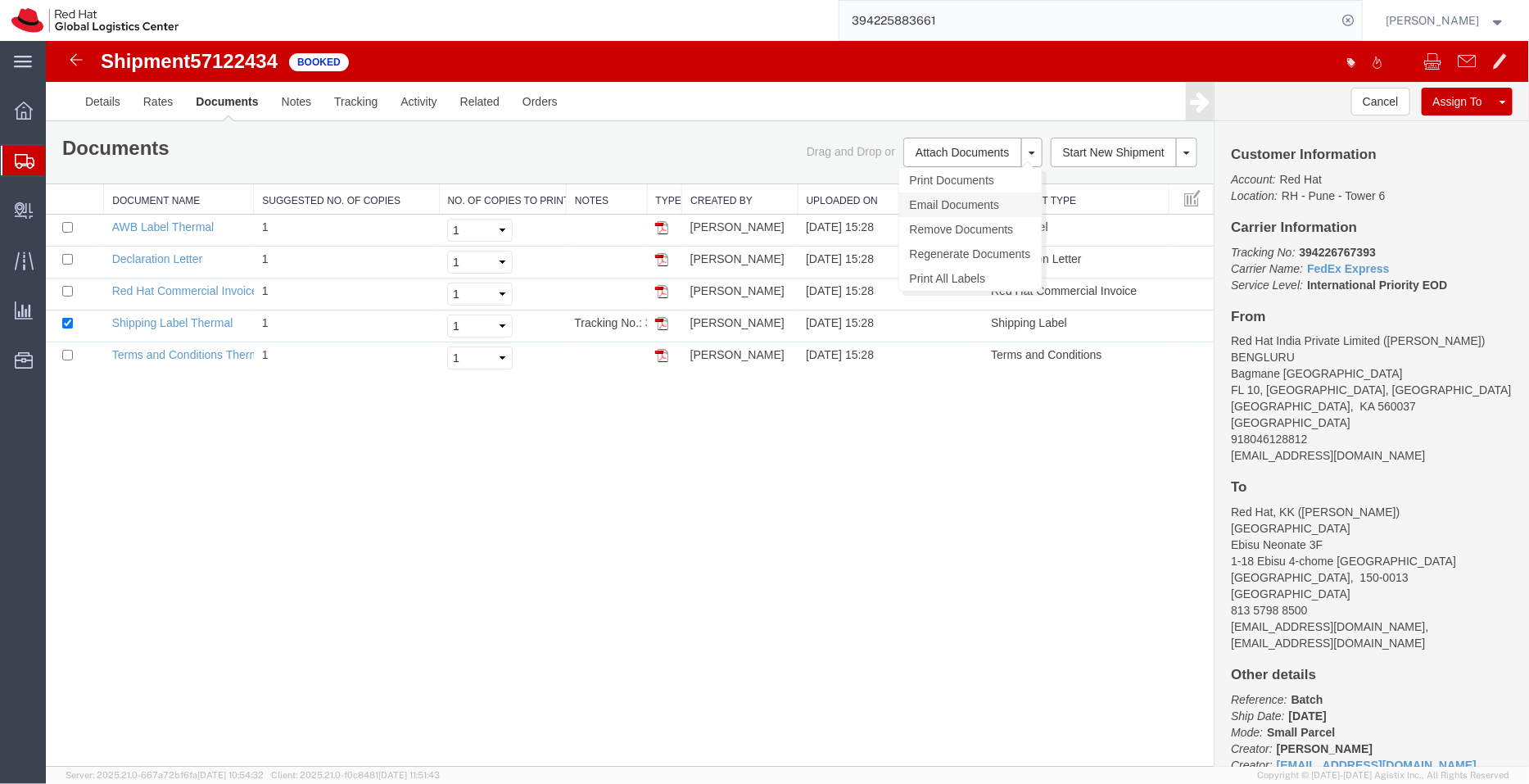
click at [945, 210] on link "Email Documents" at bounding box center [970, 204] width 143 height 25
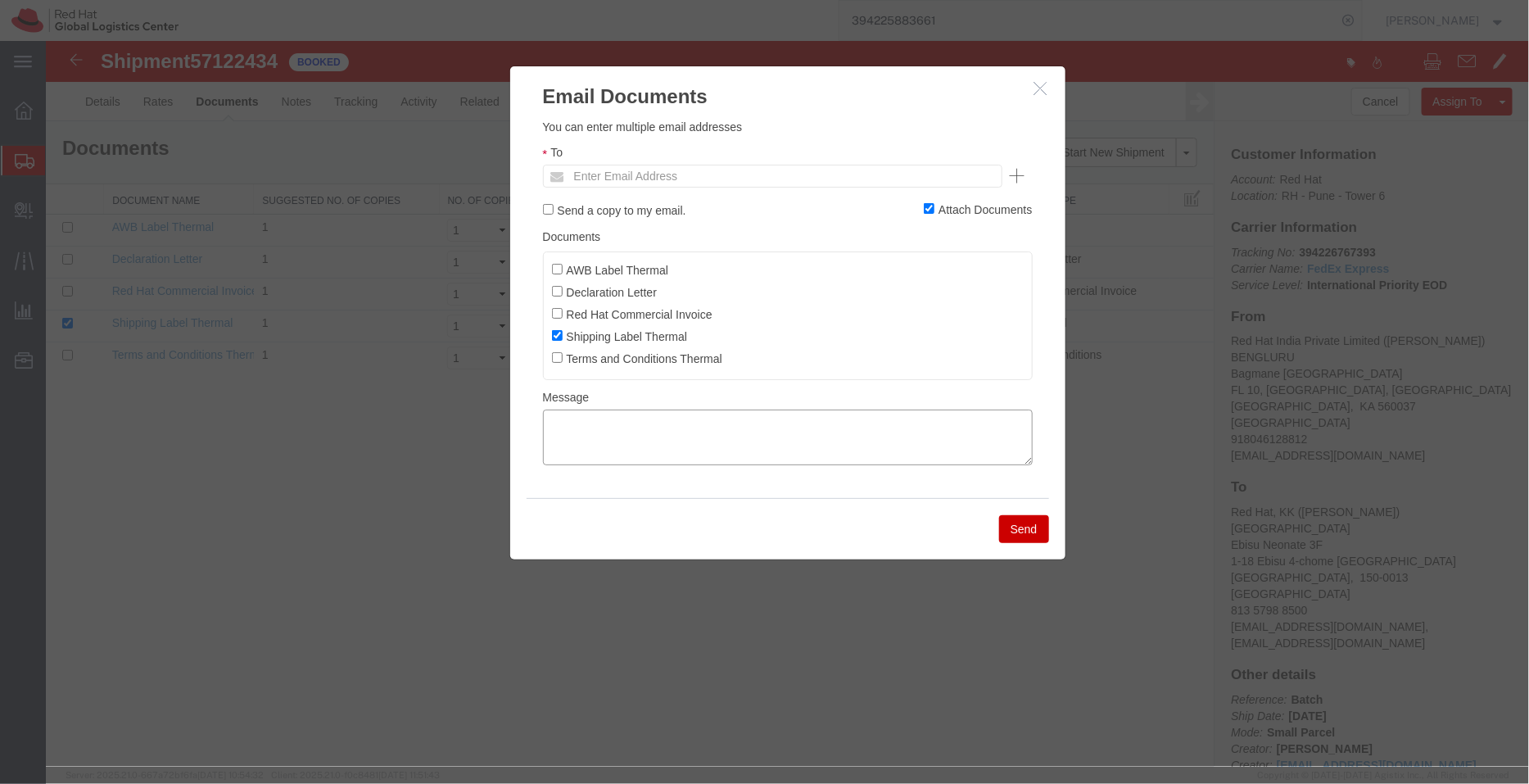
click at [774, 434] on textarea at bounding box center [787, 436] width 490 height 56
paste textarea "Rumiko Hitomi"
type textarea "R"
click at [560, 306] on label "Red Hat Commercial Invoice" at bounding box center [631, 313] width 161 height 18
click at [560, 307] on input "Red Hat Commercial Invoice" at bounding box center [556, 312] width 11 height 11
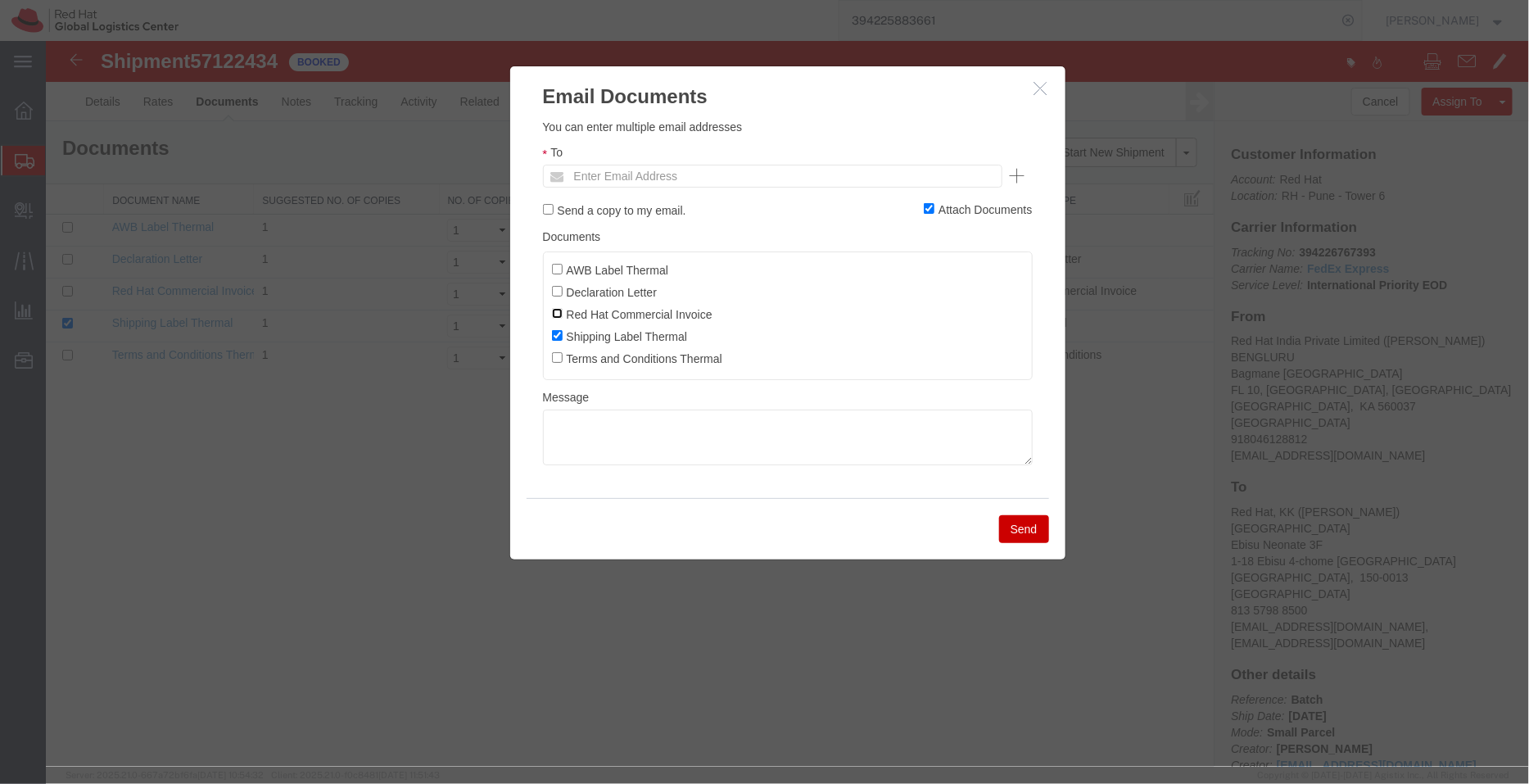
checkbox input "true"
drag, startPoint x: 558, startPoint y: 290, endPoint x: 557, endPoint y: 268, distance: 22.0
click at [557, 268] on ul "AWB Label Thermal Declaration Letter Red Hat Commercial Invoice Shipping Label …" at bounding box center [787, 315] width 490 height 128
click at [557, 268] on input "AWB Label Thermal" at bounding box center [556, 268] width 11 height 11
checkbox input "true"
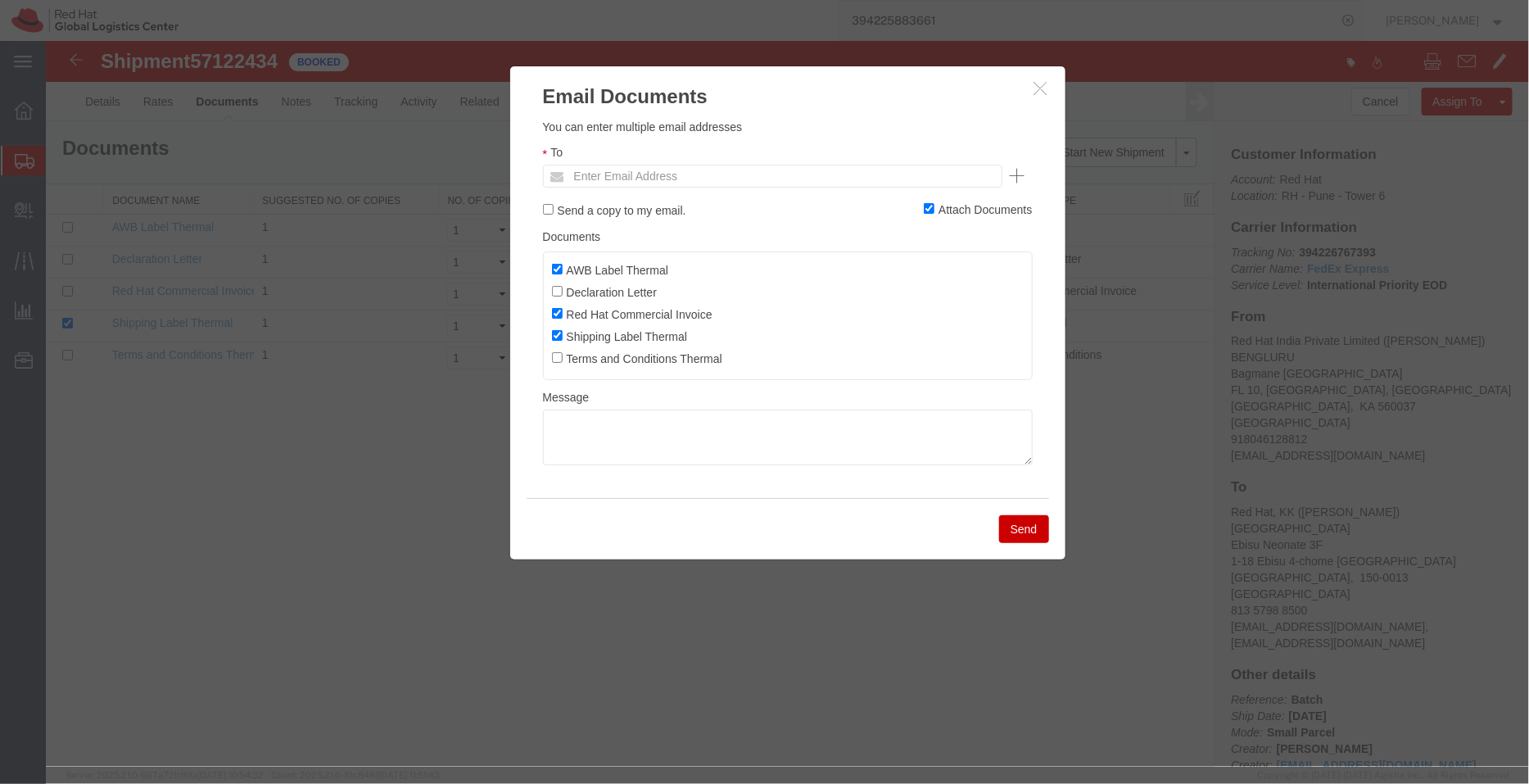
click at [557, 296] on label "Declaration Letter" at bounding box center [604, 291] width 105 height 18
click at [557, 296] on input "Declaration Letter" at bounding box center [556, 290] width 11 height 11
checkbox input "true"
click at [631, 169] on input "text" at bounding box center [661, 175] width 192 height 21
type input "shansdah"
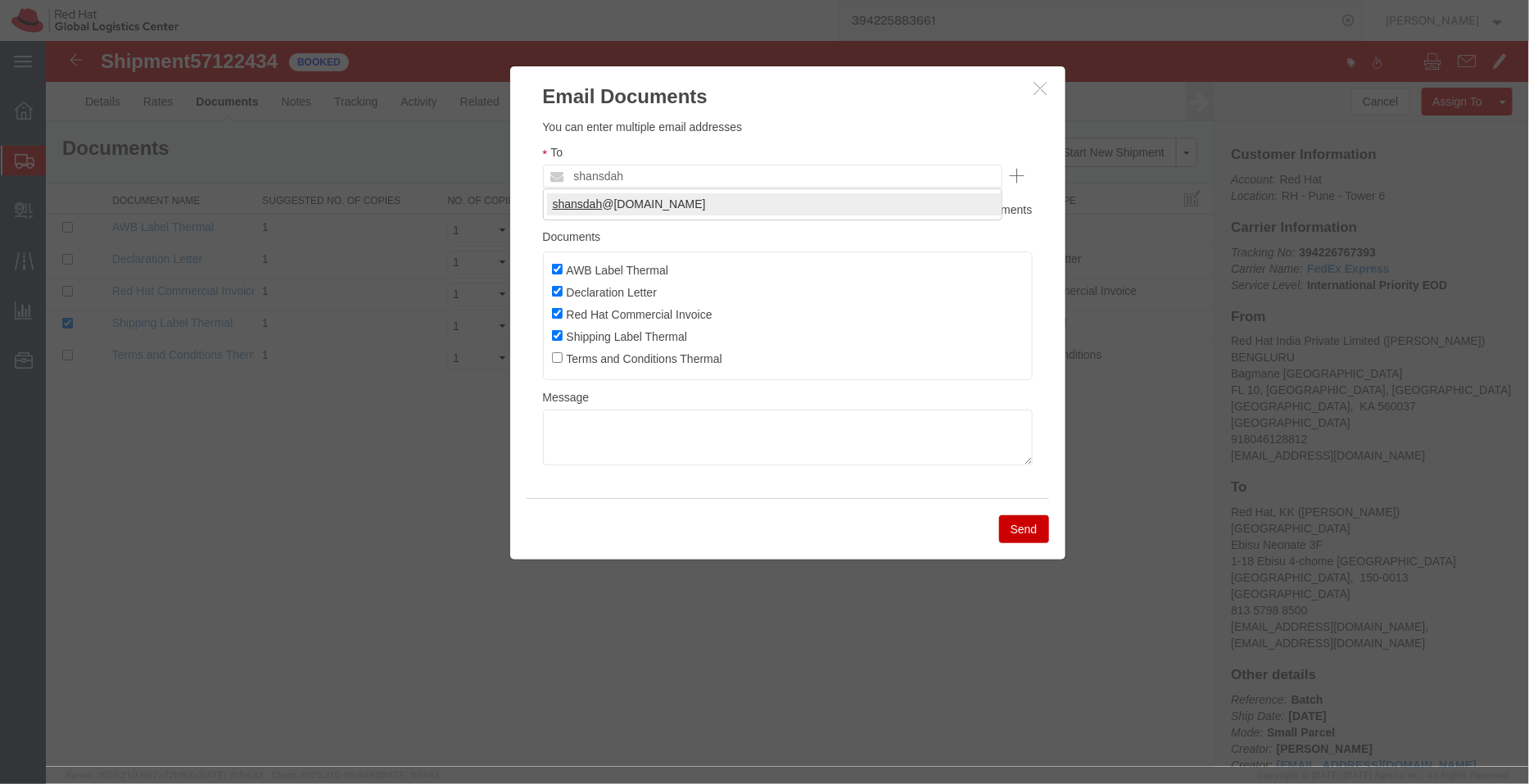
type input "shansdah@redhat.com"
click at [1018, 526] on button "Send" at bounding box center [1023, 528] width 50 height 28
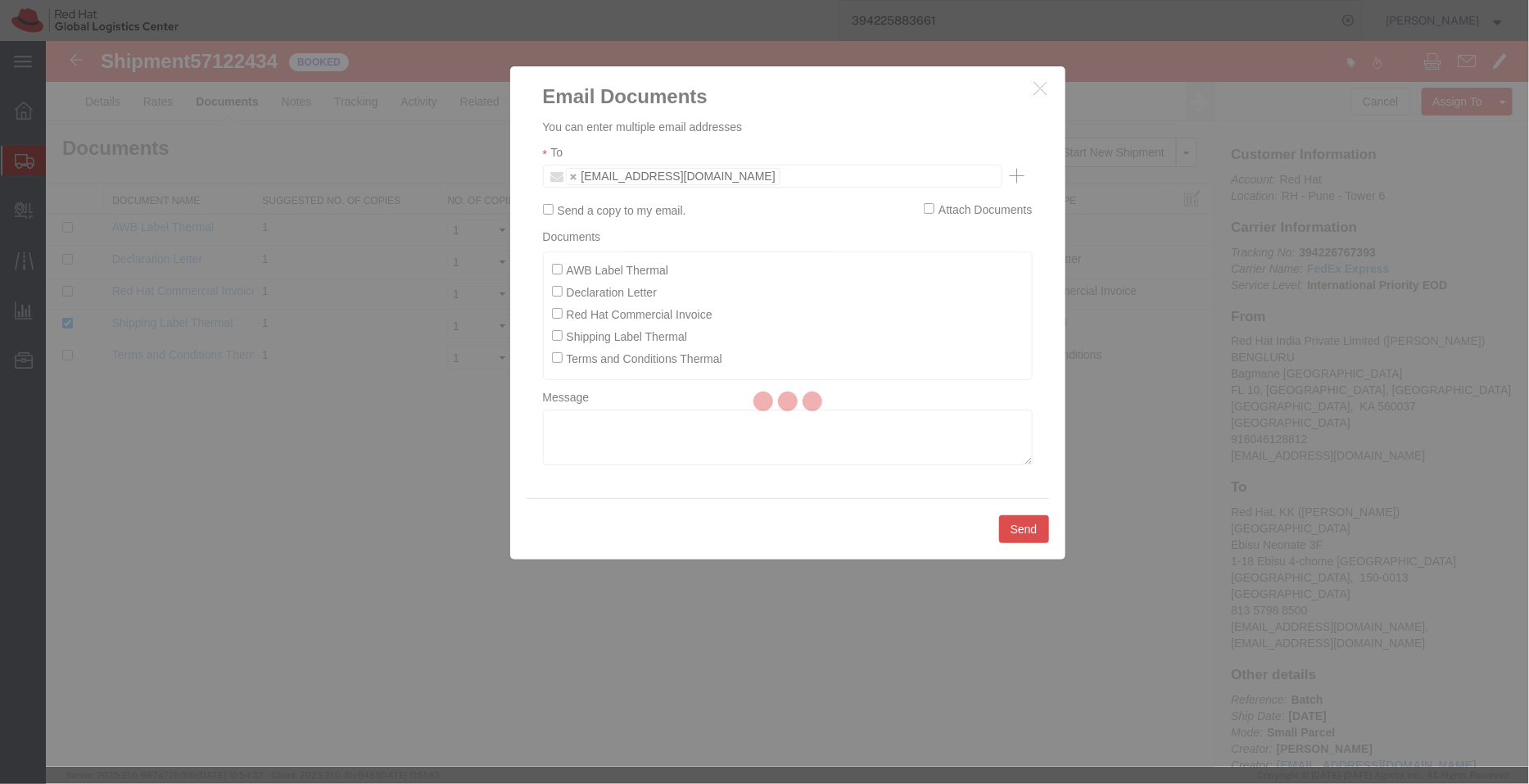
checkbox input "false"
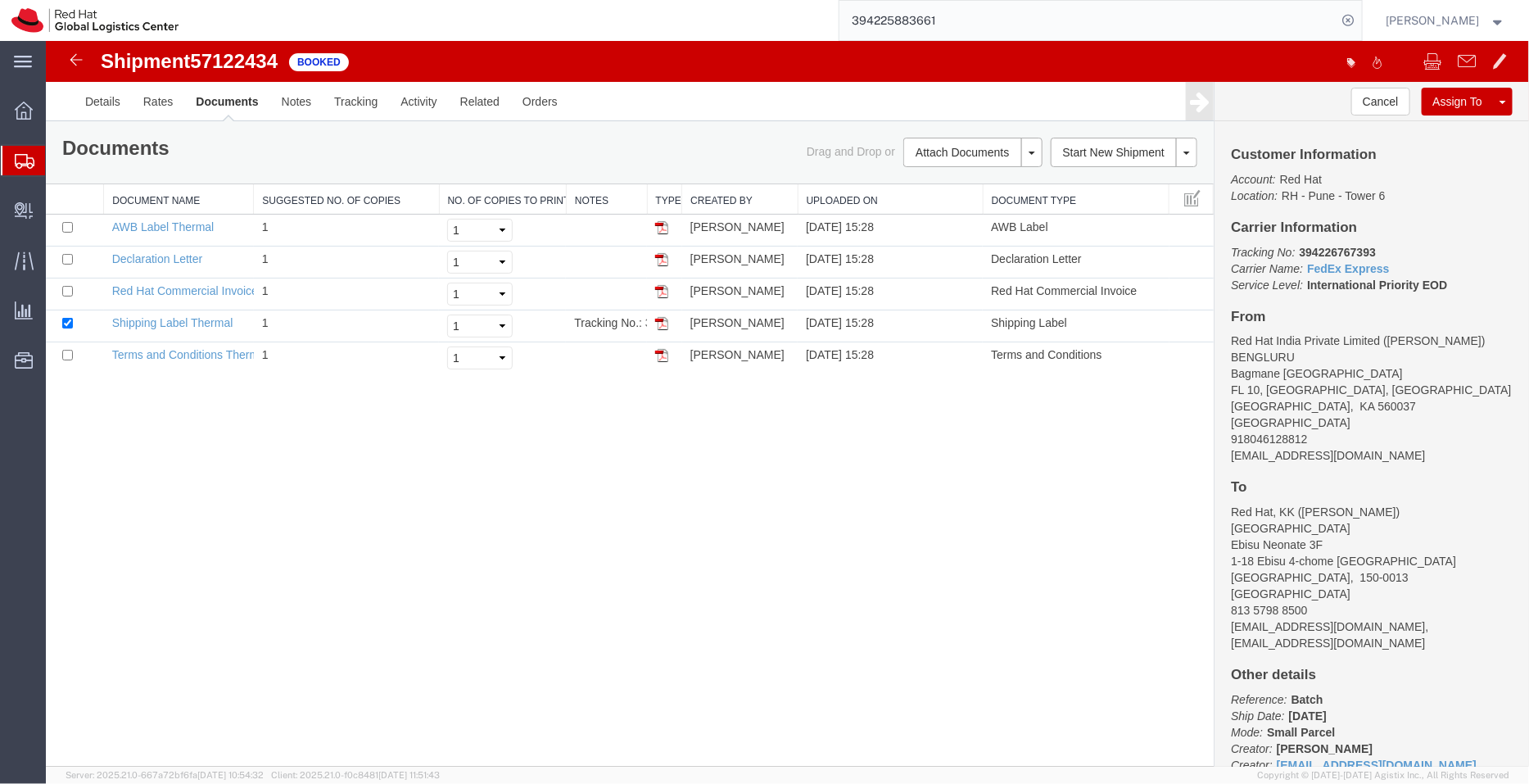
click at [0, 0] on span "Shipment Manager" at bounding box center [0, 0] width 0 height 0
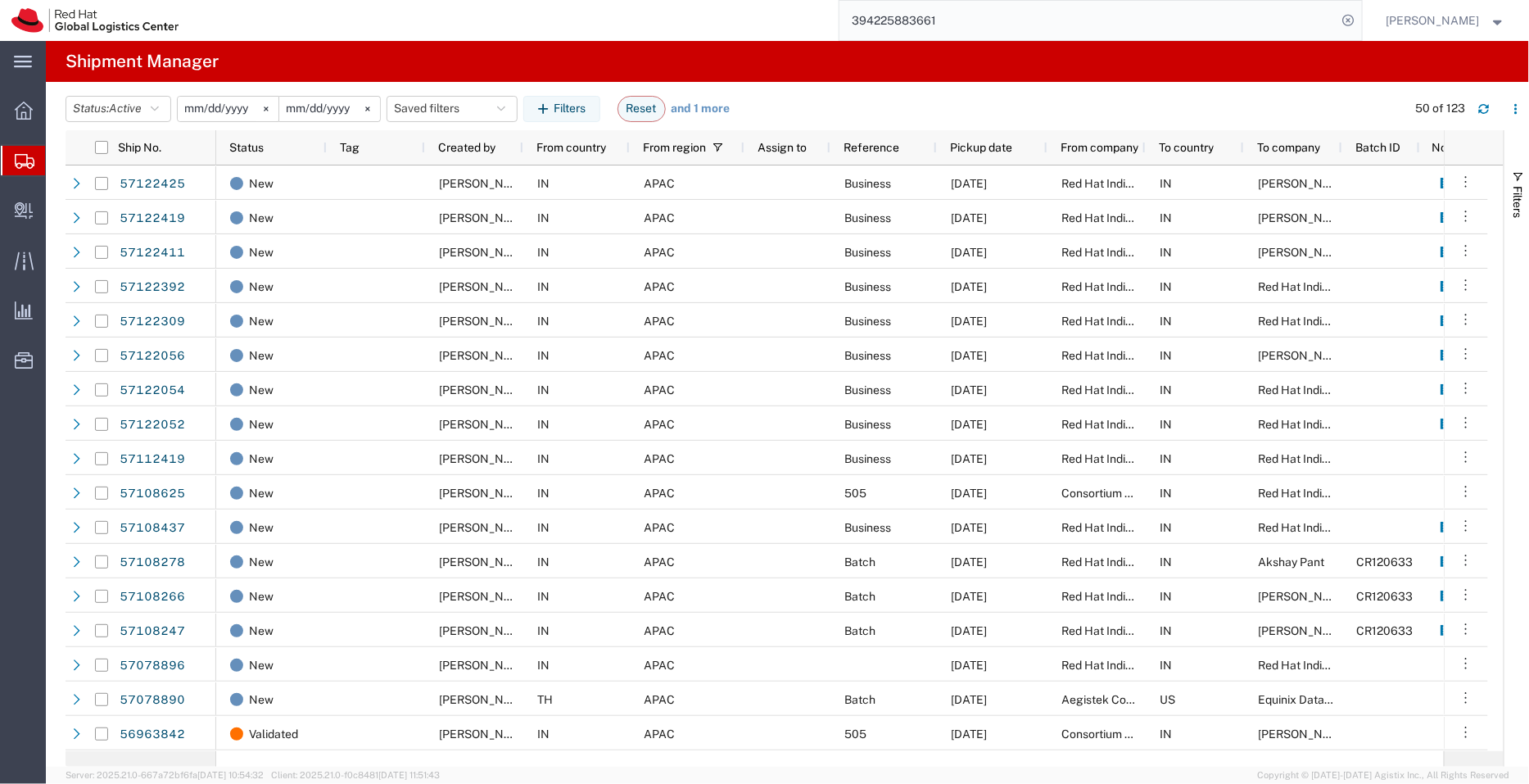
drag, startPoint x: 952, startPoint y: 30, endPoint x: 774, endPoint y: 2, distance: 180.2
click at [774, 2] on div "394225883661" at bounding box center [776, 21] width 1172 height 41
paste input "216203480"
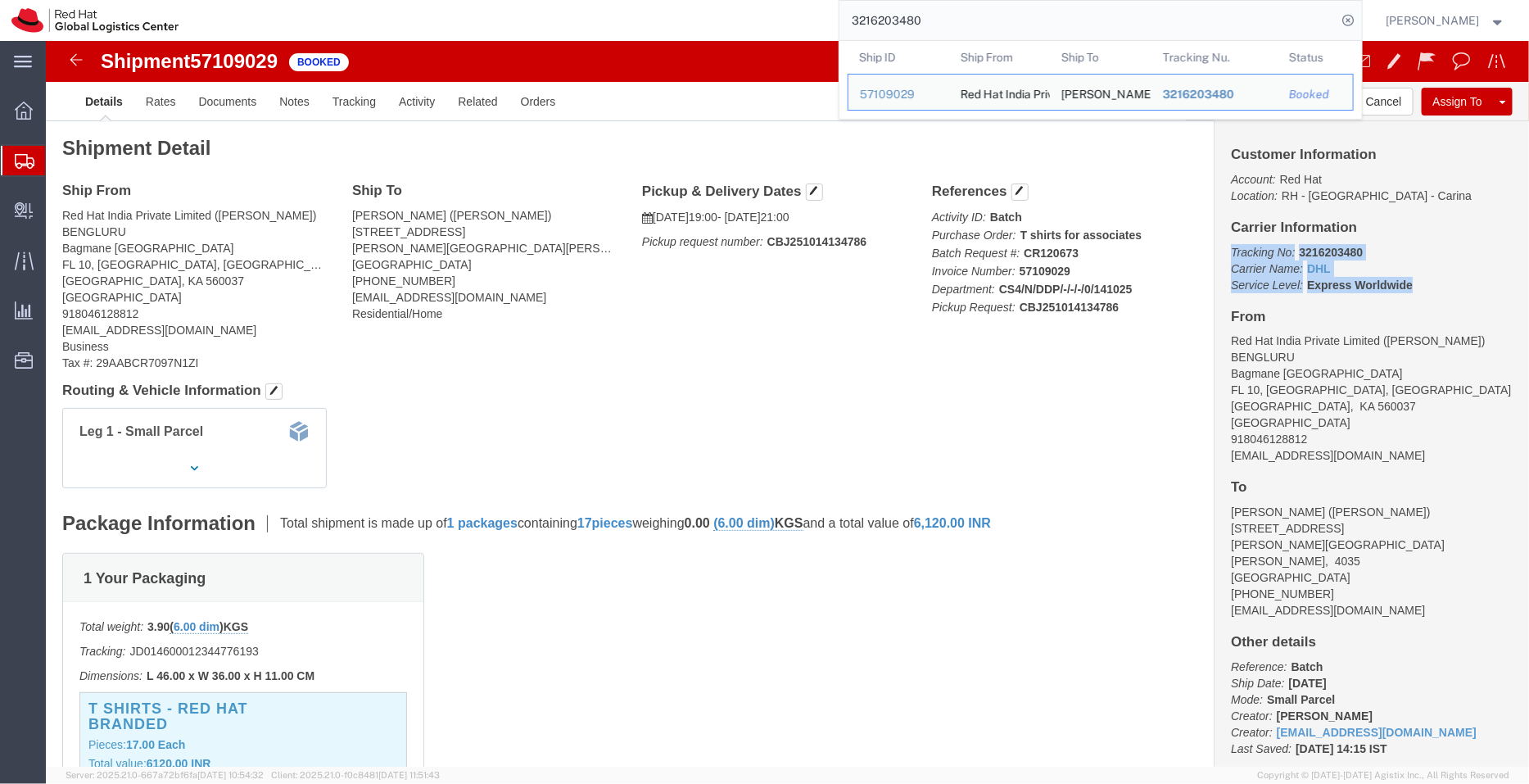
drag, startPoint x: 1355, startPoint y: 246, endPoint x: 1174, endPoint y: 208, distance: 184.9
click div "Customer Information Account: Red Hat Location: RH - Bangalore - Carina Carrier…"
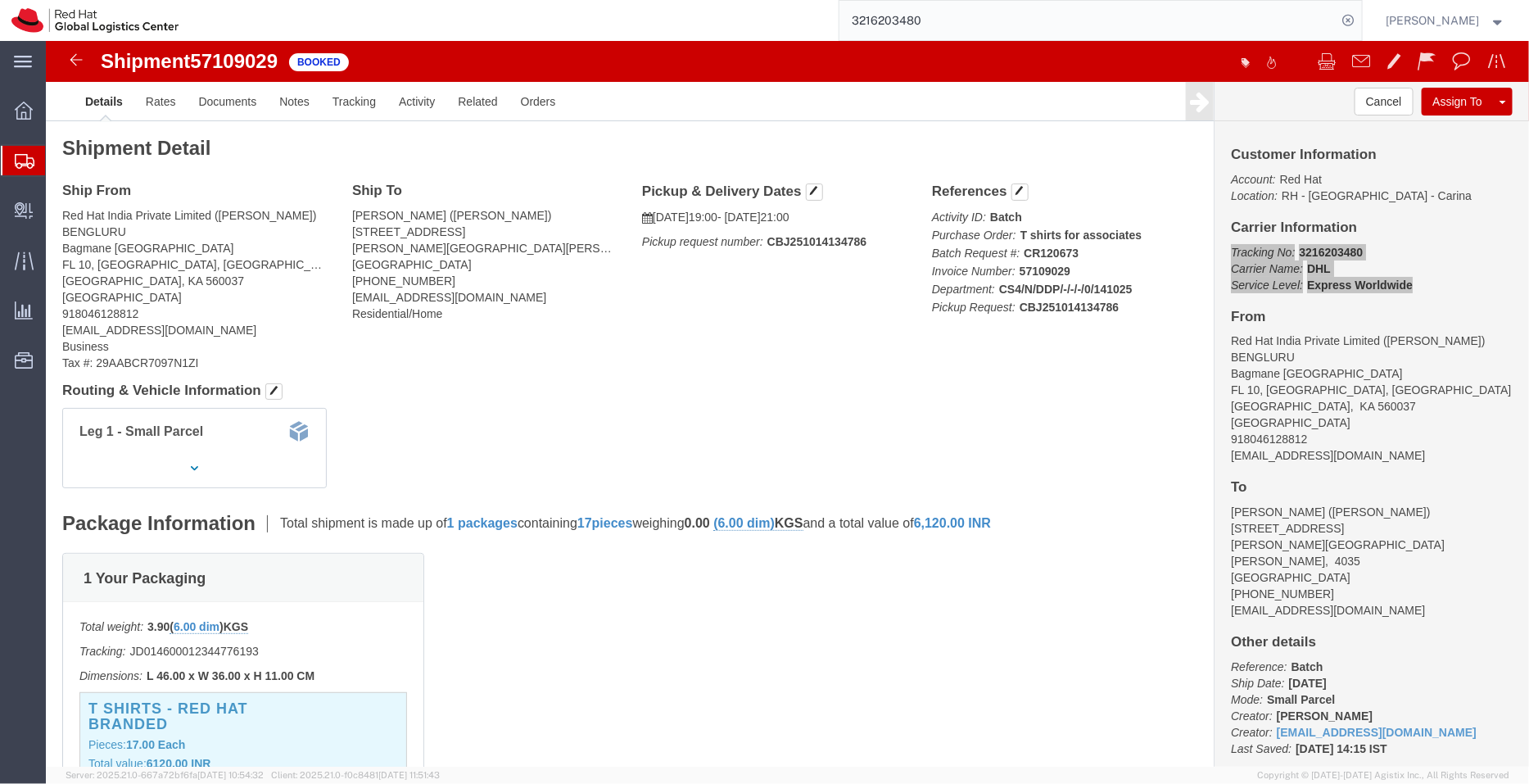
click at [0, 0] on span "Shipment Manager" at bounding box center [0, 0] width 0 height 0
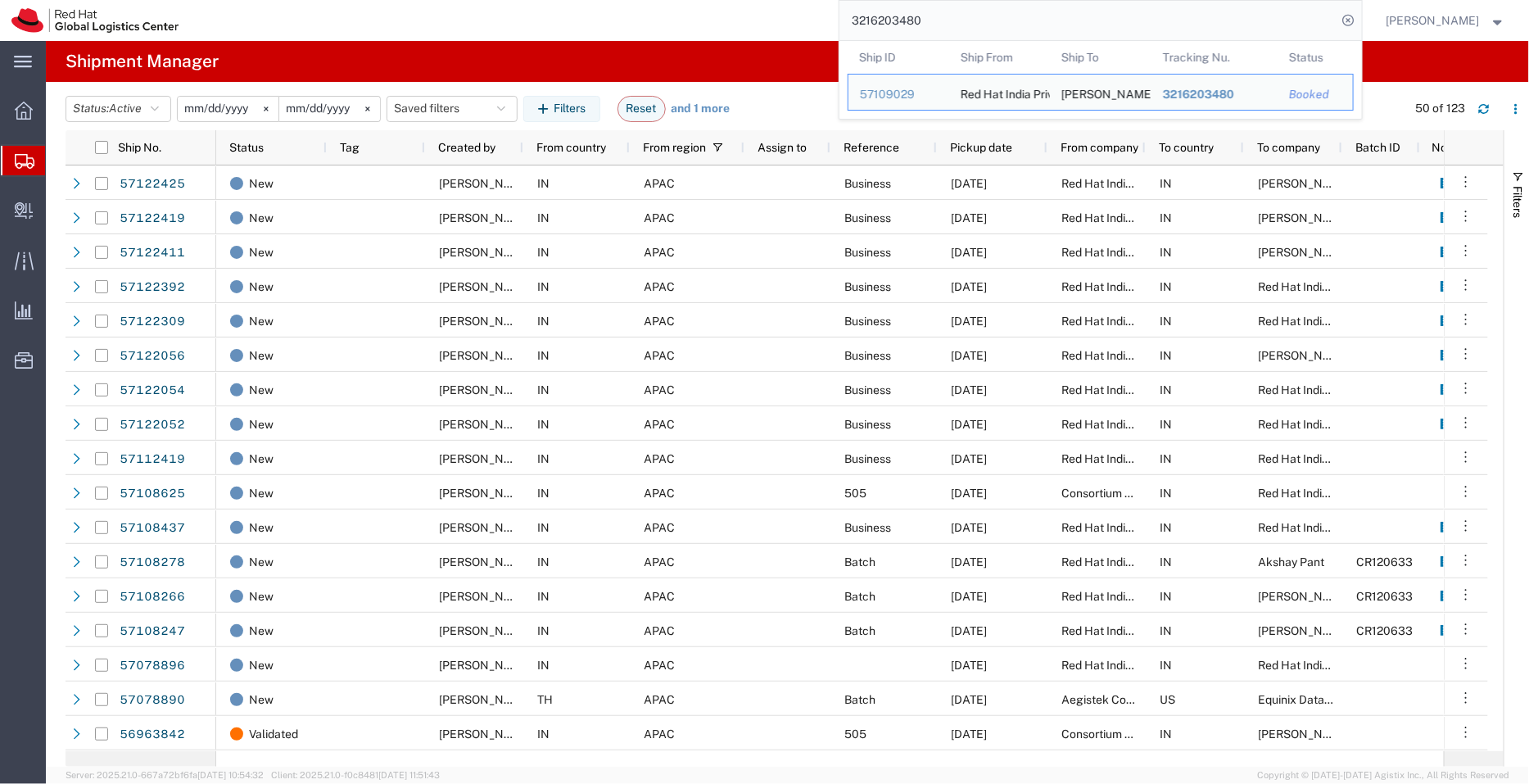
drag, startPoint x: 936, startPoint y: 21, endPoint x: 794, endPoint y: 20, distance: 142.0
click at [794, 20] on div "3216203480 Ship ID Ship From Ship To Tracking Nu. Status Ship ID 57109029 Ship …" at bounding box center [776, 21] width 1172 height 41
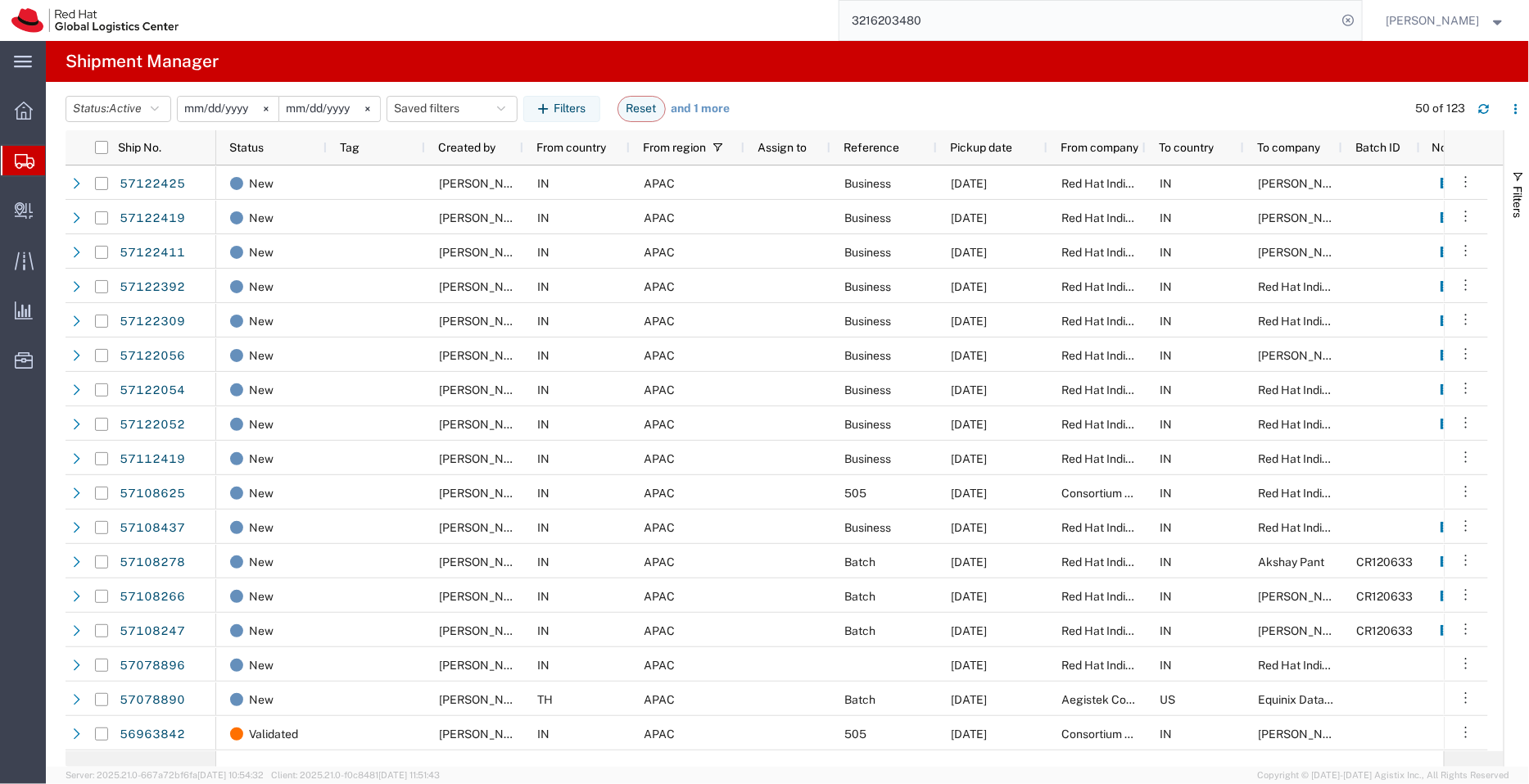
click at [794, 20] on div "3216203480" at bounding box center [776, 21] width 1172 height 41
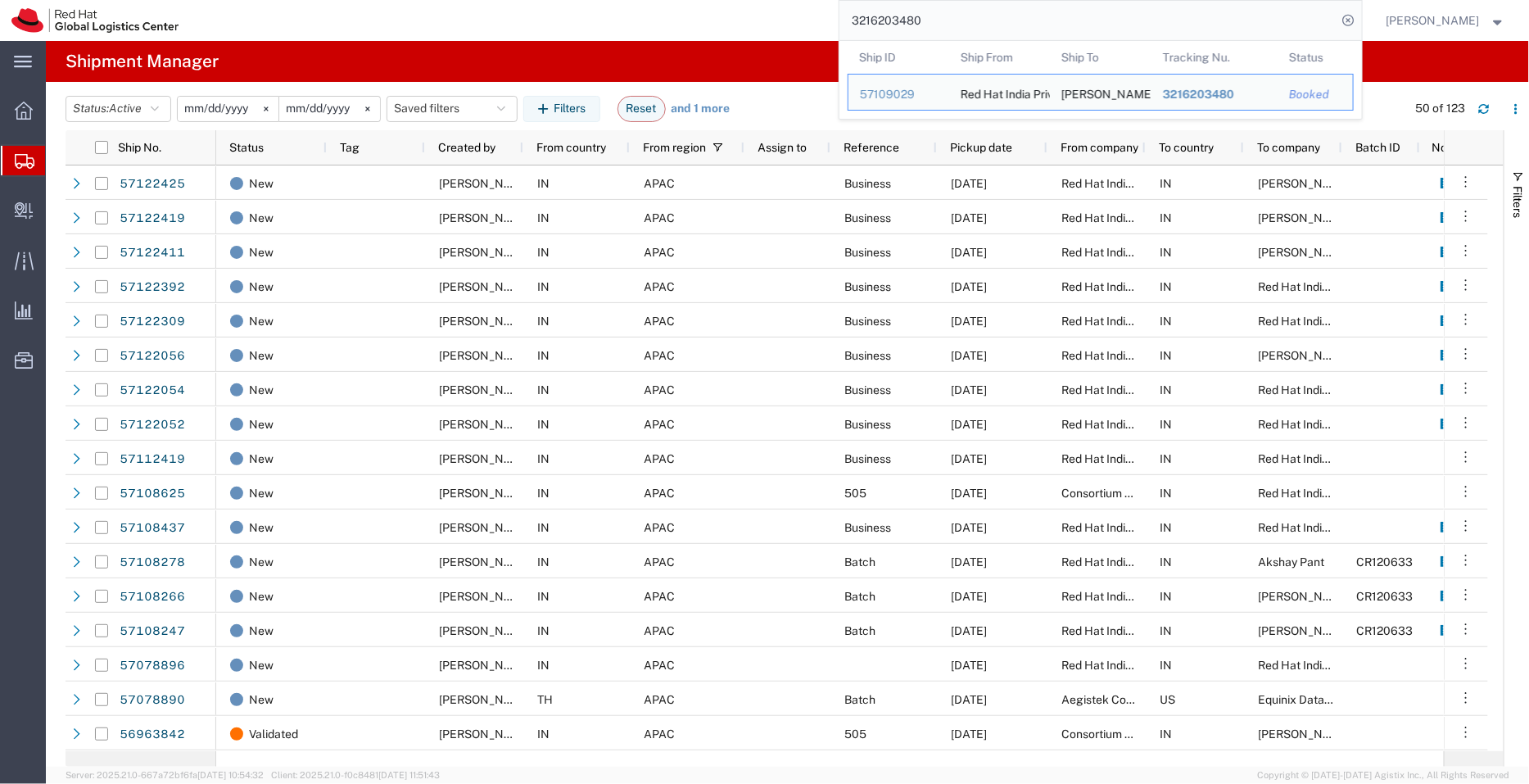
click at [1050, 18] on input "3216203480" at bounding box center [1088, 21] width 498 height 40
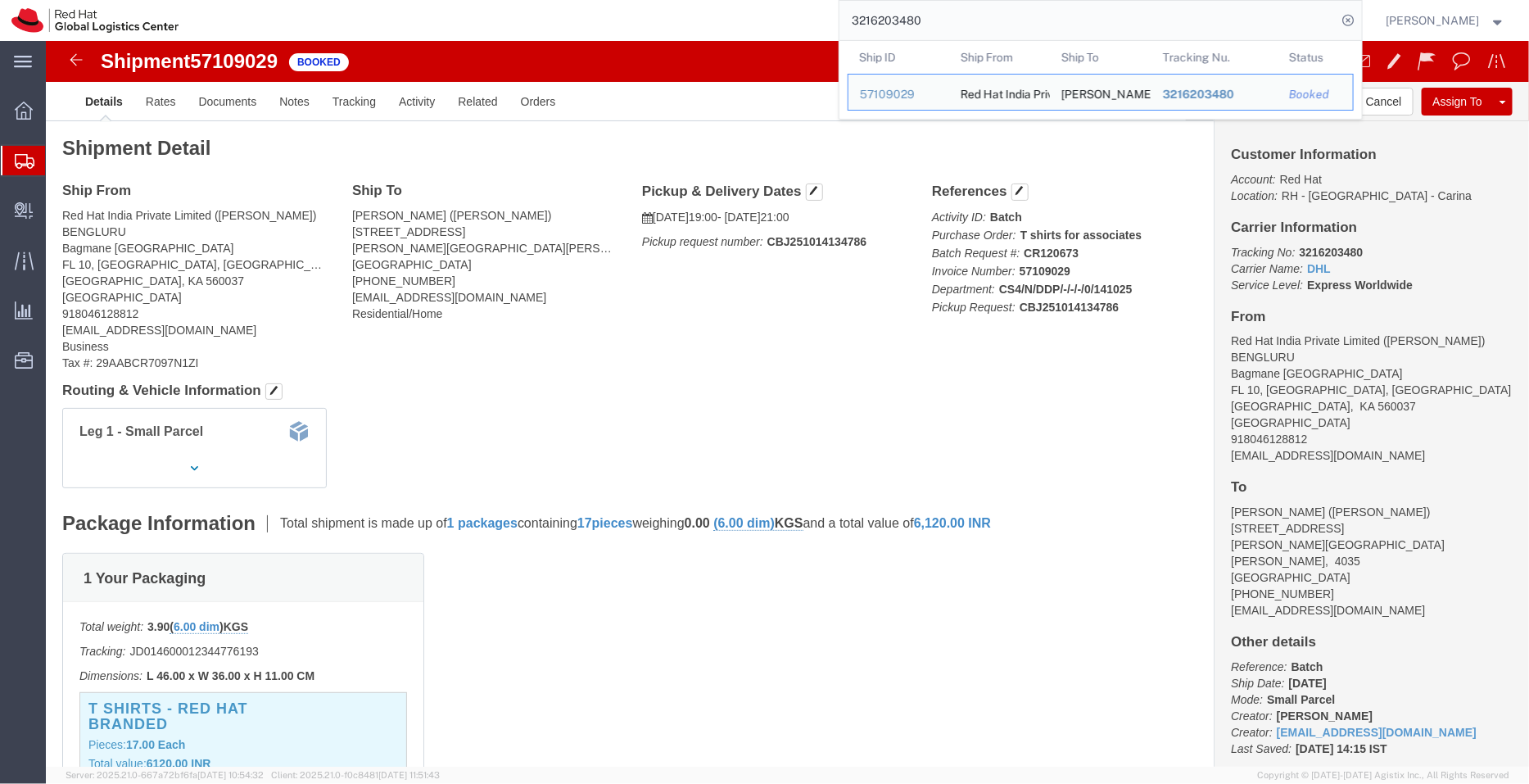
drag, startPoint x: 956, startPoint y: 14, endPoint x: 750, endPoint y: 24, distance: 206.2
click at [750, 24] on div "3216203480 Ship ID Ship From Ship To Tracking Nu. Status Ship ID 57109029 Ship …" at bounding box center [776, 21] width 1172 height 41
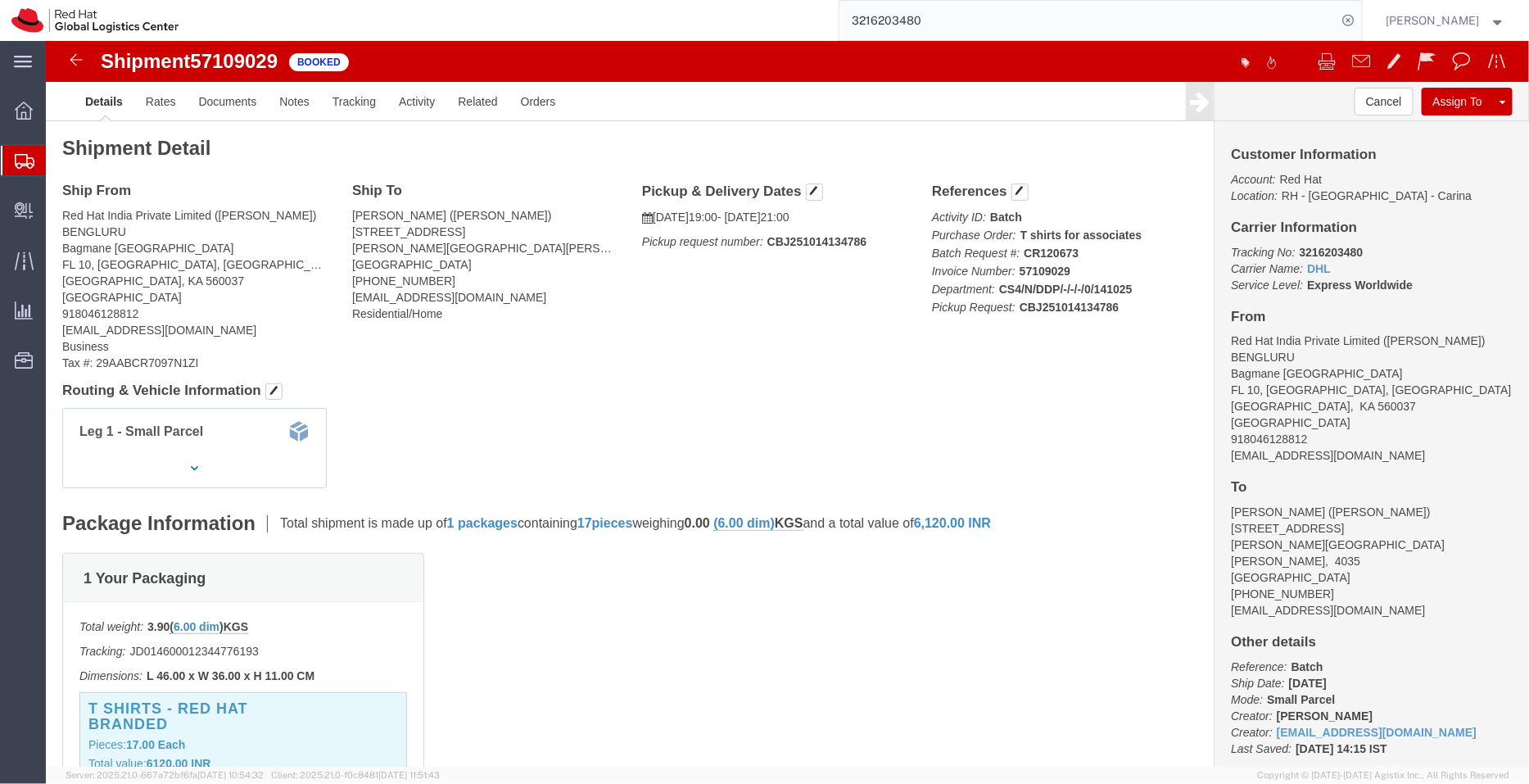
paste input "53606245232"
type input "53606245232"
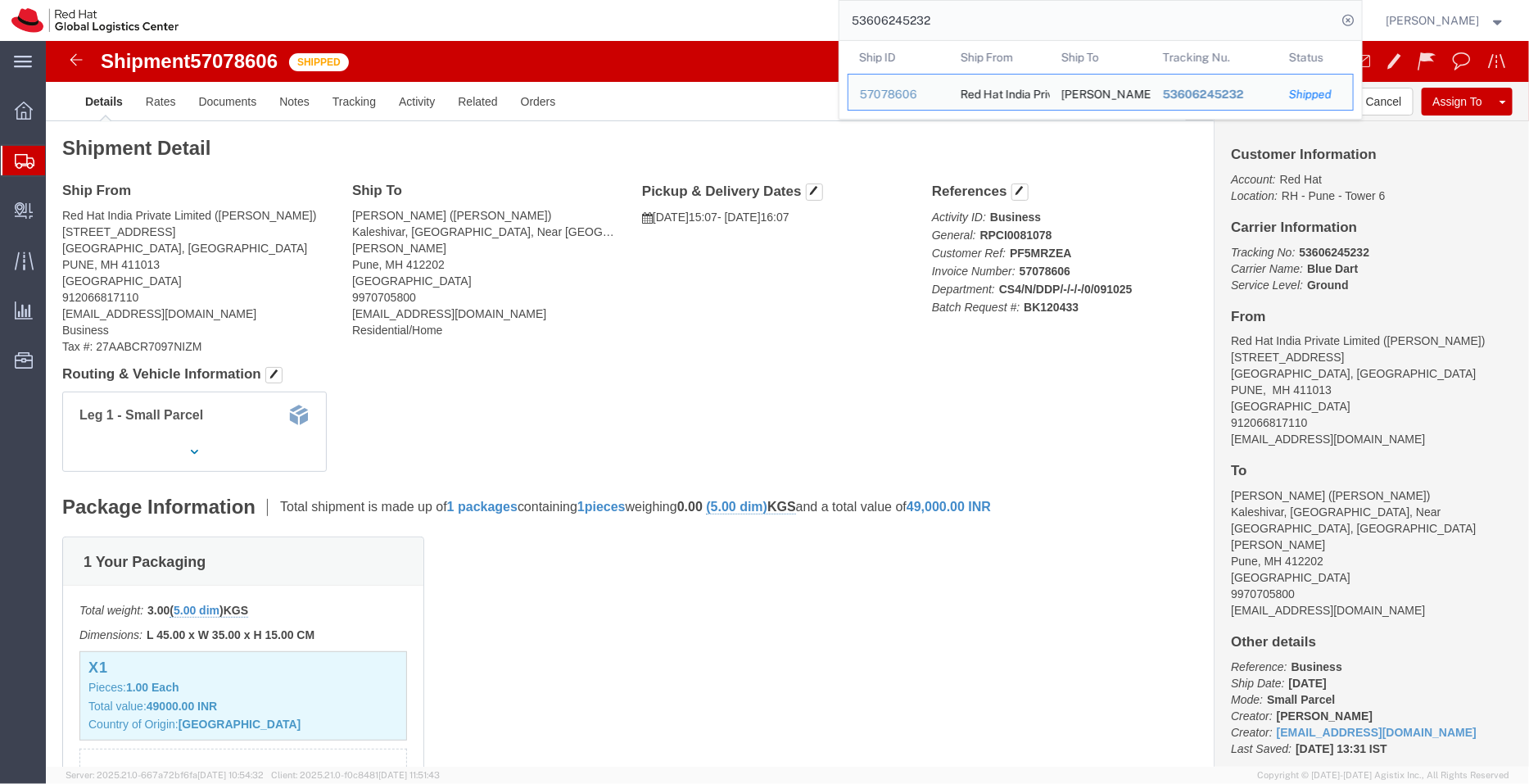
click at [0, 0] on span "Shipment Manager" at bounding box center [0, 0] width 0 height 0
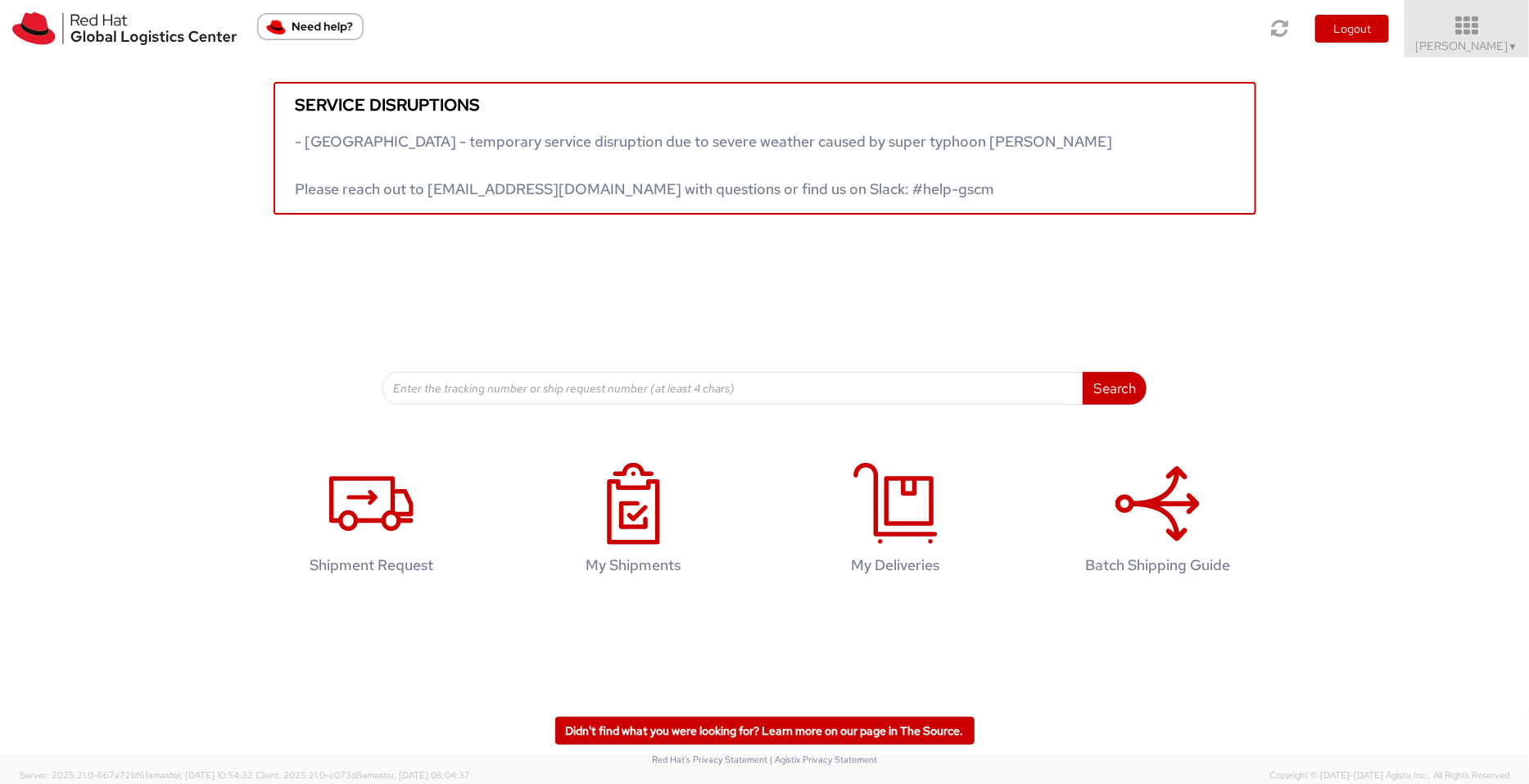
click at [1440, 43] on span "Pallav Sen Gupta ▼" at bounding box center [1467, 46] width 102 height 15
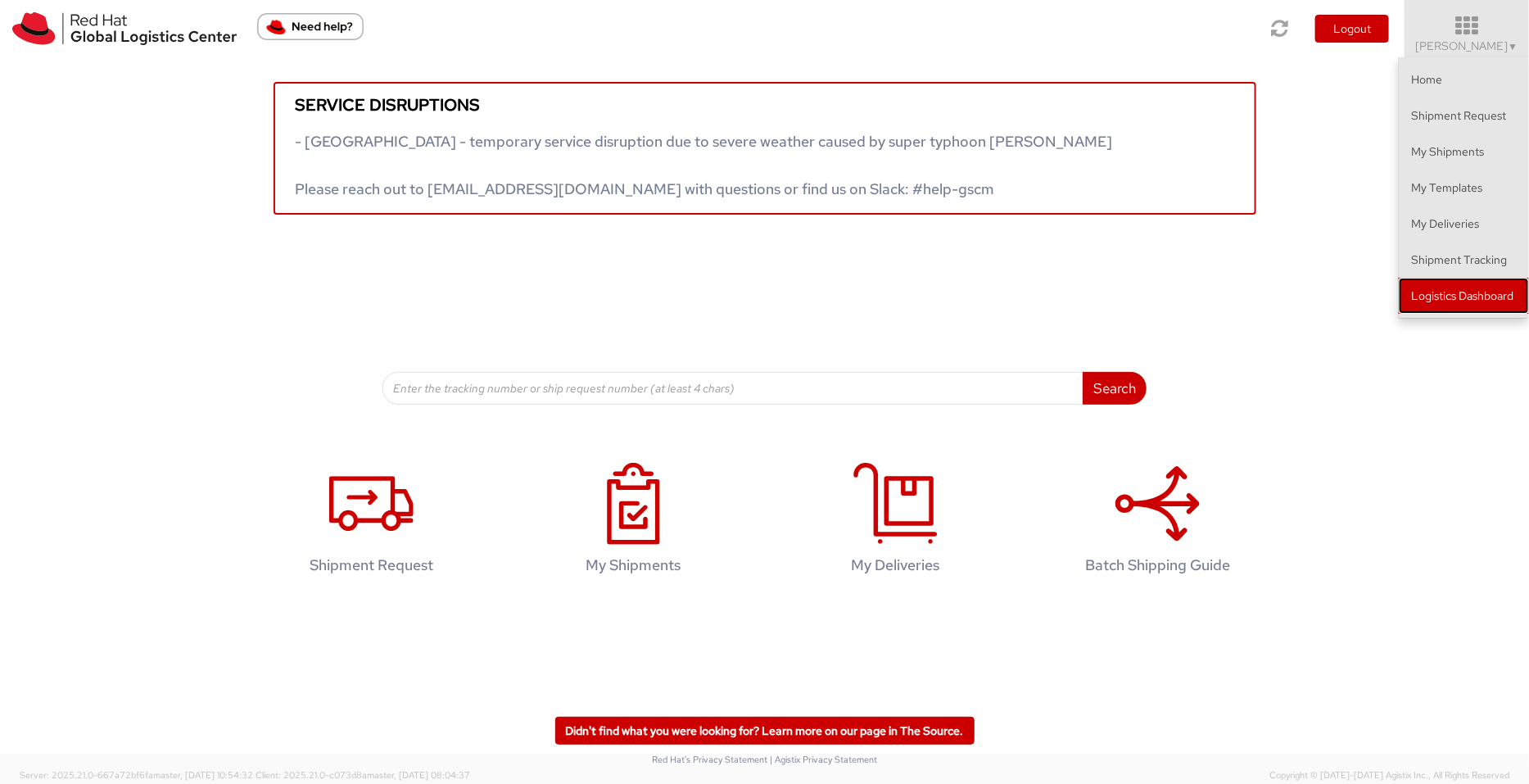
click at [1442, 292] on link "Logistics Dashboard" at bounding box center [1464, 296] width 130 height 36
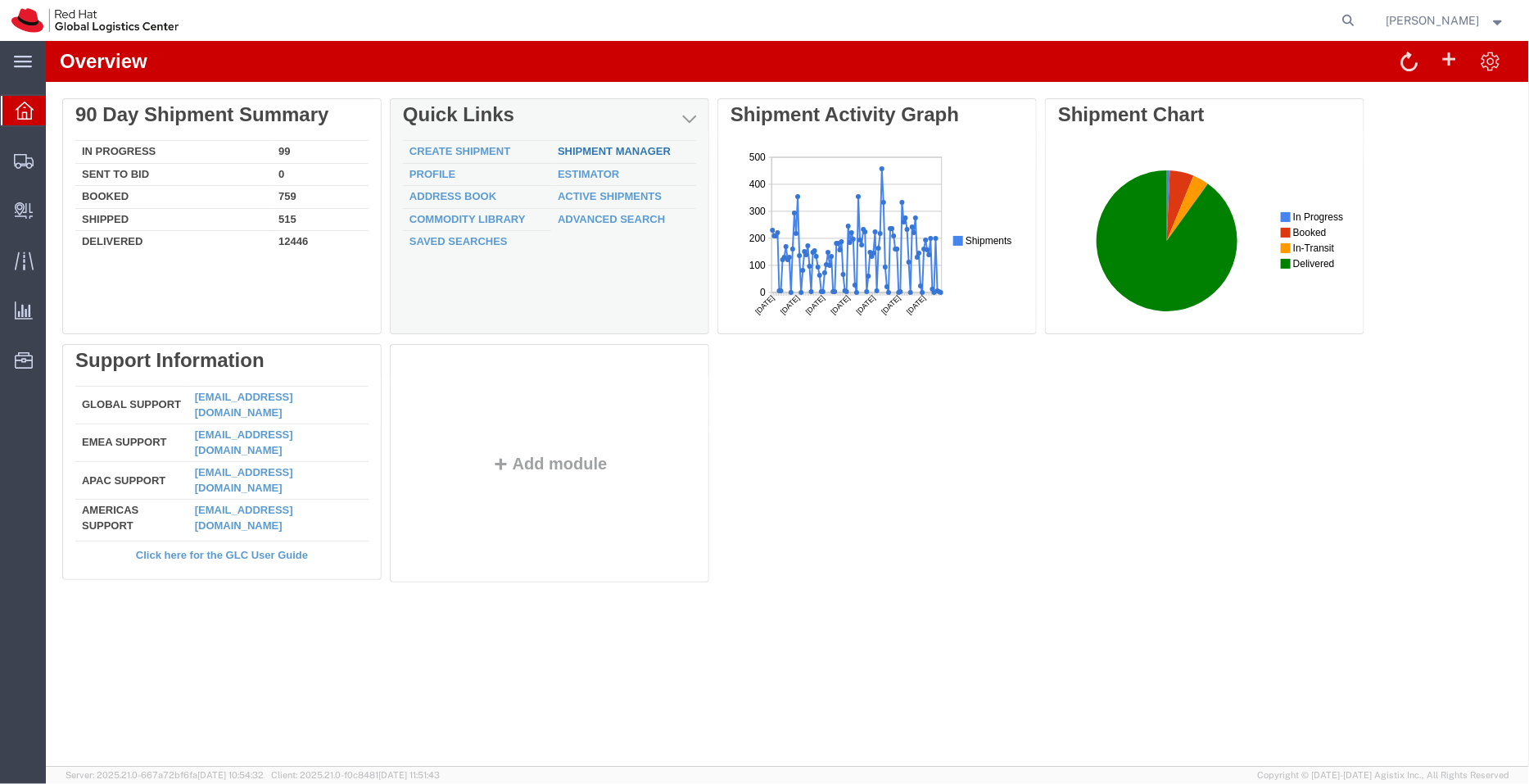
click at [605, 147] on link "Shipment Manager" at bounding box center [613, 150] width 113 height 12
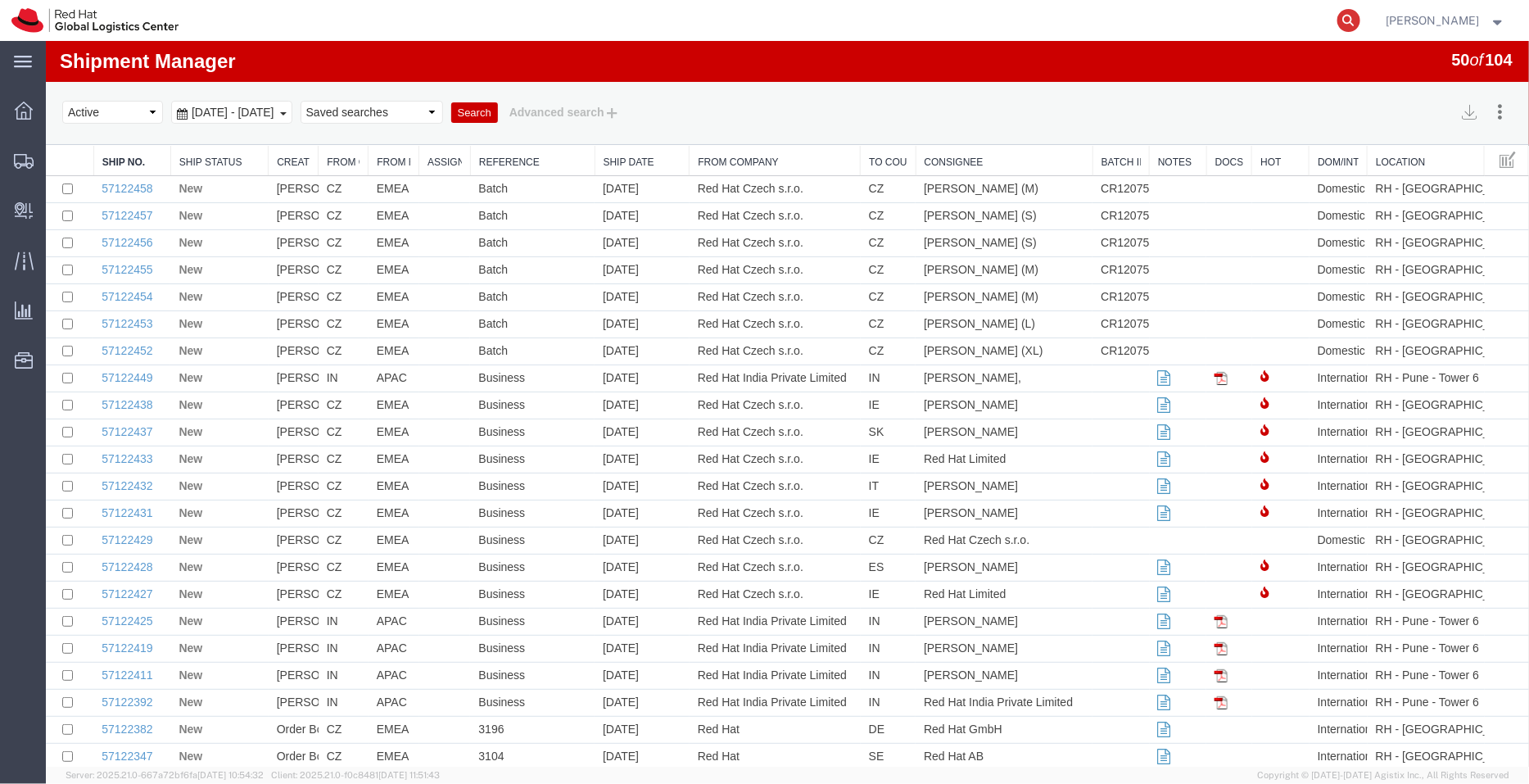
click at [1347, 20] on icon at bounding box center [1349, 21] width 23 height 23
paste input "51530171873"
type input "51530171873"
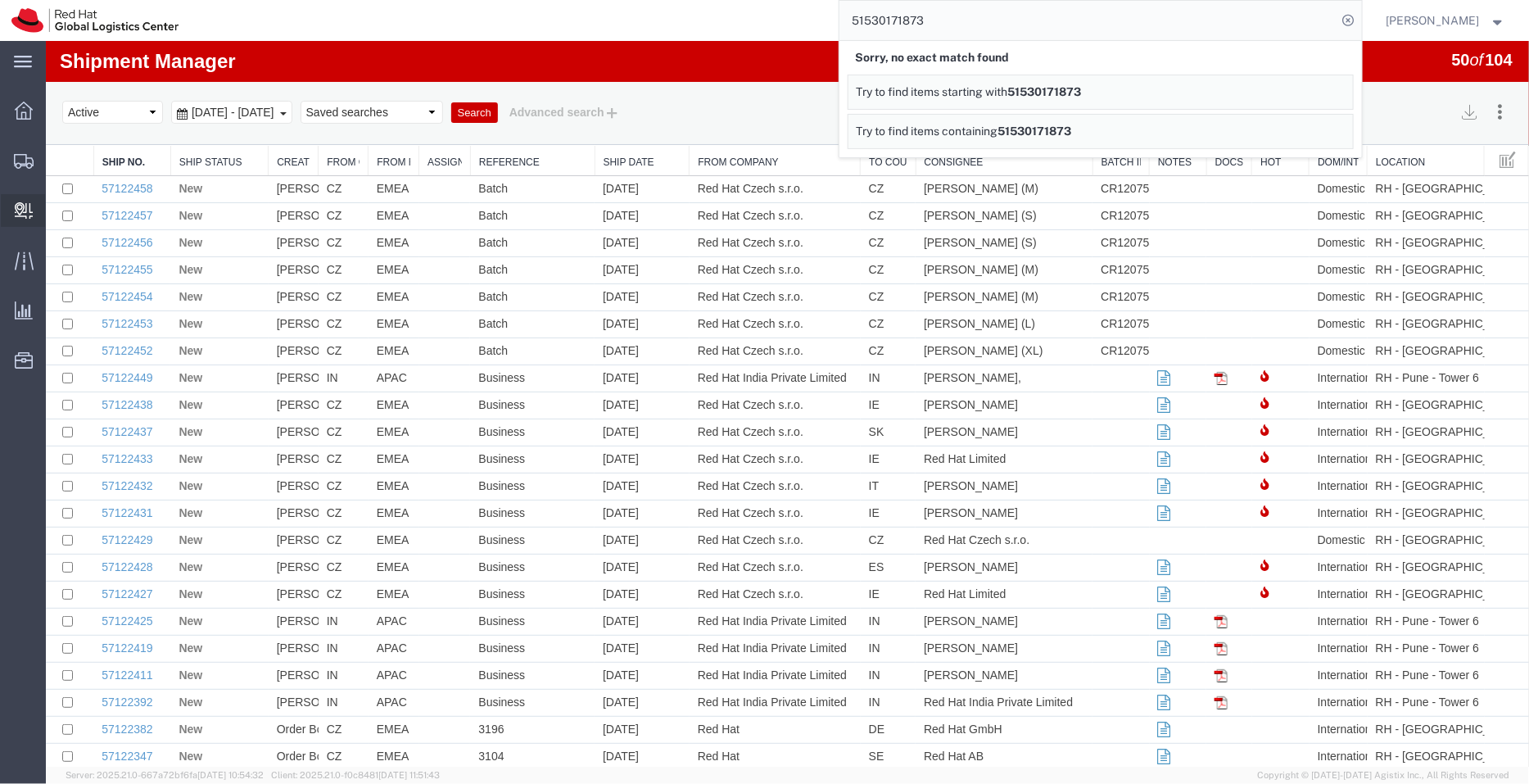
click at [0, 0] on span "Create Delivery" at bounding box center [0, 0] width 0 height 0
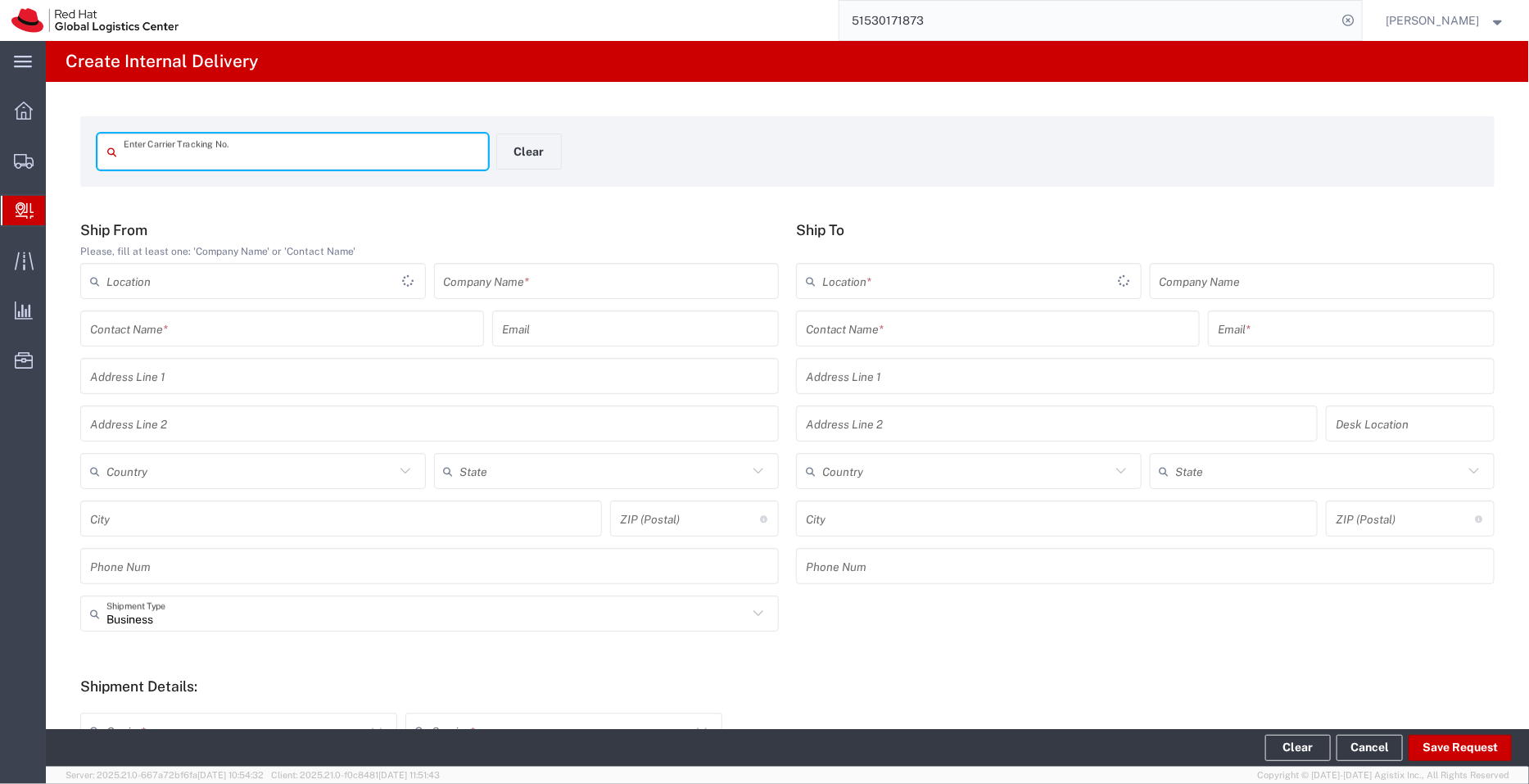
click at [185, 149] on input "text" at bounding box center [301, 152] width 355 height 29
type input "51530171873"
